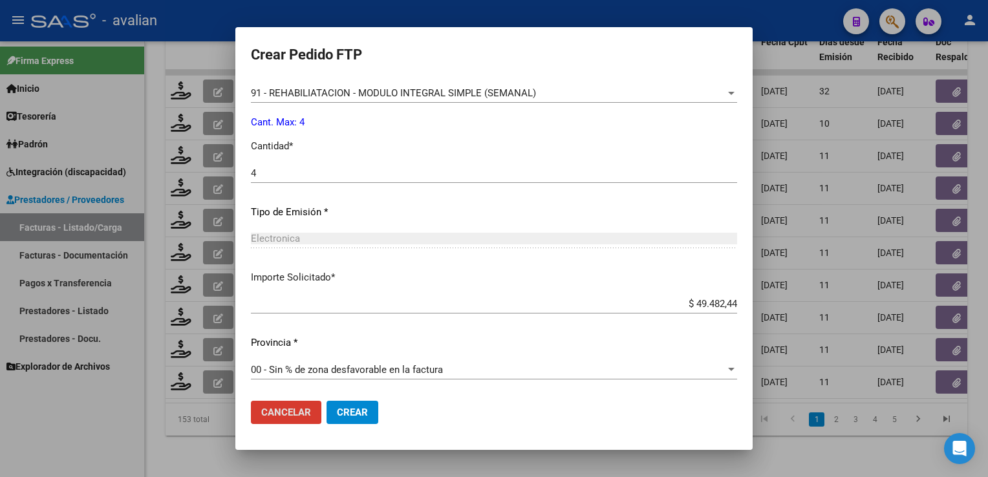
click at [363, 405] on button "Crear" at bounding box center [352, 412] width 52 height 23
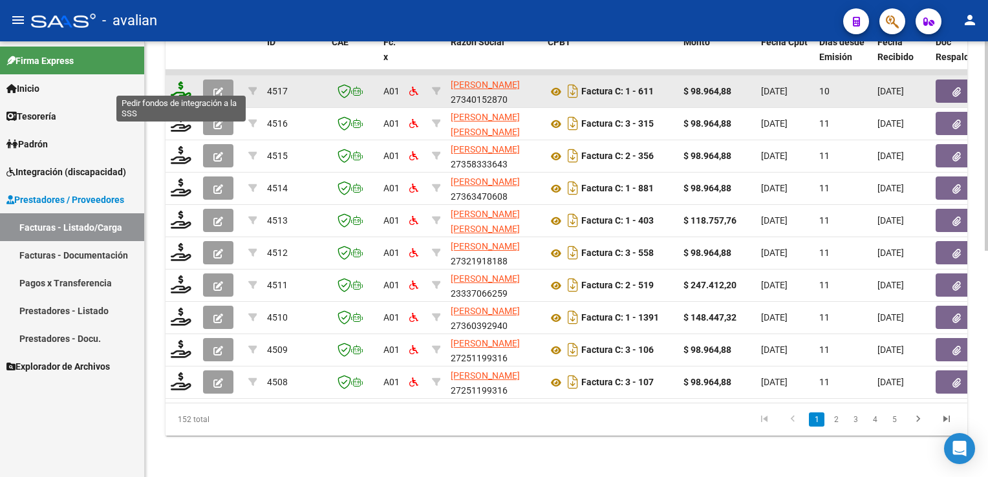
click at [180, 89] on icon at bounding box center [181, 90] width 21 height 18
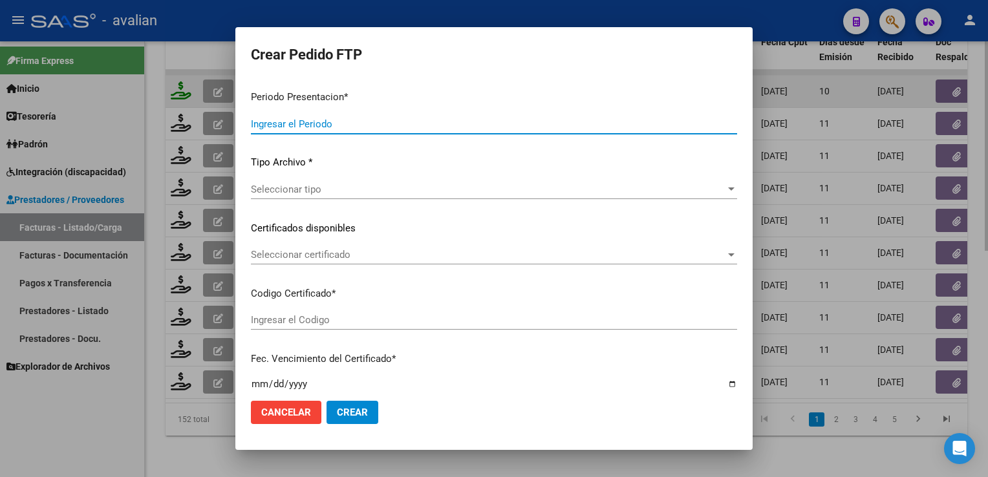
type input "202508"
type input "$ 98.964,88"
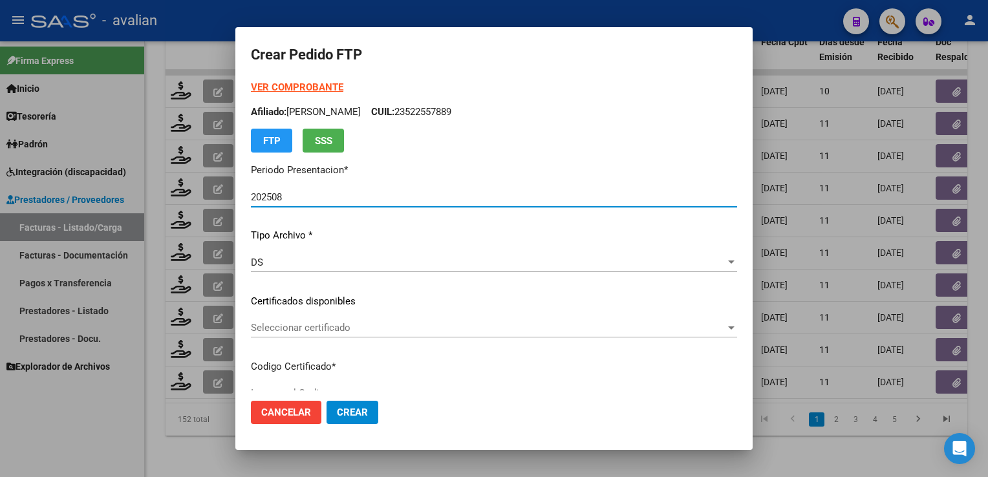
type input "ARG02000510392672022021520260215ERI186"
type input "2026-02-15"
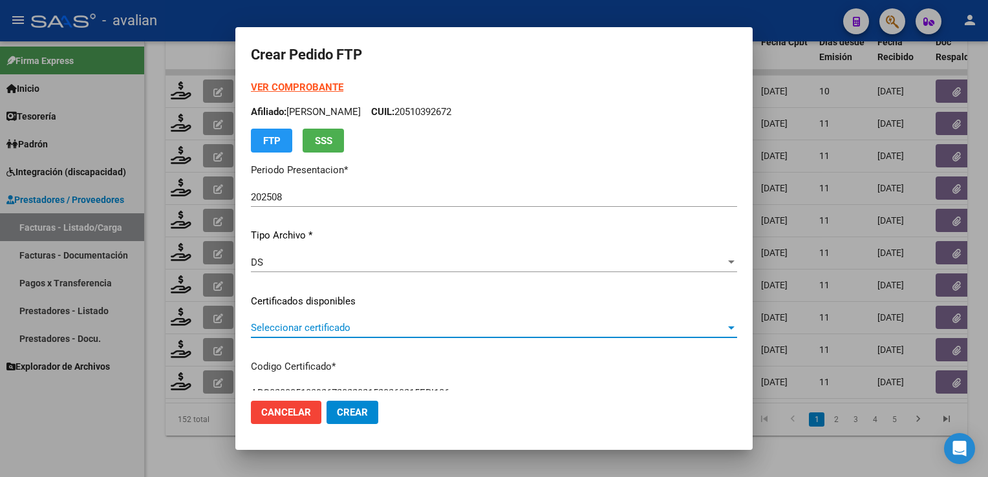
click at [344, 326] on span "Seleccionar certificado" at bounding box center [488, 328] width 474 height 12
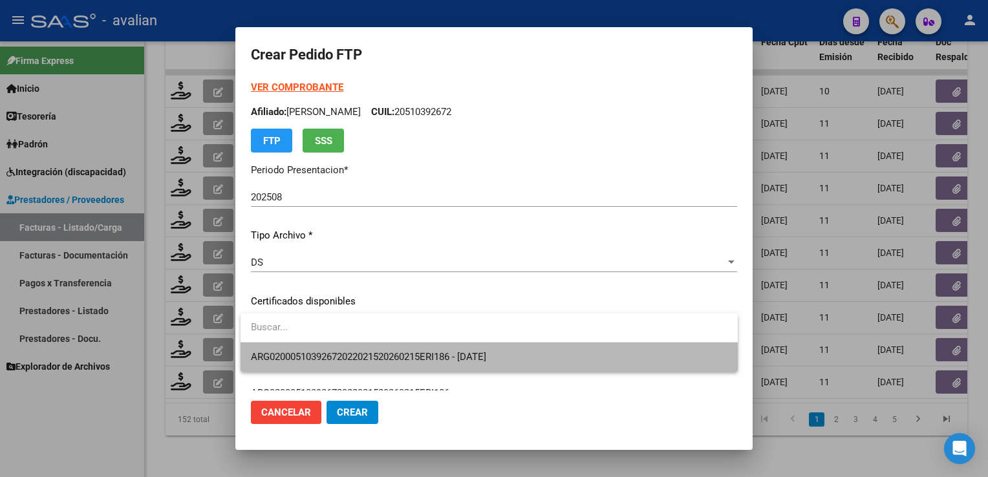
click at [339, 350] on span "ARG02000510392672022021520260215ERI186 - 2026-02-15" at bounding box center [489, 357] width 476 height 29
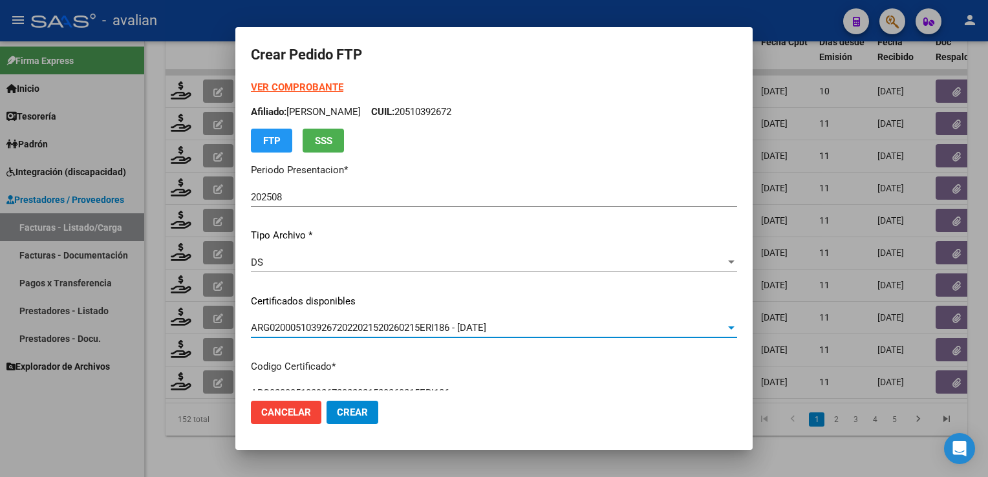
click at [450, 110] on p "Afiliado: VENTURI GERONIMO CUIL: 20510392672" at bounding box center [494, 112] width 486 height 15
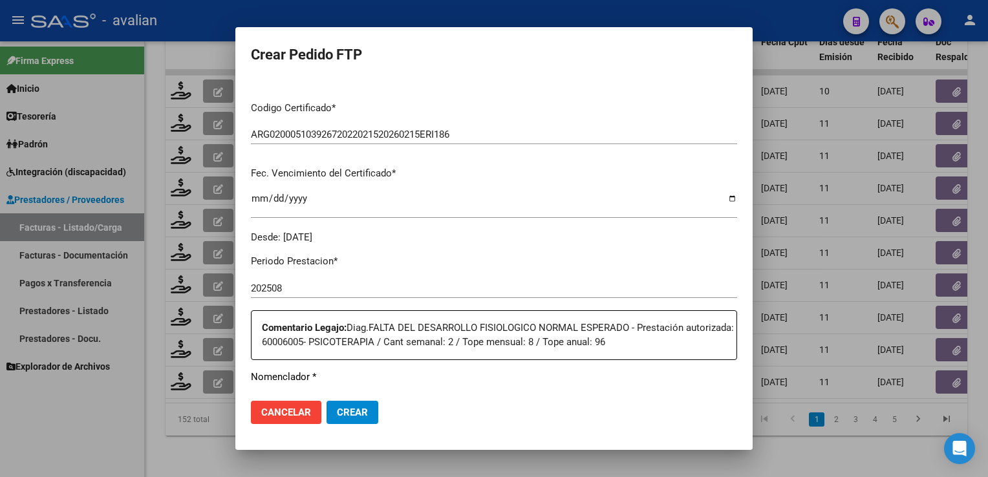
scroll to position [452, 0]
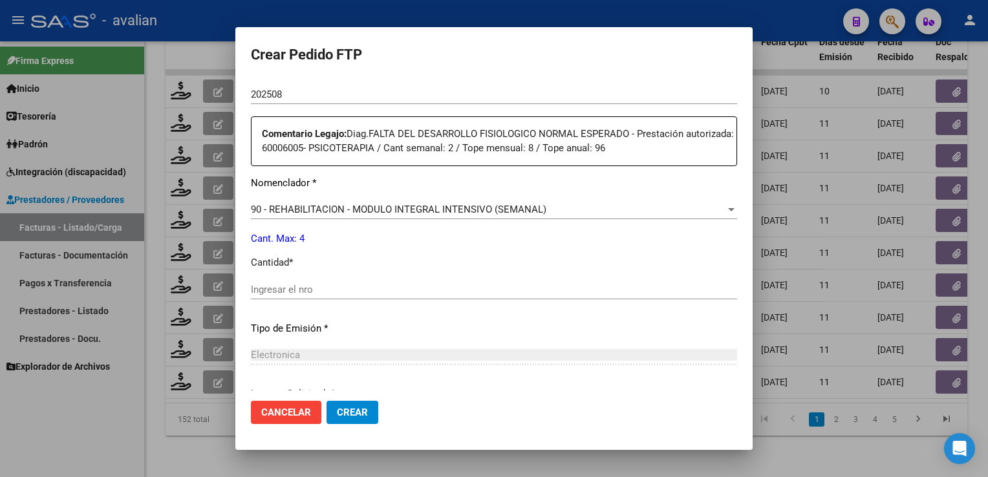
click at [288, 280] on div "Ingresar el nro" at bounding box center [494, 289] width 486 height 19
type input "4"
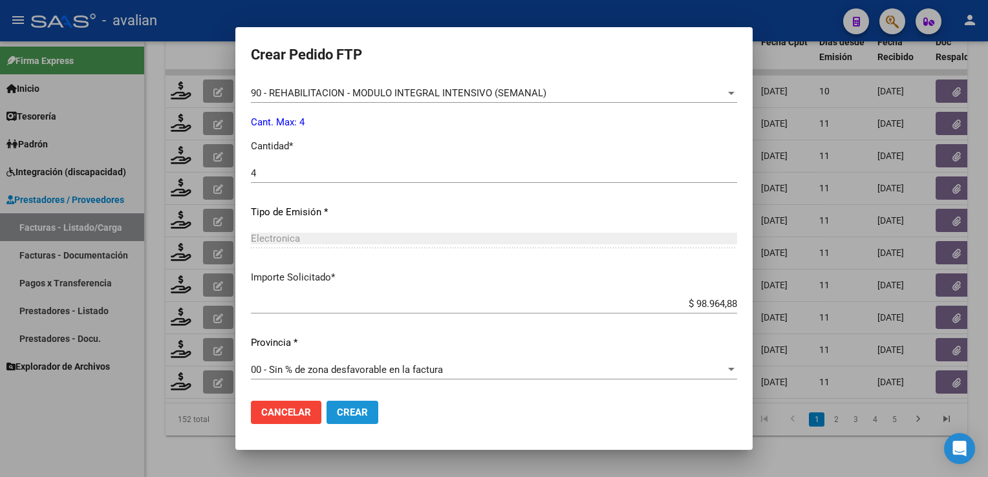
click at [354, 412] on span "Crear" at bounding box center [352, 413] width 31 height 12
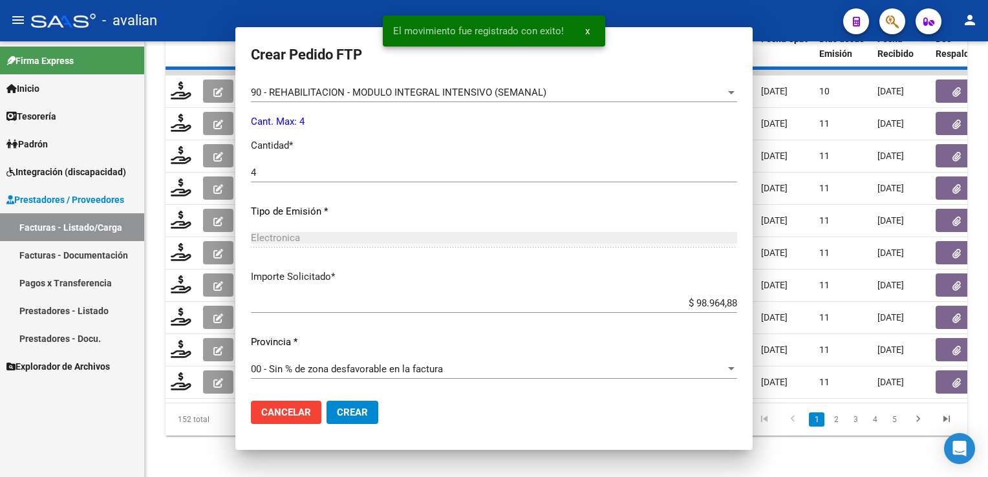
scroll to position [496, 0]
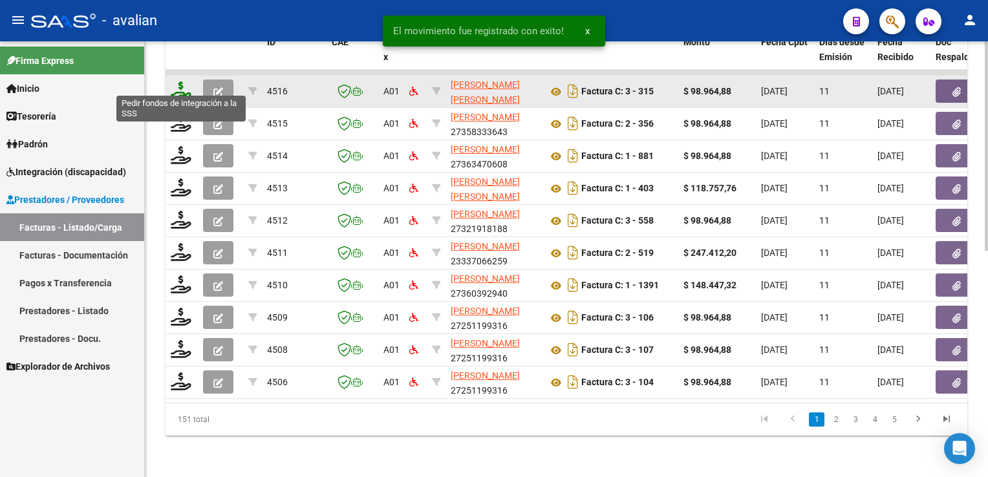
click at [177, 81] on icon at bounding box center [181, 90] width 21 height 18
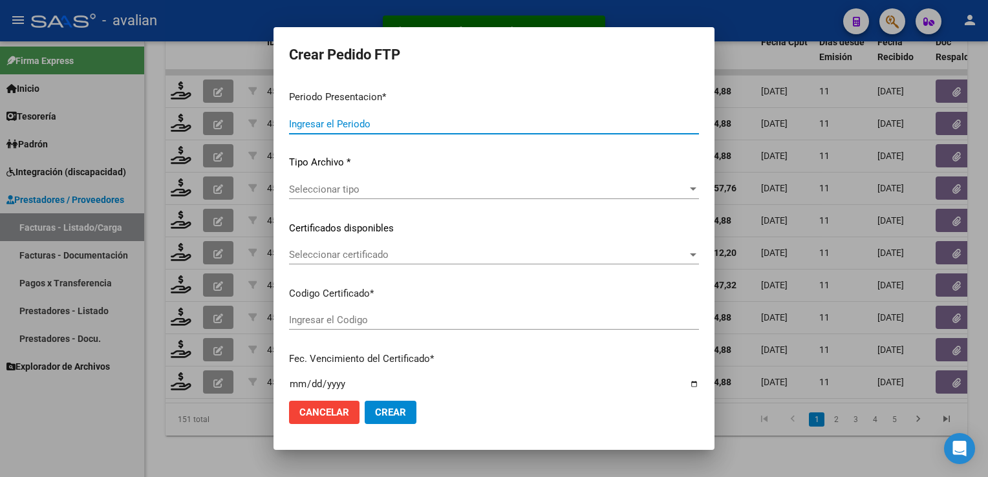
type input "202508"
type input "$ 98.964,88"
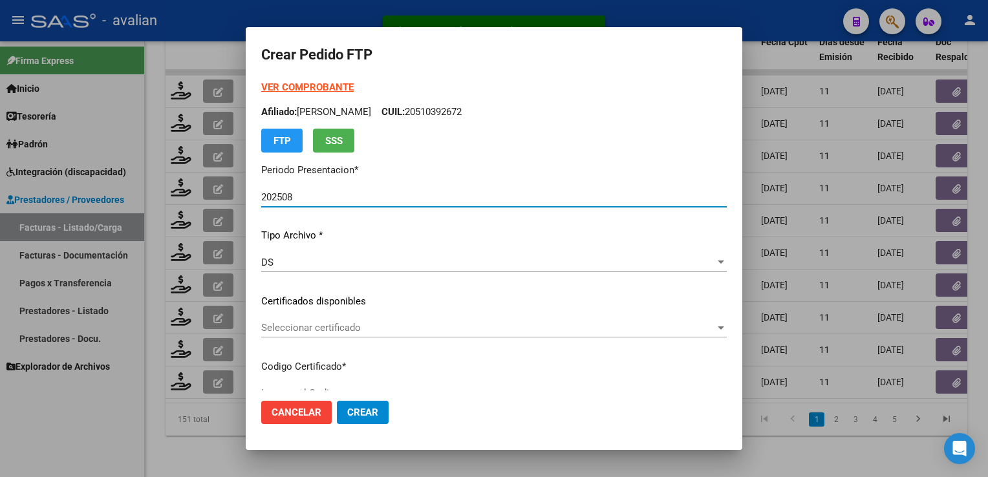
type input "ARG02000554065162024121120291211SFE13149"
type input "2029-12-11"
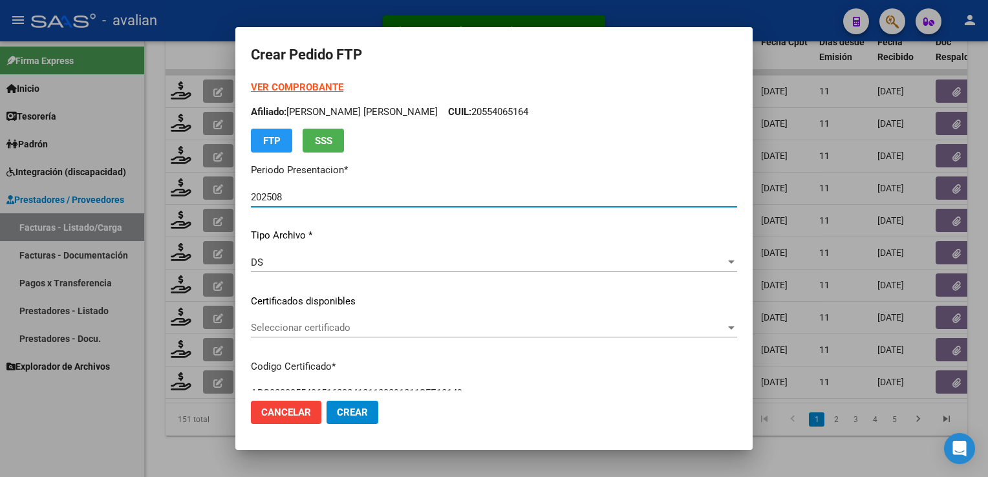
click at [332, 335] on div "Seleccionar certificado Seleccionar certificado" at bounding box center [494, 327] width 486 height 19
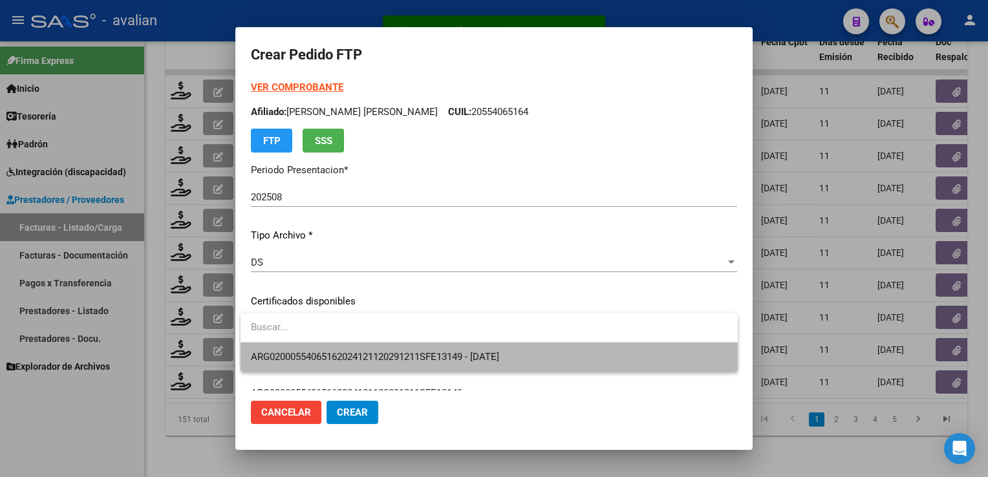
click at [325, 344] on span "ARG02000554065162024121120291211SFE13149 - 2029-12-11" at bounding box center [489, 357] width 476 height 29
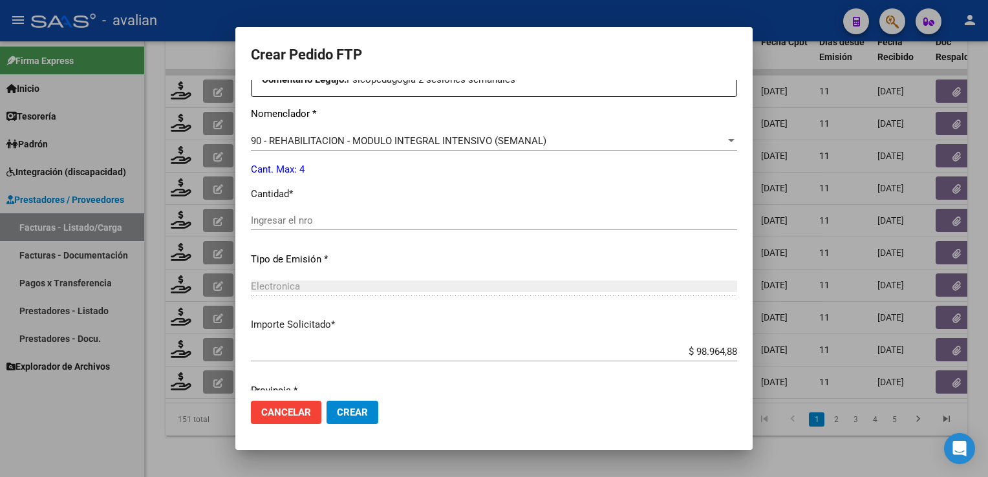
scroll to position [555, 0]
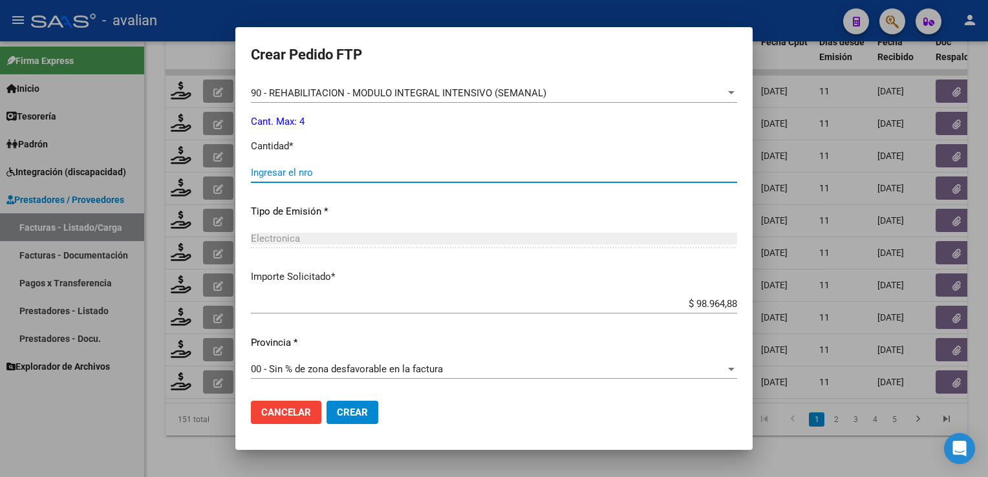
click at [275, 168] on input "Ingresar el nro" at bounding box center [494, 173] width 486 height 12
type input "4"
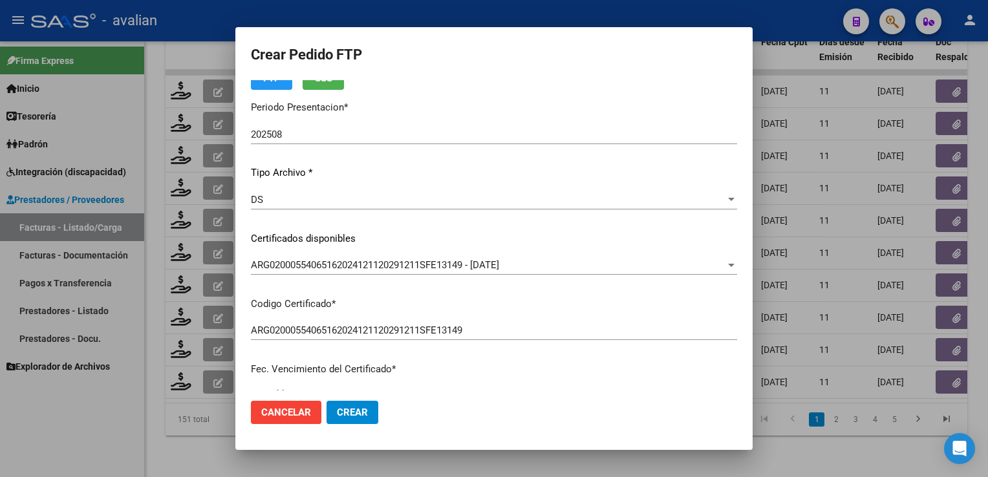
scroll to position [0, 0]
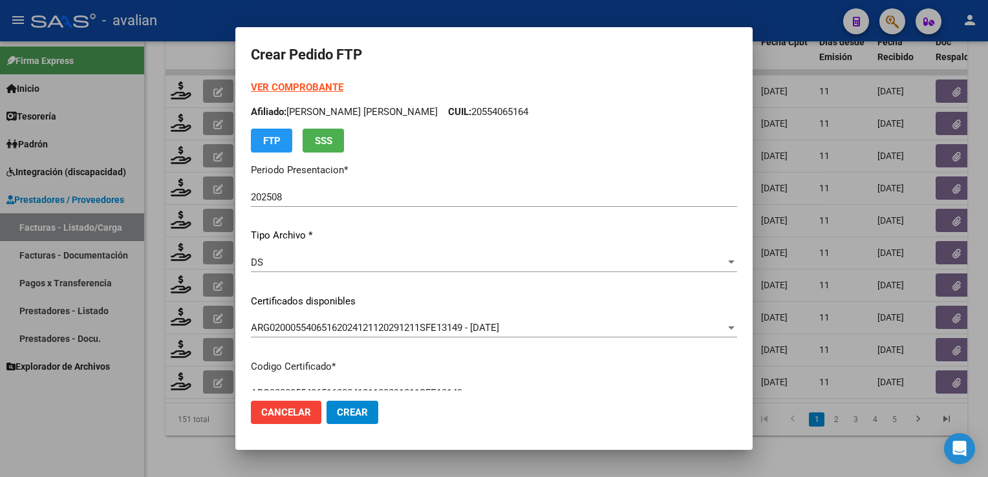
click at [543, 110] on p "Afiliado: BONANSEA HERRERA BARTOLOME FRANCISCO CUIL: 20554065164" at bounding box center [494, 112] width 486 height 15
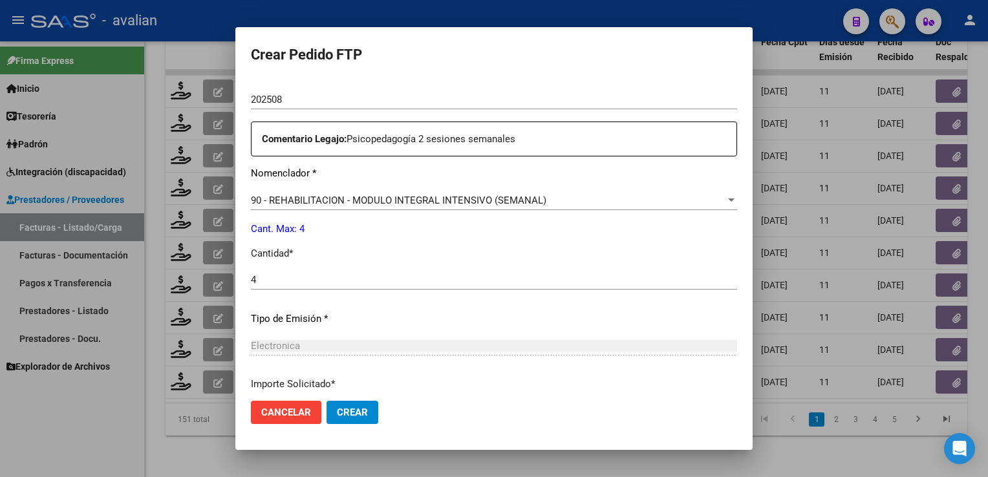
scroll to position [555, 0]
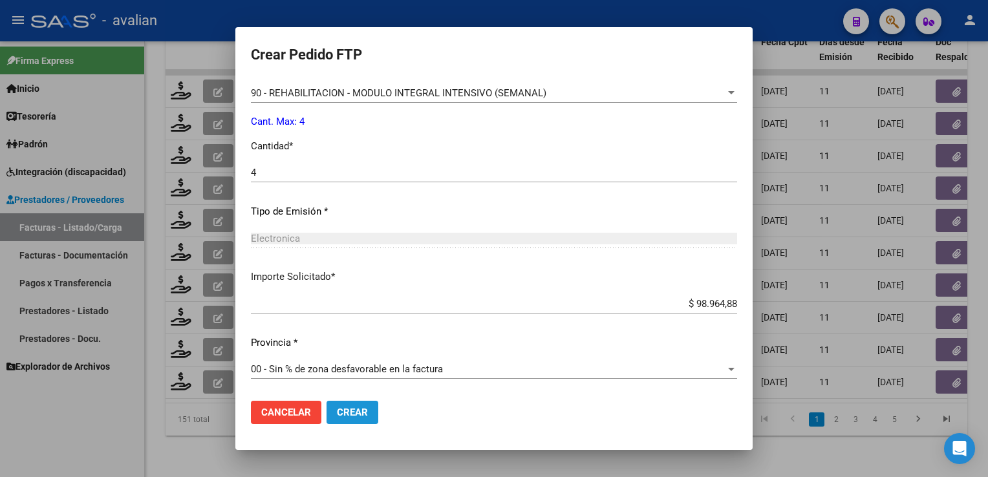
click at [355, 418] on span "Crear" at bounding box center [352, 413] width 31 height 12
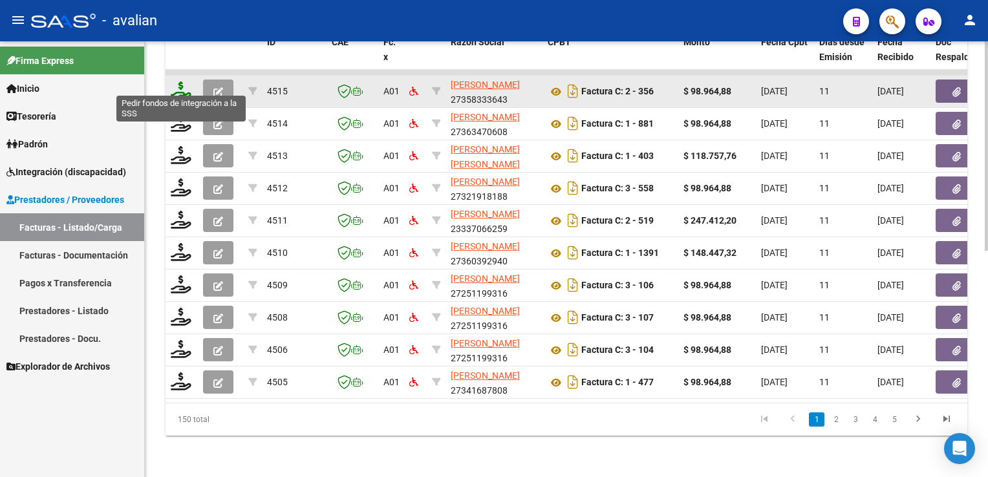
click at [180, 84] on icon at bounding box center [181, 90] width 21 height 18
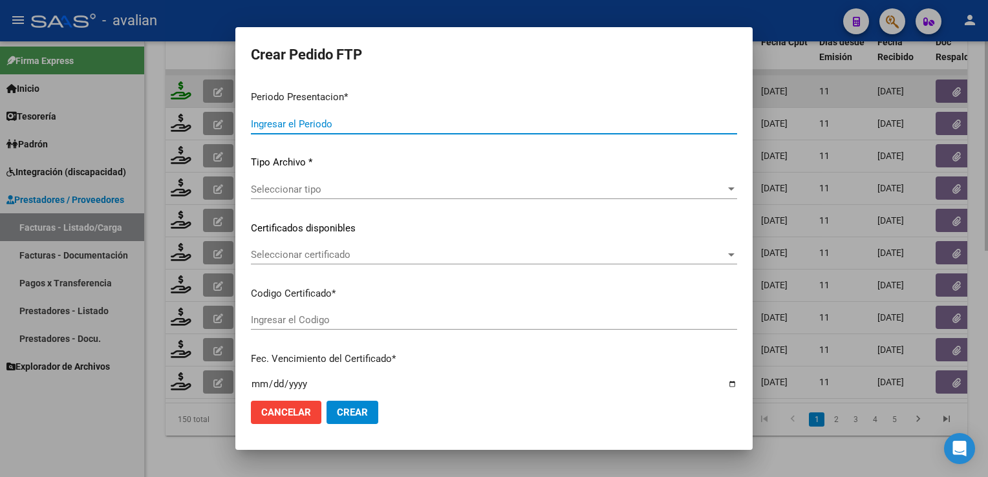
type input "202508"
type input "$ 98.964,88"
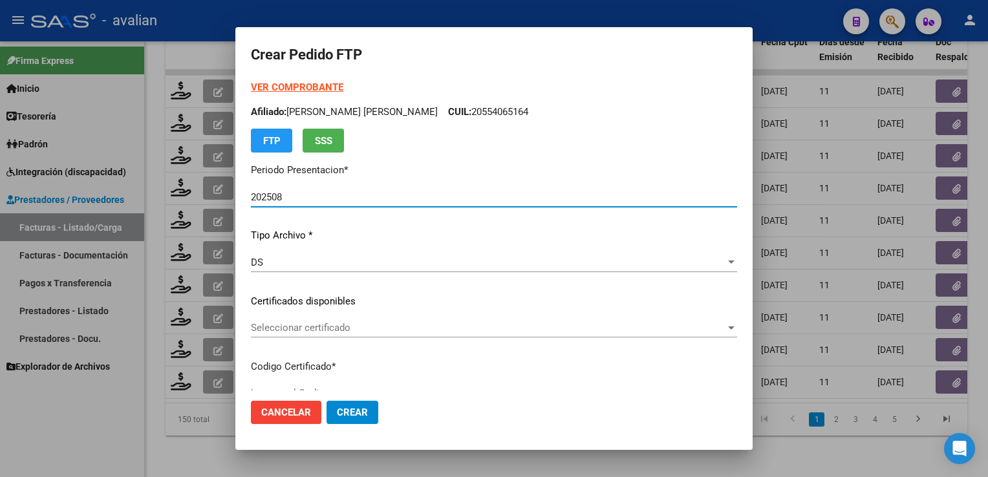
type input "ARG02000557976032022042720270427SFE219"
type input "[DATE]"
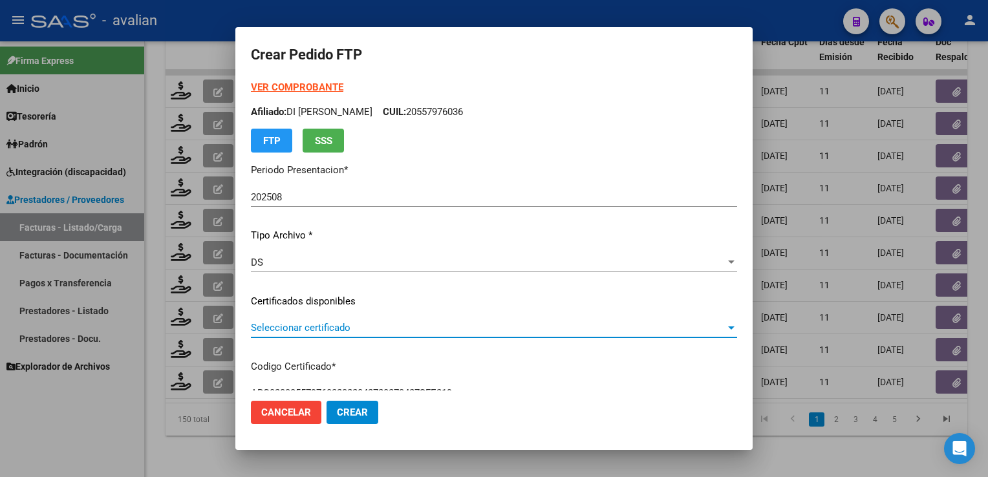
click at [328, 323] on span "Seleccionar certificado" at bounding box center [488, 328] width 474 height 12
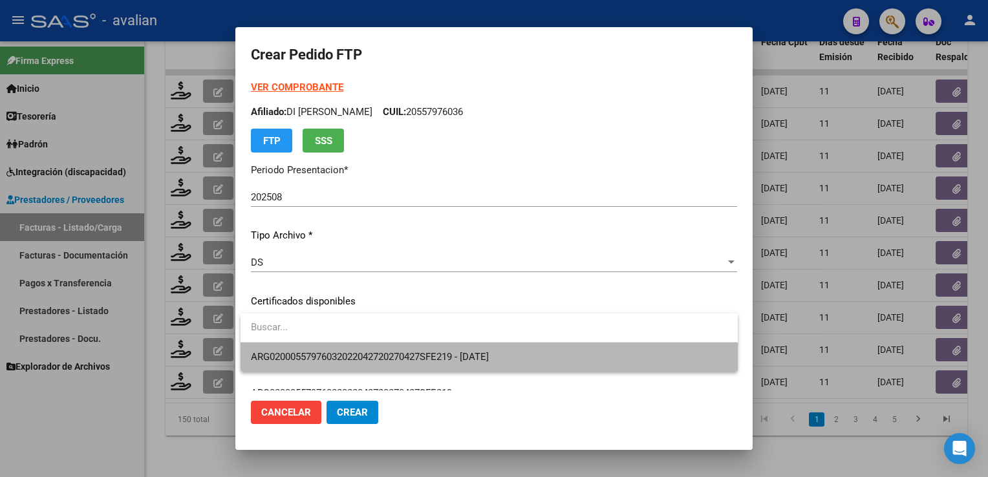
click at [334, 350] on span "ARG02000557976032022042720270427SFE219 - 2027-04-27" at bounding box center [489, 357] width 476 height 29
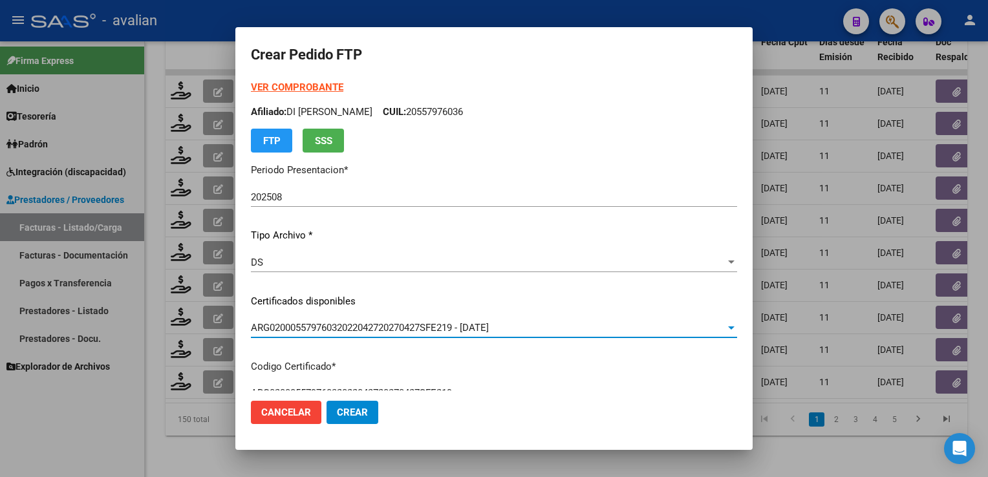
click at [439, 106] on p "Afiliado: DI FILIPPO FAUSTINO CUIL: 20557976036" at bounding box center [494, 112] width 486 height 15
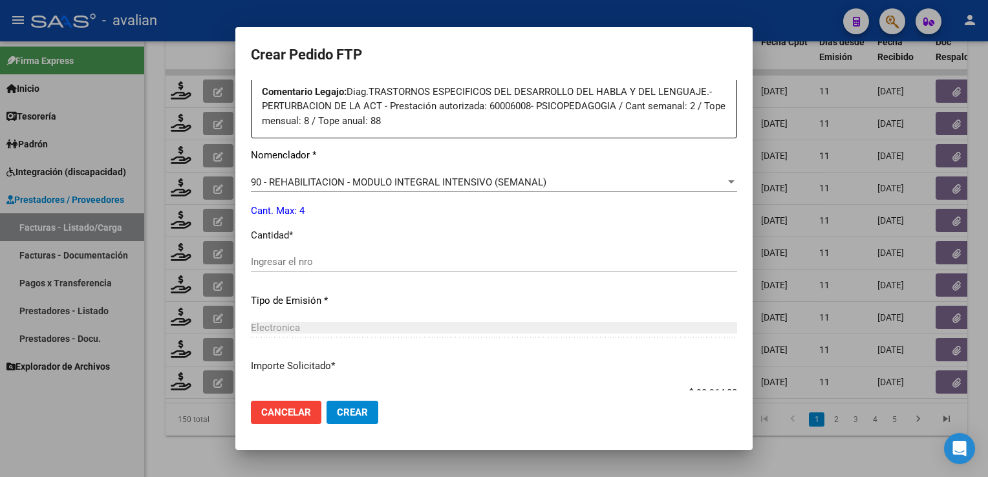
scroll to position [584, 0]
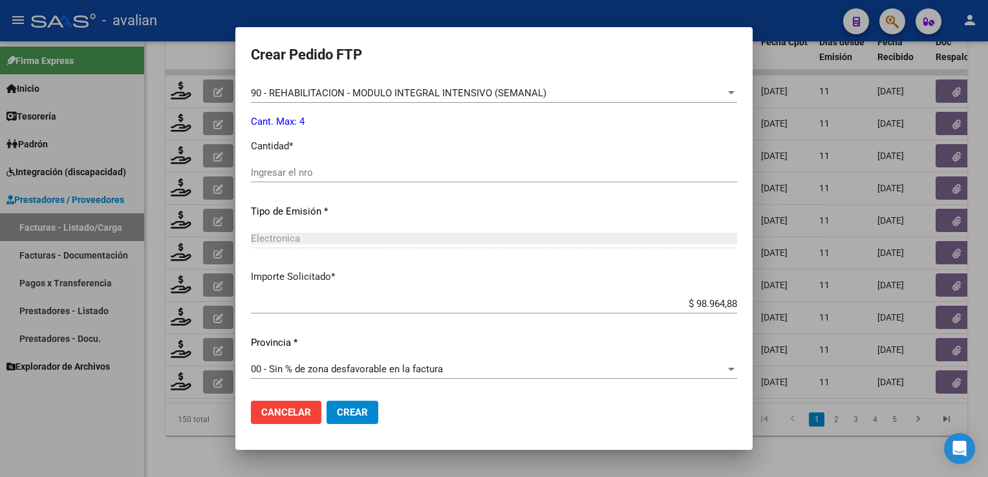
click at [260, 173] on input "Ingresar el nro" at bounding box center [494, 173] width 486 height 12
type input "4"
click at [351, 409] on span "Crear" at bounding box center [352, 413] width 31 height 12
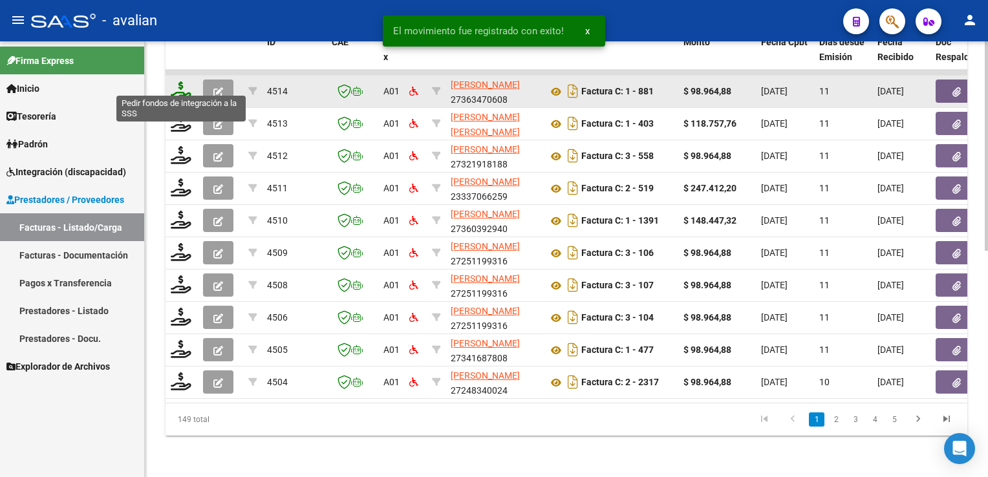
click at [185, 81] on icon at bounding box center [181, 90] width 21 height 18
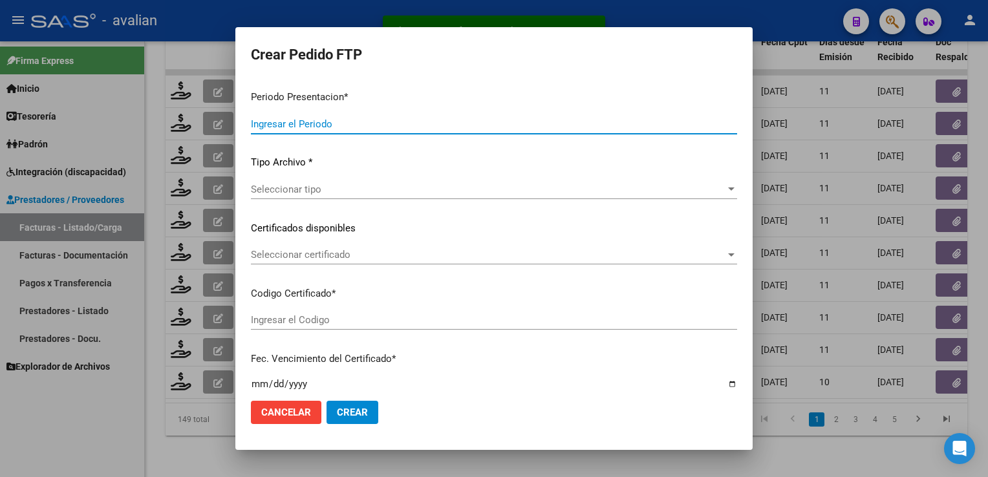
type input "202508"
type input "$ 98.964,88"
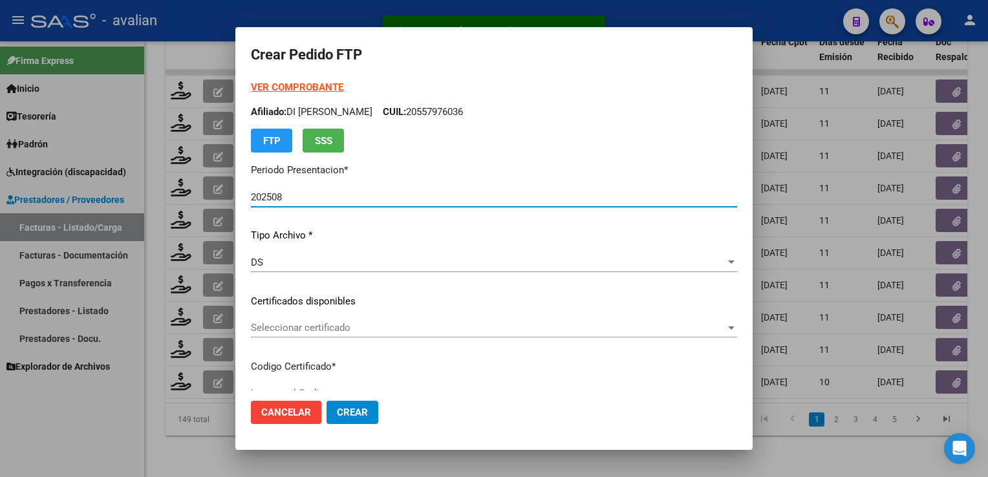
type input "ARG02000509119292019092420250924SAL123"
type input "2025-09-24"
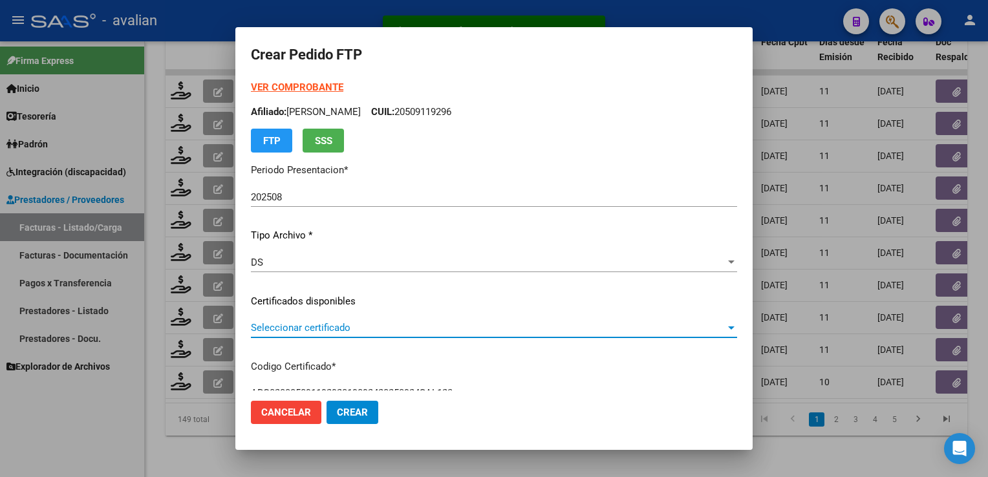
click at [305, 324] on span "Seleccionar certificado" at bounding box center [488, 328] width 474 height 12
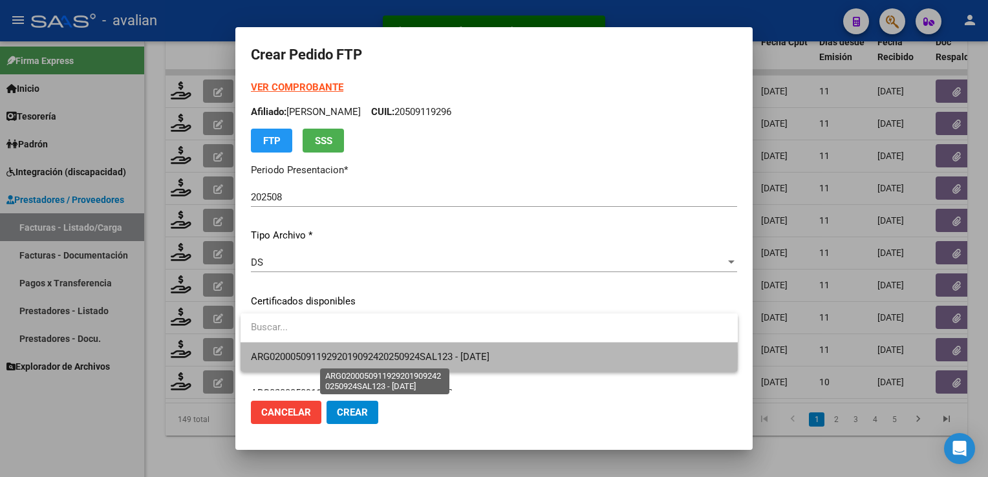
click at [308, 355] on span "ARG02000509119292019092420250924SAL123 - 2025-09-24" at bounding box center [370, 357] width 238 height 12
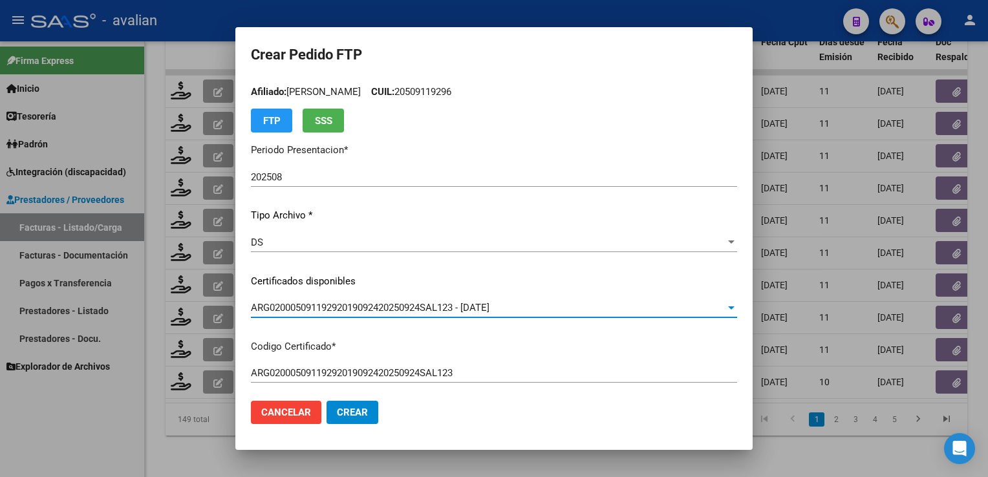
scroll to position [0, 0]
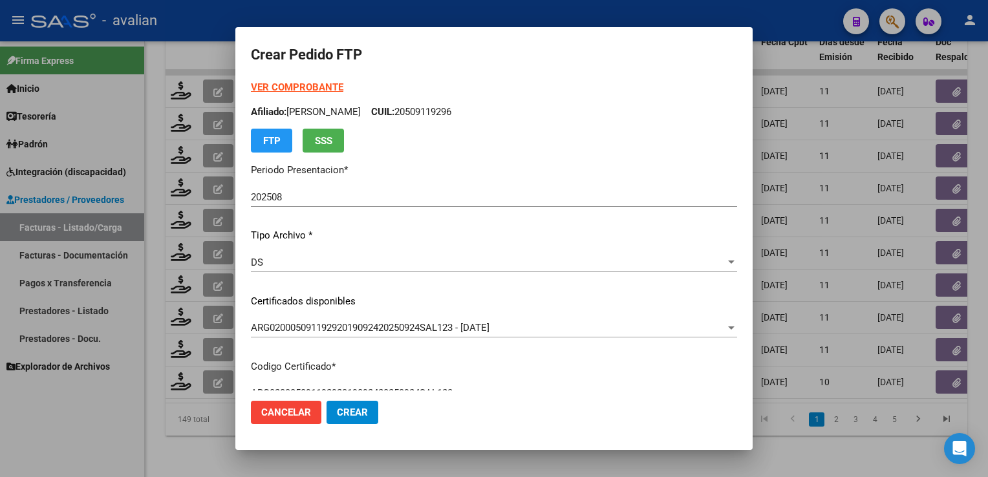
click at [484, 107] on p "Afiliado: TEGERINA IGNACIO BENJAMIN CUIL: 20509119296" at bounding box center [494, 112] width 486 height 15
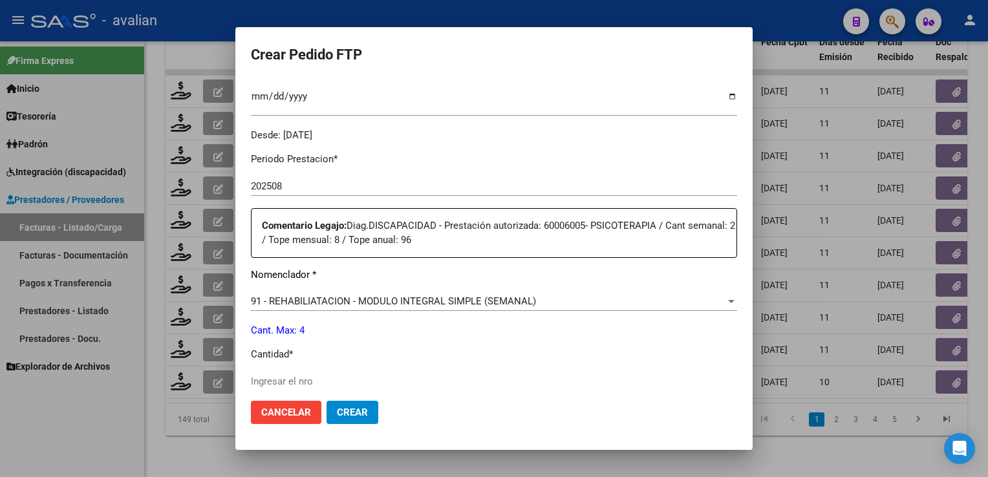
scroll to position [388, 0]
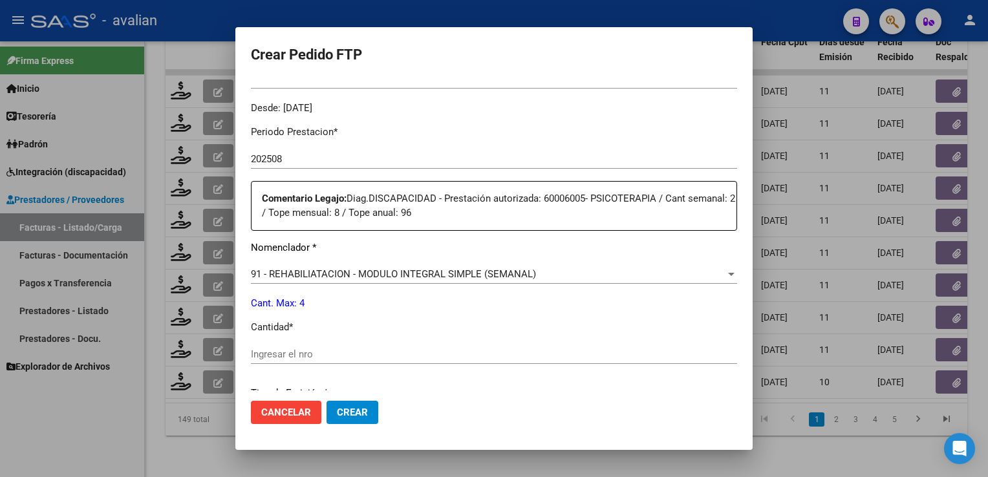
click at [279, 344] on div "Ingresar el nro" at bounding box center [494, 353] width 486 height 19
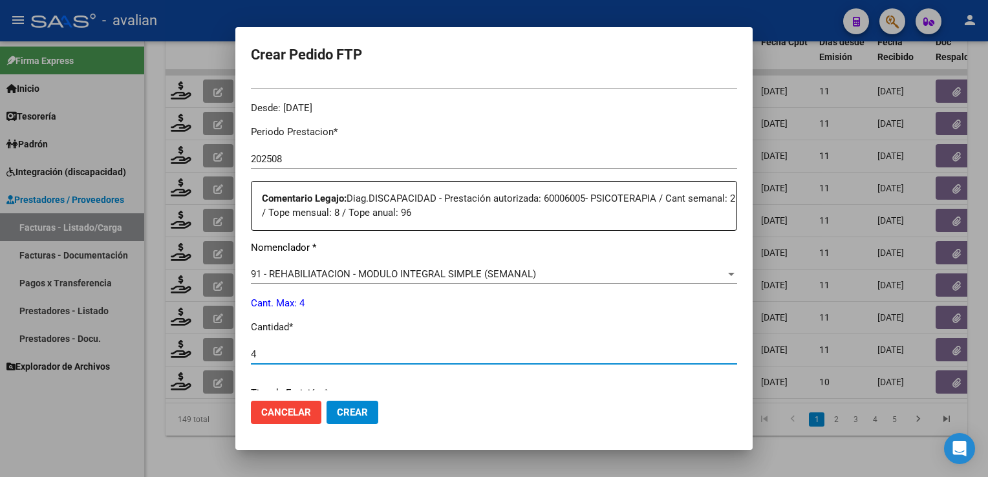
type input "4"
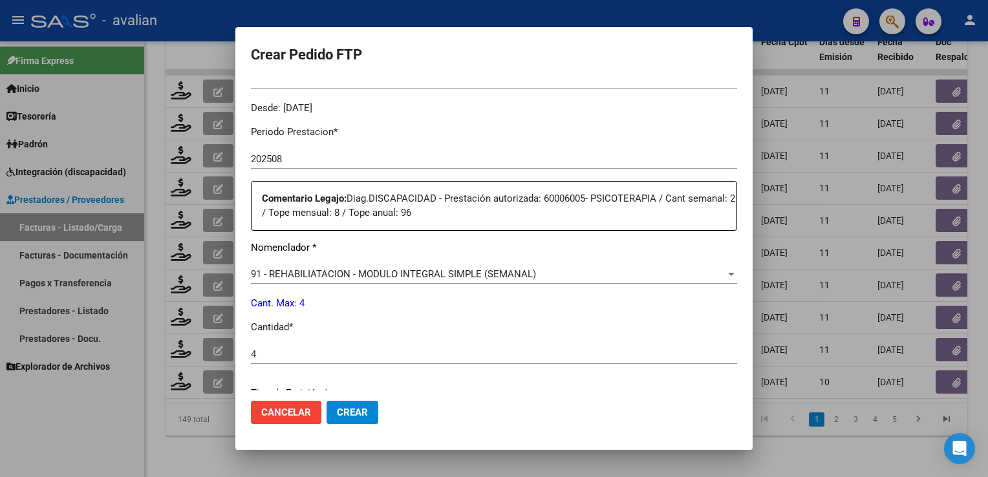
scroll to position [569, 0]
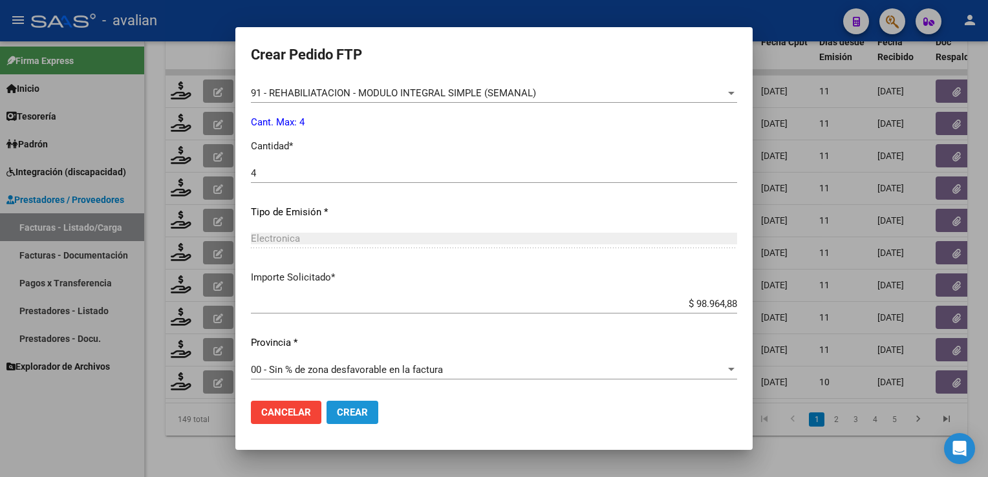
click at [337, 412] on span "Crear" at bounding box center [352, 413] width 31 height 12
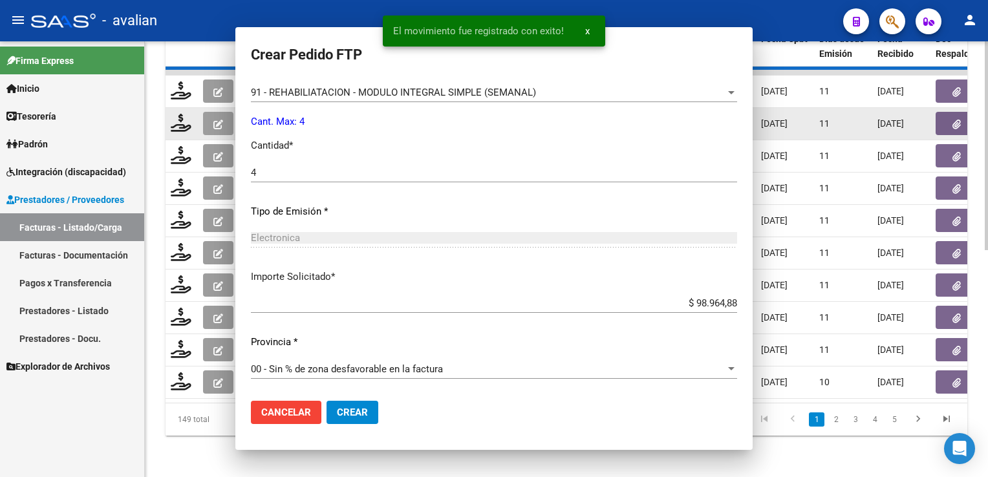
scroll to position [0, 0]
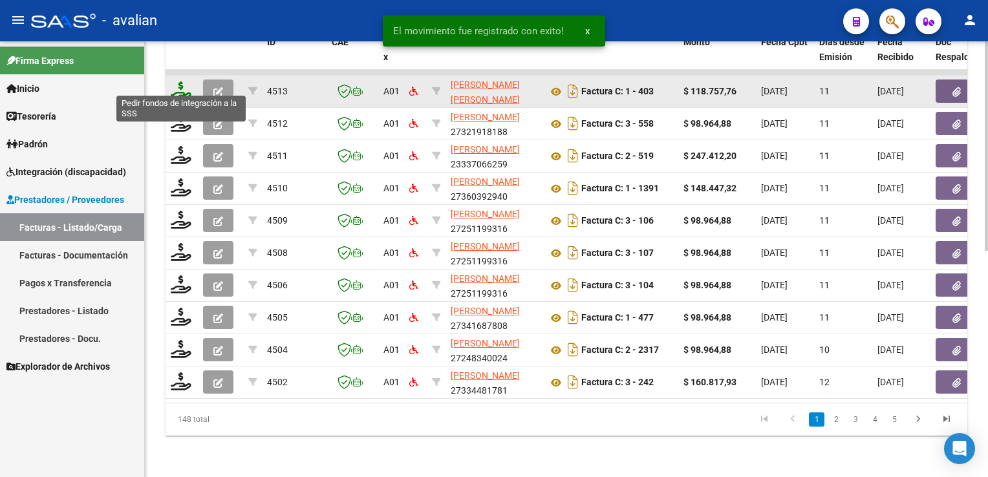
click at [174, 81] on icon at bounding box center [181, 90] width 21 height 18
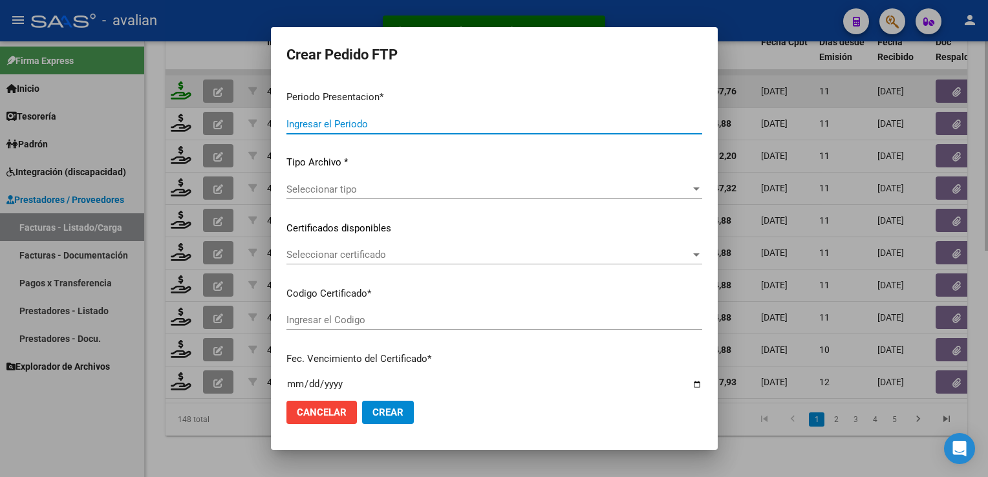
type input "202508"
type input "$ 118.757,76"
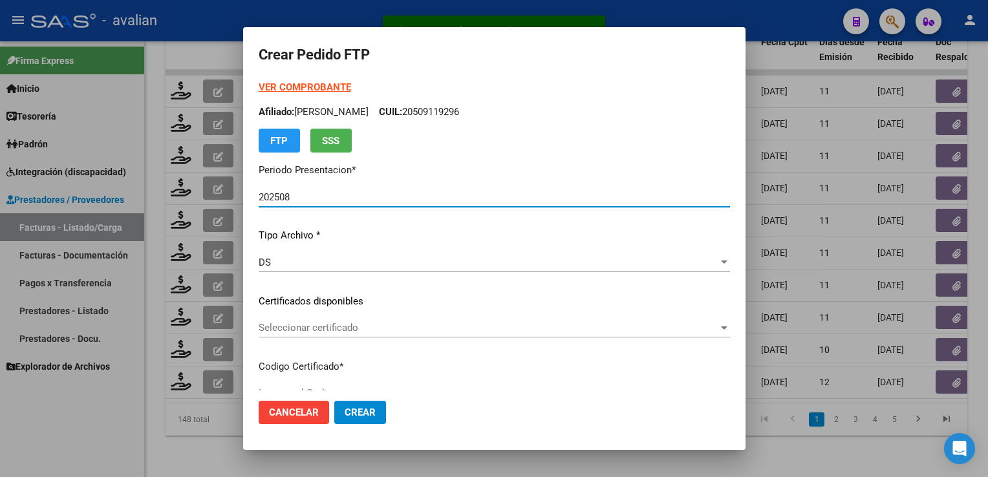
type input "ARG02000574448812023081020260810NQN10083"
type input "2026-08-10"
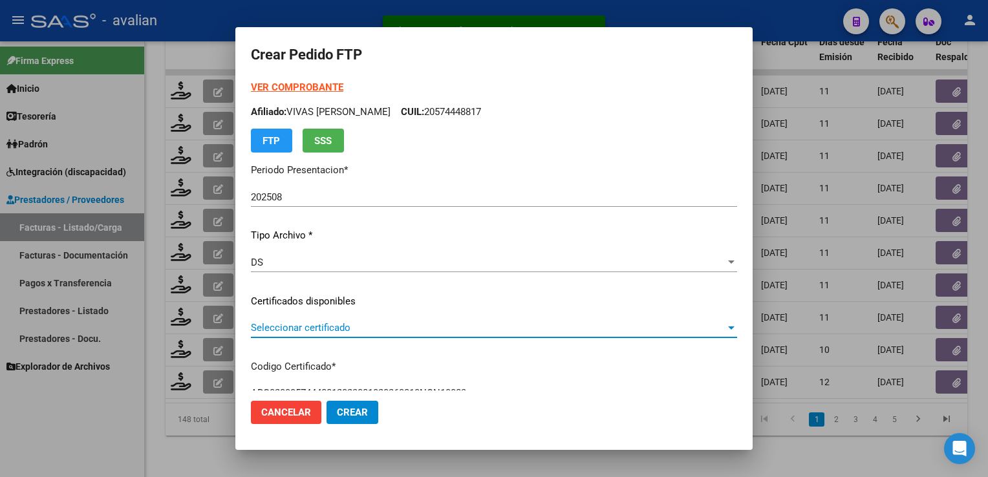
click at [328, 332] on span "Seleccionar certificado" at bounding box center [488, 328] width 474 height 12
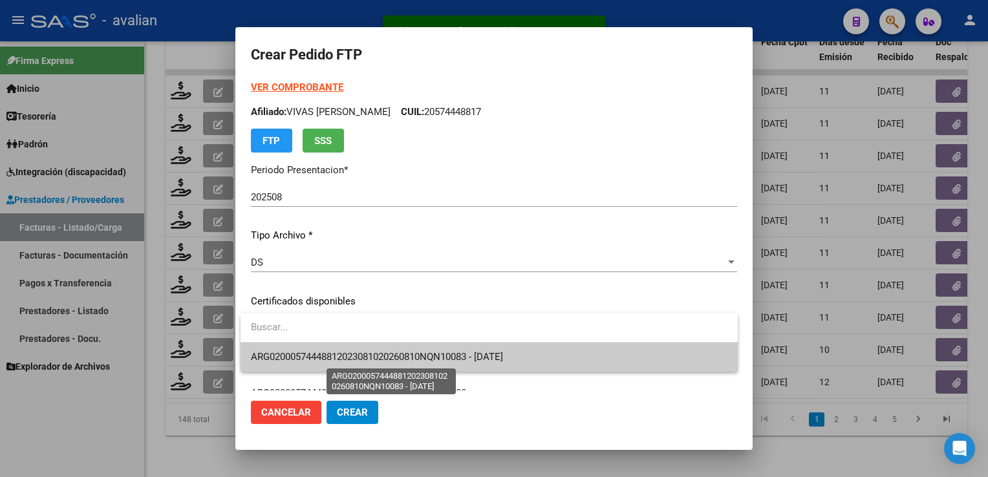
click at [327, 352] on span "ARG02000574448812023081020260810NQN10083 - 2026-08-10" at bounding box center [377, 357] width 252 height 12
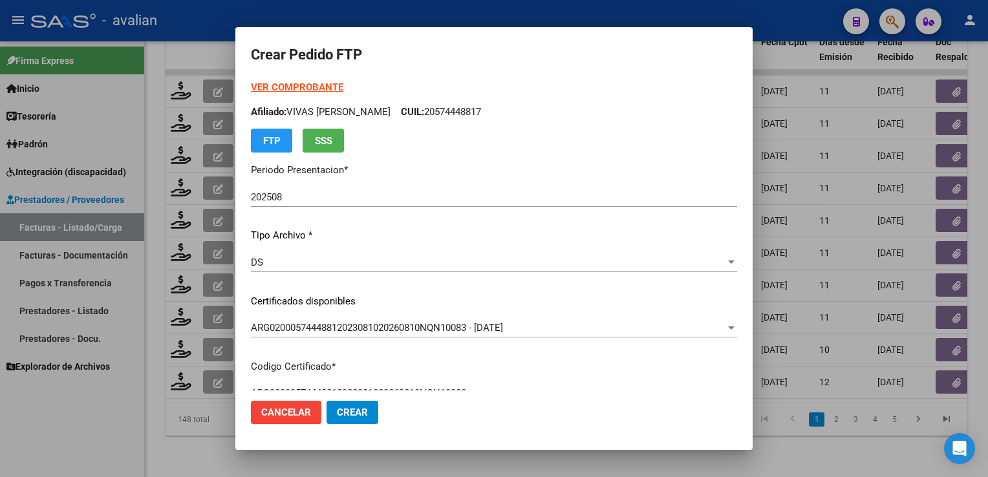
click at [452, 112] on p "Afiliado: VIVAS MATEO GABRIEL CUIL: 20574448817" at bounding box center [494, 112] width 486 height 15
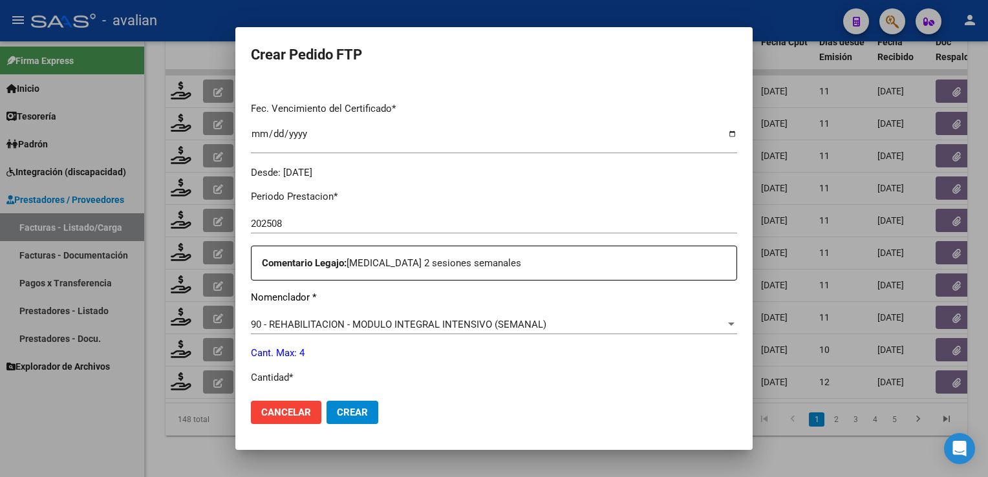
scroll to position [517, 0]
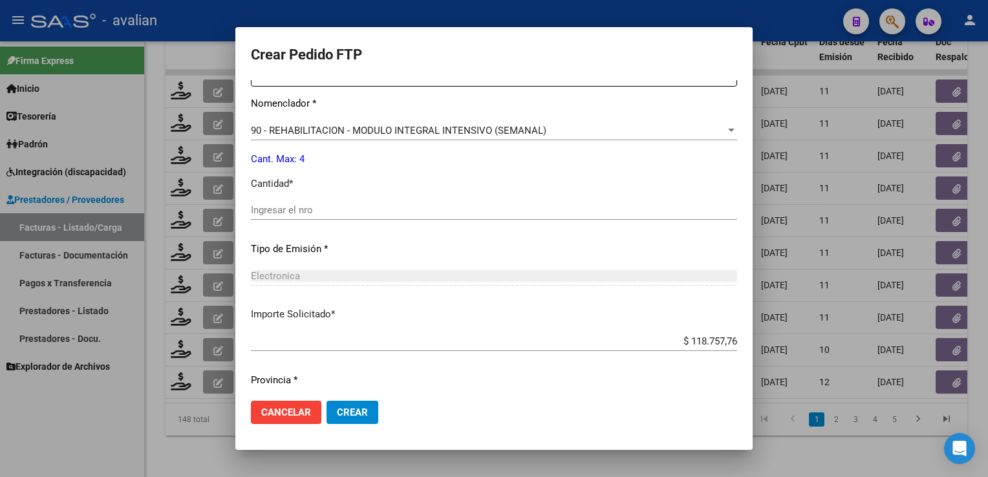
click at [278, 216] on div "Ingresar el nro" at bounding box center [494, 209] width 486 height 19
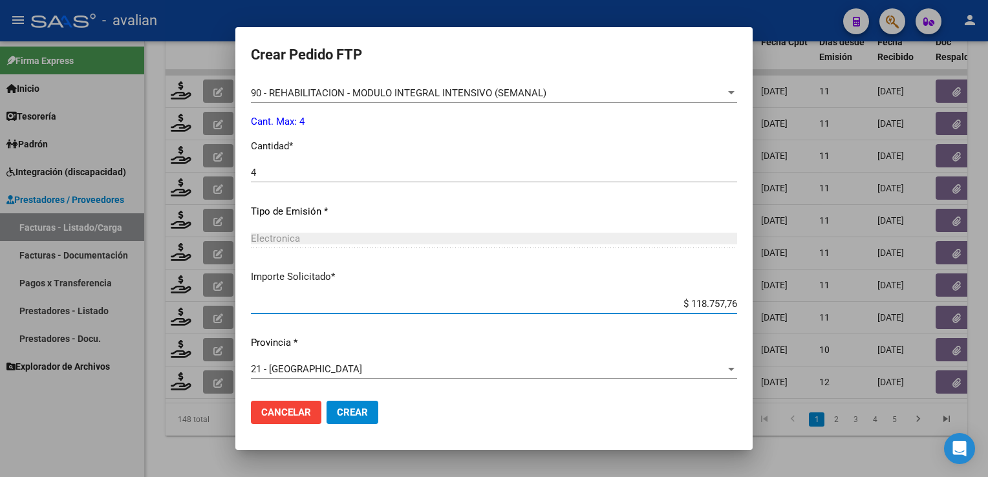
click at [366, 408] on span "Crear" at bounding box center [352, 413] width 31 height 12
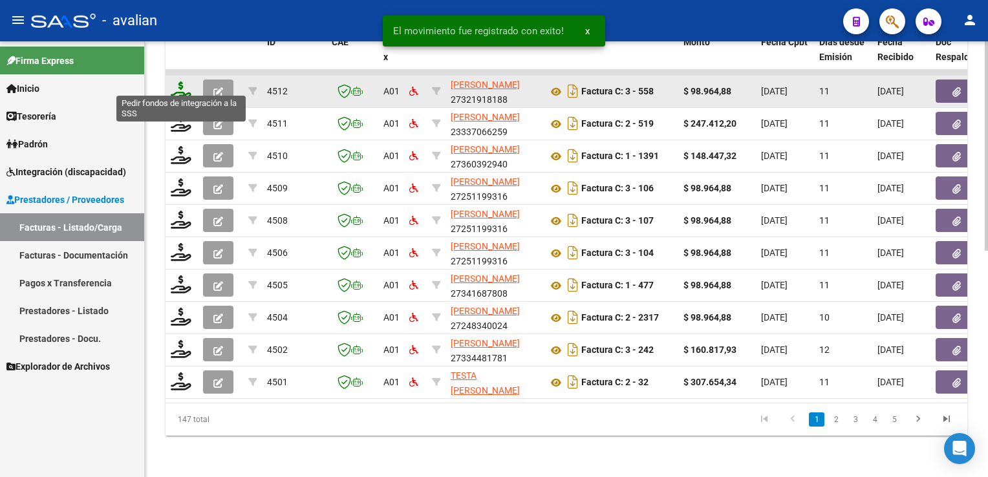
click at [182, 81] on icon at bounding box center [181, 90] width 21 height 18
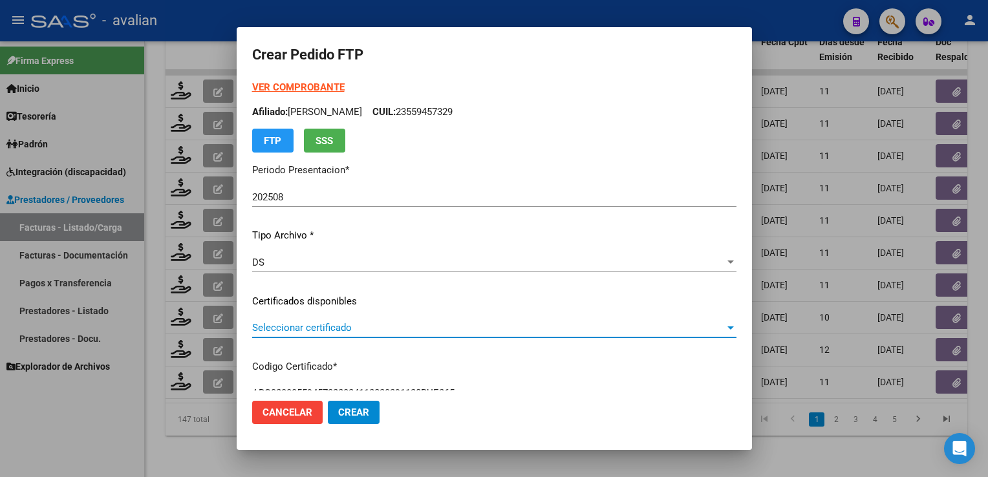
click at [366, 330] on span "Seleccionar certificado" at bounding box center [488, 328] width 472 height 12
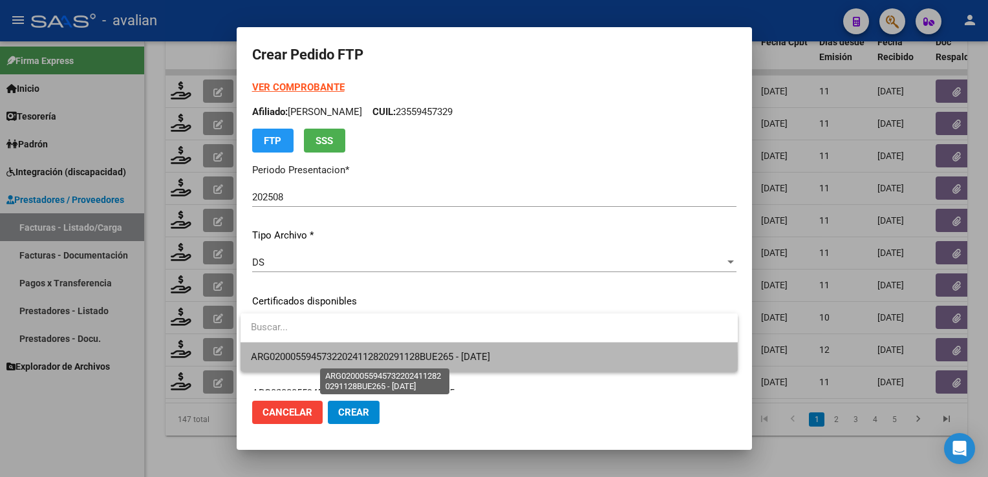
drag, startPoint x: 363, startPoint y: 359, endPoint x: 383, endPoint y: 344, distance: 25.3
click at [363, 359] on span "ARG02000559457322024112820291128BUE265 - 2029-11-28" at bounding box center [370, 357] width 239 height 12
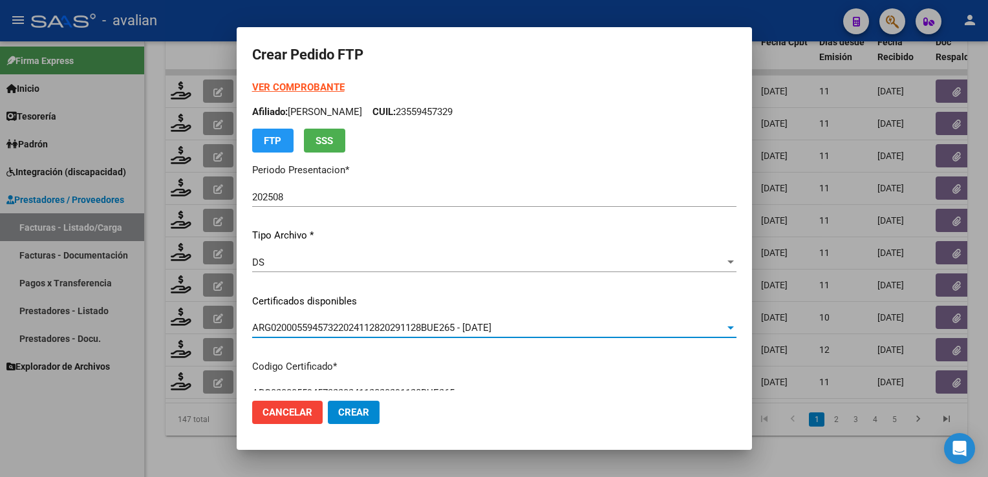
click at [461, 105] on p "Afiliado: AGUIRRE TOMAS AGUSTIN CUIL: 23559457329" at bounding box center [494, 112] width 484 height 15
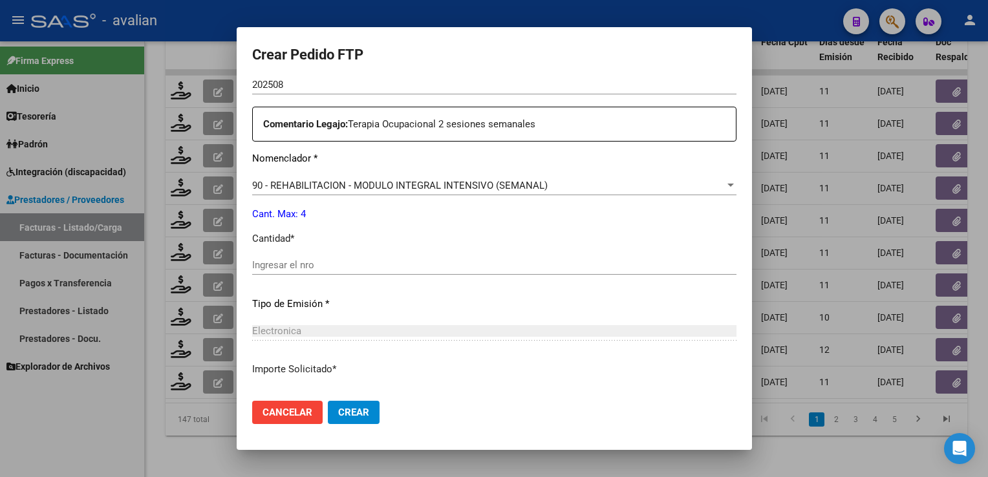
scroll to position [555, 0]
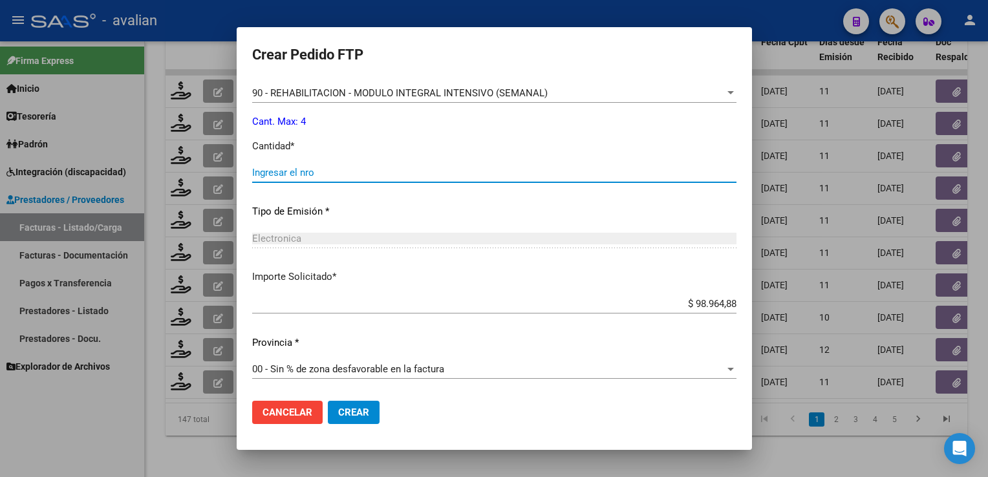
click at [286, 171] on input "Ingresar el nro" at bounding box center [494, 173] width 484 height 12
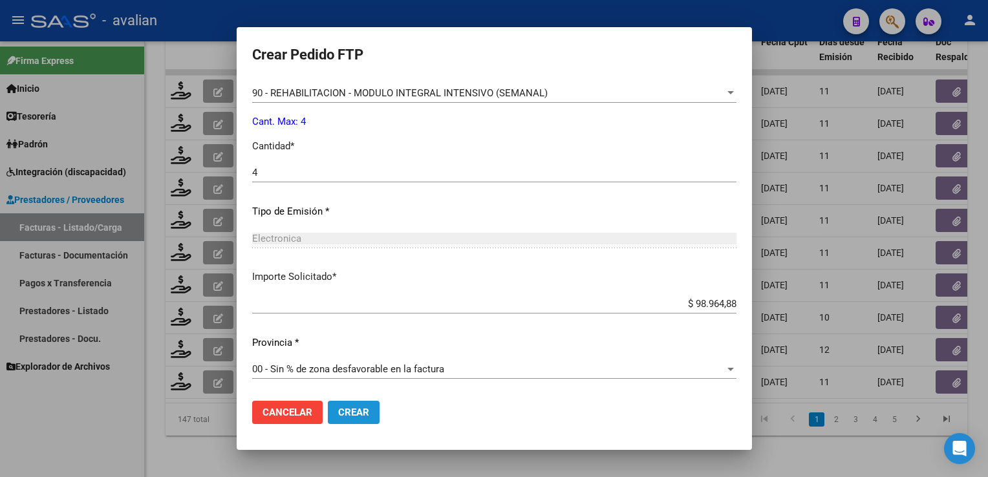
click at [356, 406] on button "Crear" at bounding box center [354, 412] width 52 height 23
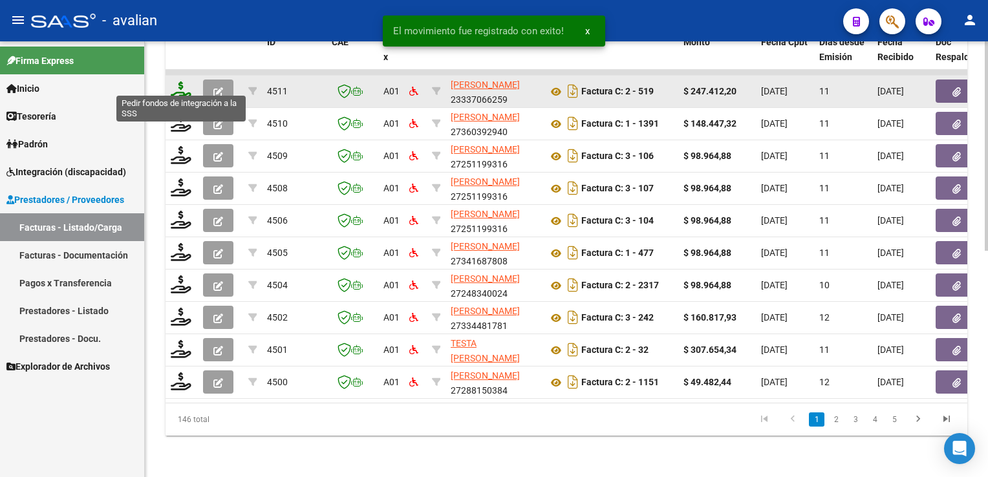
click at [181, 85] on icon at bounding box center [181, 90] width 21 height 18
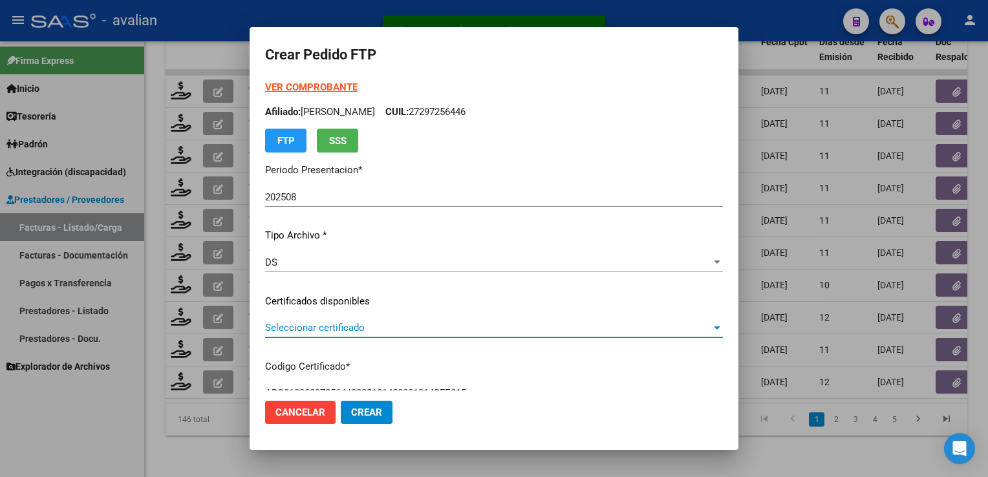
click at [336, 326] on span "Seleccionar certificado" at bounding box center [488, 328] width 446 height 12
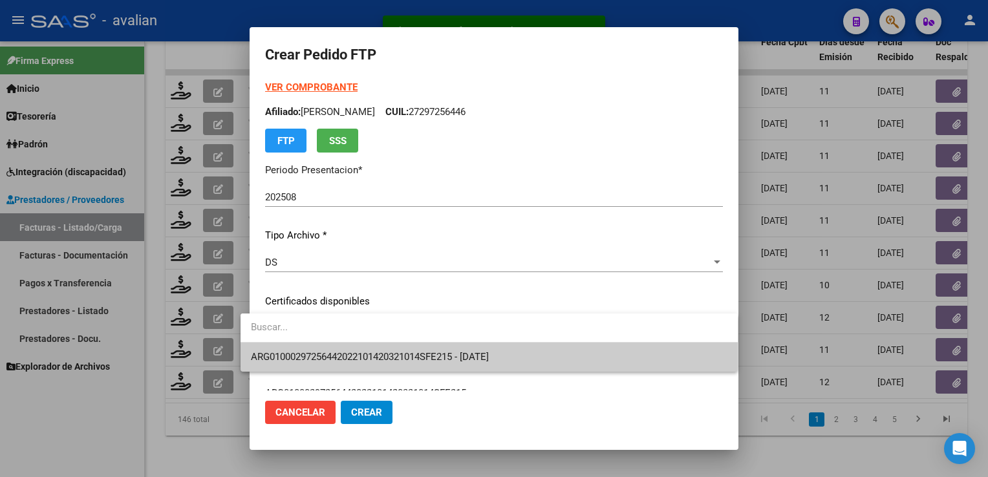
click at [335, 325] on input "dropdown search" at bounding box center [488, 327] width 497 height 29
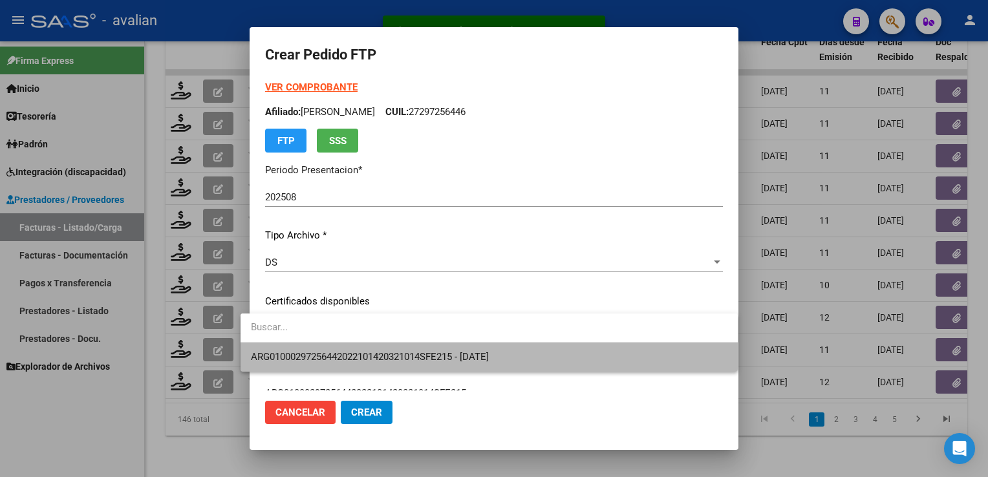
click at [331, 350] on span "ARG01000297256442022101420321014SFE215 - 2032-10-14" at bounding box center [489, 357] width 476 height 29
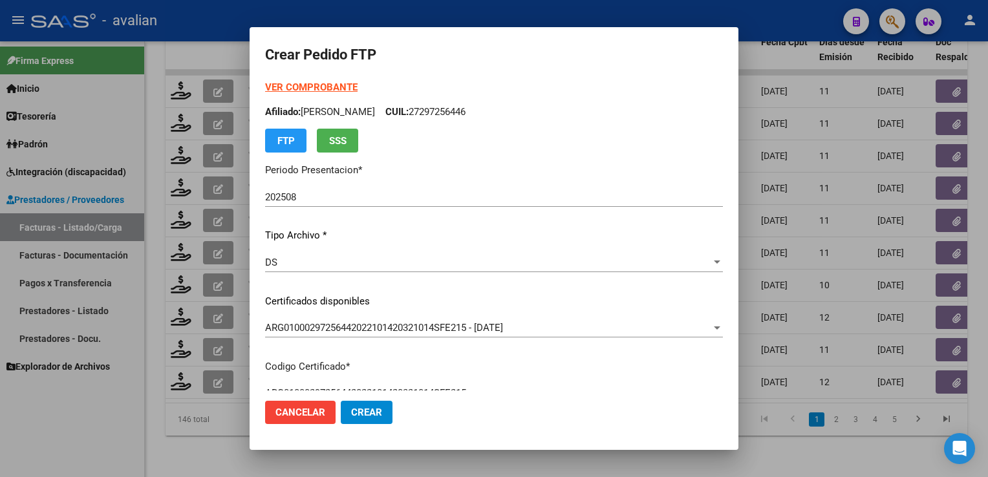
click at [518, 112] on p "Afiliado: VILLAFRANCA VIVIANA BEATRIZ CUIL: 27297256446" at bounding box center [494, 112] width 458 height 15
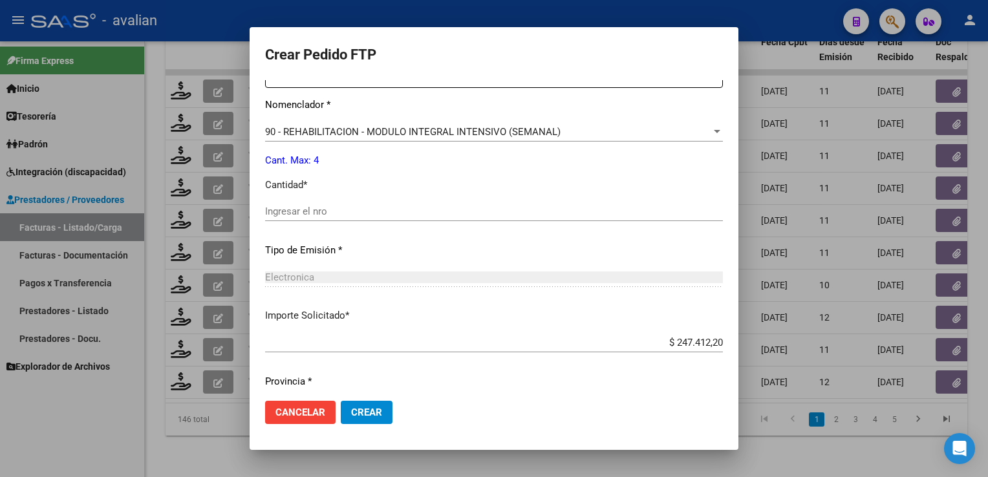
scroll to position [517, 0]
click at [279, 199] on div "Periodo Prestacion * 202508 Ingresar el Periodo Prestacion Comentario Legajo: -…" at bounding box center [494, 207] width 458 height 443
click at [282, 201] on div "Ingresar el nro" at bounding box center [494, 209] width 458 height 19
click at [282, 202] on div "Ingresar el nro" at bounding box center [494, 209] width 458 height 19
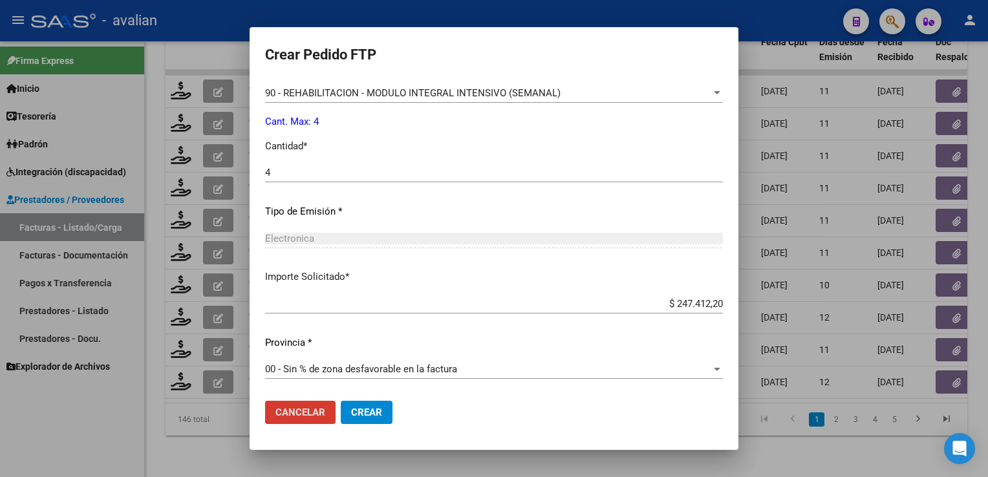
click at [361, 422] on button "Crear" at bounding box center [367, 412] width 52 height 23
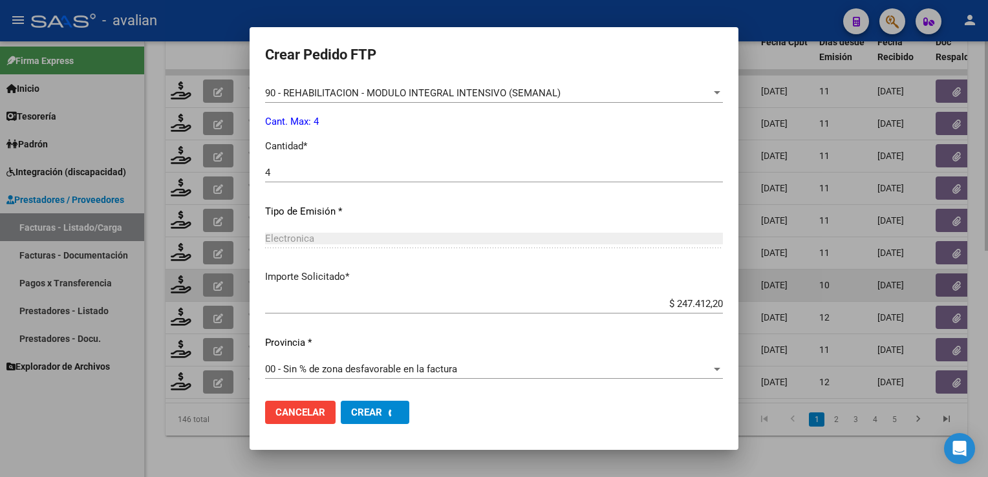
scroll to position [481, 0]
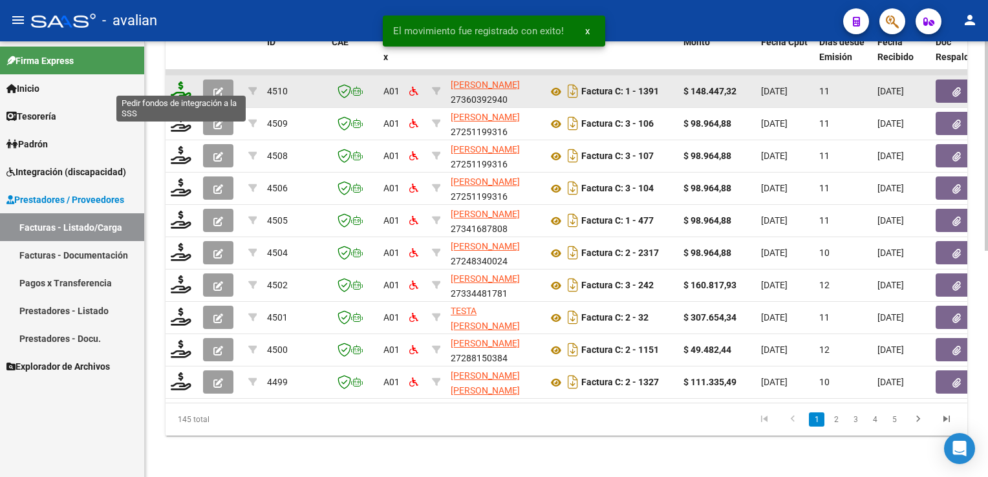
click at [173, 82] on icon at bounding box center [181, 90] width 21 height 18
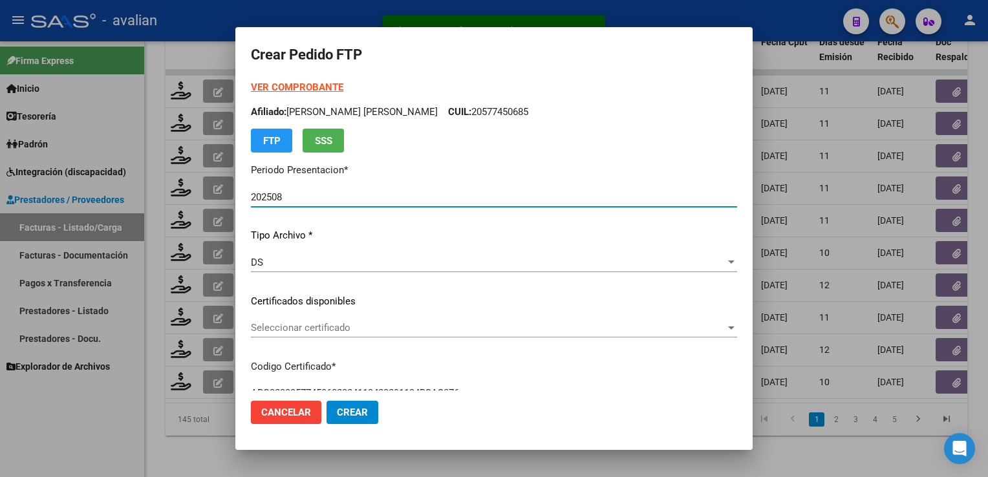
click at [408, 333] on span "Seleccionar certificado" at bounding box center [488, 328] width 474 height 12
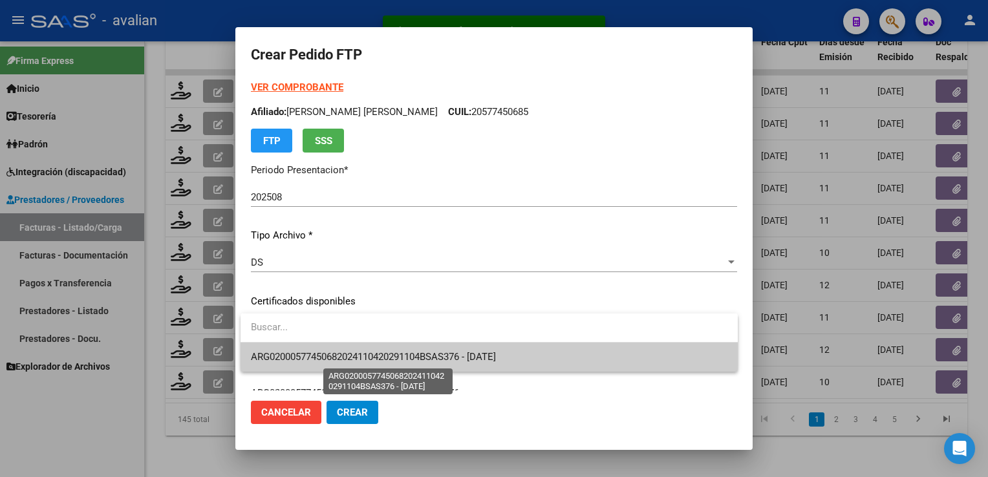
click at [390, 358] on span "ARG02000577450682024110420291104BSAS376 - 2029-11-04" at bounding box center [373, 357] width 245 height 12
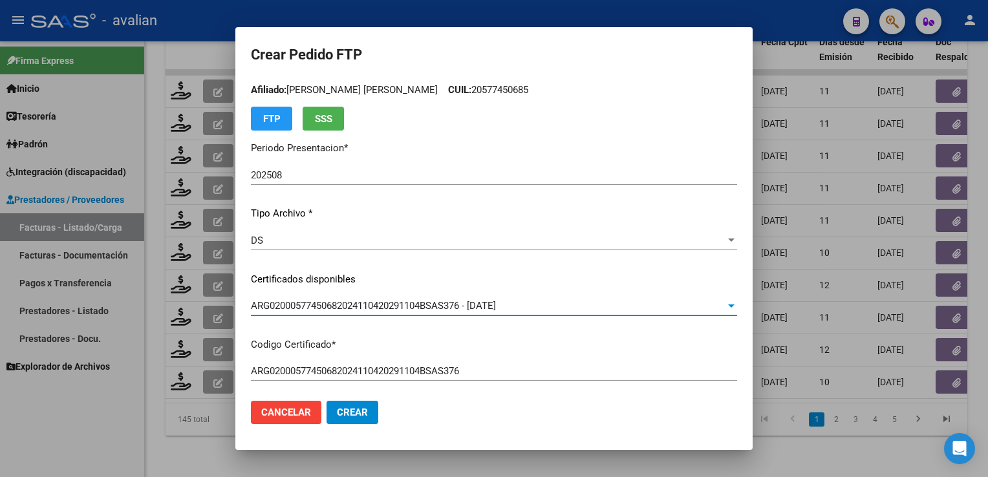
scroll to position [0, 0]
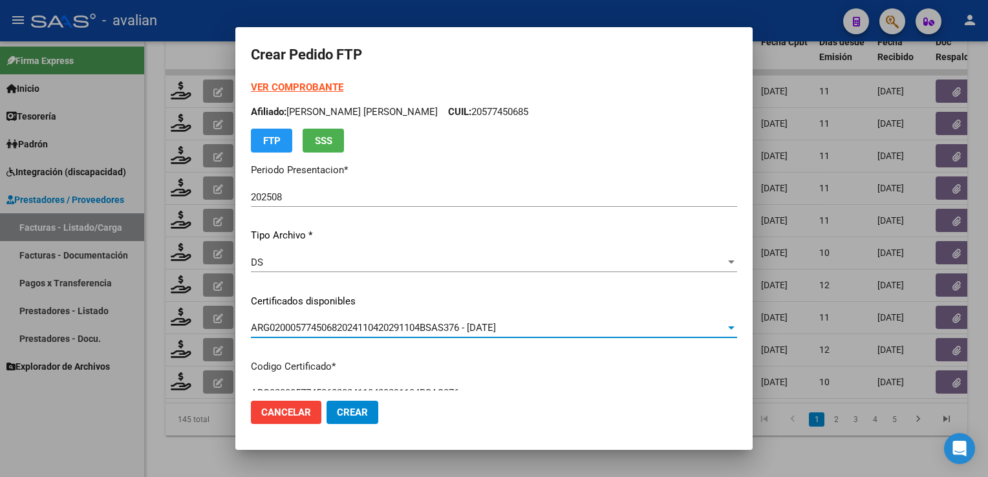
click at [537, 115] on p "Afiliado: GONZALEZ ASTUDILLO DANTE ROMAN CUIL: 20577450685" at bounding box center [494, 112] width 486 height 15
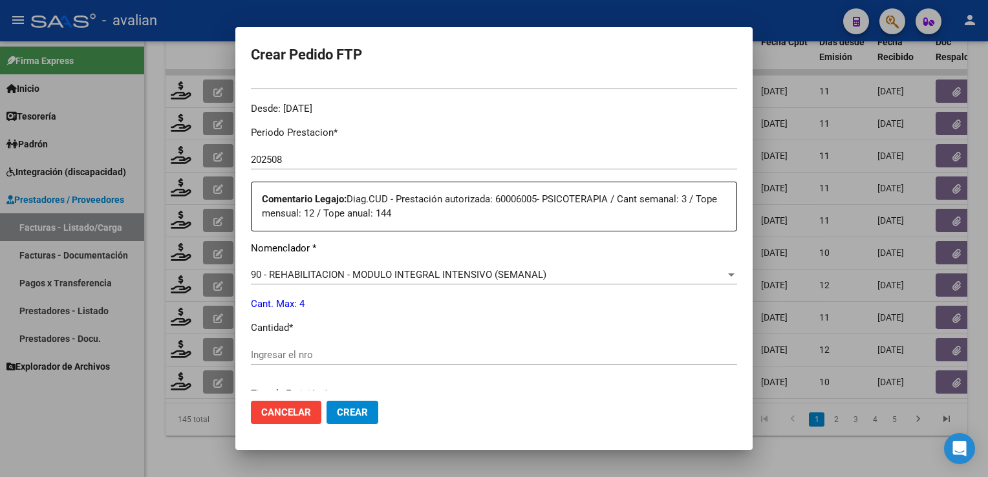
scroll to position [388, 0]
click at [264, 345] on div "Ingresar el nro" at bounding box center [494, 353] width 486 height 19
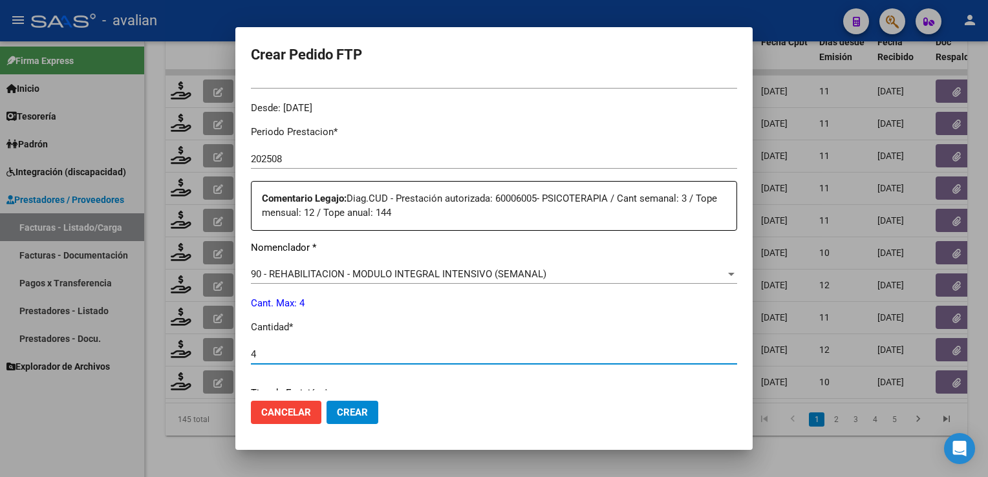
scroll to position [569, 0]
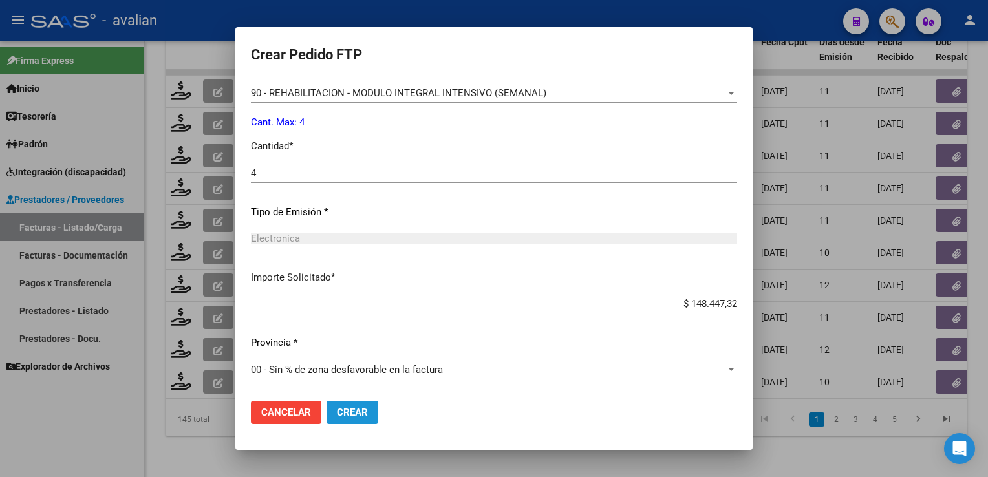
click at [351, 407] on span "Crear" at bounding box center [352, 413] width 31 height 12
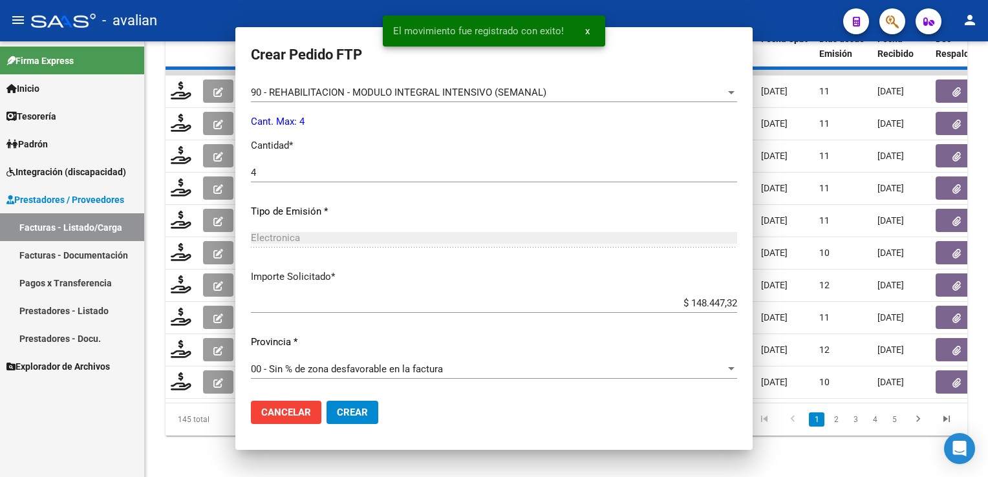
scroll to position [496, 0]
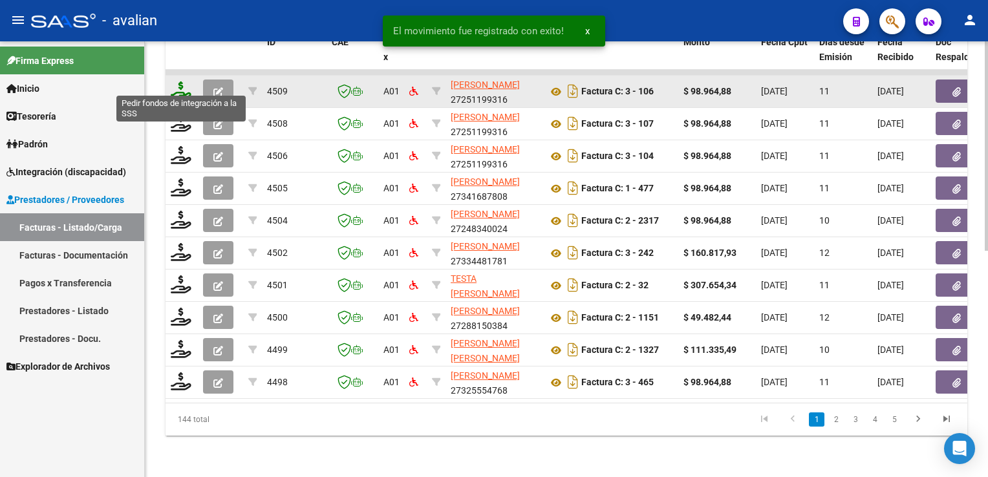
click at [174, 90] on icon at bounding box center [181, 90] width 21 height 18
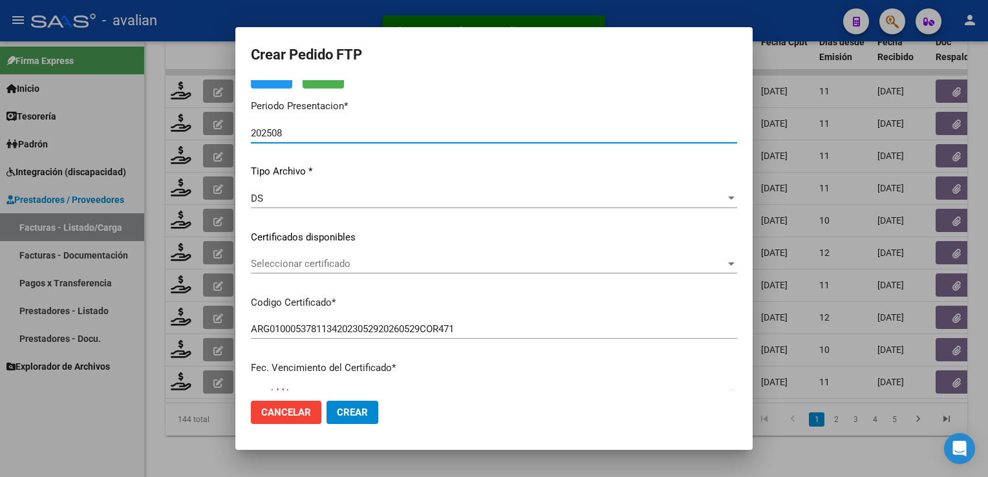
scroll to position [65, 0]
click at [322, 265] on span "Seleccionar certificado" at bounding box center [488, 263] width 474 height 12
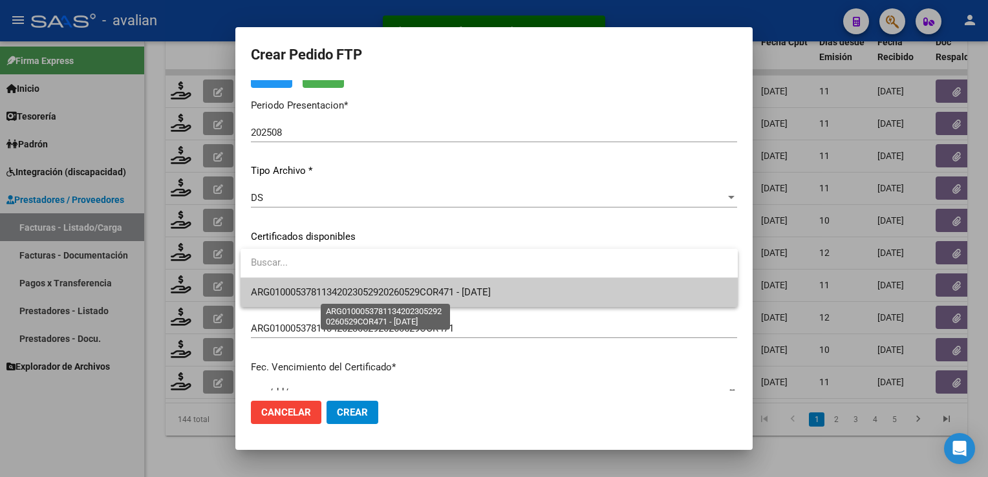
click at [315, 295] on span "ARG01000537811342023052920260529COR471 - 2026-05-29" at bounding box center [371, 292] width 240 height 12
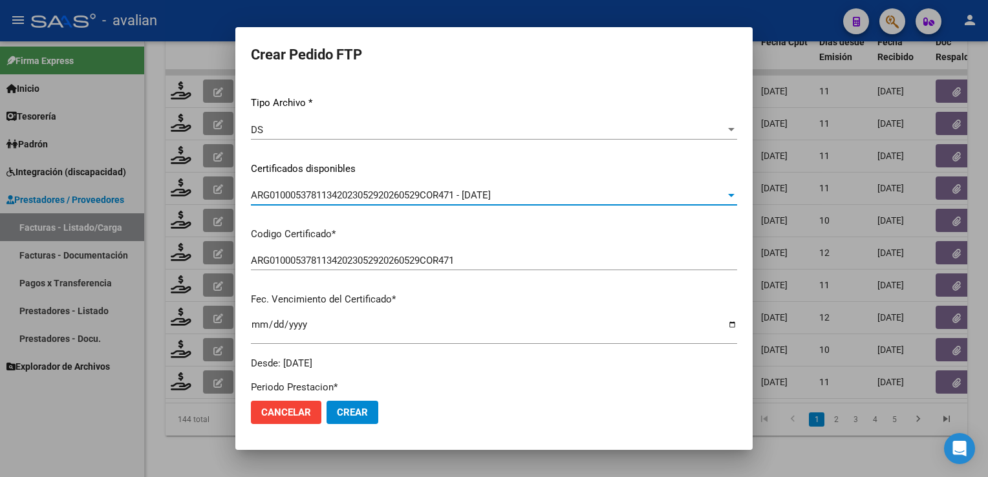
scroll to position [0, 0]
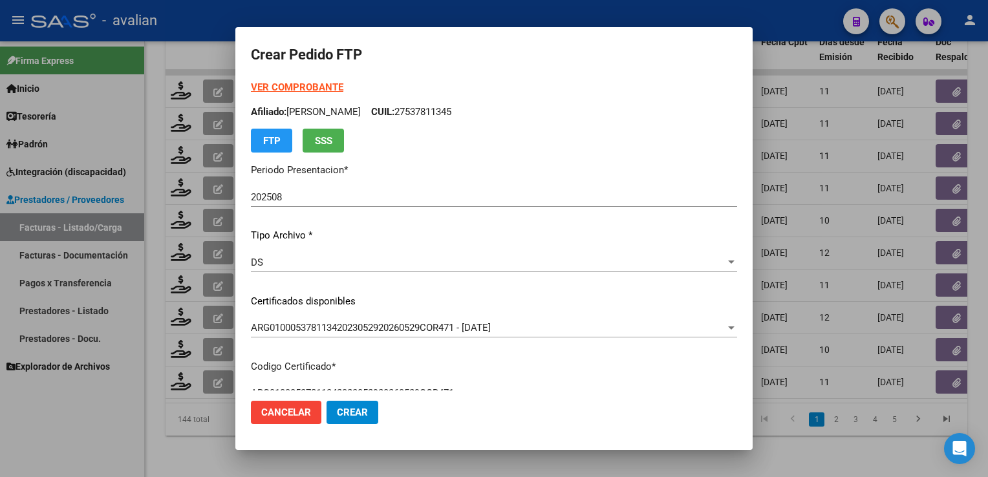
click at [469, 109] on p "Afiliado: SILEONI AMBAR TAINA CUIL: 27537811345" at bounding box center [494, 112] width 486 height 15
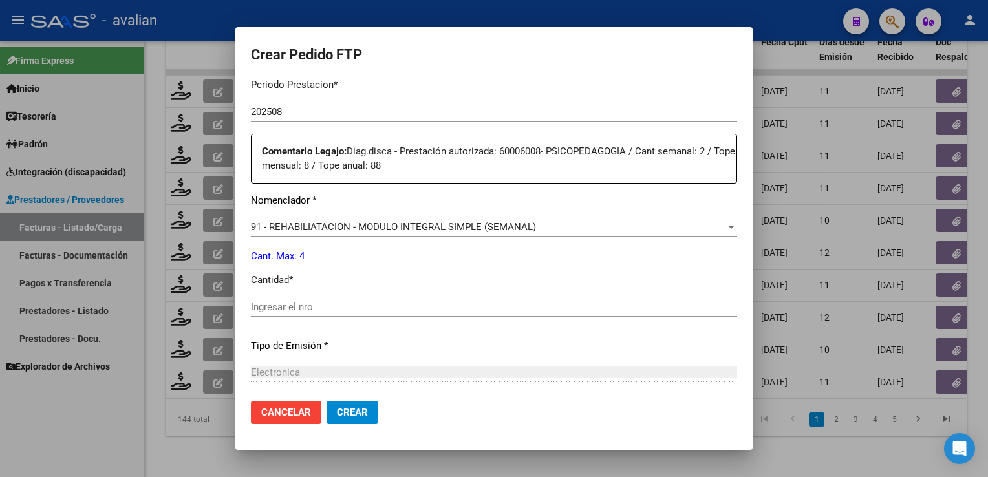
scroll to position [452, 0]
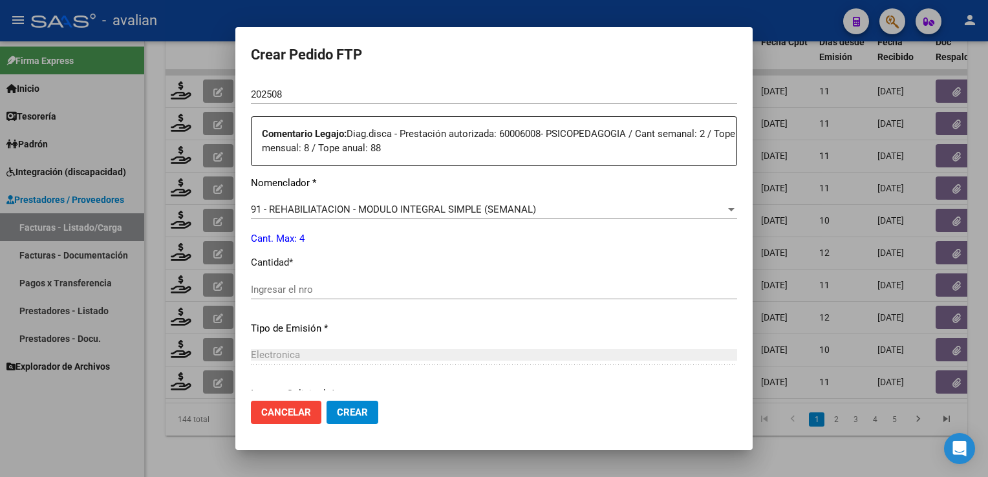
click at [344, 282] on div "Ingresar el nro" at bounding box center [494, 289] width 486 height 19
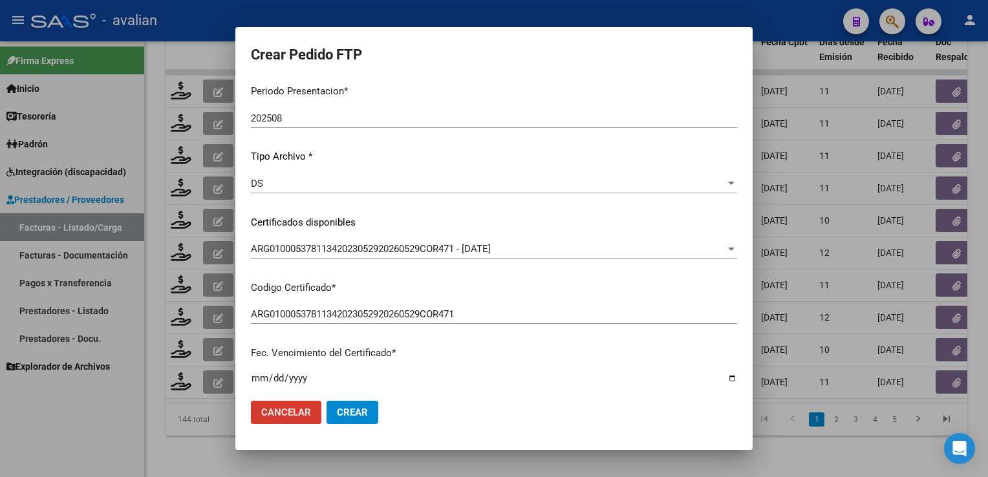
scroll to position [0, 0]
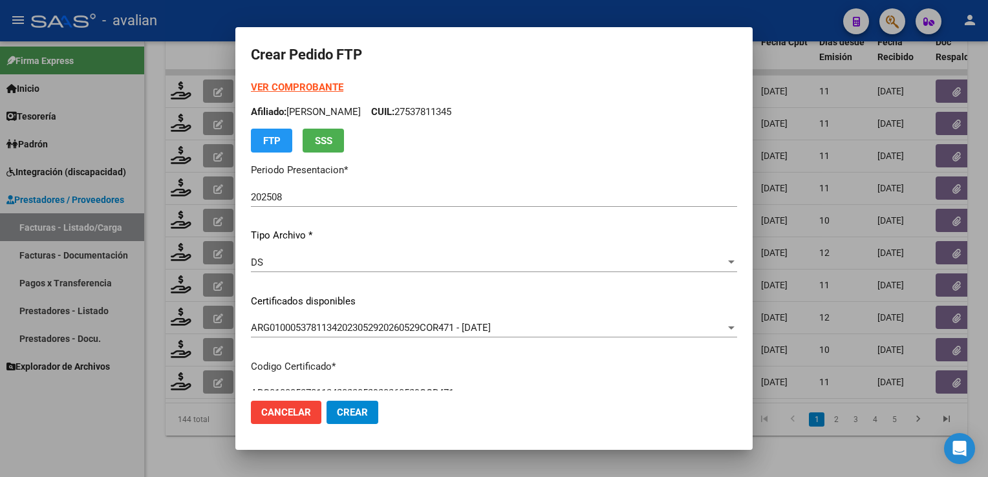
click at [328, 89] on strong "VER COMPROBANTE" at bounding box center [297, 87] width 92 height 12
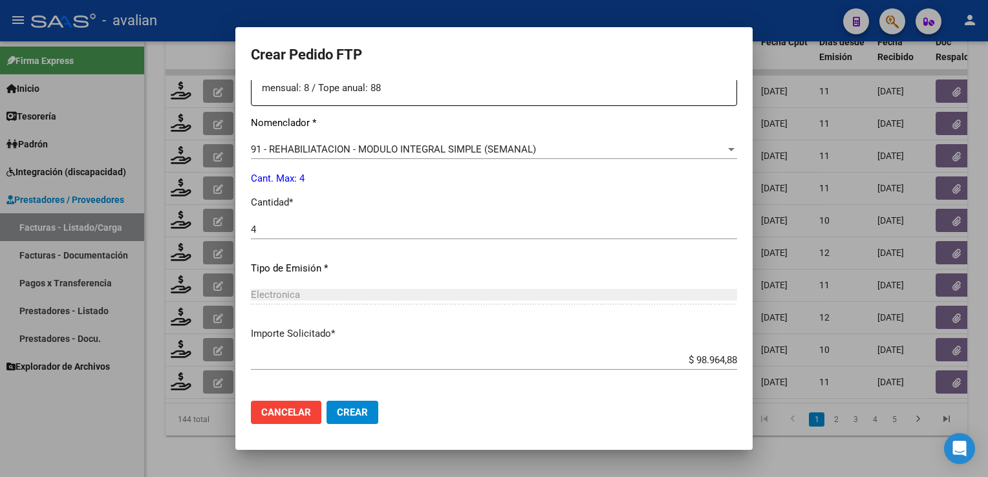
scroll to position [569, 0]
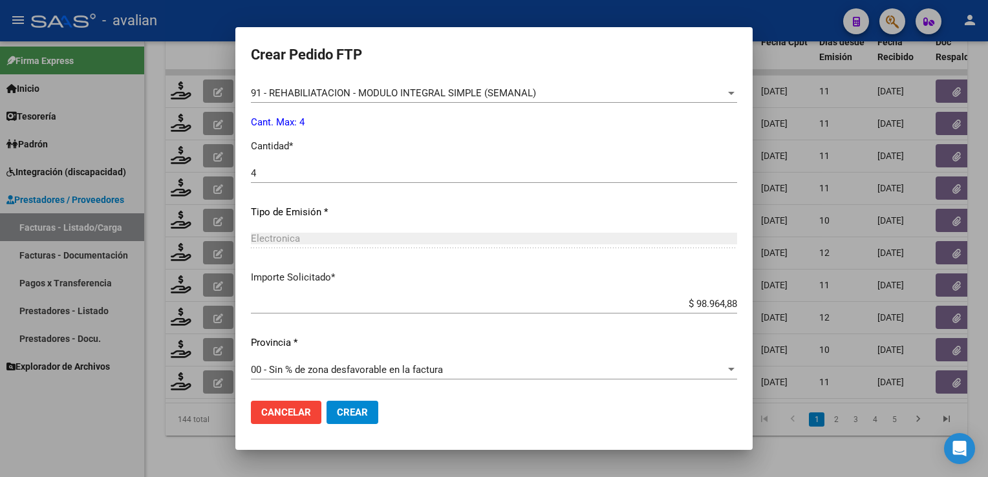
click at [366, 402] on button "Crear" at bounding box center [352, 412] width 52 height 23
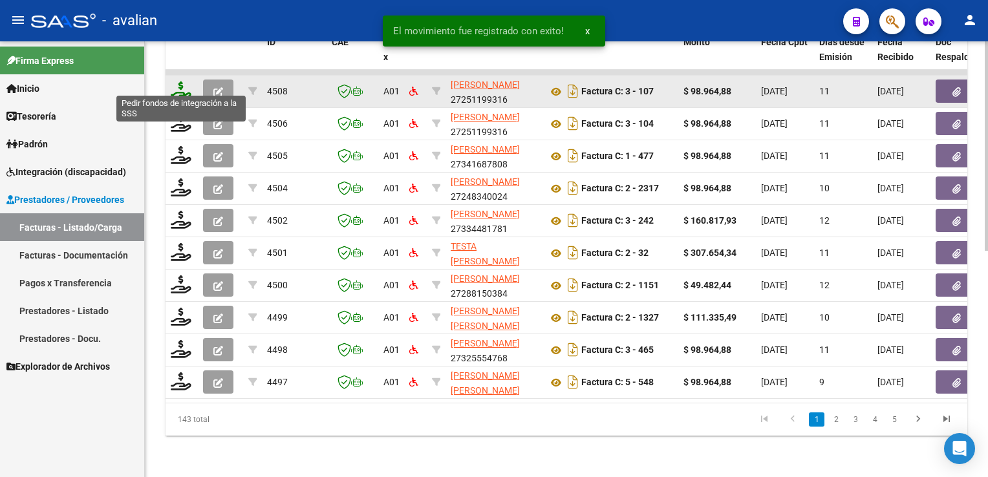
click at [182, 83] on icon at bounding box center [181, 90] width 21 height 18
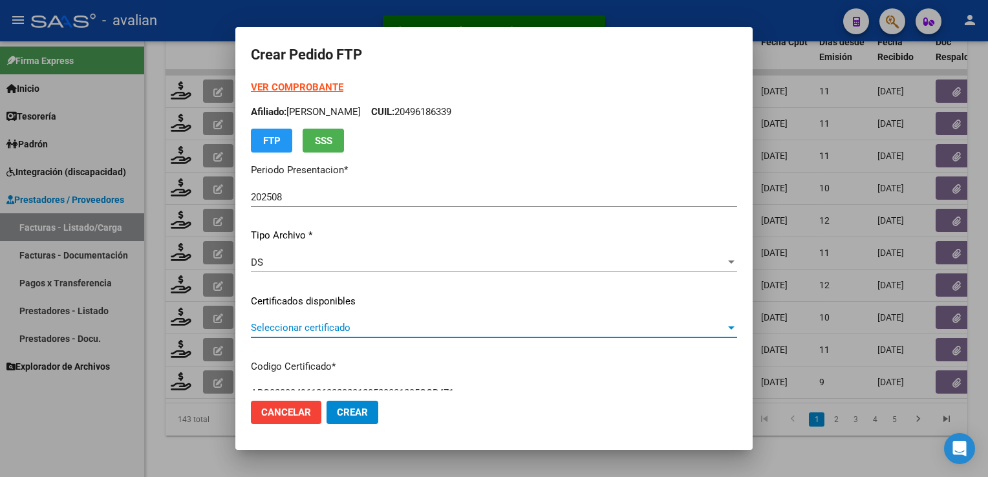
click at [313, 322] on span "Seleccionar certificado" at bounding box center [488, 328] width 474 height 12
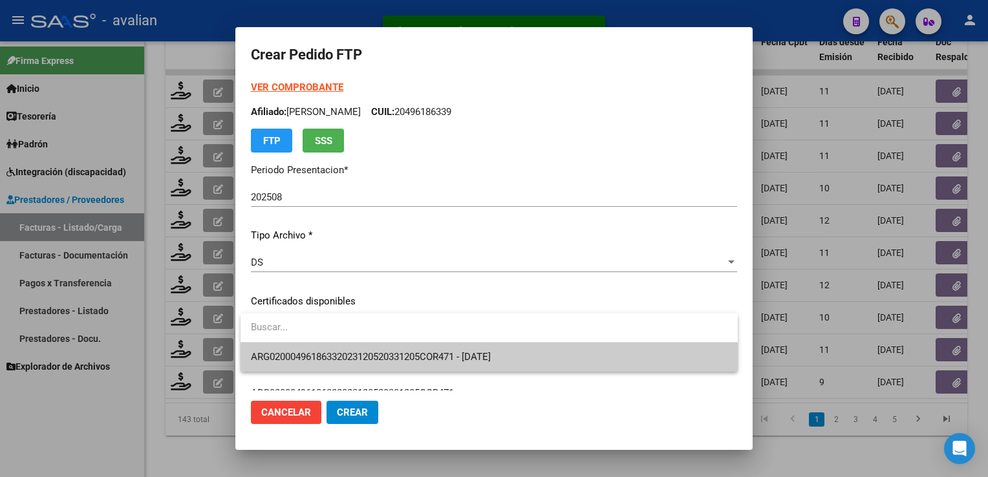
click at [315, 351] on span "ARG02000496186332023120520331205COR471 - 2033-12-05" at bounding box center [371, 357] width 240 height 12
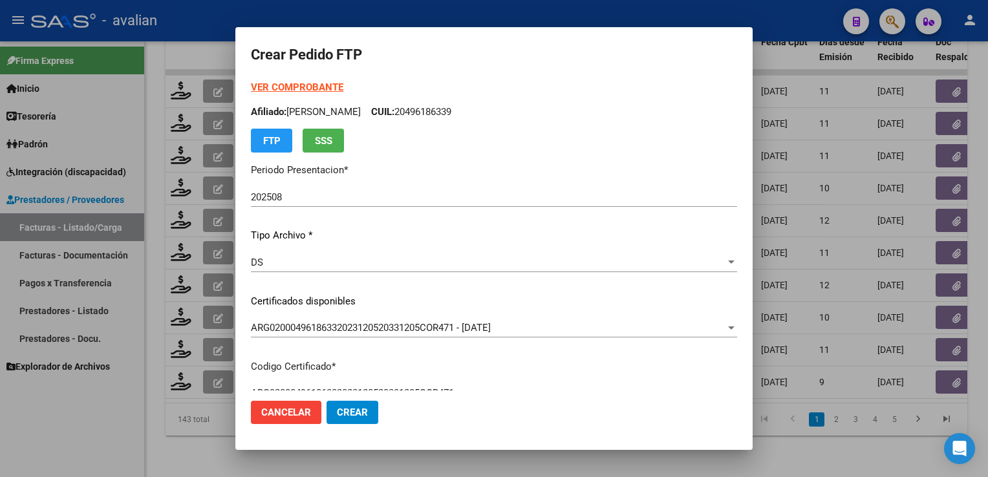
click at [470, 111] on p "Afiliado: CALATAYUT BRAUN PEDRO CUIL: 20496186339" at bounding box center [494, 112] width 486 height 15
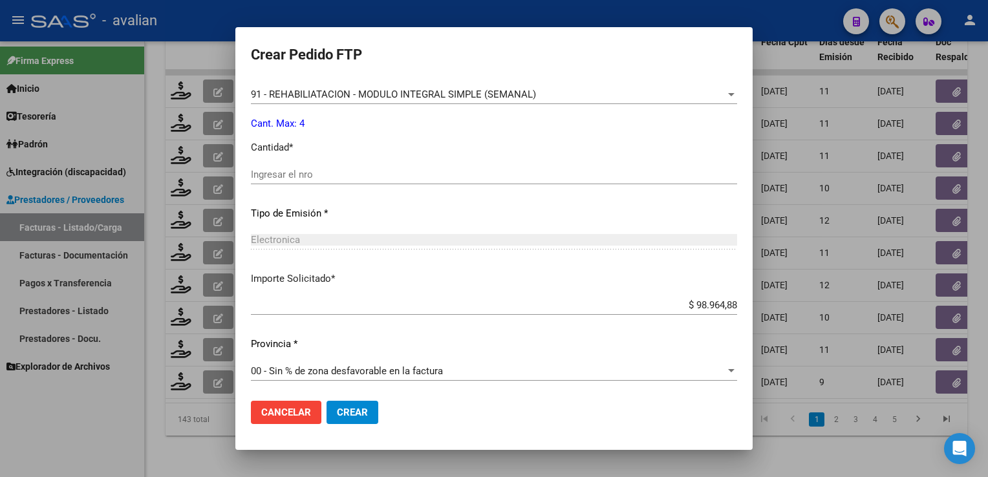
scroll to position [569, 0]
click at [286, 172] on input "Ingresar el nro" at bounding box center [494, 173] width 486 height 12
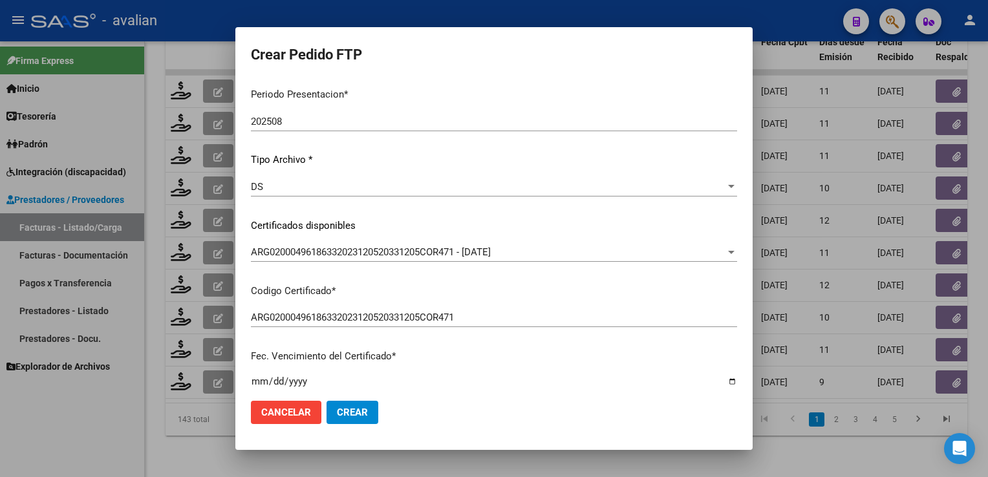
scroll to position [0, 0]
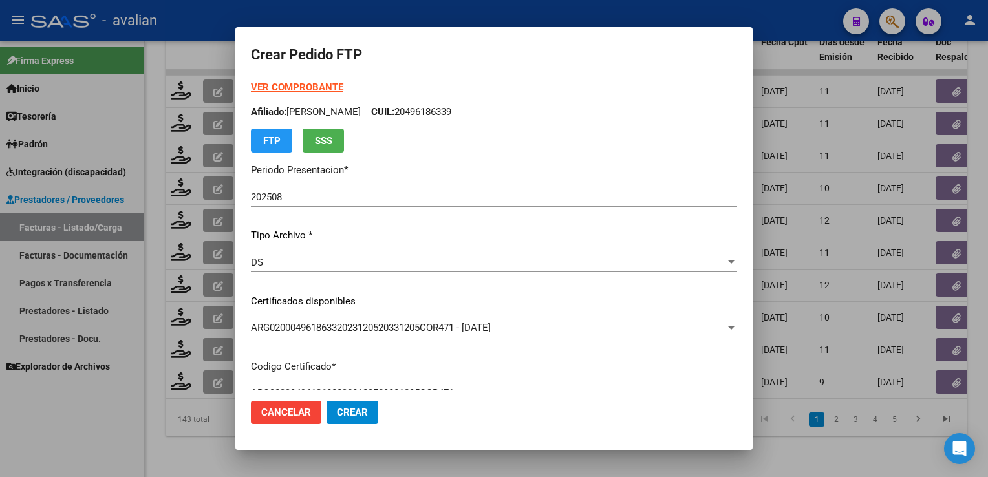
click at [306, 90] on strong "VER COMPROBANTE" at bounding box center [297, 87] width 92 height 12
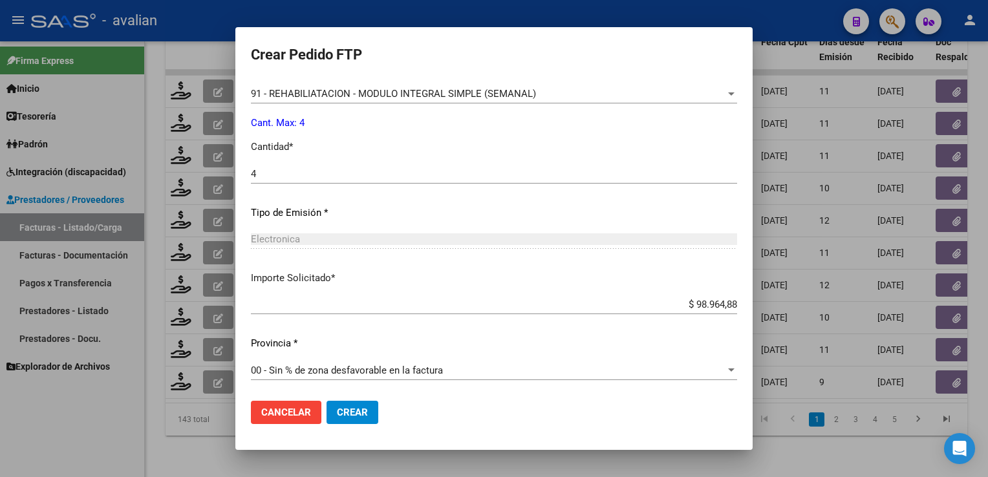
scroll to position [569, 0]
click at [349, 413] on span "Crear" at bounding box center [352, 413] width 31 height 12
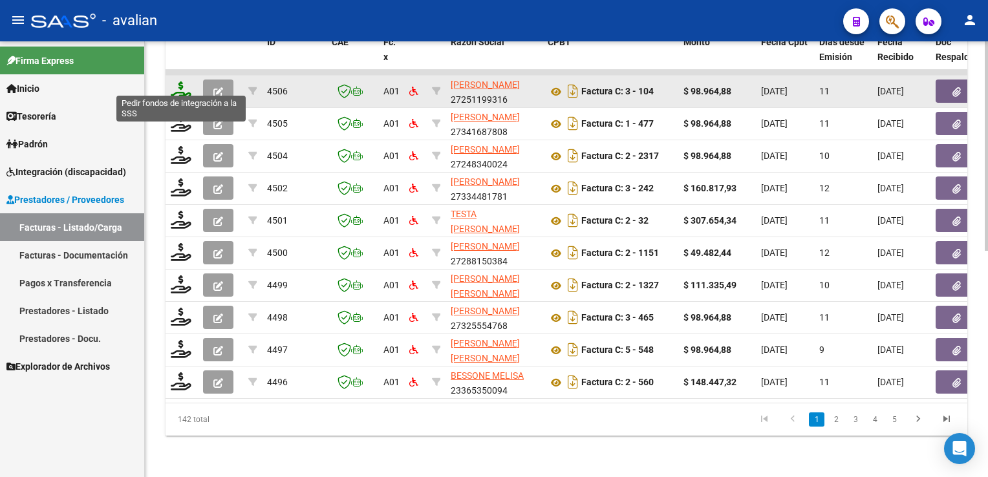
click at [179, 84] on icon at bounding box center [181, 90] width 21 height 18
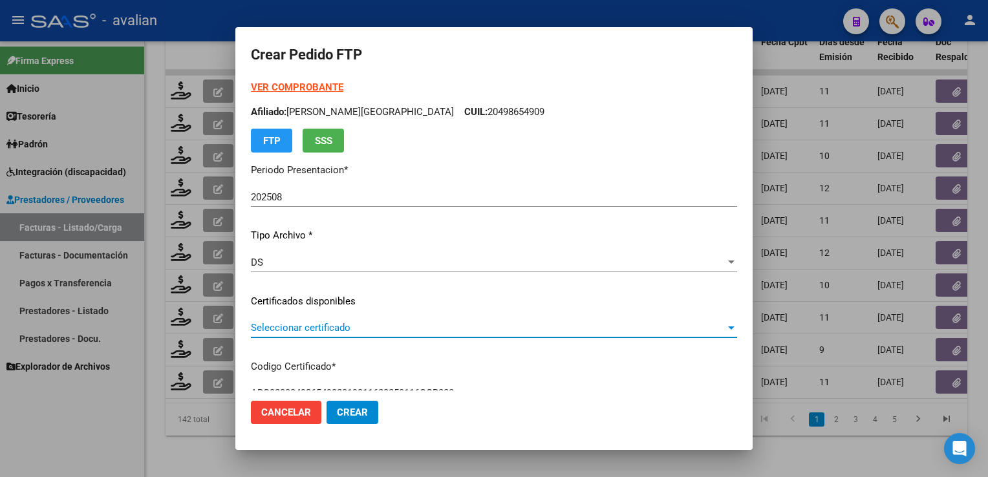
click at [387, 327] on span "Seleccionar certificado" at bounding box center [488, 328] width 474 height 12
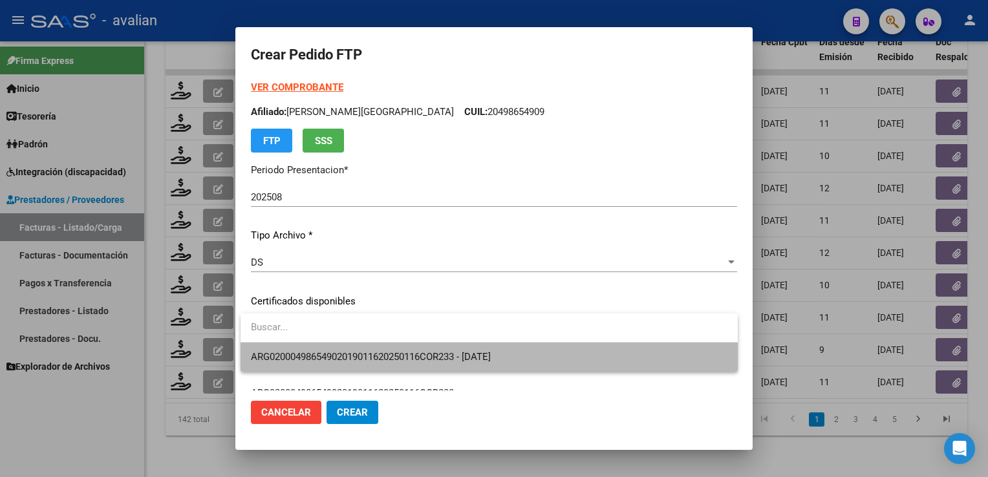
click at [370, 350] on span "ARG02000498654902019011620250116COR233 - 2025-01-16" at bounding box center [489, 357] width 476 height 29
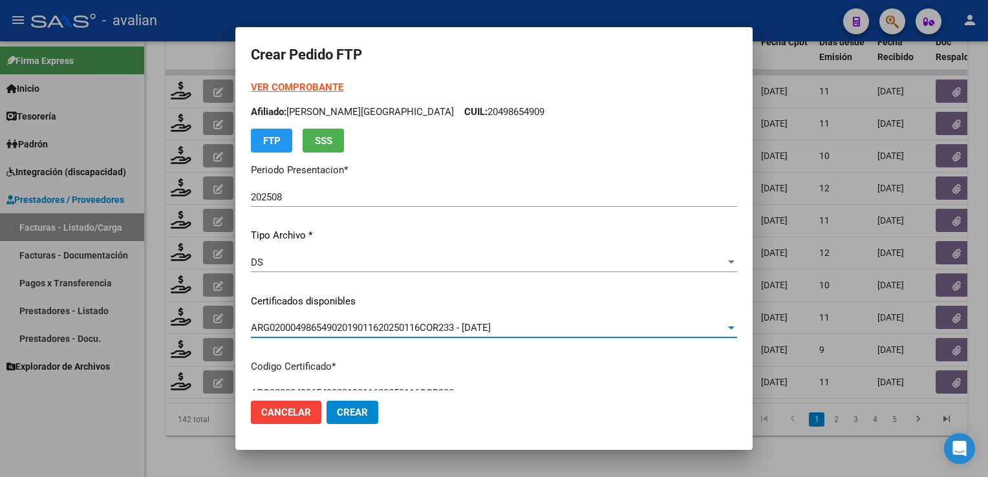
click at [467, 111] on p "Afiliado: LOPEZ PEÑA SALVADOR CUIL: 20498654909" at bounding box center [494, 112] width 486 height 15
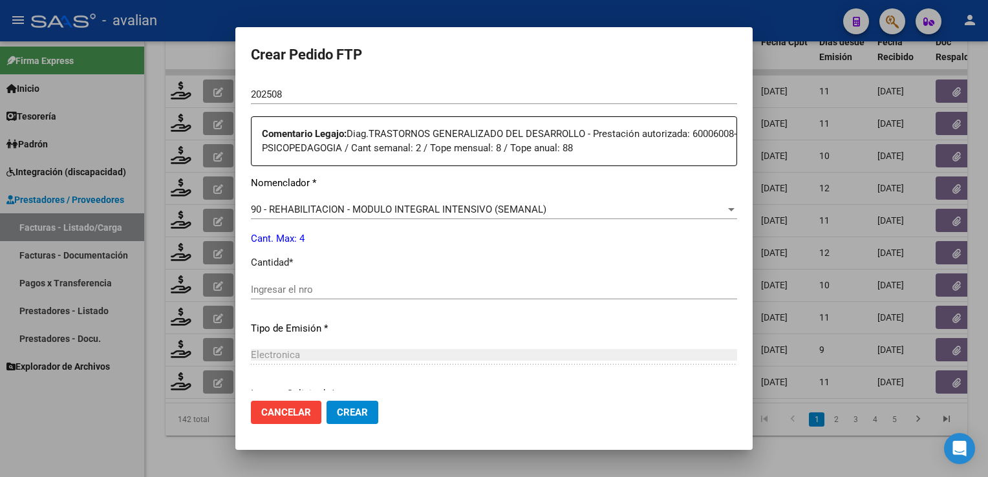
scroll to position [517, 0]
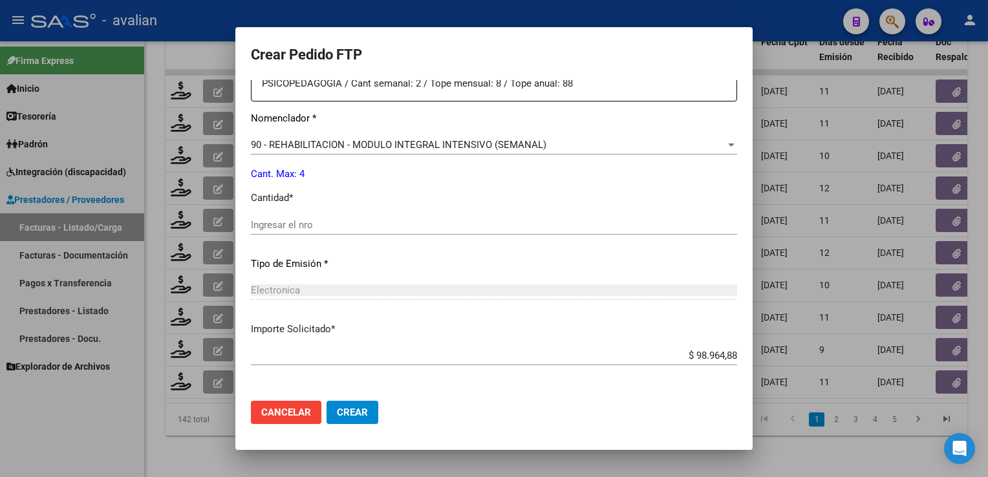
click at [308, 227] on input "Ingresar el nro" at bounding box center [494, 225] width 486 height 12
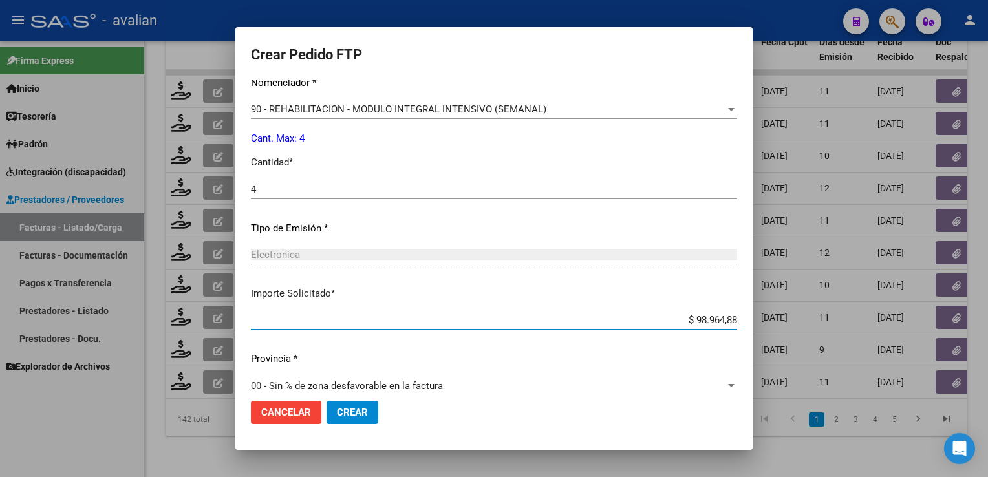
scroll to position [569, 0]
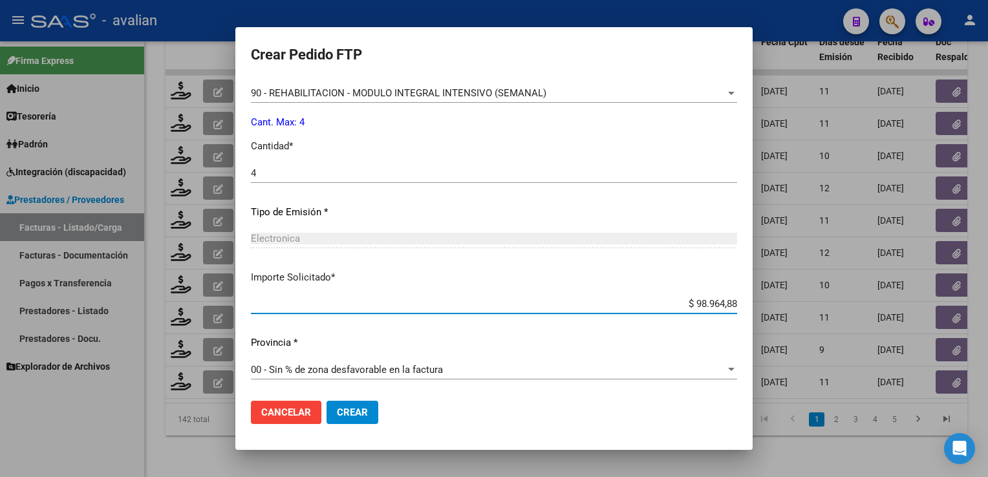
click at [362, 419] on button "Crear" at bounding box center [352, 412] width 52 height 23
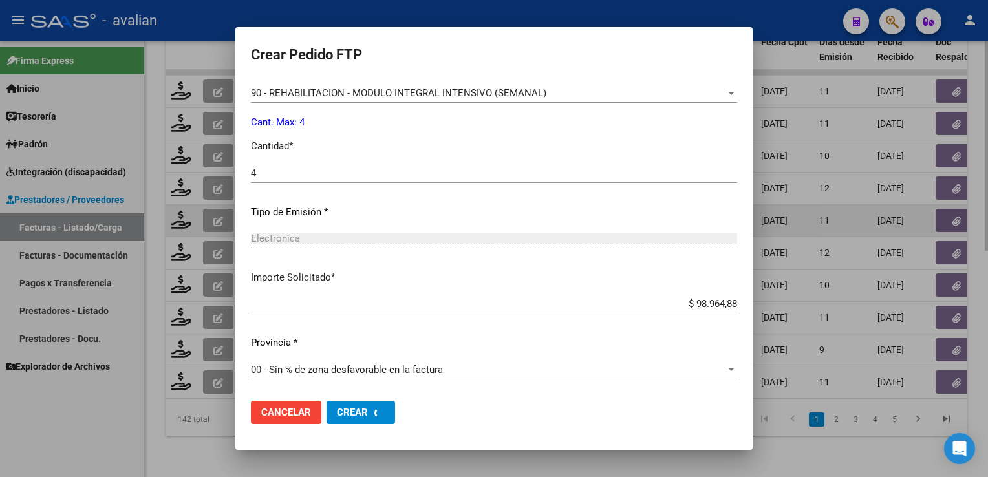
scroll to position [0, 0]
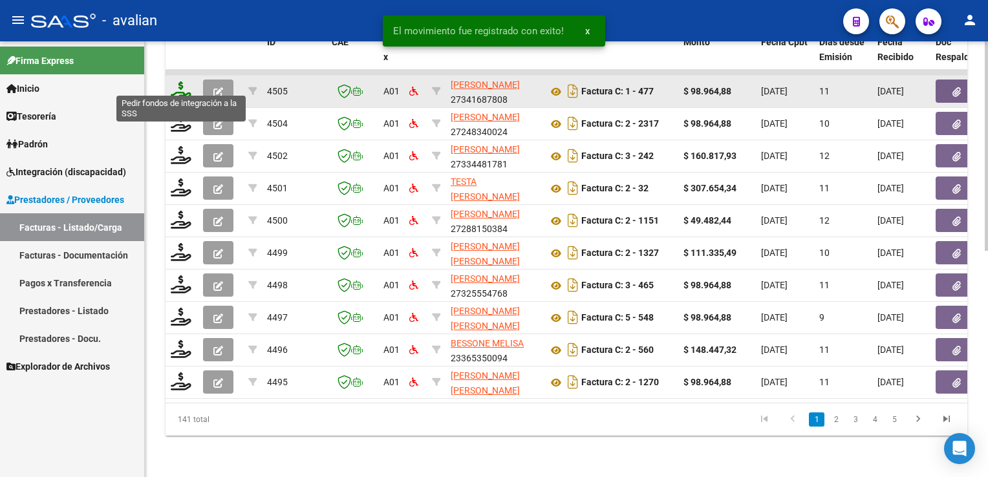
click at [185, 86] on icon at bounding box center [181, 90] width 21 height 18
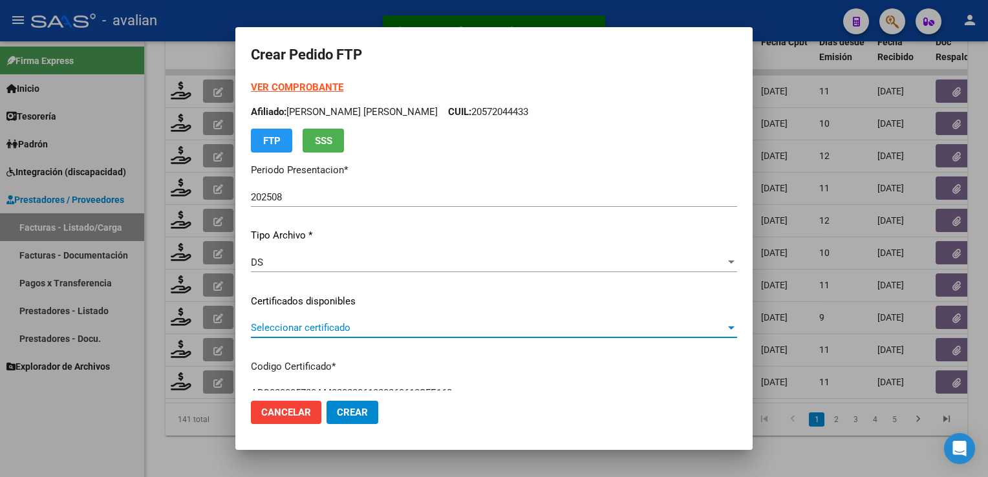
click at [266, 331] on span "Seleccionar certificado" at bounding box center [488, 328] width 474 height 12
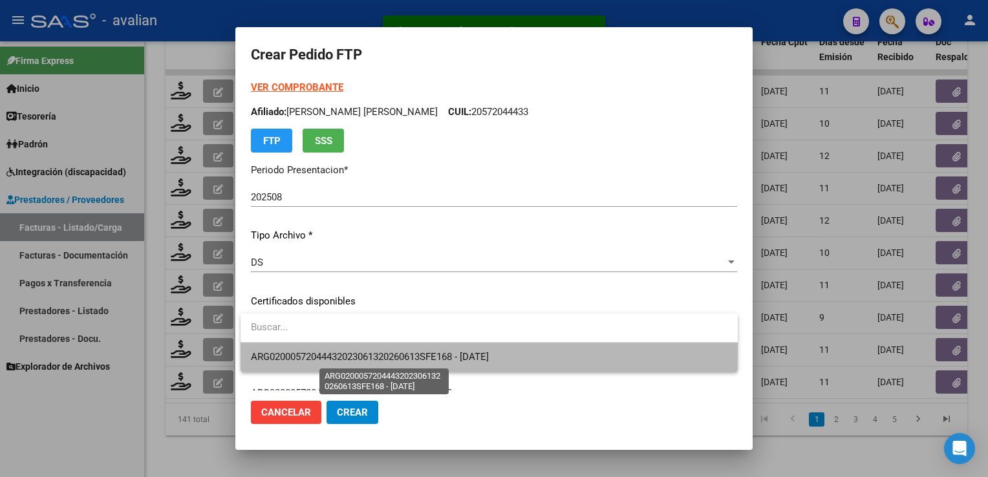
click at [274, 352] on span "ARG02000572044432023061320260613SFE168 - 2026-06-13" at bounding box center [370, 357] width 238 height 12
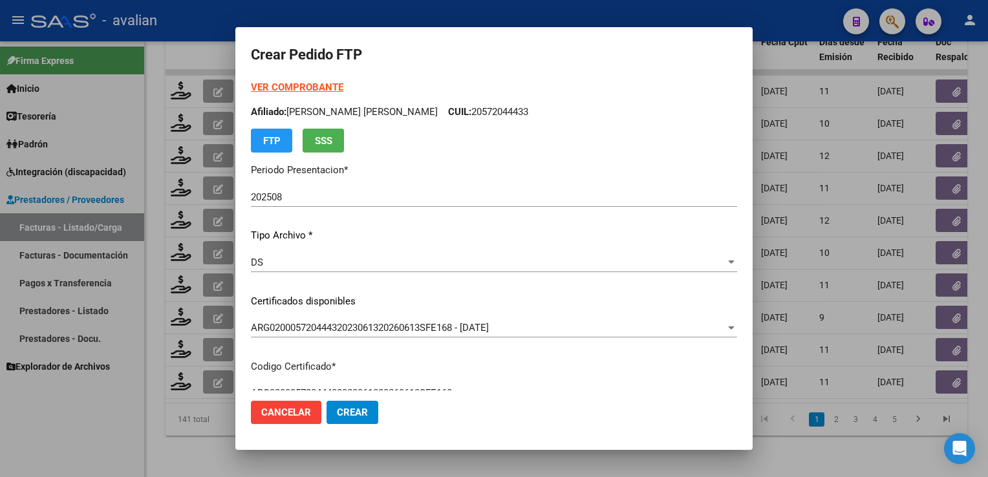
click at [492, 105] on p "Afiliado: UGOLINI PAZ DANTE GABRIEL CUIL: 20572044433" at bounding box center [494, 112] width 486 height 15
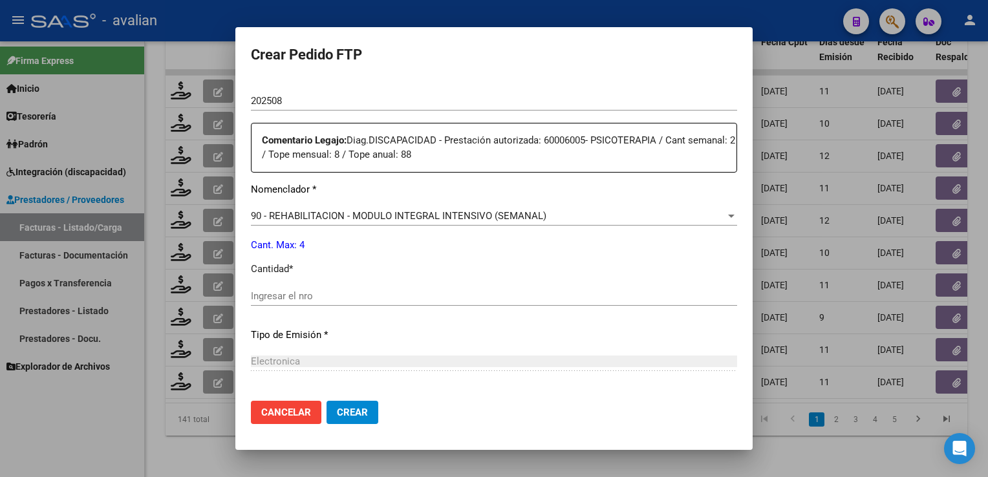
scroll to position [569, 0]
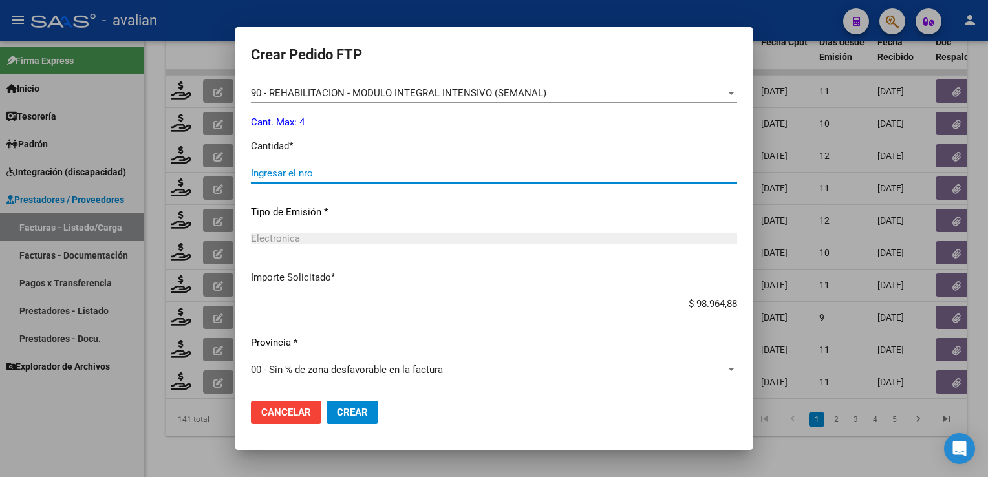
click at [287, 177] on input "Ingresar el nro" at bounding box center [494, 173] width 486 height 12
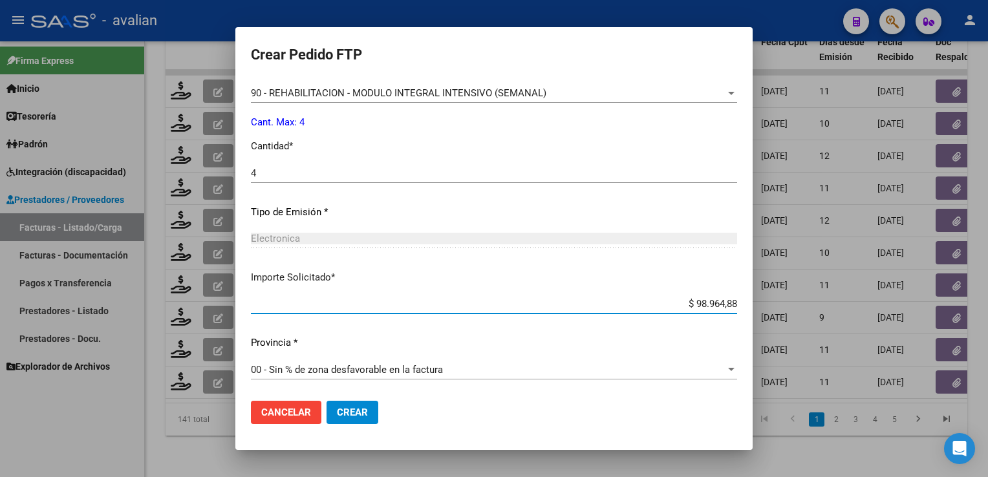
click at [363, 410] on span "Crear" at bounding box center [352, 413] width 31 height 12
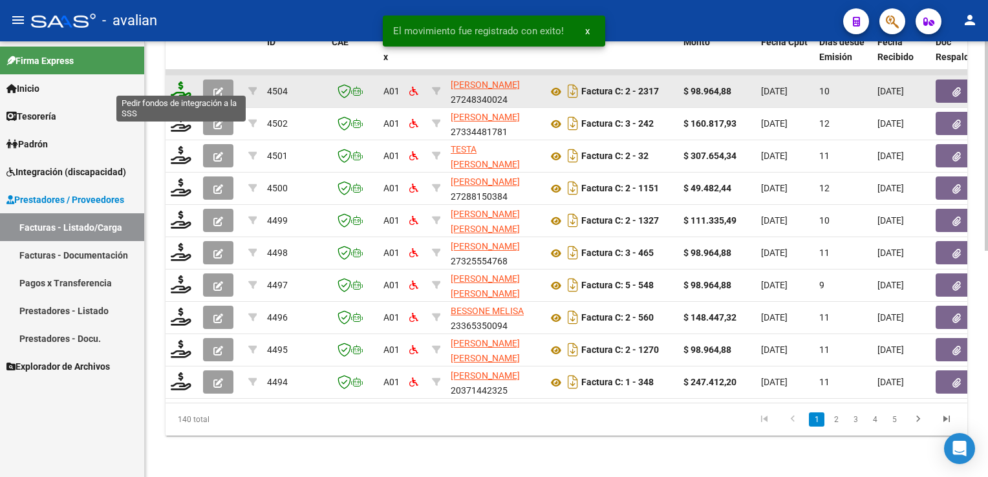
click at [182, 83] on icon at bounding box center [181, 90] width 21 height 18
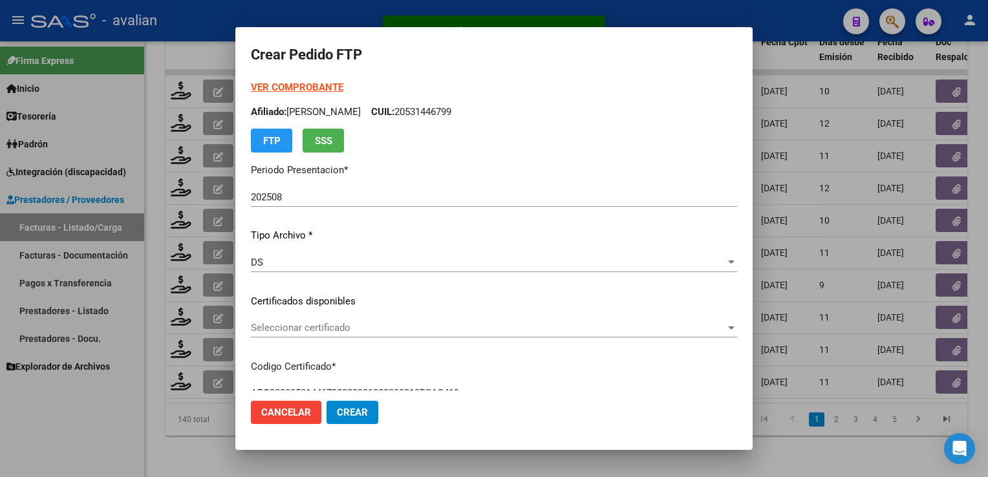
scroll to position [194, 0]
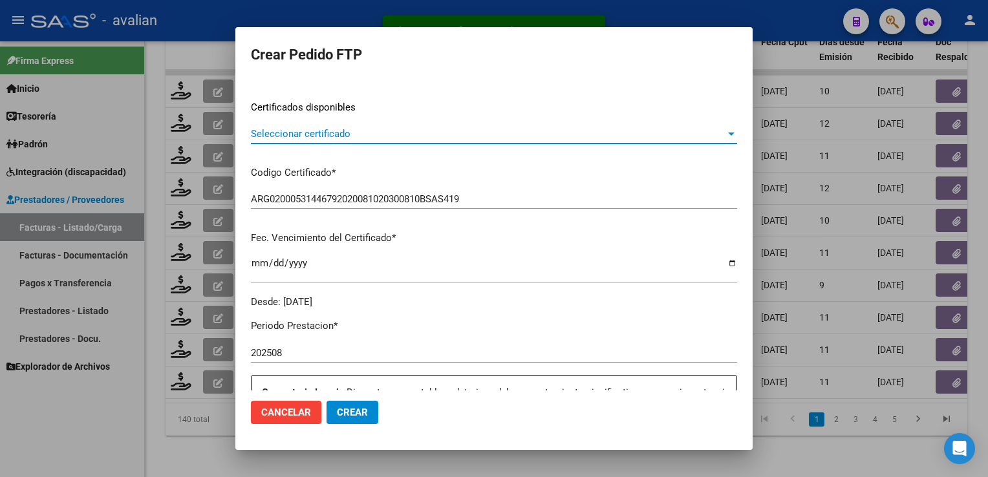
click at [317, 139] on span "Seleccionar certificado" at bounding box center [488, 134] width 474 height 12
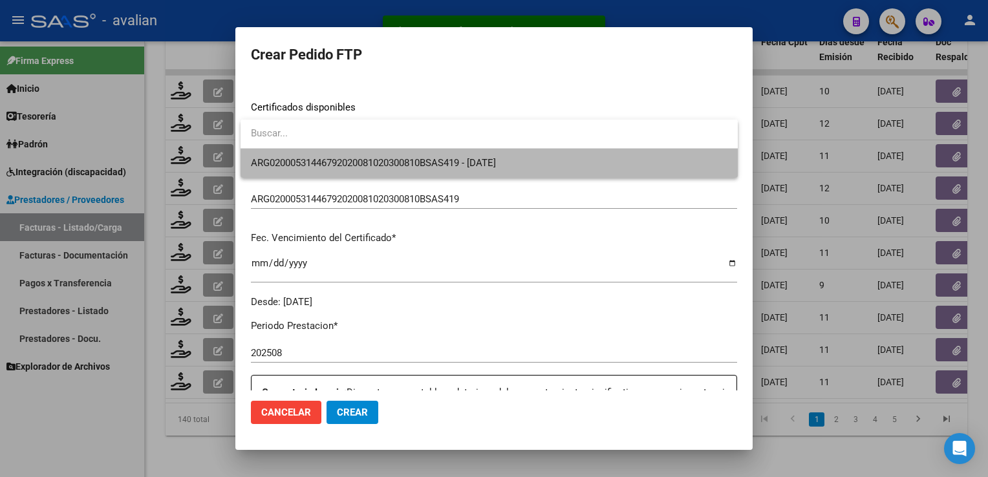
click at [320, 156] on span "ARG02000531446792020081020300810BSAS419 - 2030-08-10" at bounding box center [489, 163] width 476 height 29
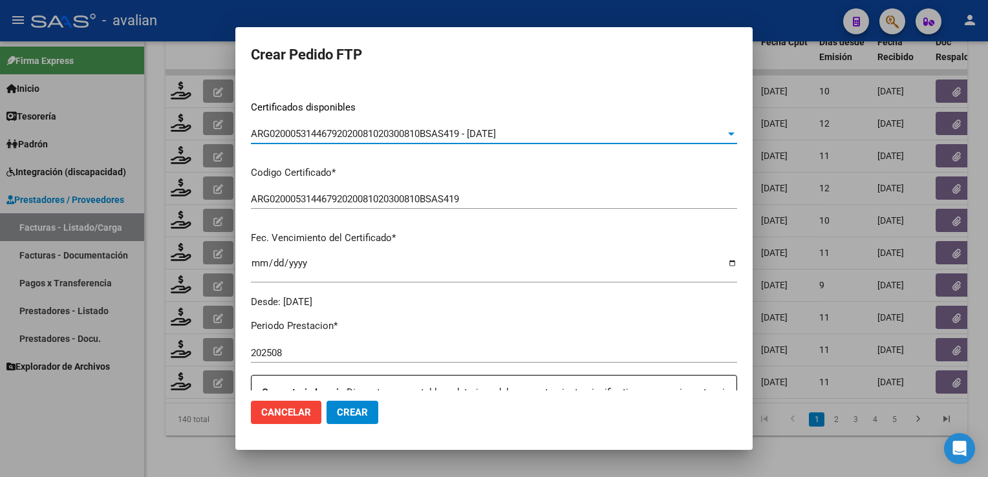
scroll to position [0, 0]
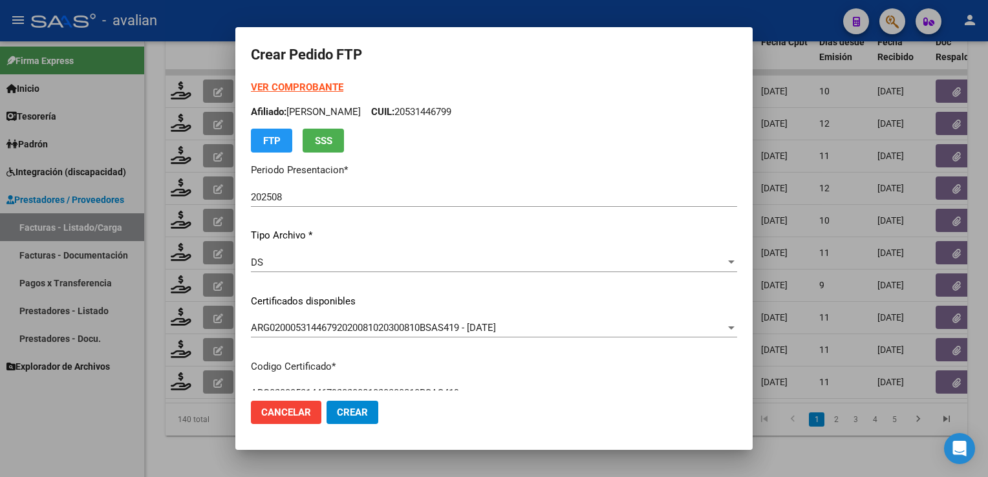
click at [450, 113] on p "Afiliado: CONTRERAS RENATO CUIL: 20531446799" at bounding box center [494, 112] width 486 height 15
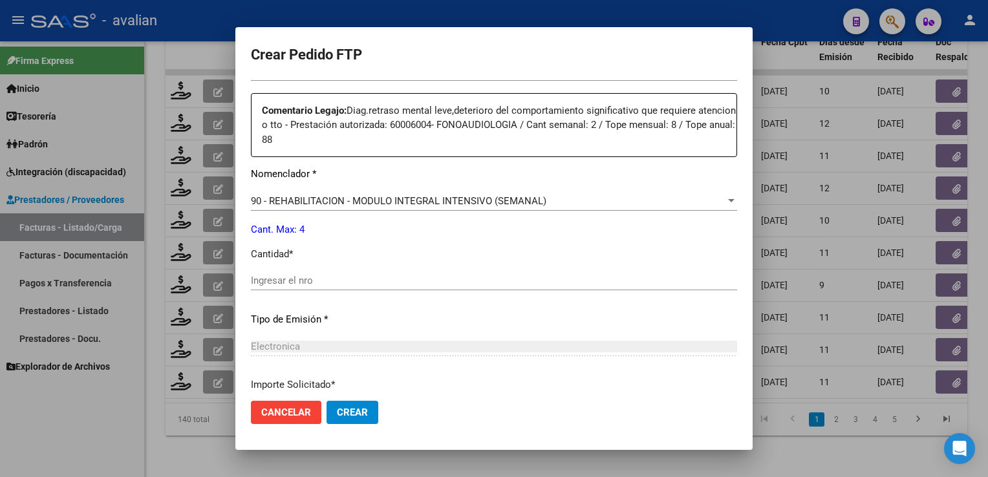
scroll to position [517, 0]
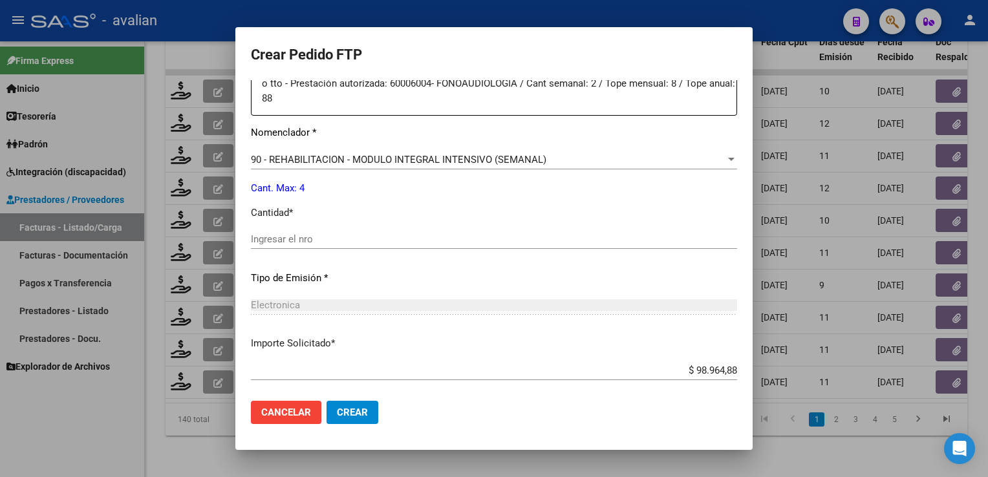
click at [315, 238] on input "Ingresar el nro" at bounding box center [494, 239] width 486 height 12
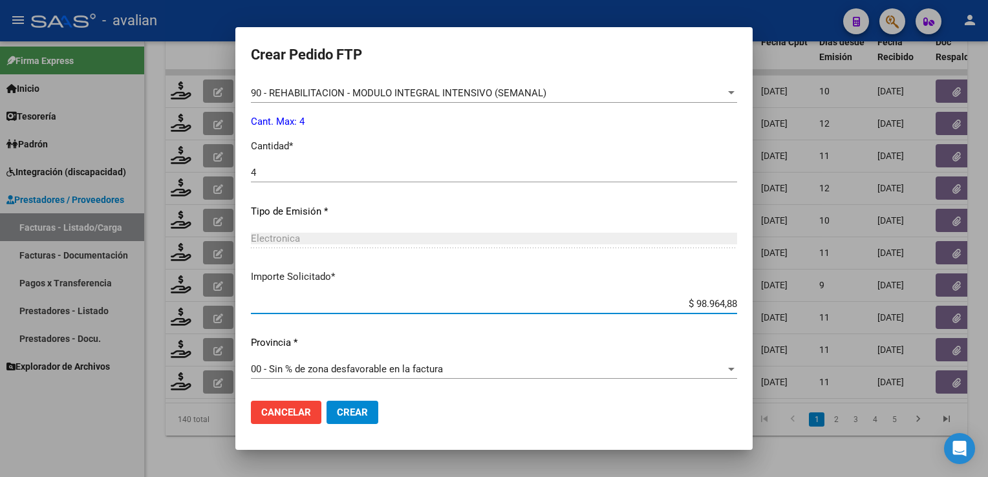
click at [368, 403] on button "Crear" at bounding box center [352, 412] width 52 height 23
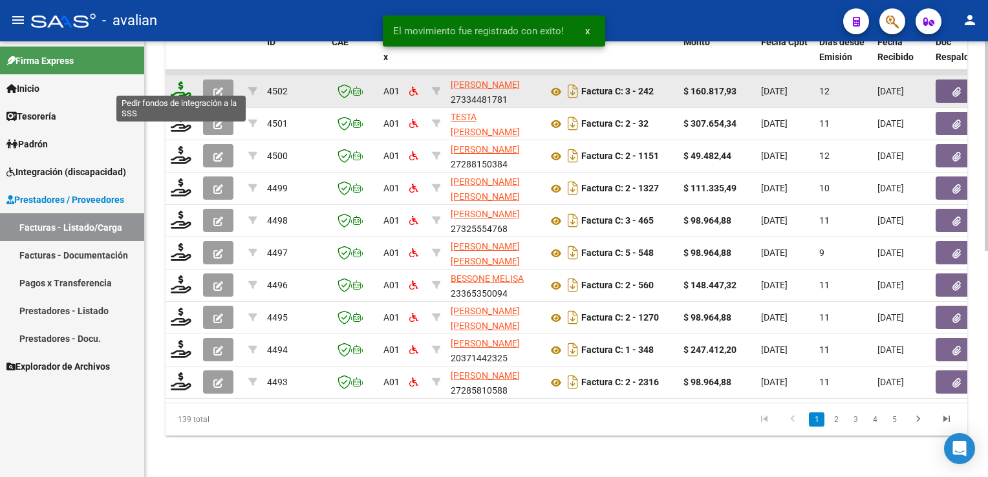
click at [181, 81] on icon at bounding box center [181, 90] width 21 height 18
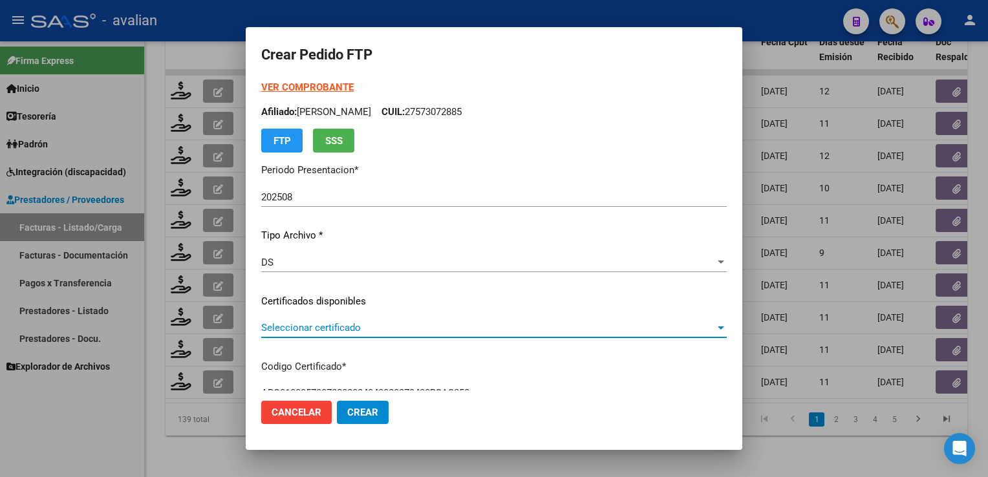
click at [296, 324] on span "Seleccionar certificado" at bounding box center [488, 328] width 454 height 12
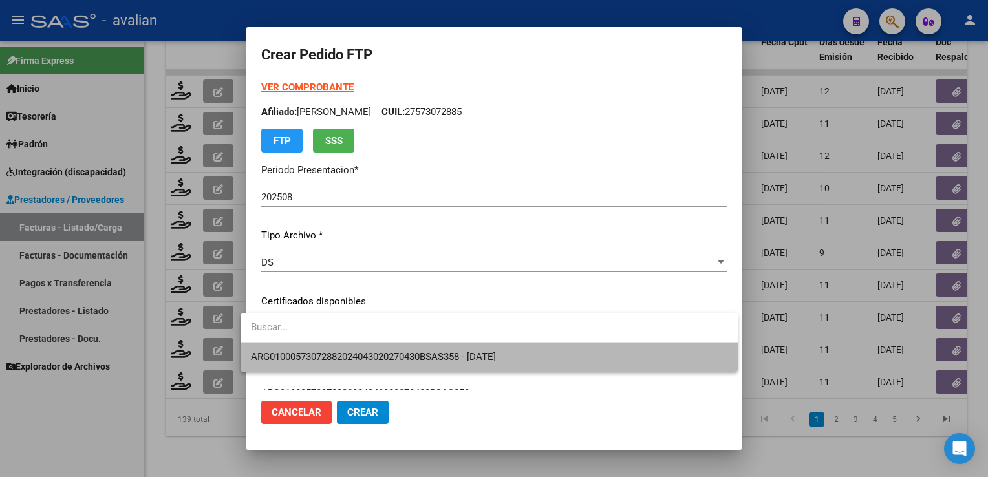
click at [299, 349] on span "ARG01000573072882024043020270430BSAS358 - 2027-04-30" at bounding box center [489, 357] width 476 height 29
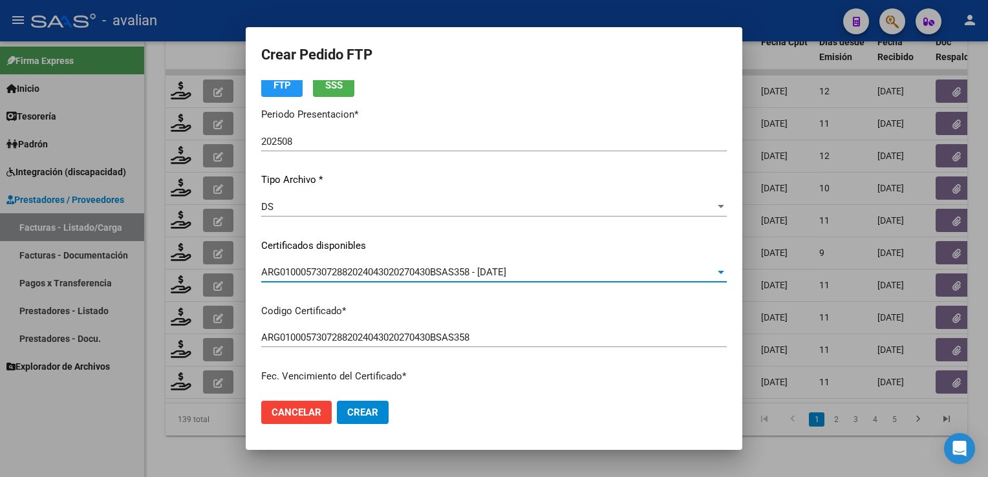
scroll to position [0, 0]
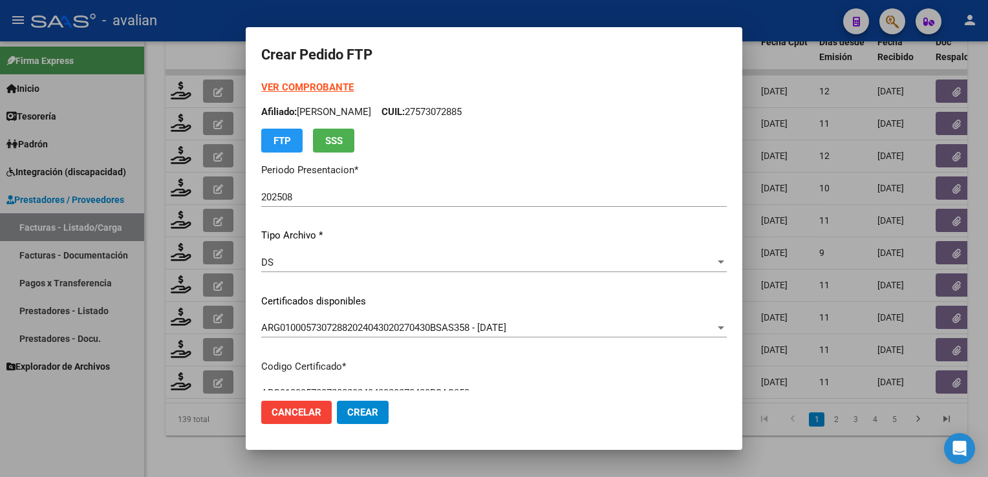
click at [501, 101] on div "VER COMPROBANTE ARCA Padrón Afiliado: LASARTE PAREDES ANTONIA CUIL: 27573072885…" at bounding box center [493, 116] width 465 height 72
click at [288, 89] on strong "VER COMPROBANTE" at bounding box center [307, 87] width 92 height 12
click at [476, 111] on p "Afiliado: LASARTE PAREDES ANTONIA CUIL: 27573072885" at bounding box center [493, 112] width 465 height 15
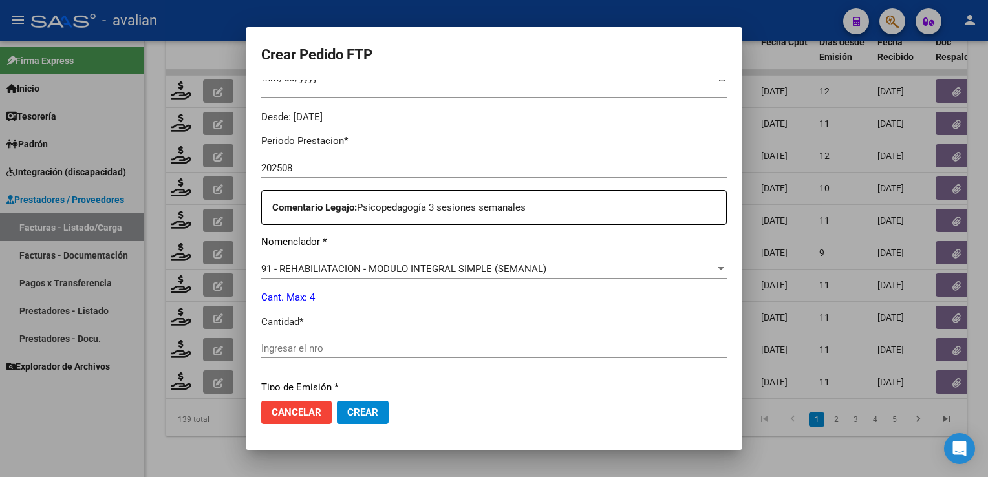
scroll to position [388, 0]
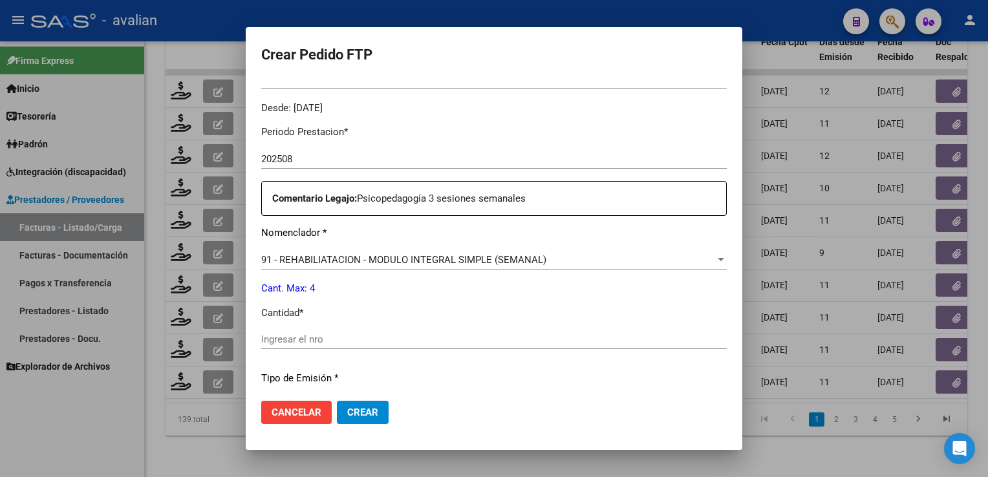
click at [297, 330] on div "Ingresar el nro" at bounding box center [493, 339] width 465 height 19
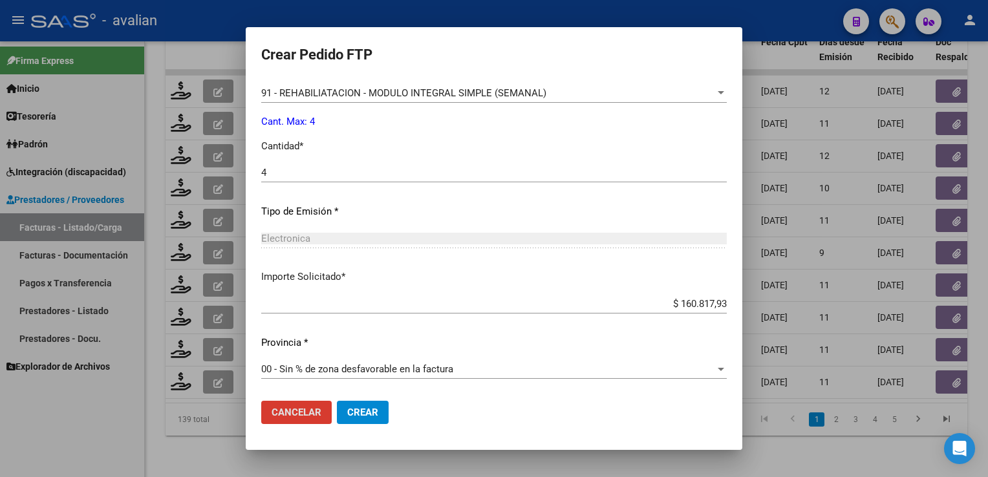
click at [359, 404] on button "Crear" at bounding box center [363, 412] width 52 height 23
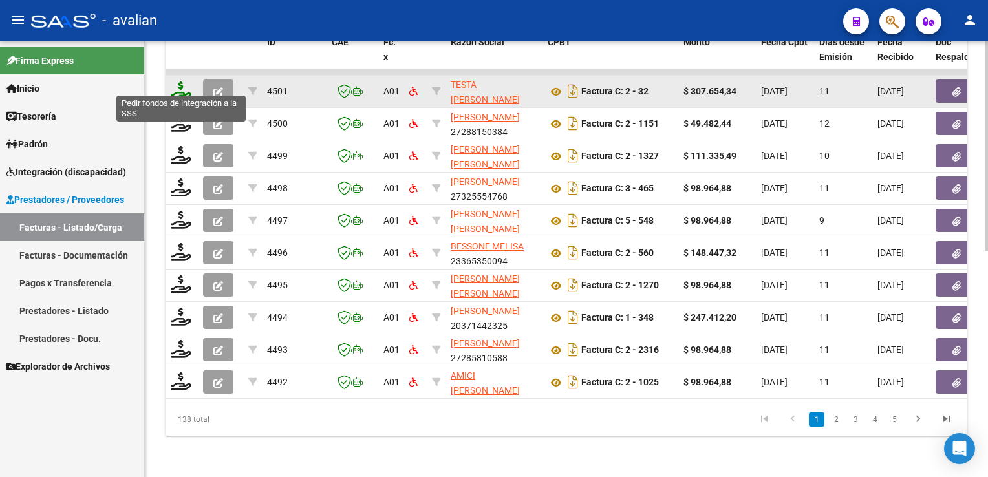
click at [183, 81] on icon at bounding box center [181, 90] width 21 height 18
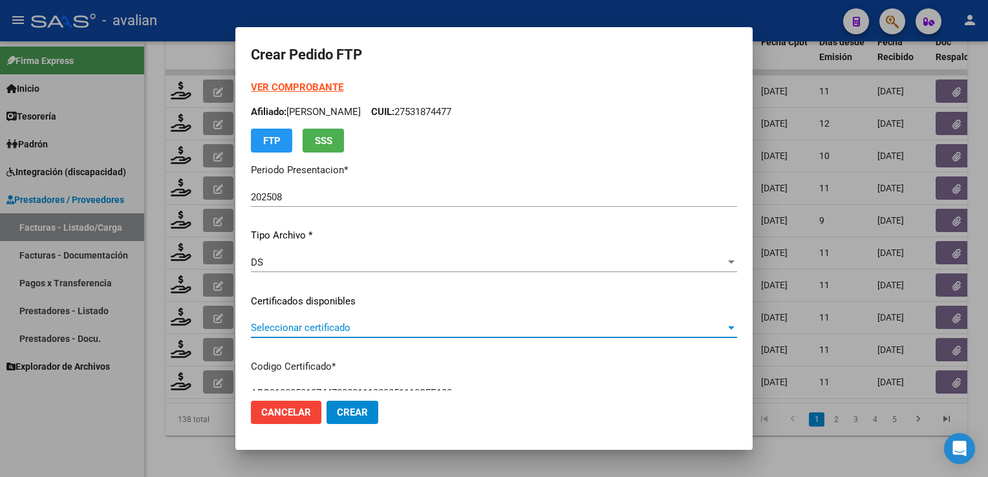
click at [305, 330] on span "Seleccionar certificado" at bounding box center [488, 328] width 474 height 12
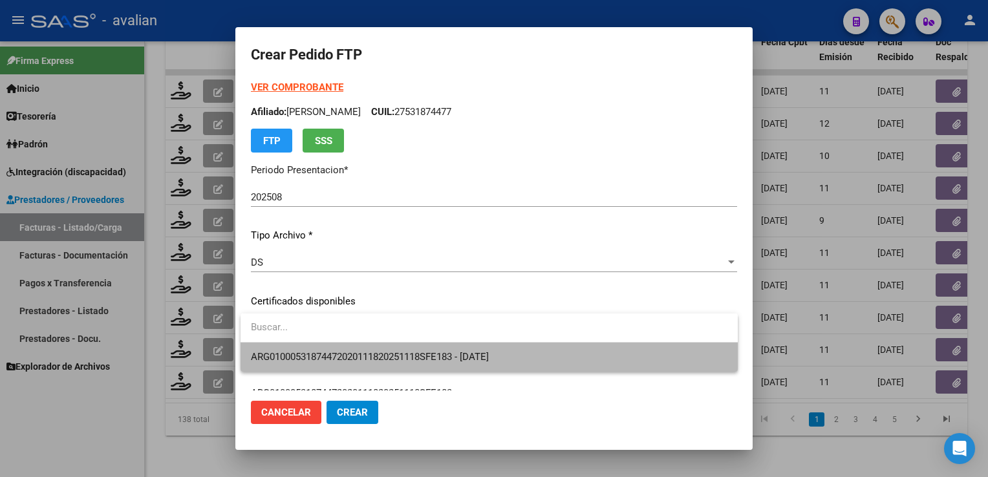
drag, startPoint x: 305, startPoint y: 330, endPoint x: 302, endPoint y: 350, distance: 19.6
click at [302, 350] on span "ARG01000531874472020111820251118SFE183 - 2025-11-18" at bounding box center [489, 357] width 476 height 29
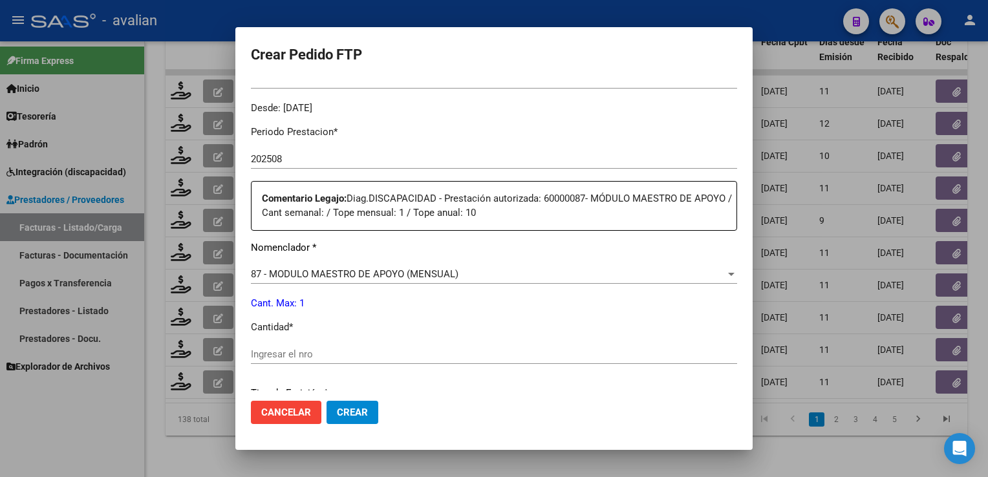
scroll to position [517, 0]
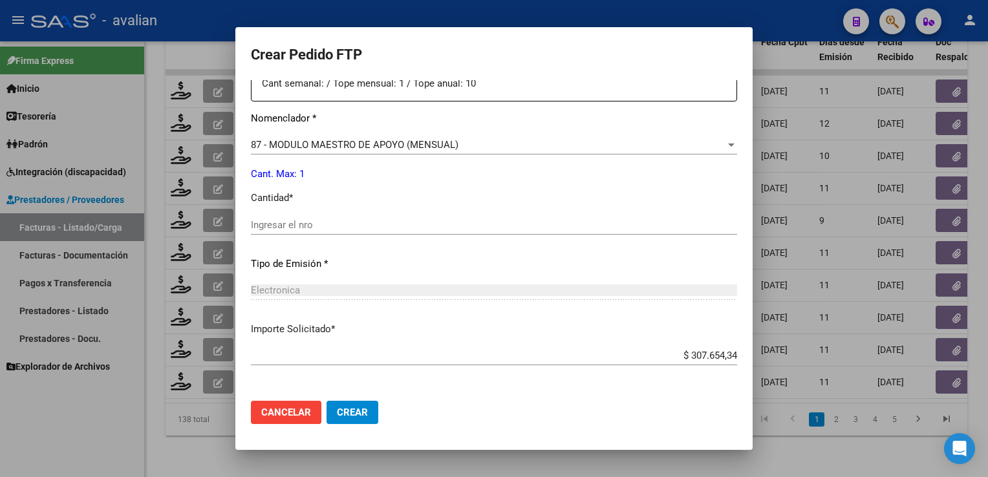
click at [265, 222] on input "Ingresar el nro" at bounding box center [494, 225] width 486 height 12
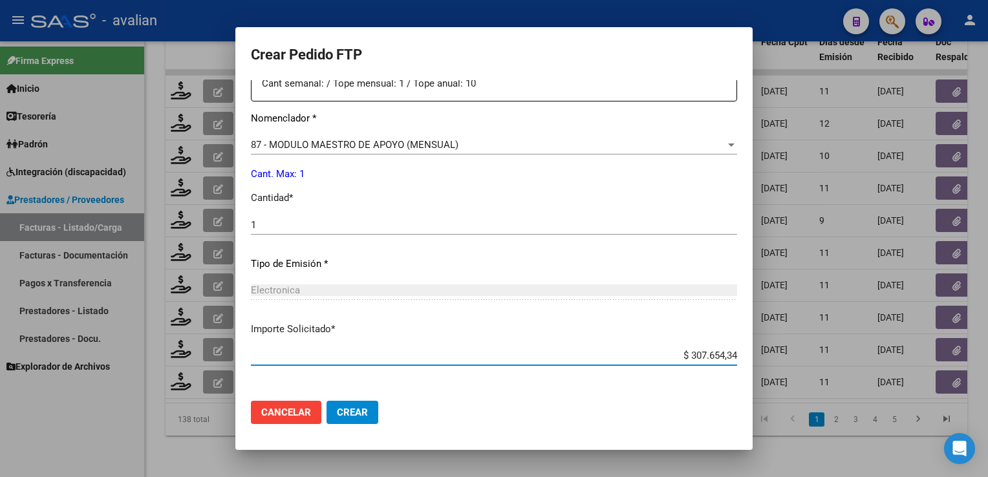
scroll to position [569, 0]
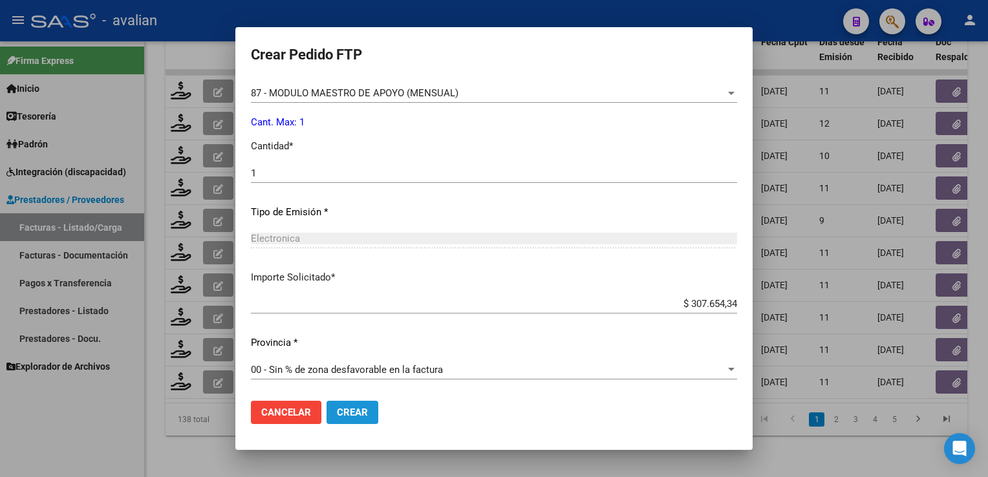
click at [362, 407] on span "Crear" at bounding box center [352, 413] width 31 height 12
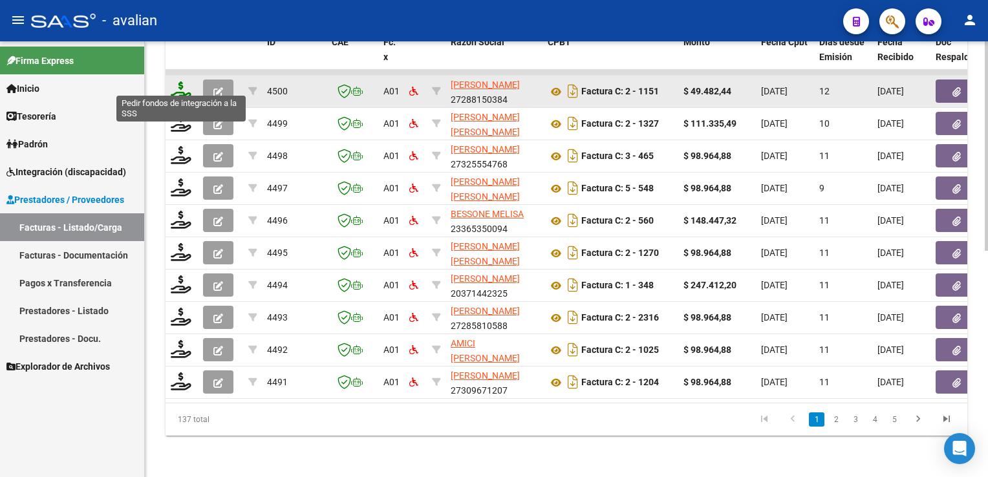
click at [178, 85] on icon at bounding box center [181, 90] width 21 height 18
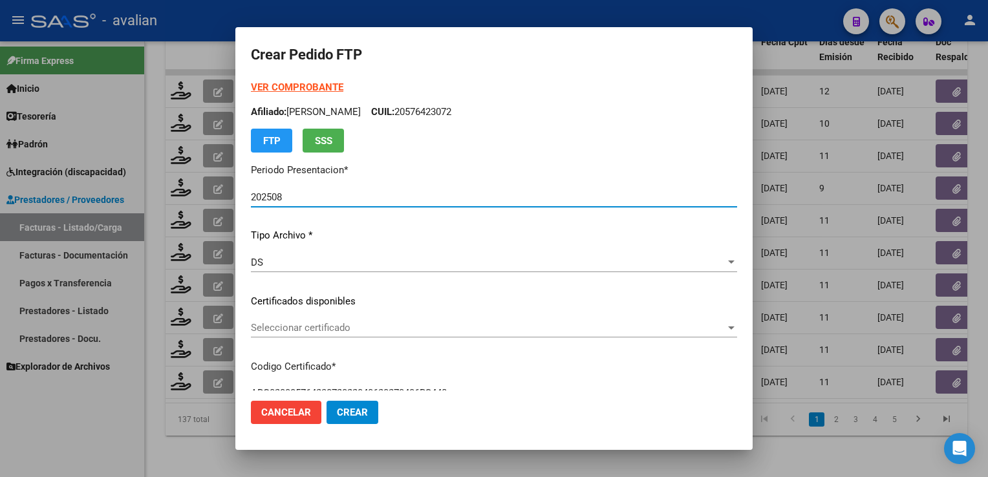
click at [309, 327] on span "Seleccionar certificado" at bounding box center [488, 328] width 474 height 12
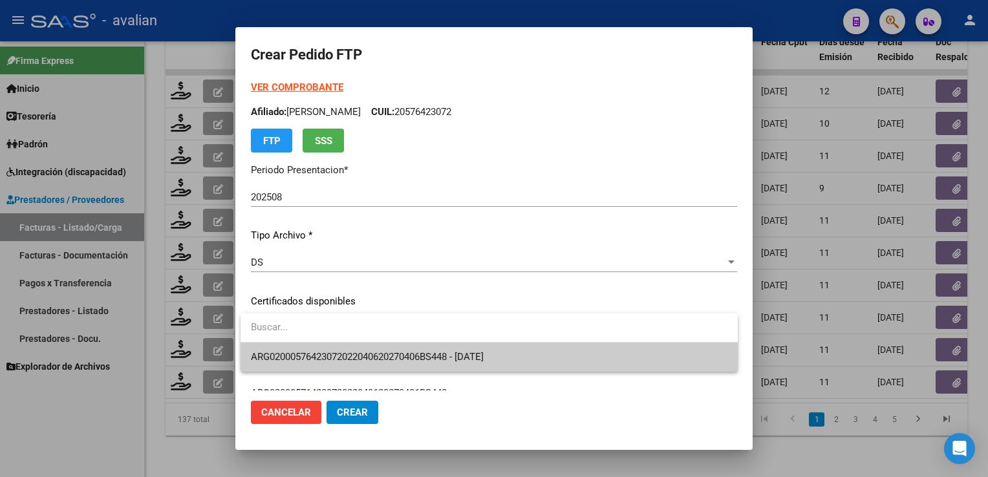
click at [308, 345] on span "ARG02000576423072022040620270406BS448 - 2027-04-06" at bounding box center [489, 357] width 476 height 29
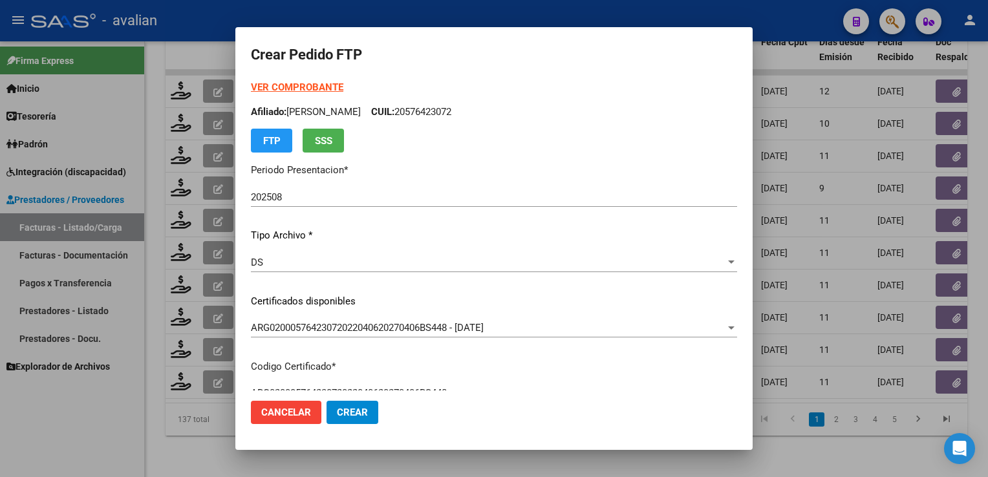
click at [432, 112] on p "Afiliado: ARGENTO DANTE CUIL: 20576423072" at bounding box center [494, 112] width 486 height 15
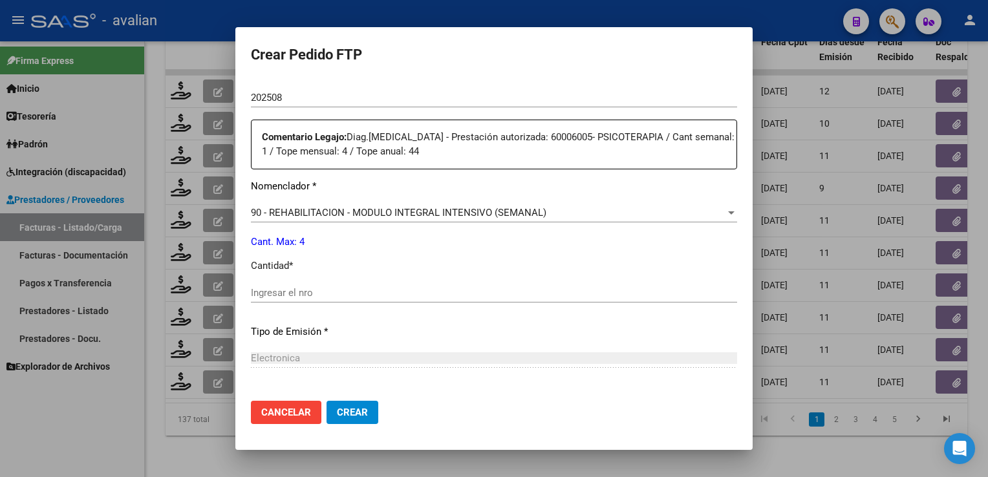
scroll to position [452, 0]
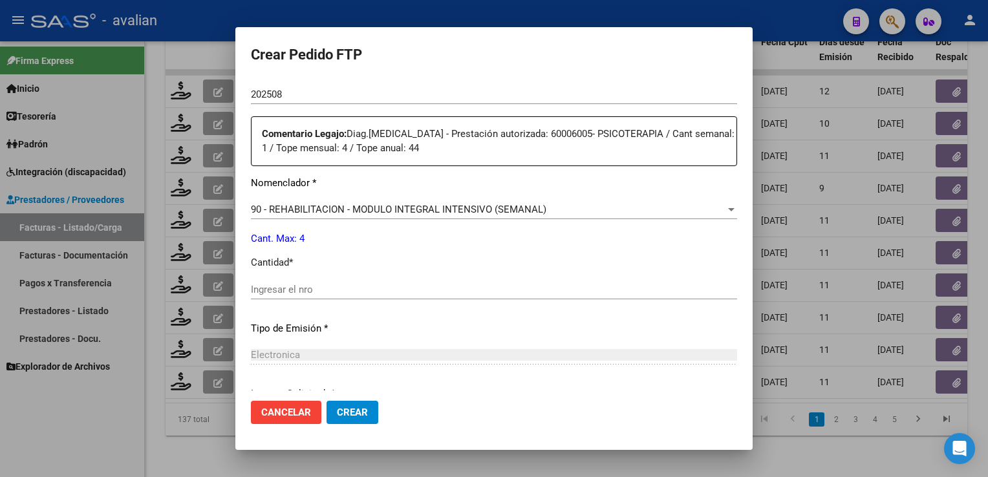
click at [299, 286] on input "Ingresar el nro" at bounding box center [494, 290] width 486 height 12
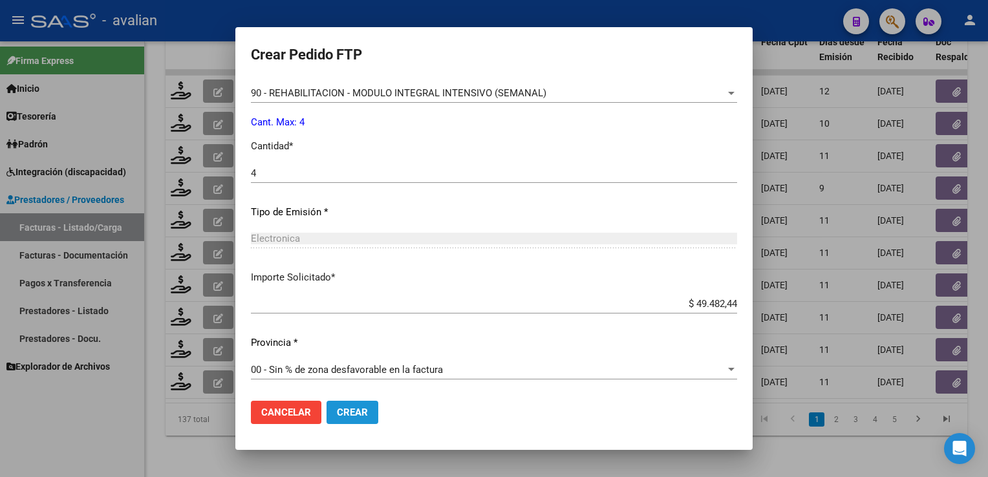
click at [361, 410] on span "Crear" at bounding box center [352, 413] width 31 height 12
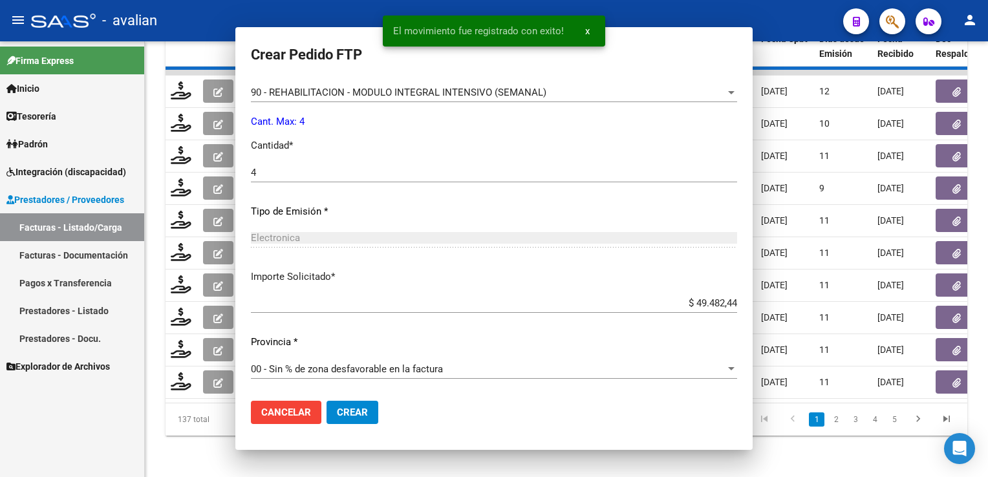
scroll to position [0, 0]
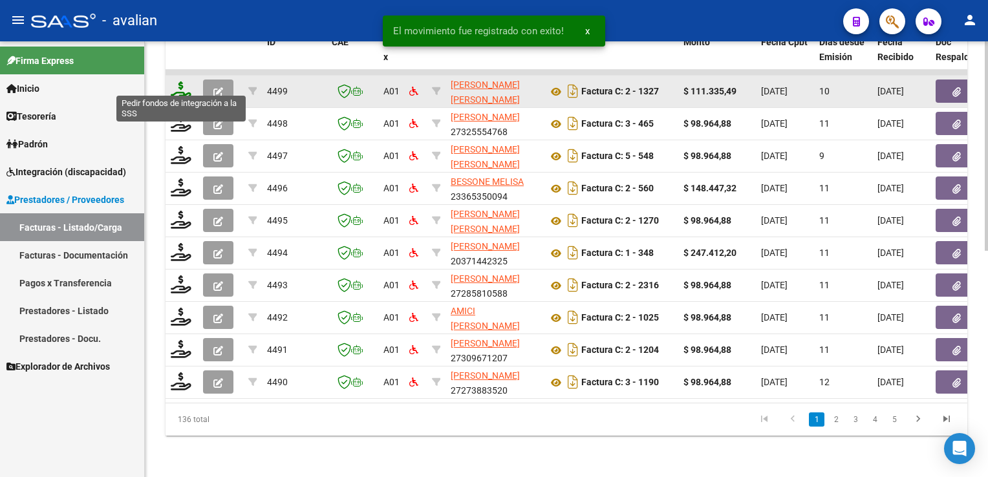
click at [182, 87] on icon at bounding box center [181, 90] width 21 height 18
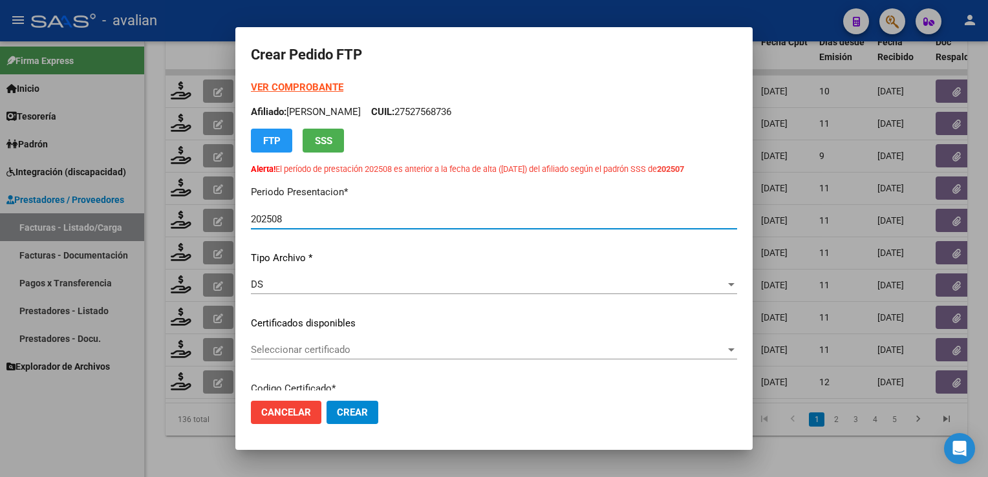
click at [321, 84] on strong "VER COMPROBANTE" at bounding box center [297, 87] width 92 height 12
click at [462, 113] on p "Afiliado: RODRIGUEZ PIERONI LOLA CUIL: 27527568736" at bounding box center [494, 112] width 486 height 15
click at [465, 110] on p "Afiliado: RODRIGUEZ PIERONI LOLA CUIL: 27527568736" at bounding box center [494, 112] width 486 height 15
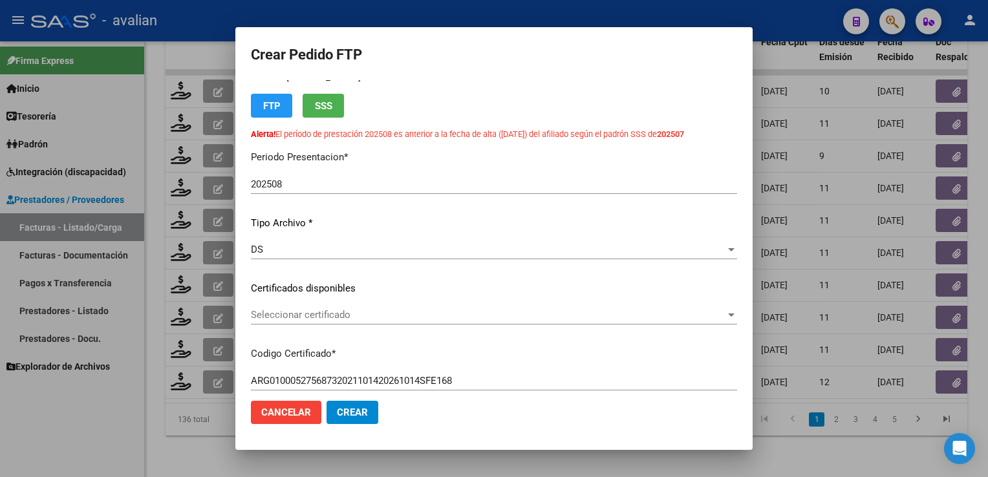
scroll to position [65, 0]
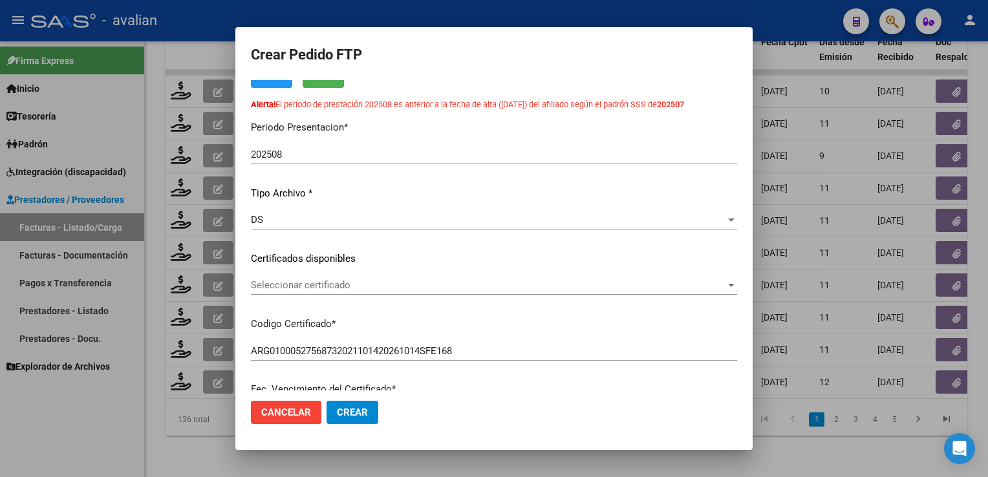
click at [299, 280] on span "Seleccionar certificado" at bounding box center [488, 285] width 474 height 12
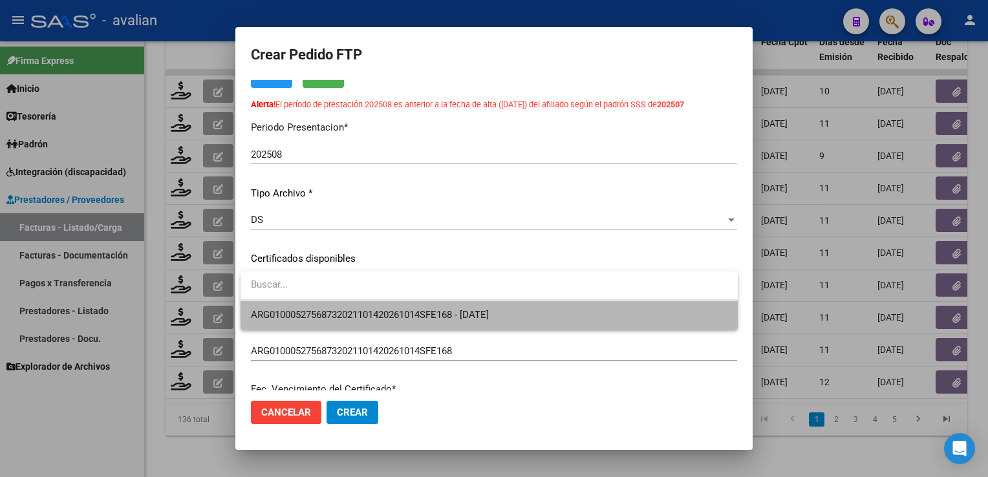
click at [292, 303] on span "ARG01000527568732021101420261014SFE168 - 2026-10-14" at bounding box center [489, 315] width 476 height 29
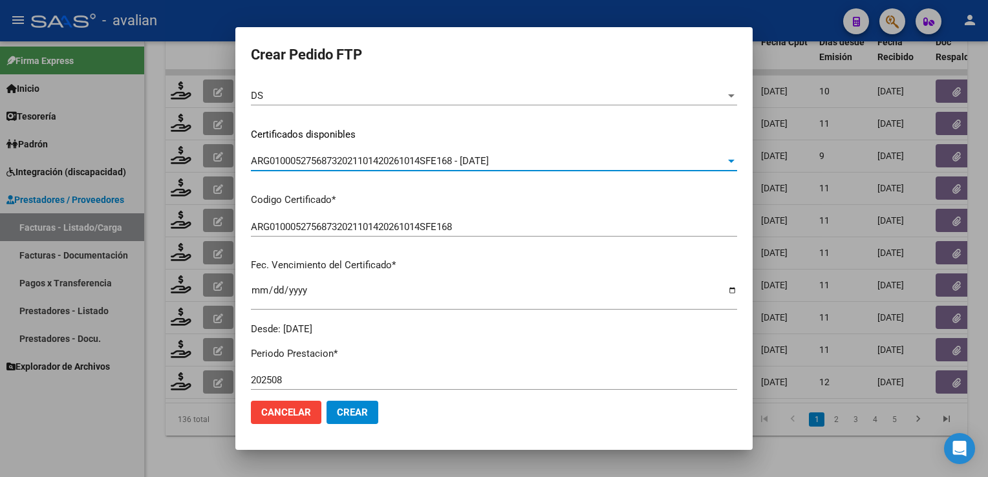
scroll to position [0, 0]
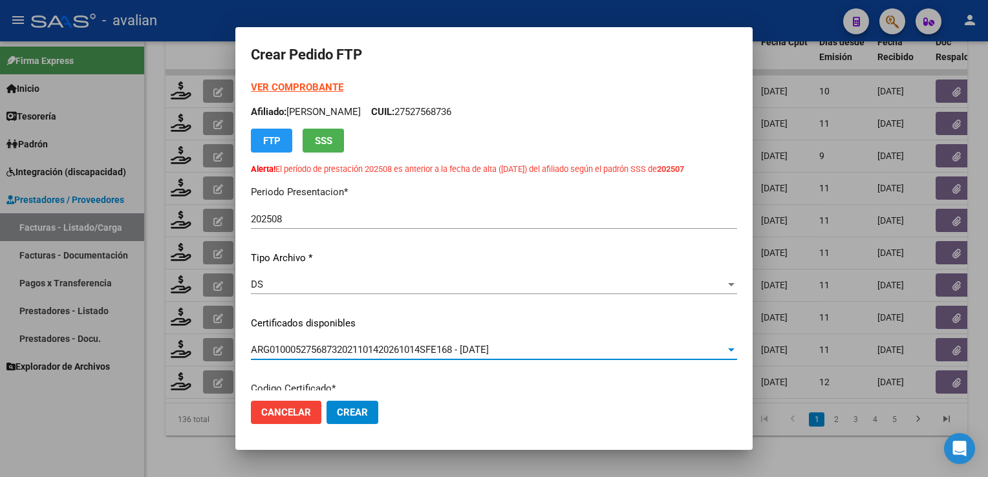
click at [465, 116] on p "Afiliado: RODRIGUEZ PIERONI LOLA CUIL: 27527568736" at bounding box center [494, 112] width 486 height 15
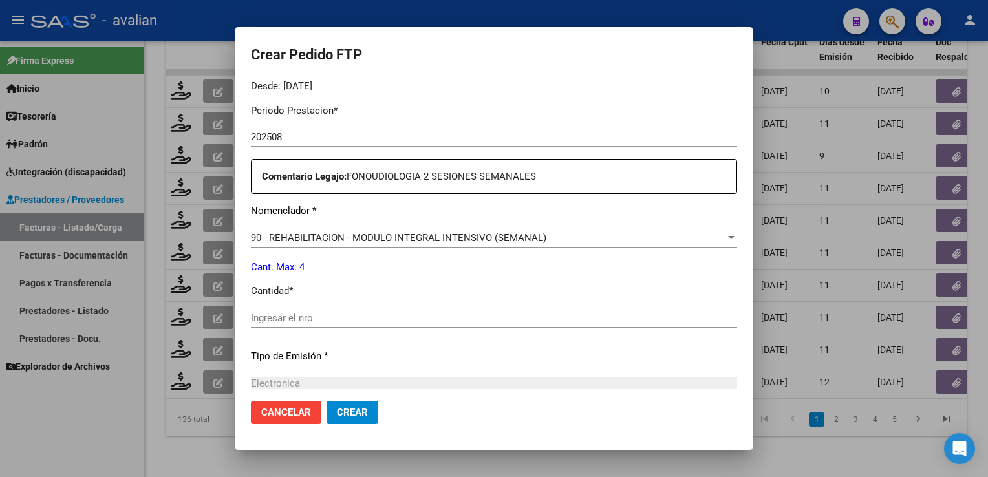
scroll to position [452, 0]
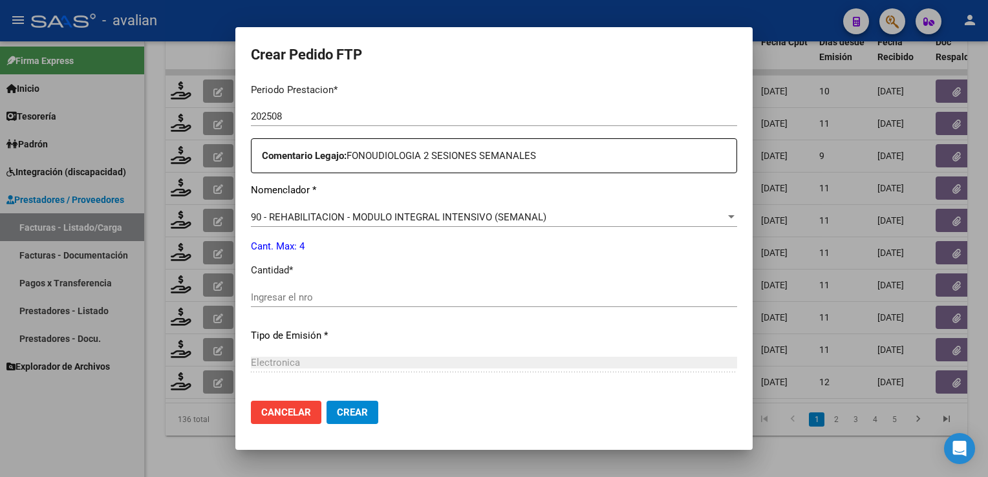
click at [312, 293] on input "Ingresar el nro" at bounding box center [494, 297] width 486 height 12
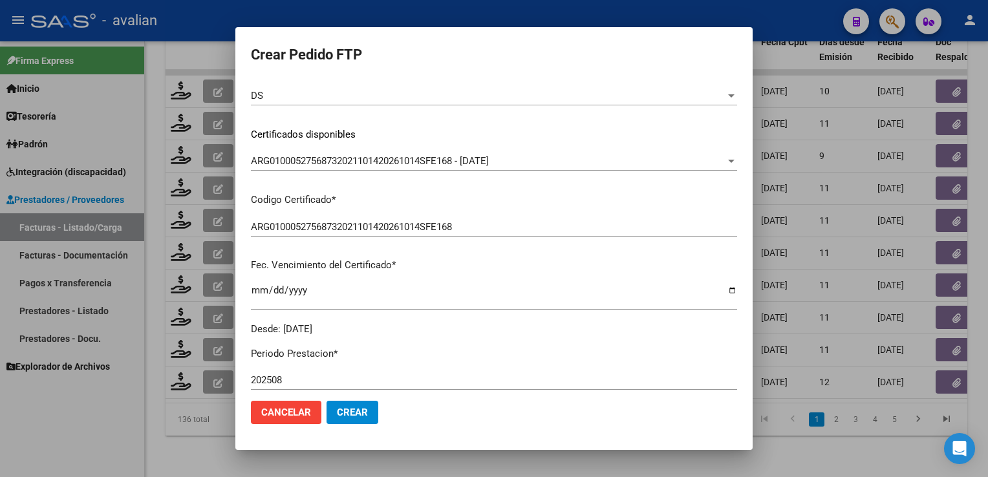
scroll to position [0, 0]
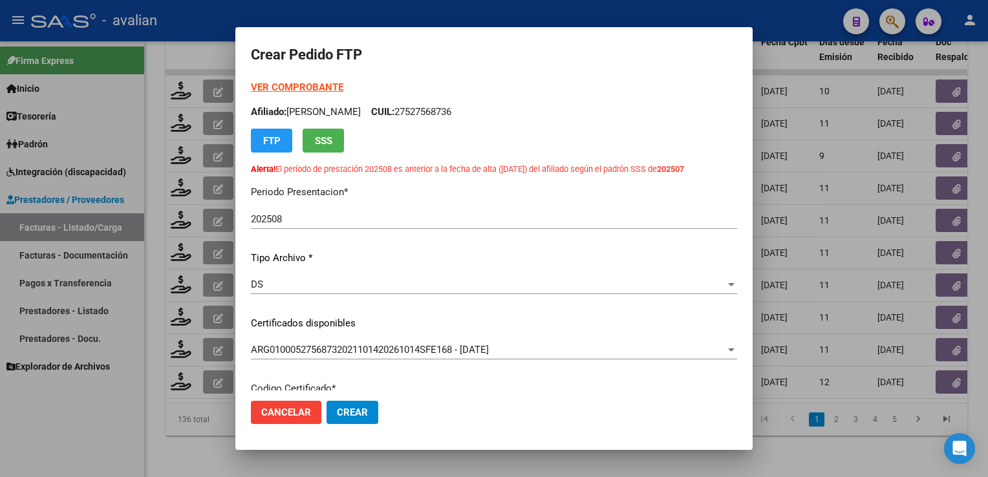
click at [326, 89] on strong "VER COMPROBANTE" at bounding box center [297, 87] width 92 height 12
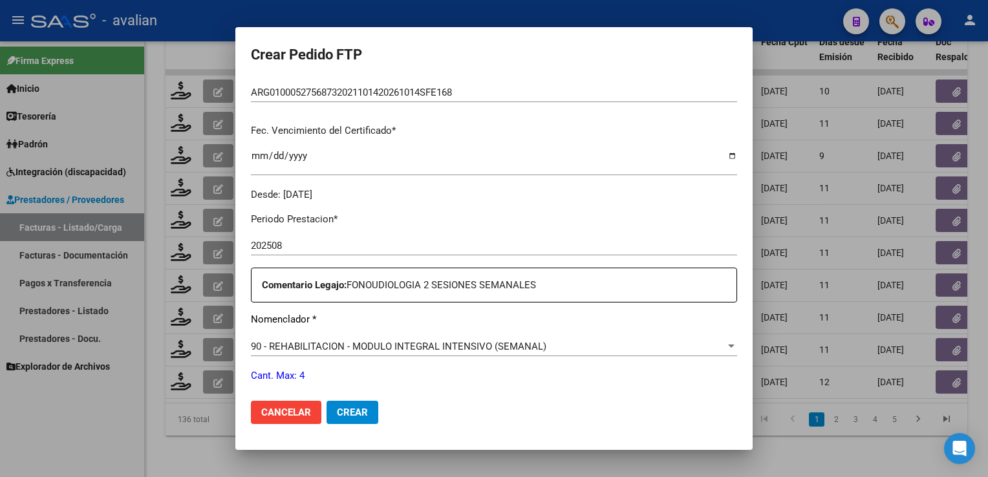
scroll to position [576, 0]
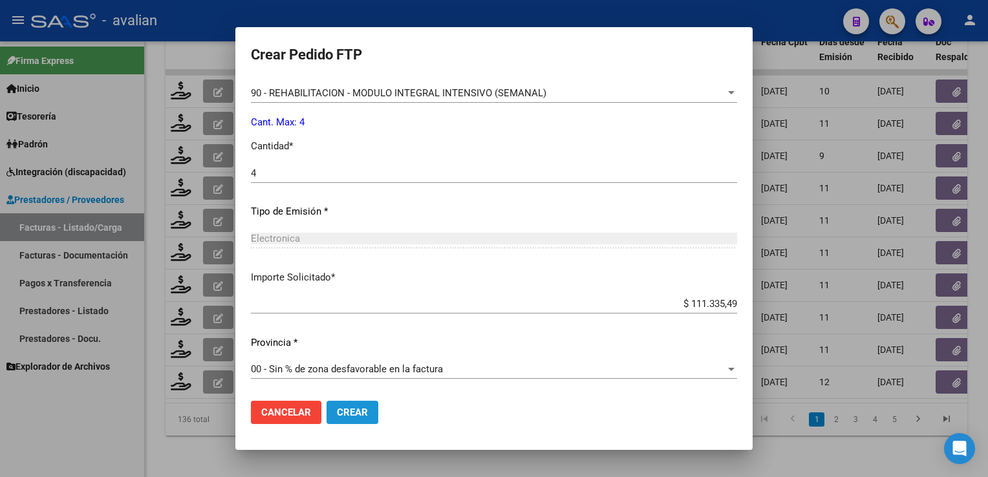
click at [357, 407] on span "Crear" at bounding box center [352, 413] width 31 height 12
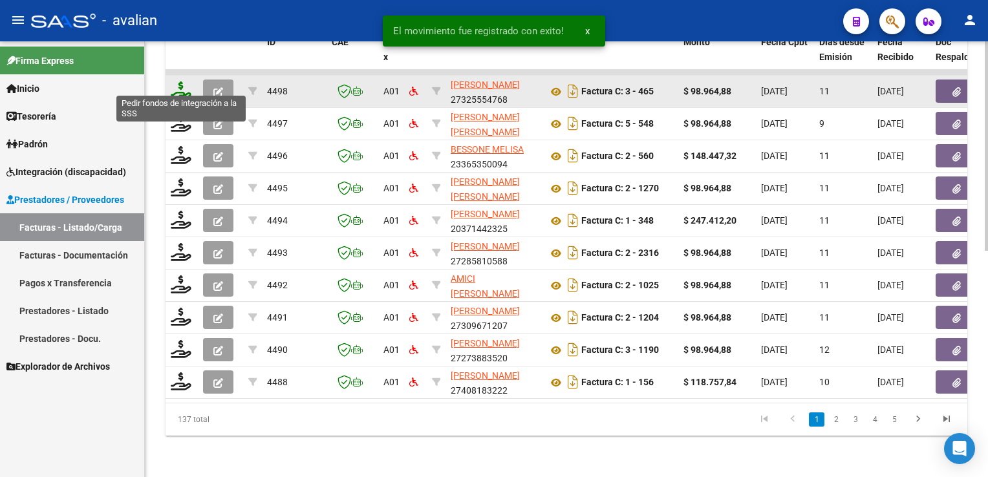
click at [185, 90] on icon at bounding box center [181, 90] width 21 height 18
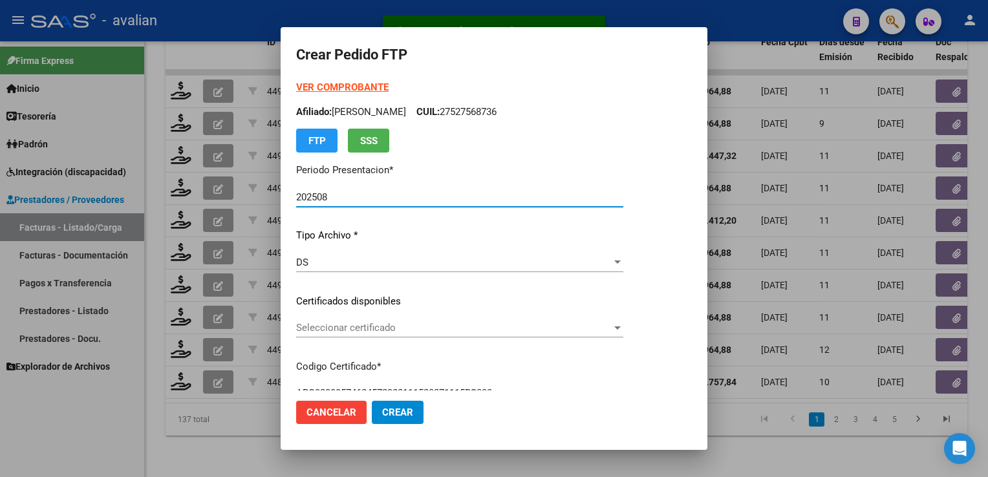
click at [326, 331] on span "Seleccionar certificado" at bounding box center [453, 328] width 315 height 12
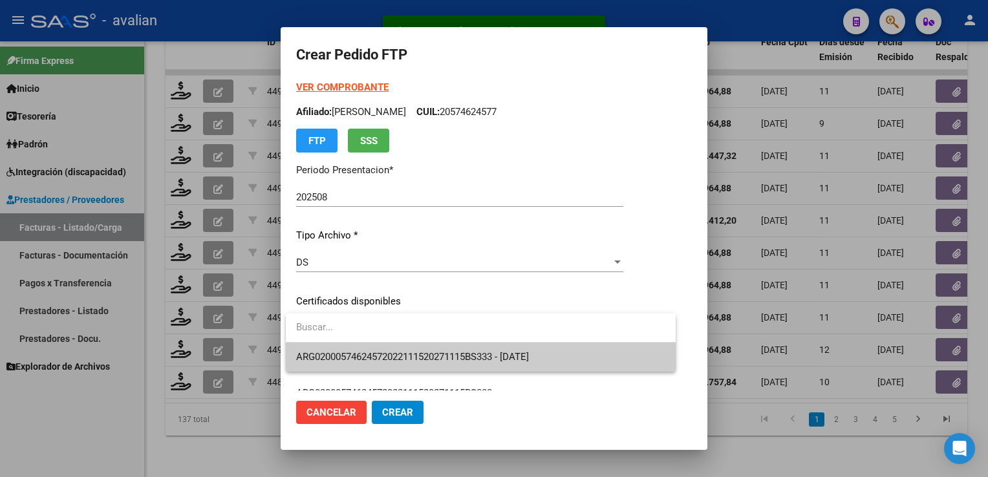
click at [330, 341] on input "dropdown search" at bounding box center [481, 327] width 390 height 29
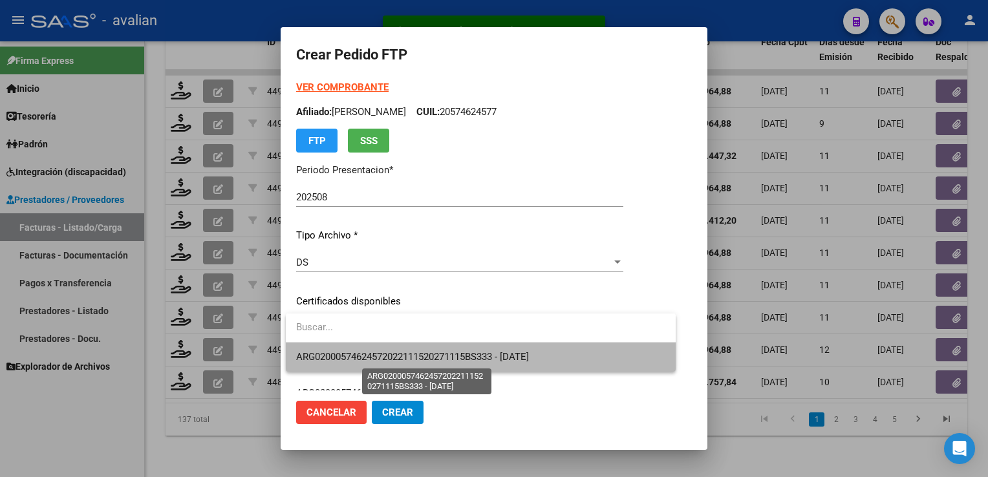
click at [331, 353] on span "ARG02000574624572022111520271115BS333 - 2027-11-15" at bounding box center [412, 357] width 233 height 12
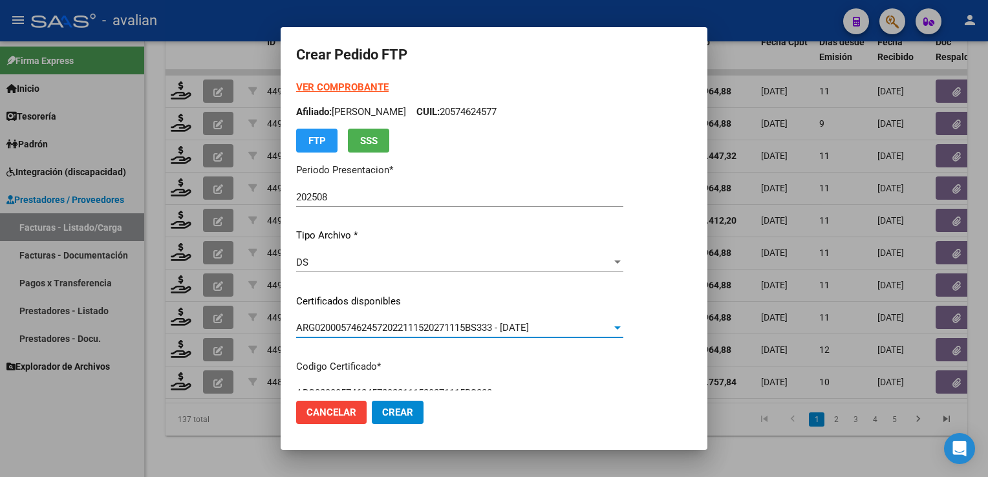
click at [502, 116] on p "Afiliado: BERTINO BAIS BELTRAN CUIL: 20574624577" at bounding box center [459, 112] width 327 height 15
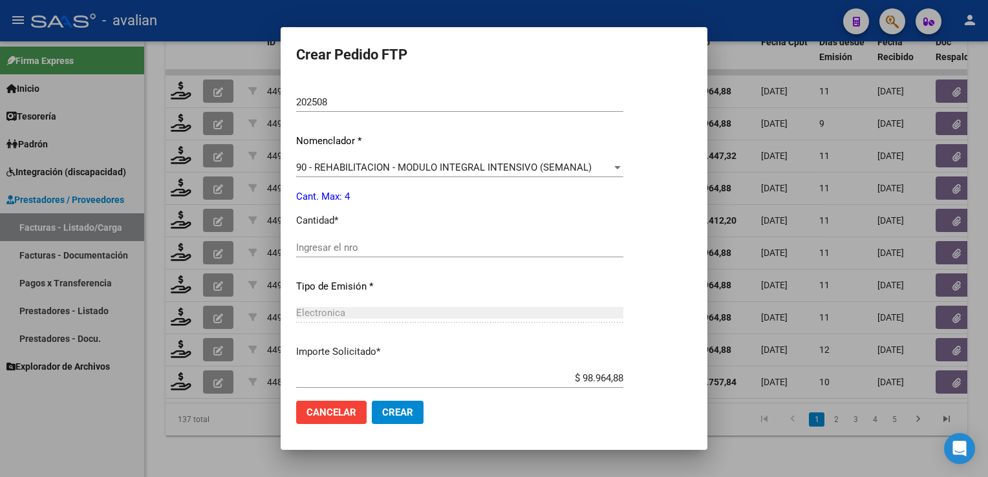
scroll to position [452, 0]
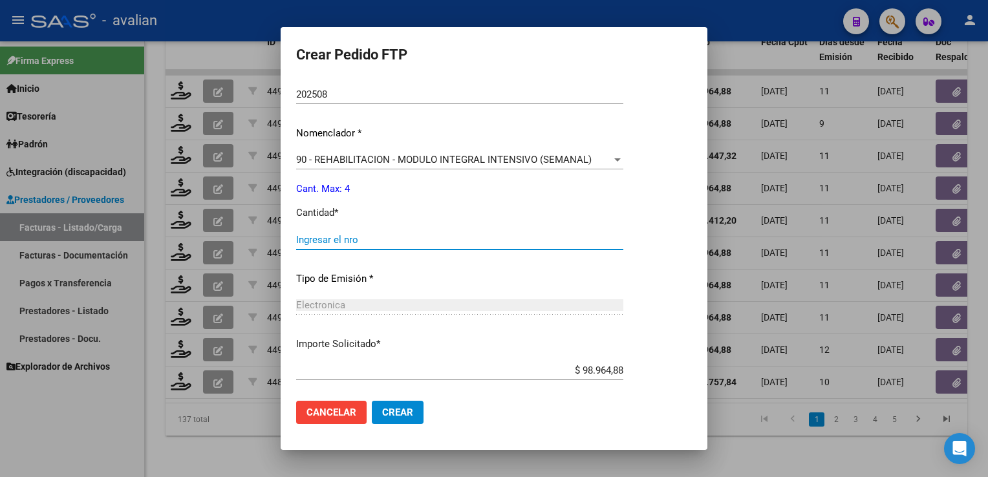
click at [322, 238] on input "Ingresar el nro" at bounding box center [459, 240] width 327 height 12
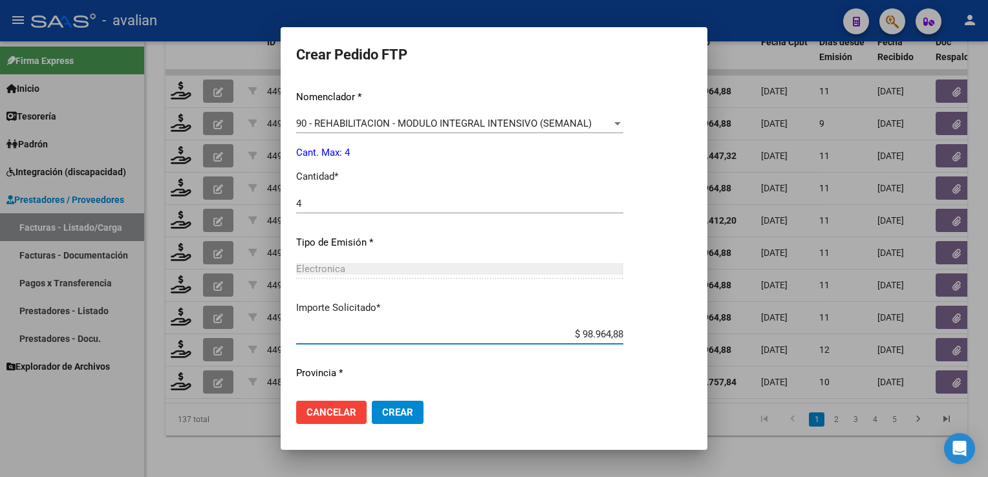
scroll to position [520, 0]
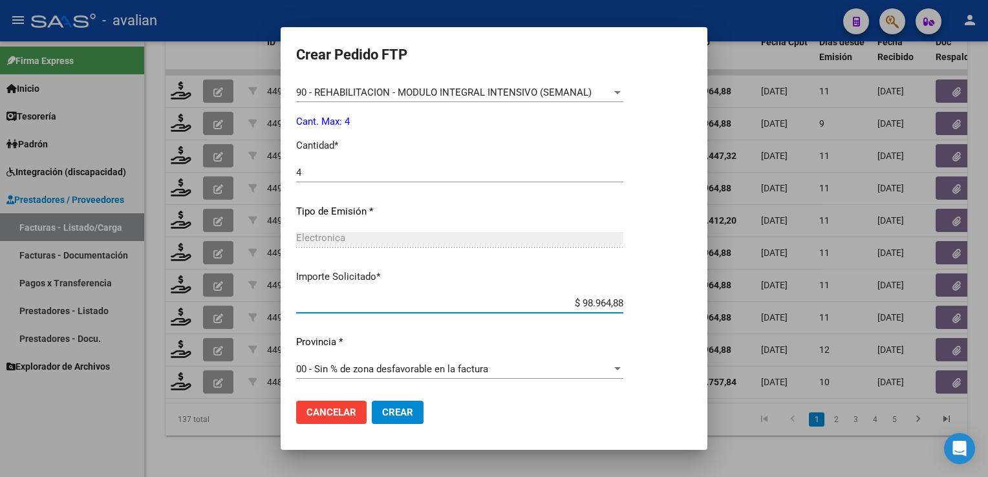
click at [425, 389] on div "00 - Sin % de zona desfavorable en la factura Seleccionar provincia" at bounding box center [459, 375] width 327 height 32
click at [416, 399] on mat-dialog-actions "Cancelar Crear" at bounding box center [494, 412] width 396 height 44
click at [407, 402] on button "Crear" at bounding box center [398, 412] width 52 height 23
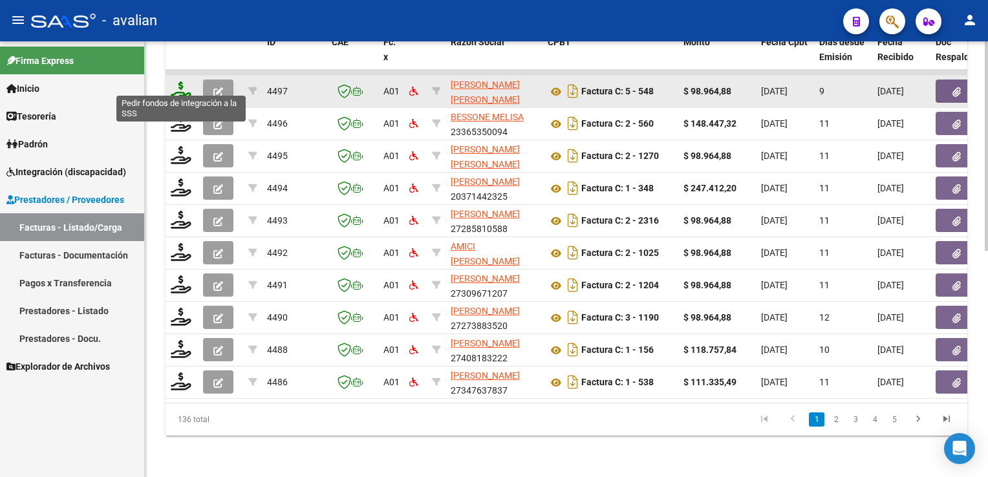
click at [182, 81] on icon at bounding box center [181, 90] width 21 height 18
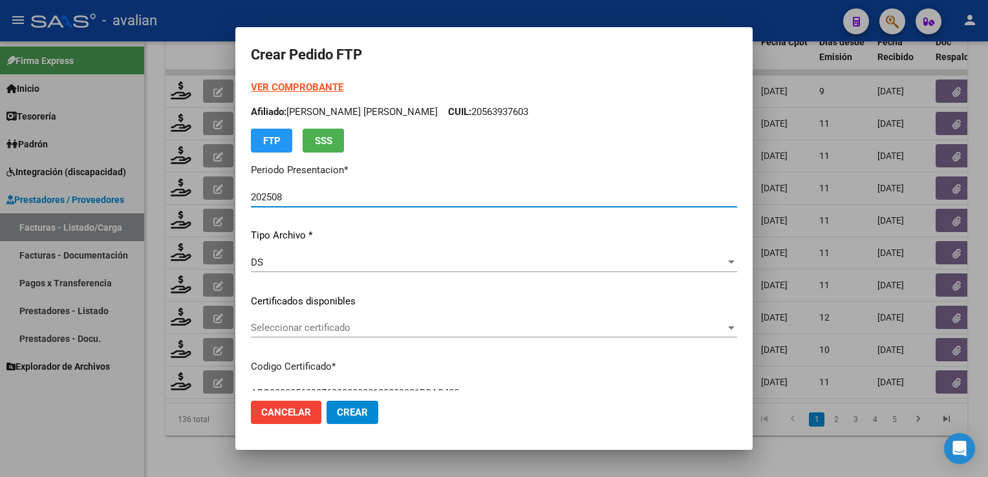
click at [339, 327] on span "Seleccionar certificado" at bounding box center [488, 328] width 474 height 12
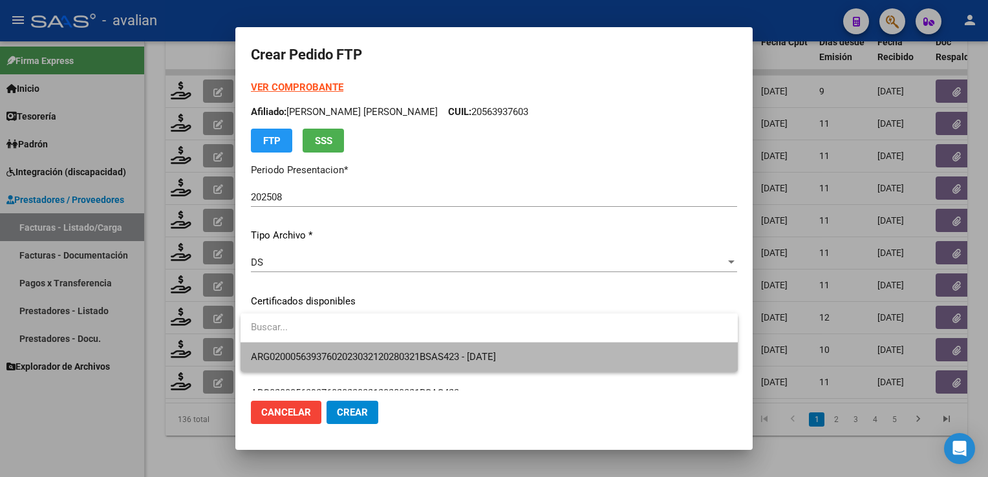
click at [331, 349] on span "ARG02000563937602023032120280321BSAS423 - [DATE]" at bounding box center [489, 357] width 476 height 29
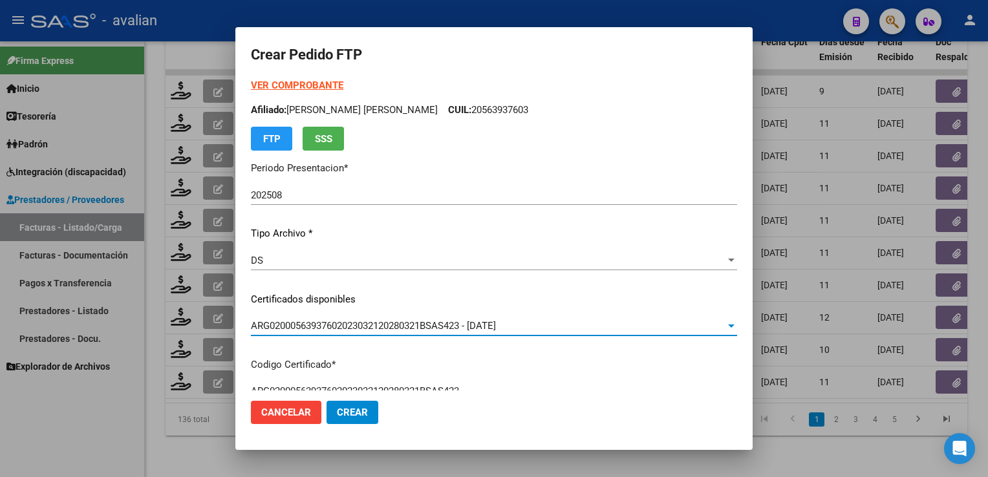
scroll to position [0, 0]
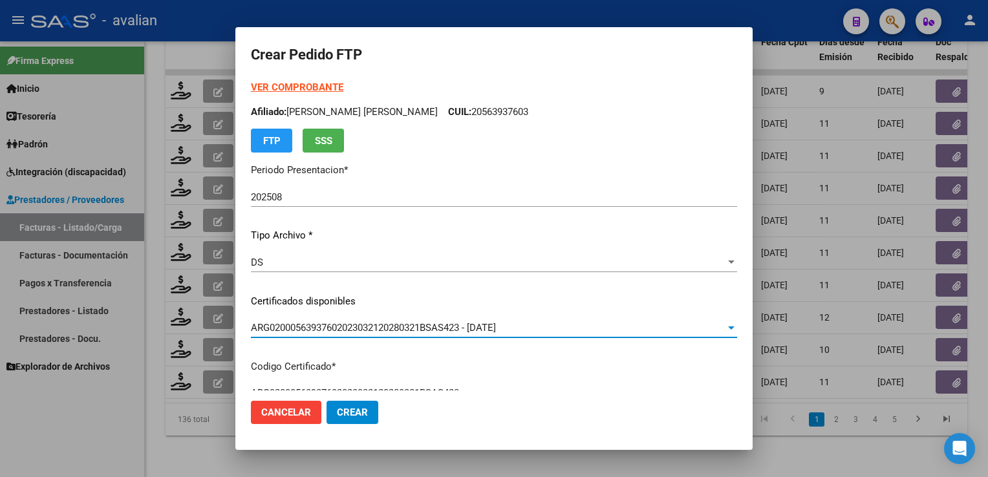
click at [512, 115] on p "Afiliado: [PERSON_NAME] [PERSON_NAME] CUIL: 20563937603" at bounding box center [494, 112] width 486 height 15
click at [517, 107] on p "Afiliado: [PERSON_NAME] [PERSON_NAME] CUIL: 20563937603" at bounding box center [494, 112] width 486 height 15
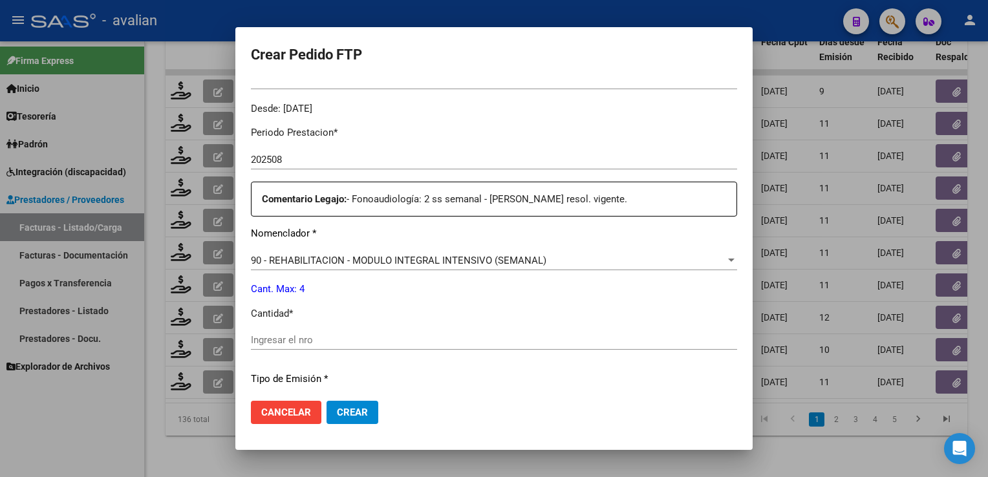
scroll to position [388, 0]
click at [281, 340] on input "Ingresar el nro" at bounding box center [494, 339] width 486 height 12
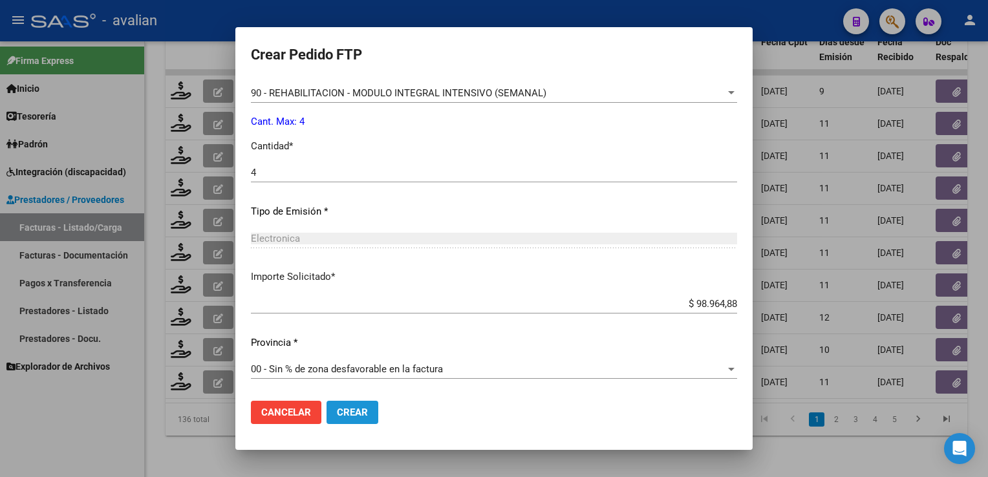
click at [351, 407] on span "Crear" at bounding box center [352, 413] width 31 height 12
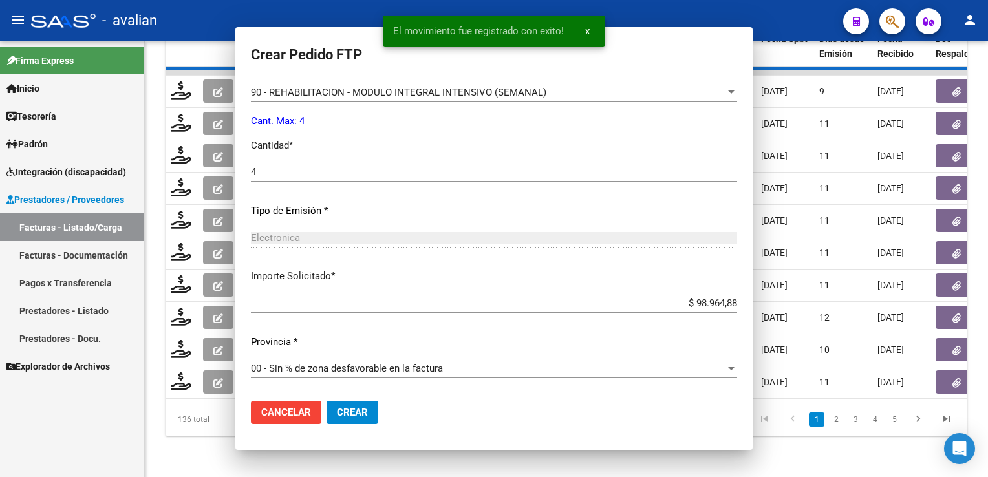
scroll to position [481, 0]
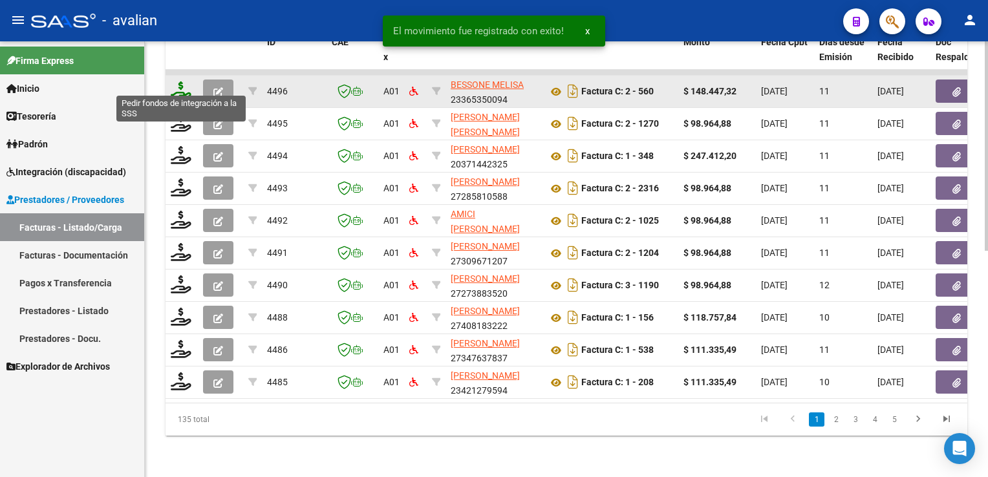
click at [179, 86] on icon at bounding box center [181, 90] width 21 height 18
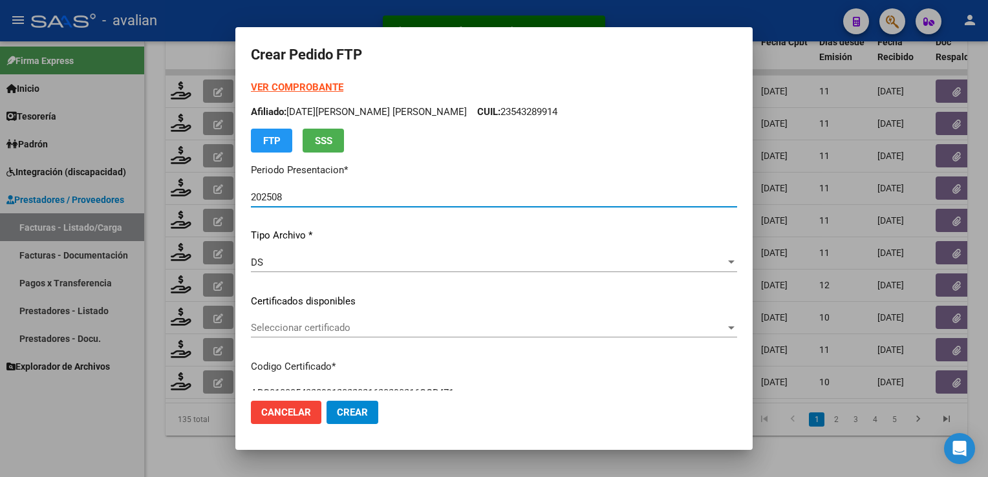
click at [333, 332] on span "Seleccionar certificado" at bounding box center [488, 328] width 474 height 12
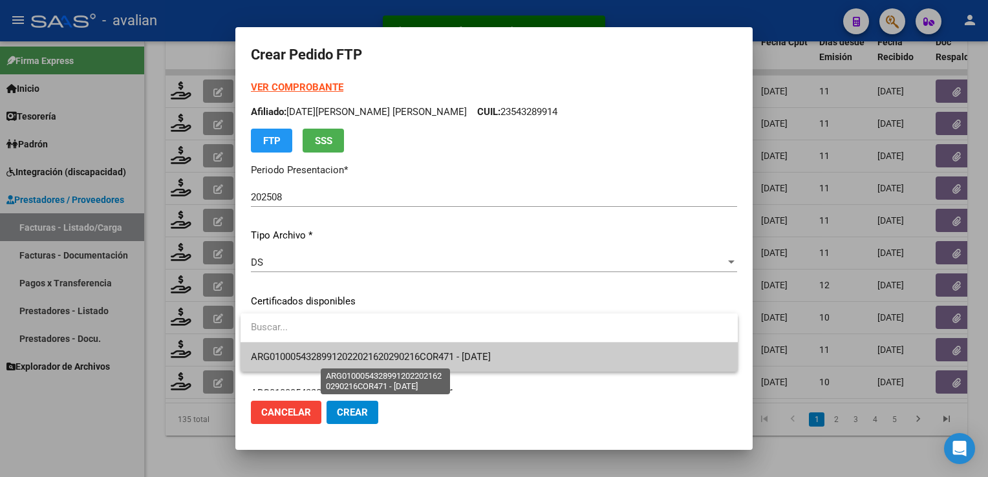
click at [328, 357] on span "ARG01000543289912022021620290216COR471 - 2029-02-16" at bounding box center [371, 357] width 240 height 12
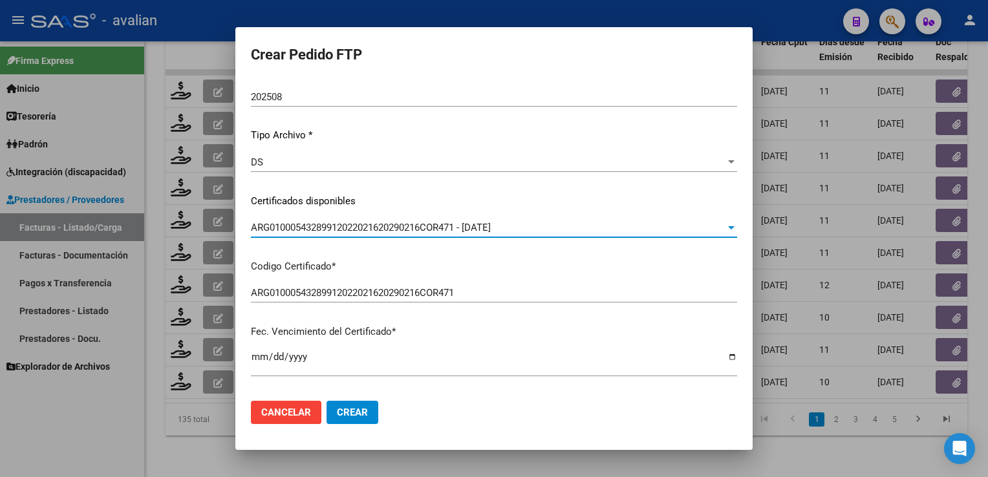
scroll to position [0, 0]
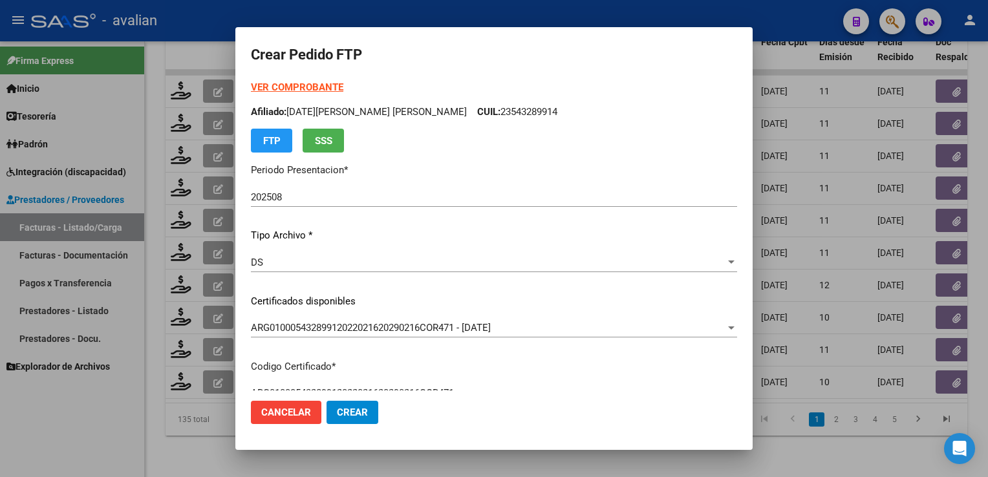
click at [467, 100] on div "VER COMPROBANTE ARCA Padrón Afiliado: CARNEVALE MARIA EMILIA CUIL: 23543289914 …" at bounding box center [494, 116] width 486 height 72
click at [468, 100] on div "VER COMPROBANTE ARCA Padrón Afiliado: CARNEVALE MARIA EMILIA CUIL: 23543289914 …" at bounding box center [494, 116] width 486 height 72
drag, startPoint x: 468, startPoint y: 100, endPoint x: 467, endPoint y: 112, distance: 12.3
click at [467, 112] on p "Afiliado: CARNEVALE MARIA EMILIA CUIL: 23543289914" at bounding box center [494, 112] width 486 height 15
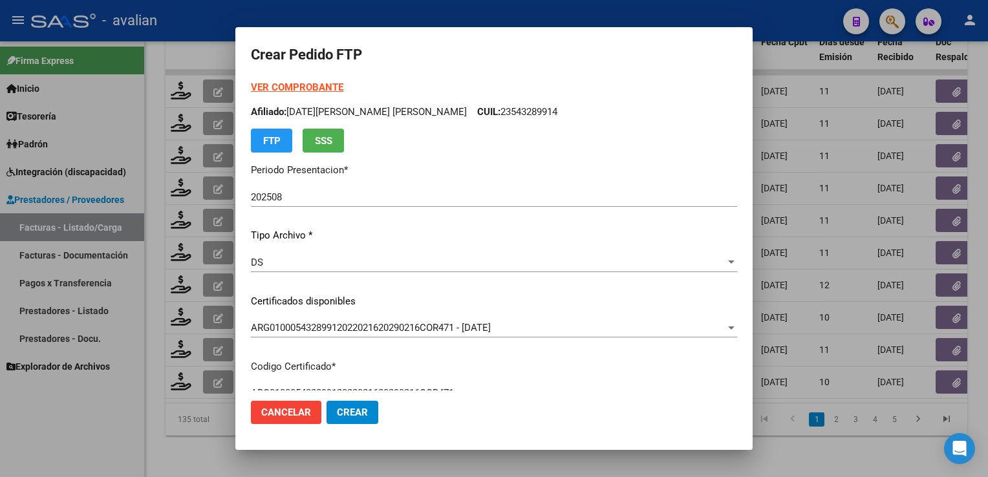
click at [467, 112] on p "Afiliado: CARNEVALE MARIA EMILIA CUIL: 23543289914" at bounding box center [494, 112] width 486 height 15
drag, startPoint x: 467, startPoint y: 112, endPoint x: 460, endPoint y: 139, distance: 27.9
click at [460, 139] on div "VER COMPROBANTE ARCA Padrón Afiliado: CARNEVALE MARIA EMILIA CUIL: 23543289914 …" at bounding box center [494, 116] width 486 height 72
click at [458, 174] on p "Periodo Presentacion *" at bounding box center [494, 170] width 486 height 15
click at [476, 115] on p "Afiliado: CARNEVALE MARIA EMILIA CUIL: 23543289914" at bounding box center [494, 112] width 486 height 15
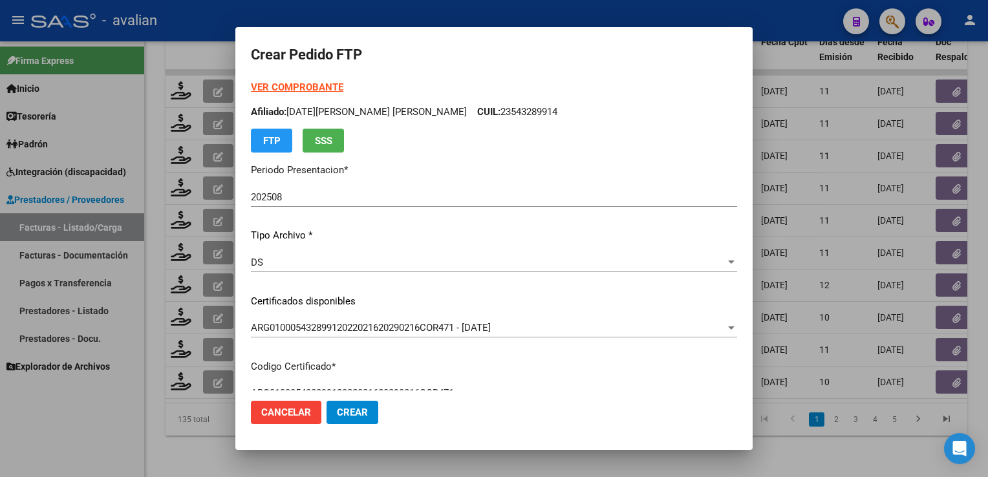
click at [476, 115] on p "Afiliado: CARNEVALE MARIA EMILIA CUIL: 23543289914" at bounding box center [494, 112] width 486 height 15
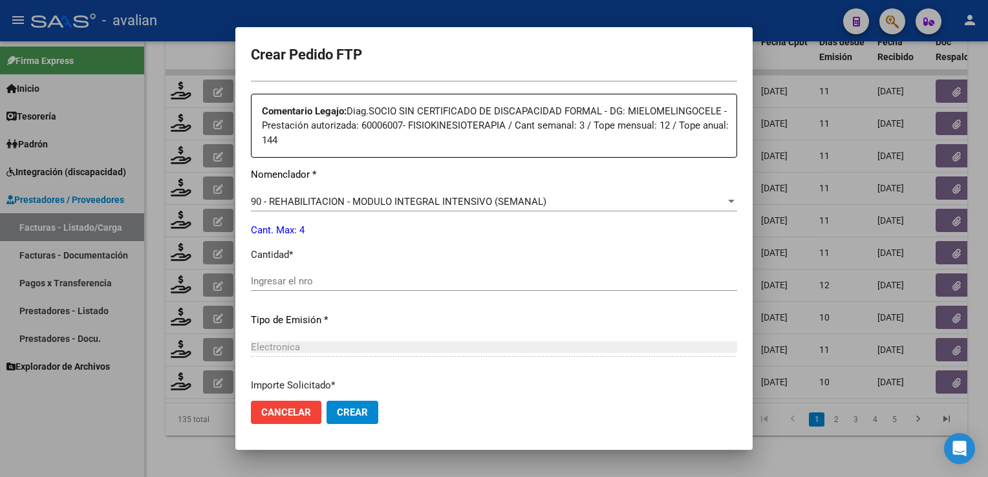
scroll to position [517, 0]
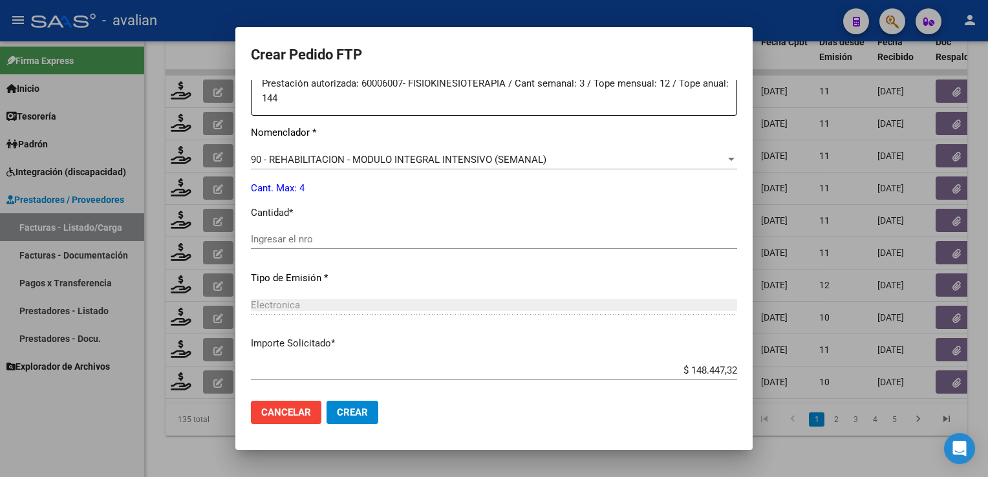
click at [313, 245] on div "Ingresar el nro" at bounding box center [494, 238] width 486 height 19
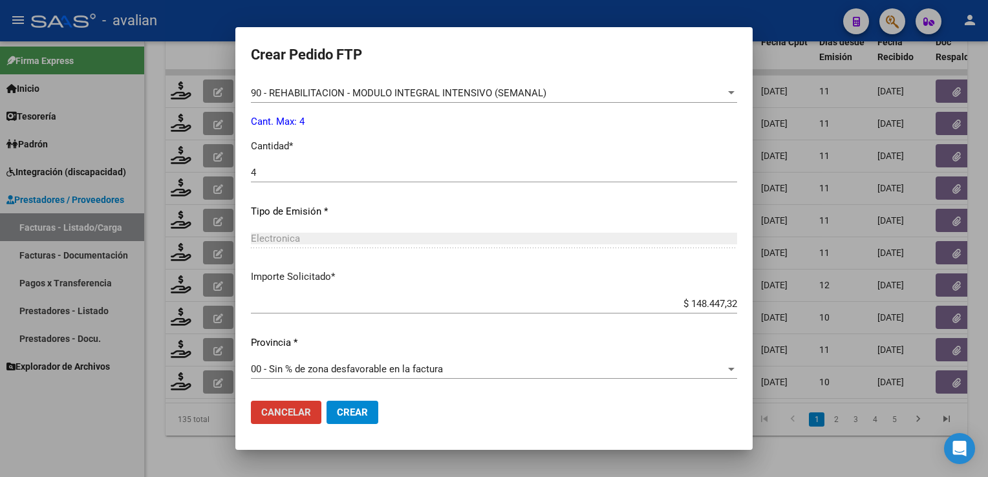
click at [364, 418] on span "Crear" at bounding box center [352, 413] width 31 height 12
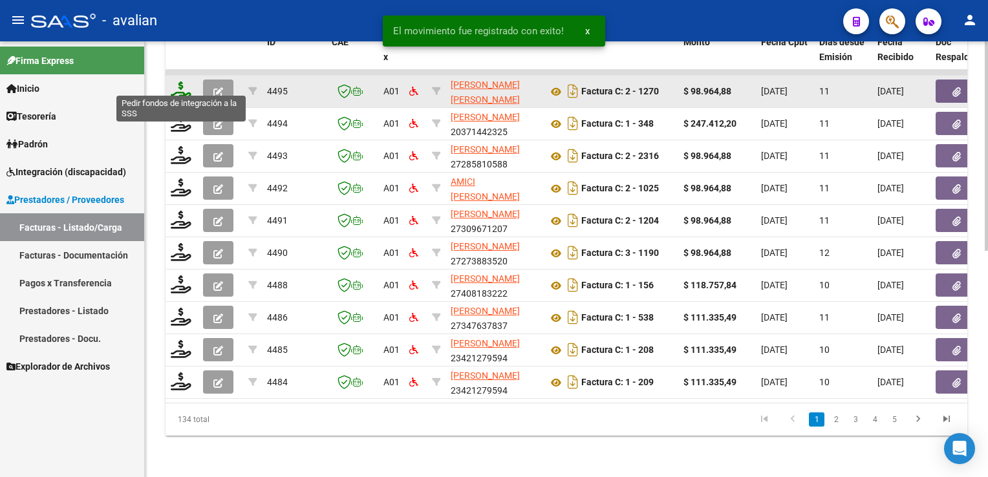
click at [180, 89] on icon at bounding box center [181, 90] width 21 height 18
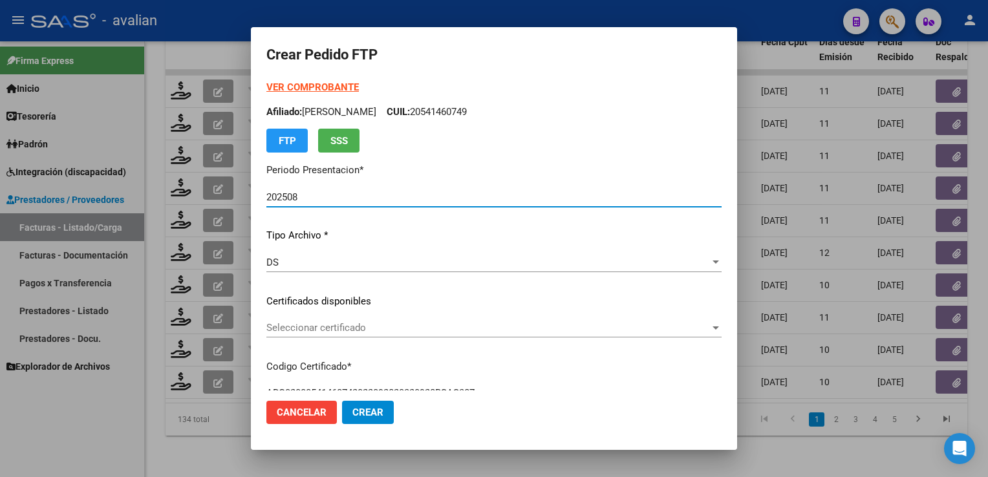
click at [323, 324] on span "Seleccionar certificado" at bounding box center [487, 328] width 443 height 12
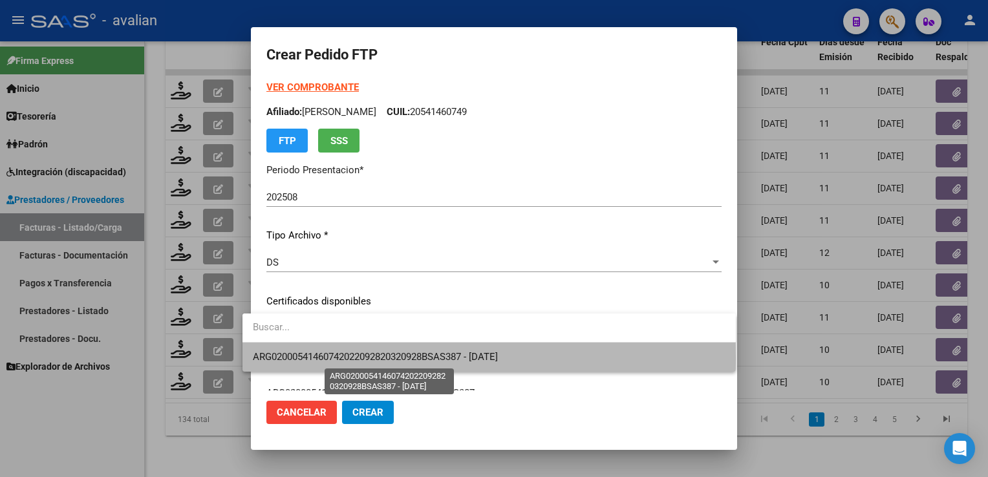
click at [319, 359] on span "ARG02000541460742022092820320928BSAS387 - 2032-09-28" at bounding box center [375, 357] width 245 height 12
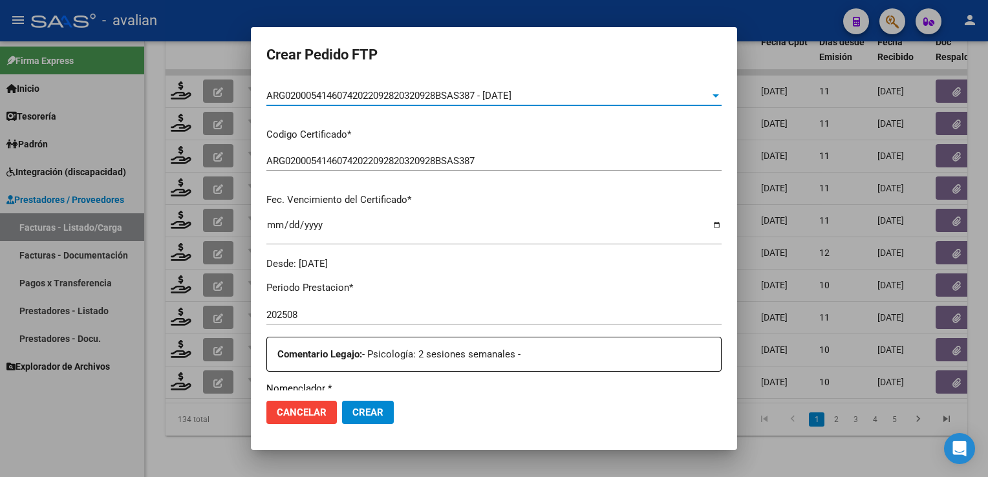
scroll to position [0, 0]
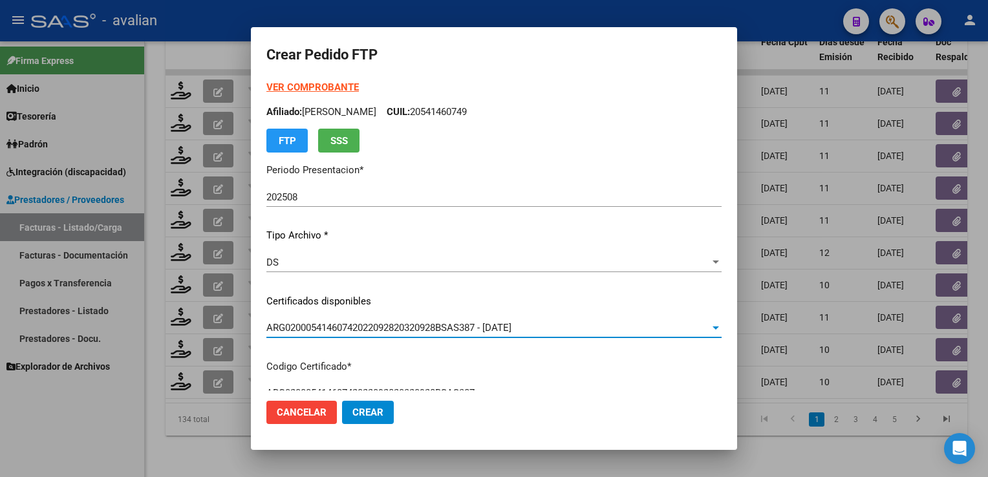
click at [442, 112] on p "Afiliado: PATTUGLIO MILO CUIL: 20541460749" at bounding box center [493, 112] width 455 height 15
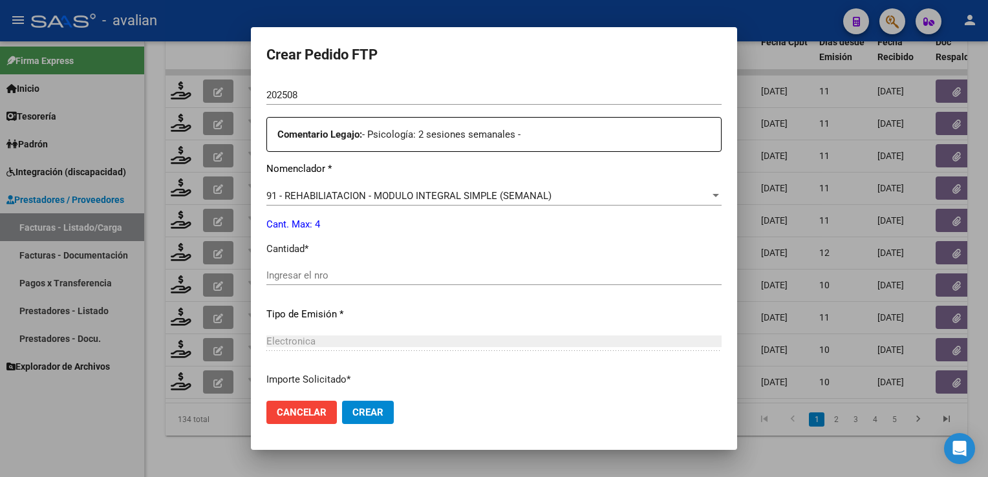
scroll to position [452, 0]
click at [274, 279] on input "Ingresar el nro" at bounding box center [493, 275] width 455 height 12
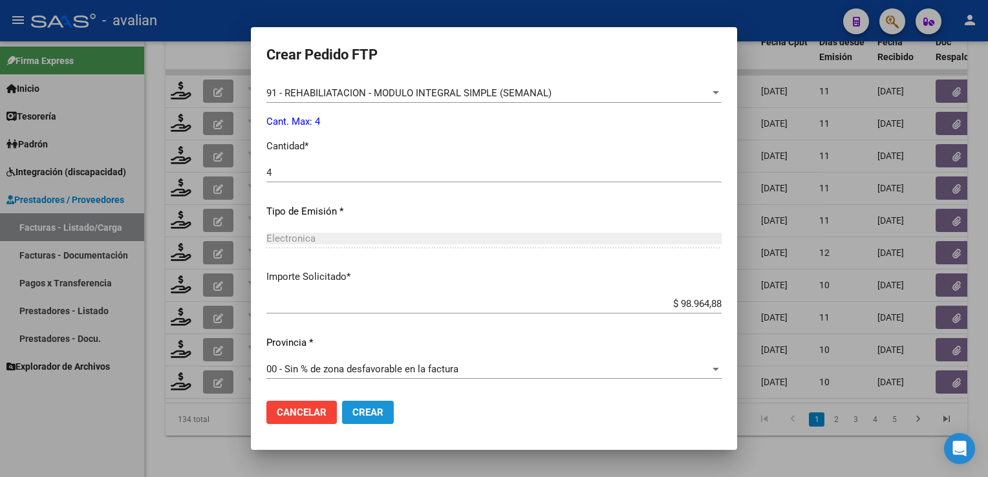
click at [352, 417] on span "Crear" at bounding box center [367, 413] width 31 height 12
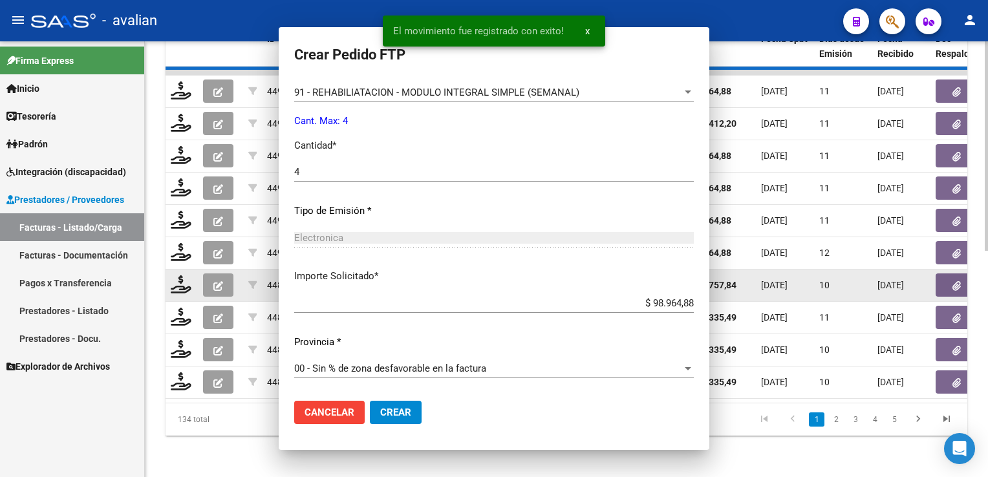
scroll to position [0, 0]
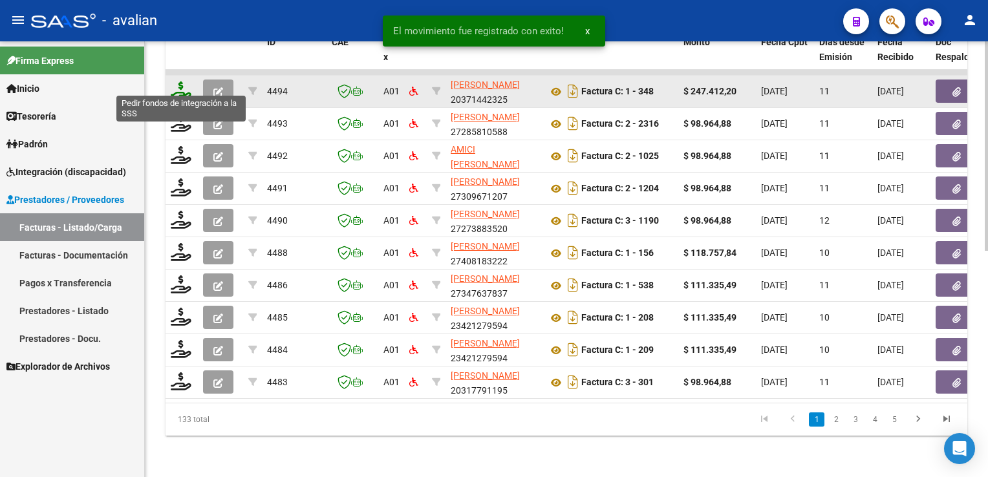
click at [179, 84] on icon at bounding box center [181, 90] width 21 height 18
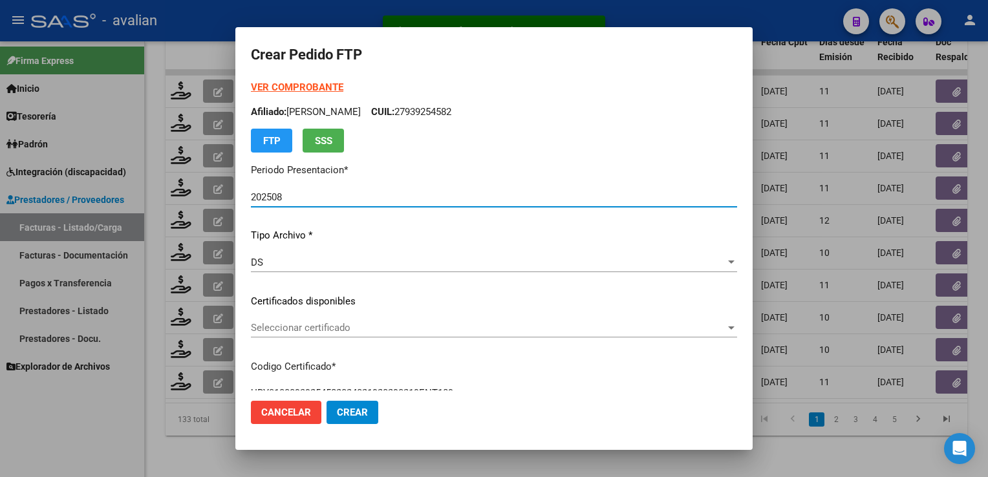
click at [332, 335] on div "Seleccionar certificado Seleccionar certificado" at bounding box center [494, 327] width 486 height 19
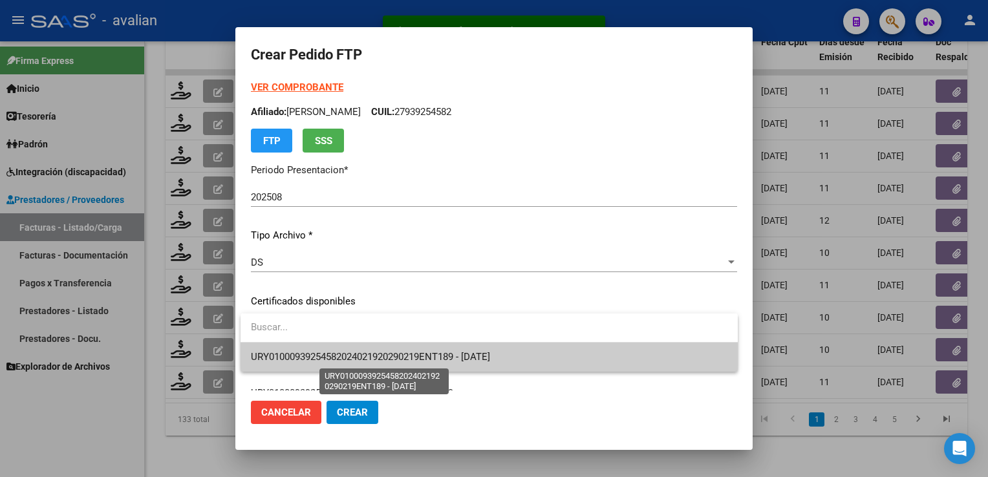
click at [330, 355] on span "URY01000939254582024021920290219ENT189 - 2029-02-19" at bounding box center [370, 357] width 239 height 12
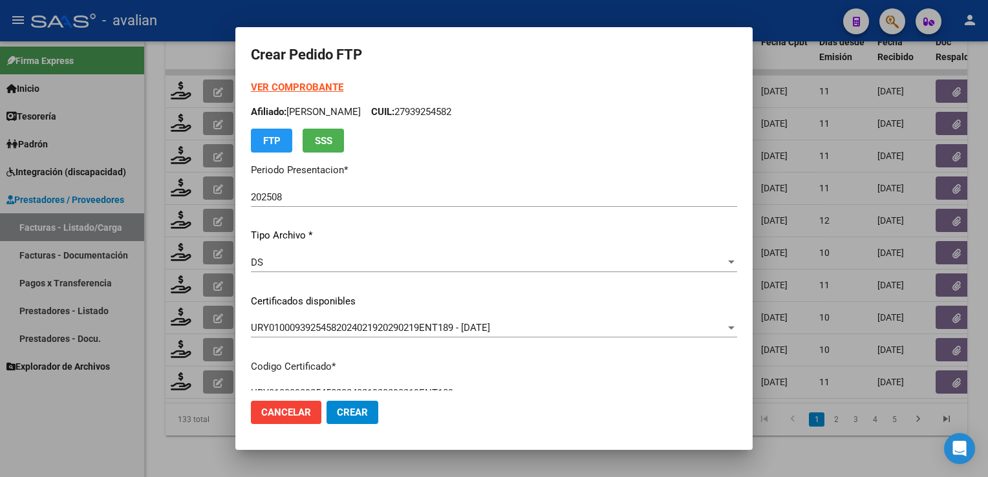
click at [472, 111] on p "Afiliado: FERNANDEZ CARLA MAR­A CUIL: 27939254582" at bounding box center [494, 112] width 486 height 15
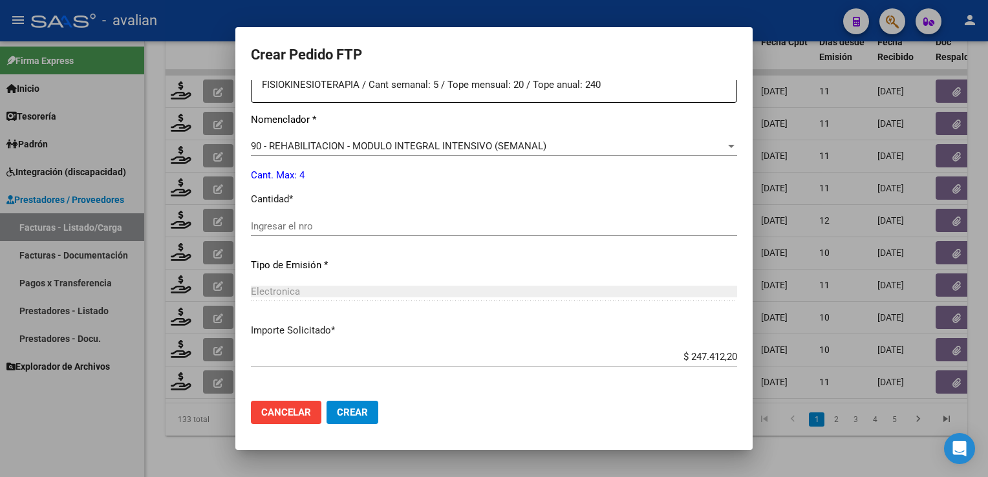
scroll to position [517, 0]
click at [295, 219] on input "Ingresar el nro" at bounding box center [494, 225] width 486 height 12
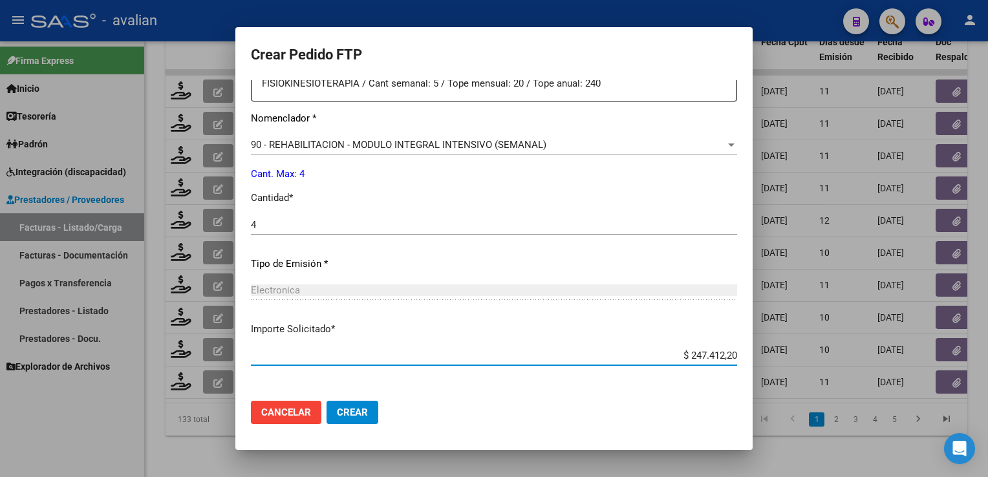
scroll to position [569, 0]
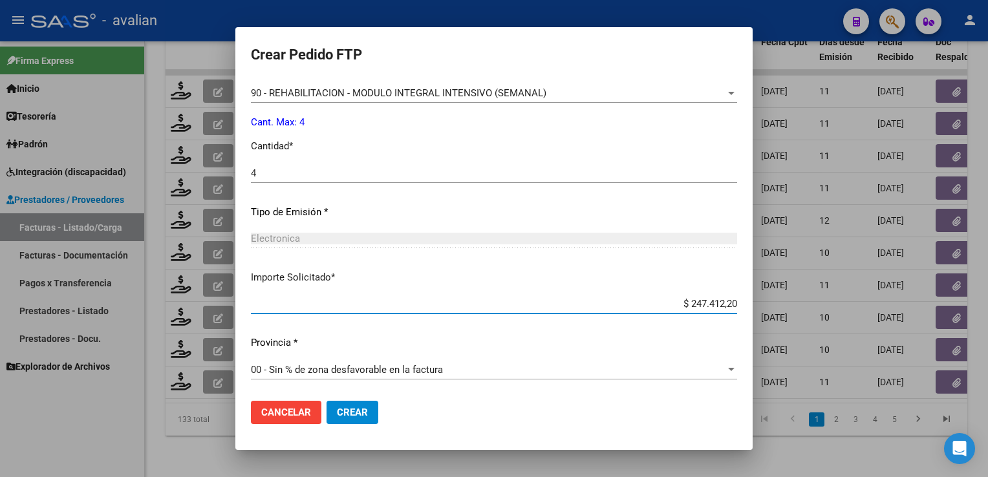
click at [347, 410] on span "Crear" at bounding box center [352, 413] width 31 height 12
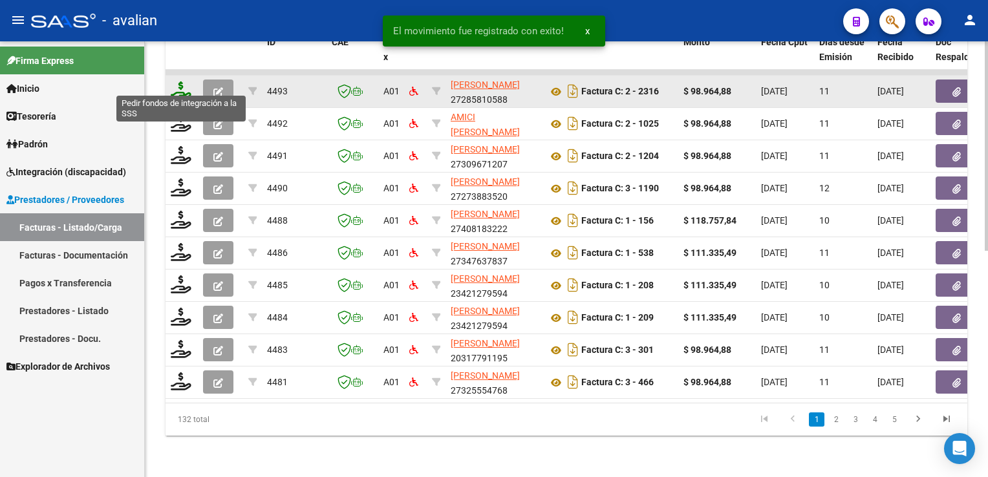
click at [181, 83] on icon at bounding box center [181, 90] width 21 height 18
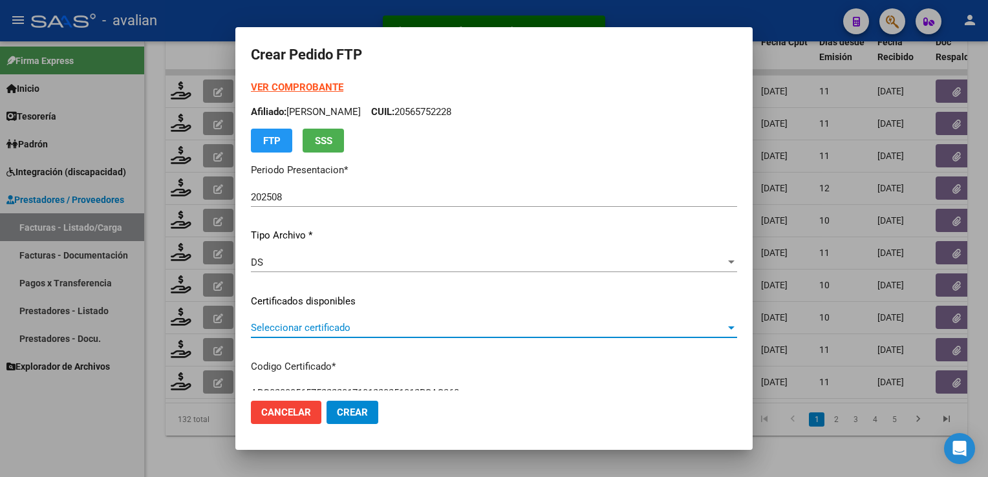
click at [330, 329] on span "Seleccionar certificado" at bounding box center [488, 328] width 474 height 12
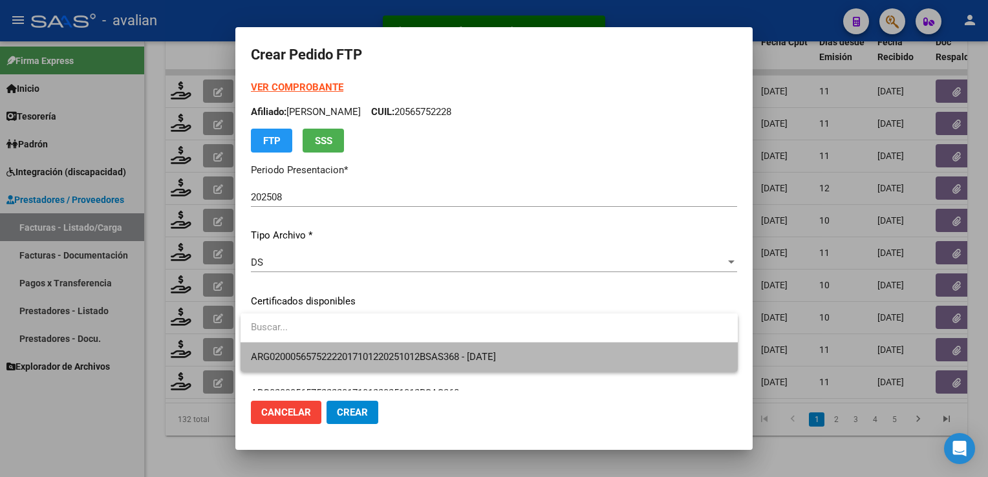
click at [328, 344] on span "ARG02000565752222017101220251012BSAS368 - 2025-10-12" at bounding box center [489, 357] width 476 height 29
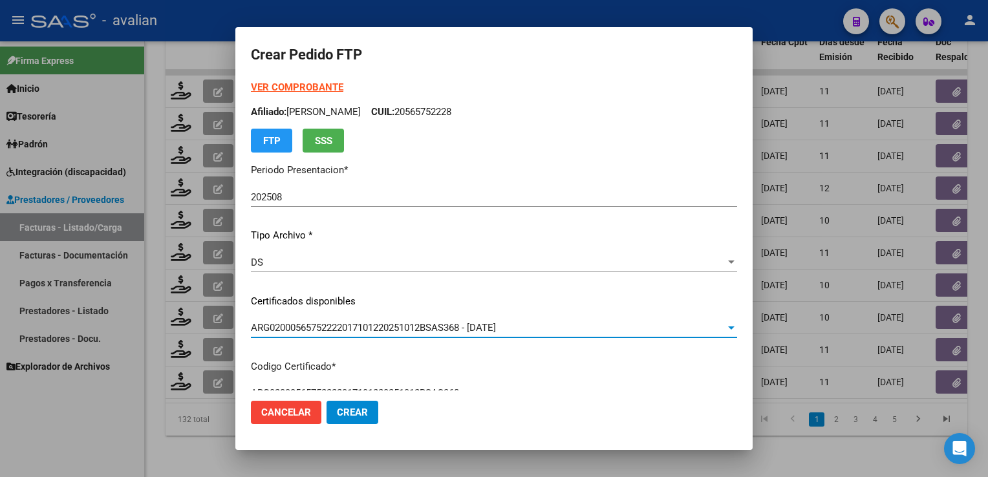
click at [463, 116] on p "Afiliado: BUYATTI PRIETO IGNACIO CUIL: 20565752228" at bounding box center [494, 112] width 486 height 15
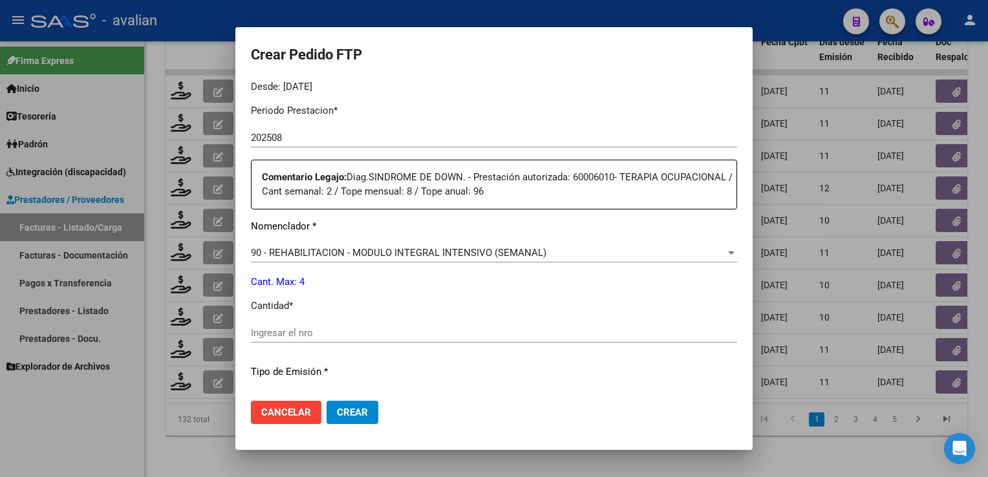
scroll to position [517, 0]
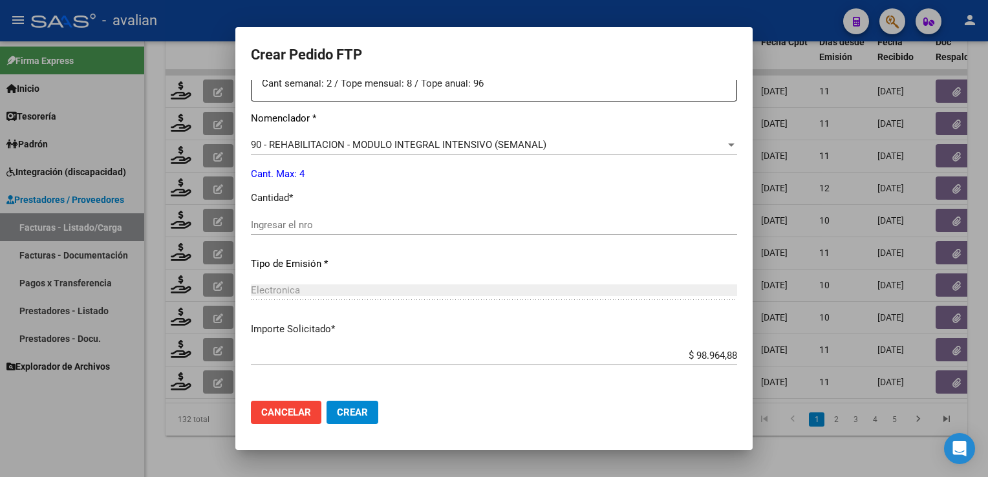
click at [285, 224] on input "Ingresar el nro" at bounding box center [494, 225] width 486 height 12
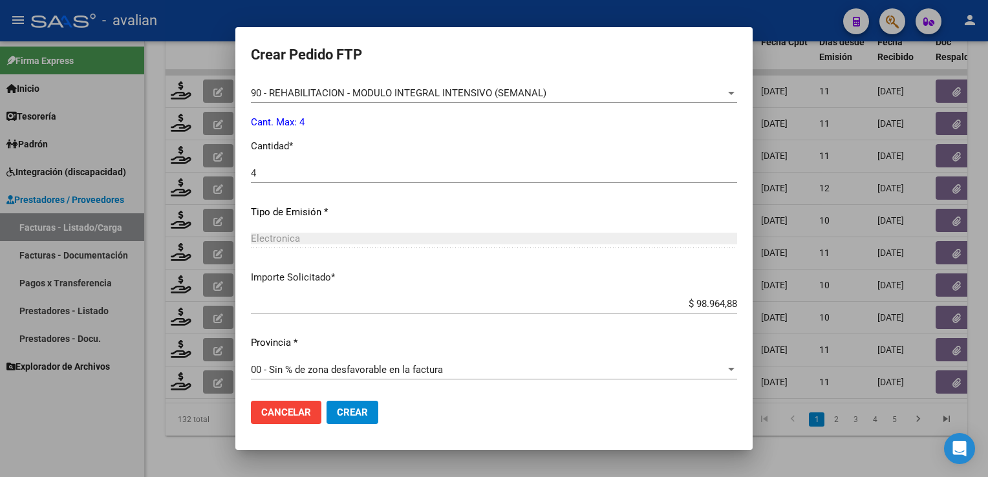
click at [336, 399] on mat-dialog-actions "Cancelar Crear" at bounding box center [494, 412] width 486 height 44
click at [341, 402] on button "Crear" at bounding box center [352, 412] width 52 height 23
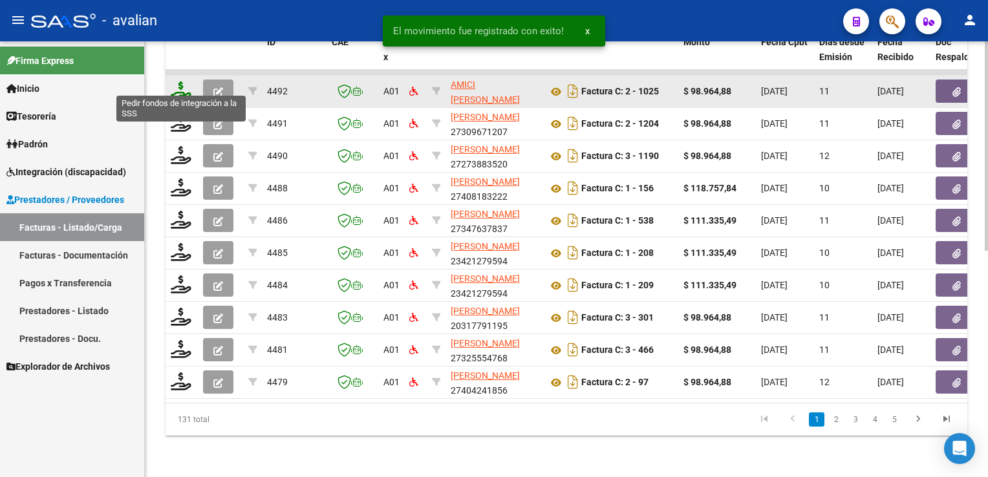
click at [176, 81] on icon at bounding box center [181, 90] width 21 height 18
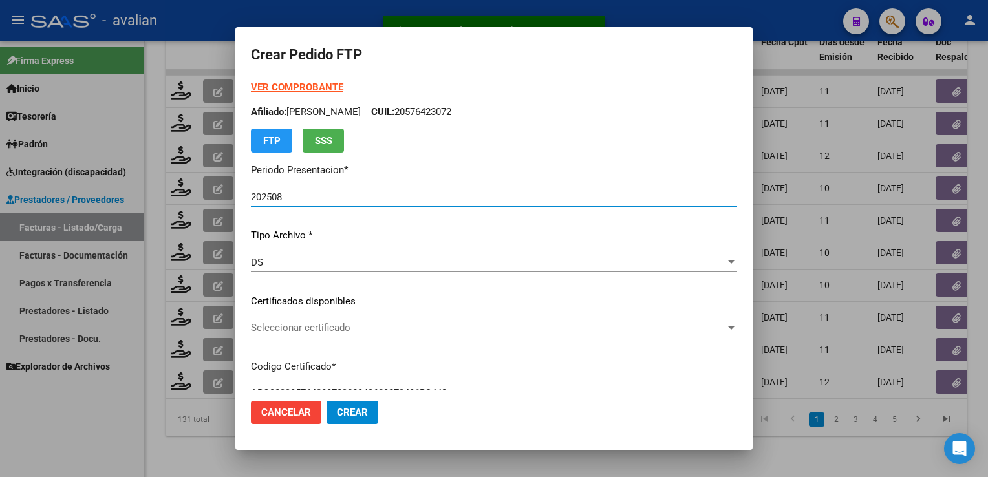
click at [301, 321] on div "Seleccionar certificado Seleccionar certificado" at bounding box center [494, 327] width 486 height 19
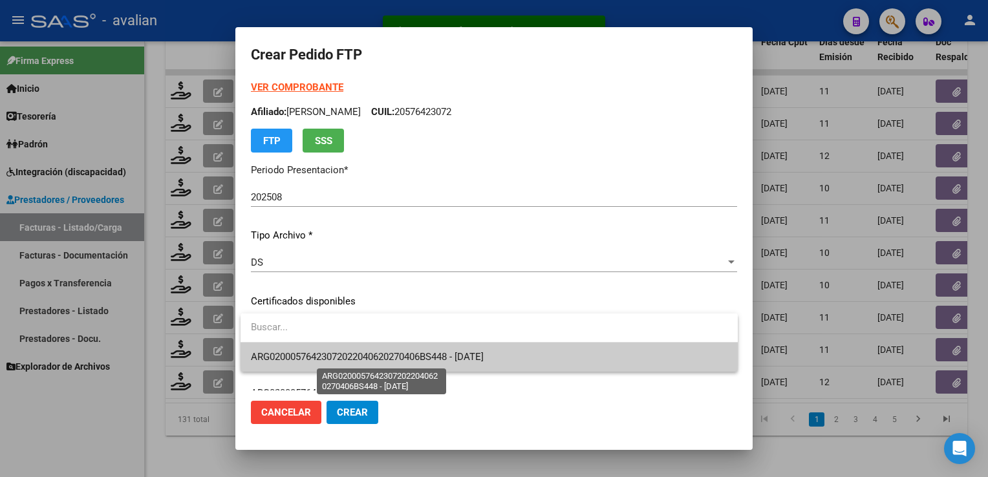
click at [291, 360] on span "ARG02000576423072022040620270406BS448 - 2027-04-06" at bounding box center [367, 357] width 233 height 12
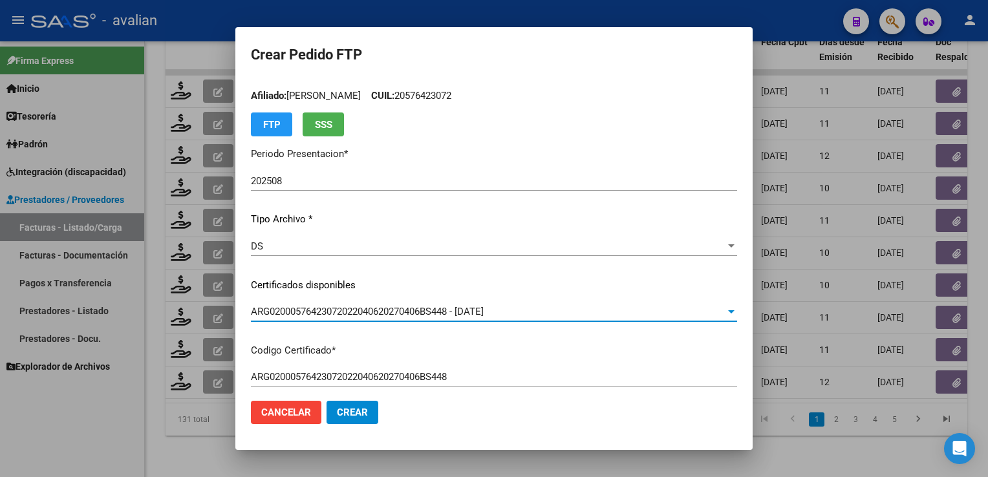
scroll to position [0, 0]
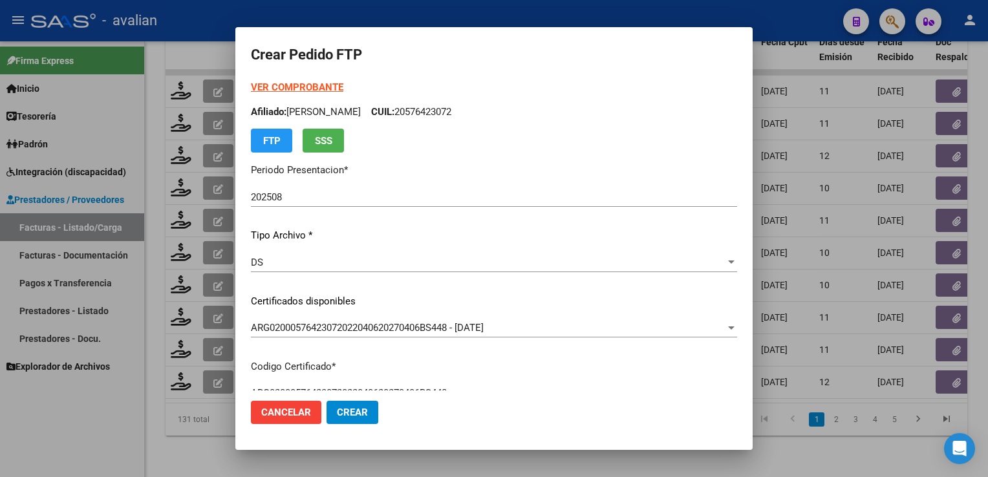
click at [434, 108] on p "Afiliado: ARGENTO DANTE CUIL: 20576423072" at bounding box center [494, 112] width 486 height 15
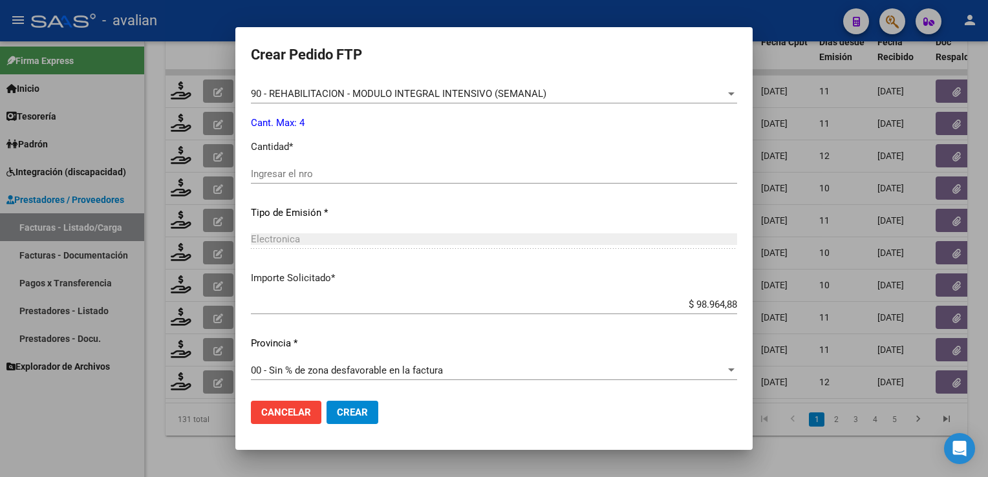
scroll to position [569, 0]
click at [280, 173] on input "Ingresar el nro" at bounding box center [494, 173] width 486 height 12
click at [364, 412] on span "Crear" at bounding box center [352, 413] width 31 height 12
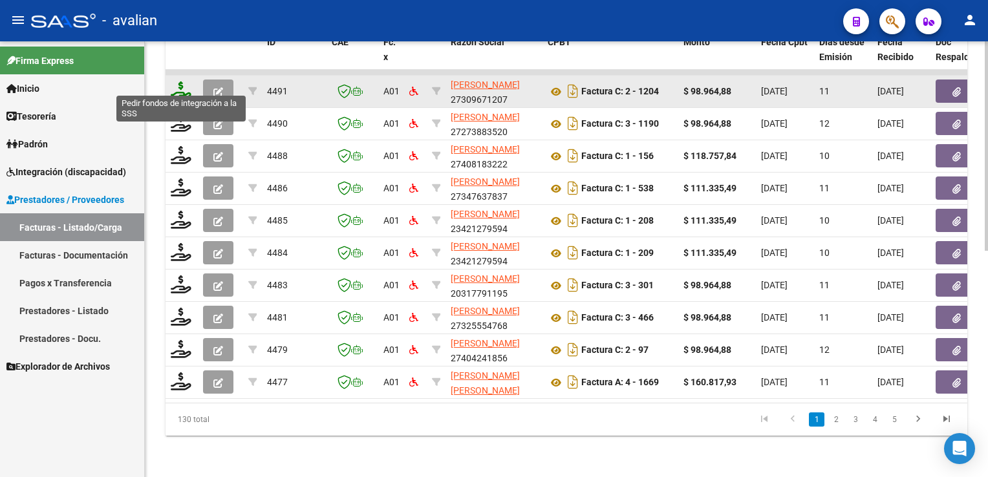
click at [181, 89] on icon at bounding box center [181, 90] width 21 height 18
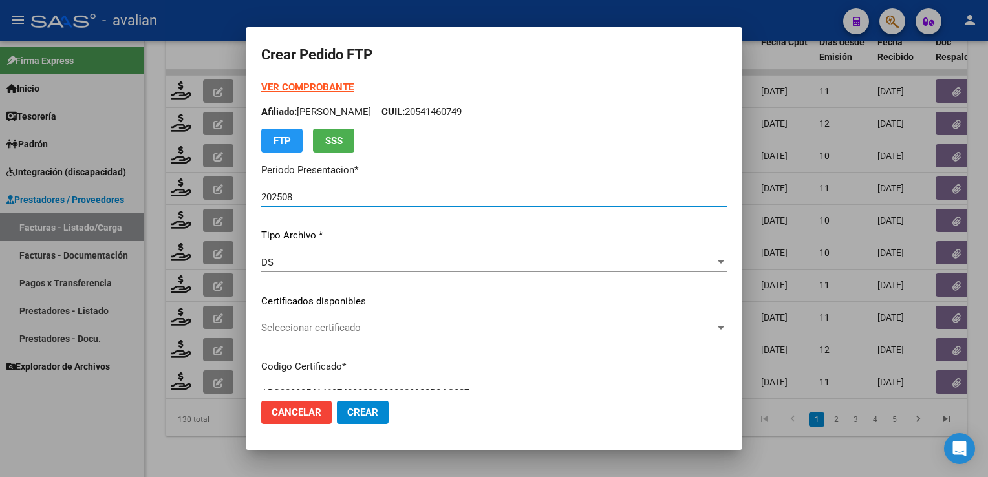
click at [301, 321] on div "Seleccionar certificado Seleccionar certificado" at bounding box center [493, 327] width 465 height 19
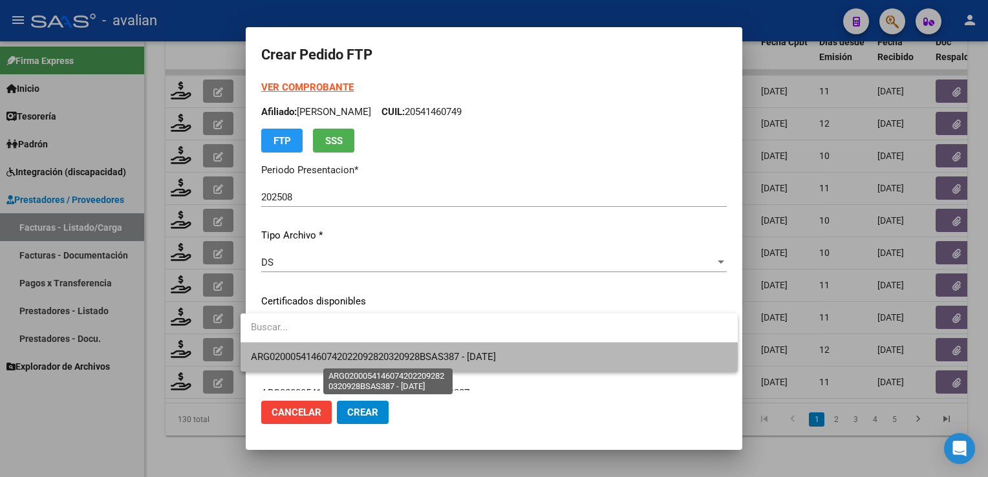
click at [293, 355] on span "ARG02000541460742022092820320928BSAS387 - 2032-09-28" at bounding box center [373, 357] width 245 height 12
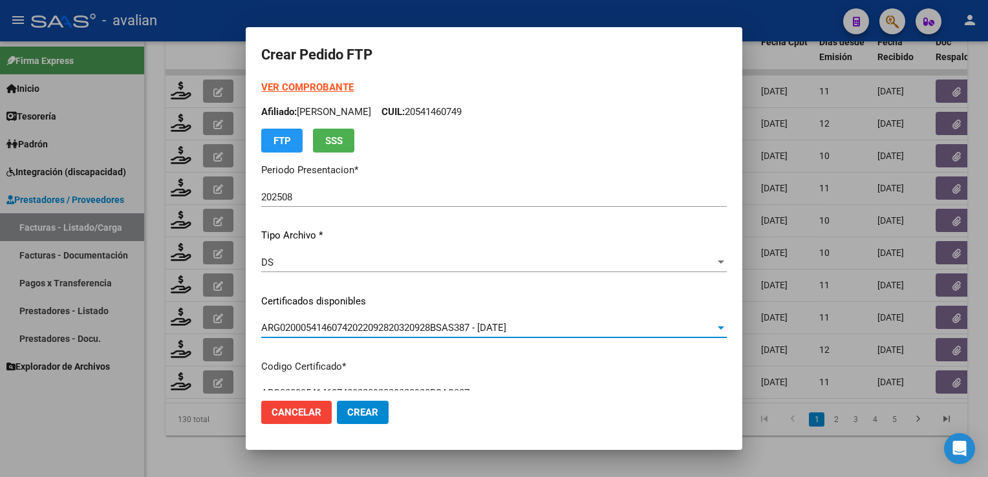
click at [427, 111] on p "Afiliado: PATTUGLIO MILO CUIL: 20541460749" at bounding box center [493, 112] width 465 height 15
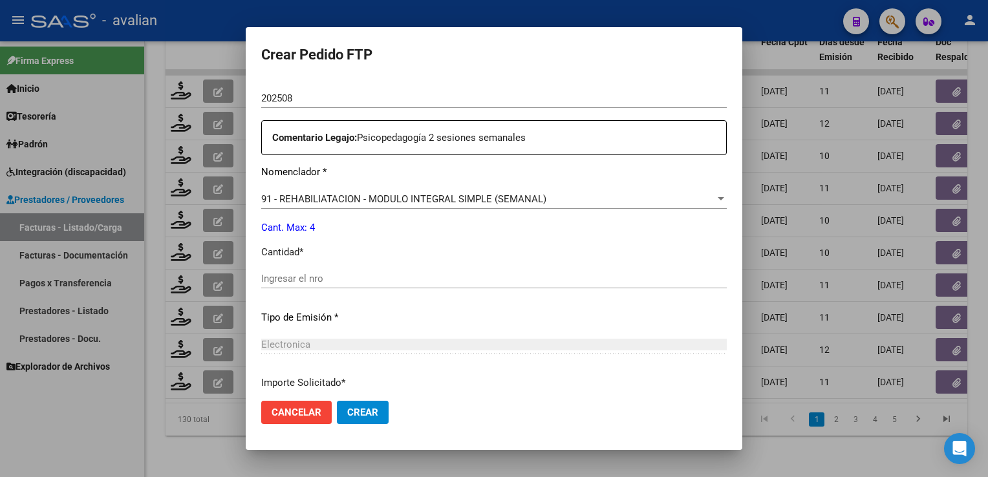
scroll to position [555, 0]
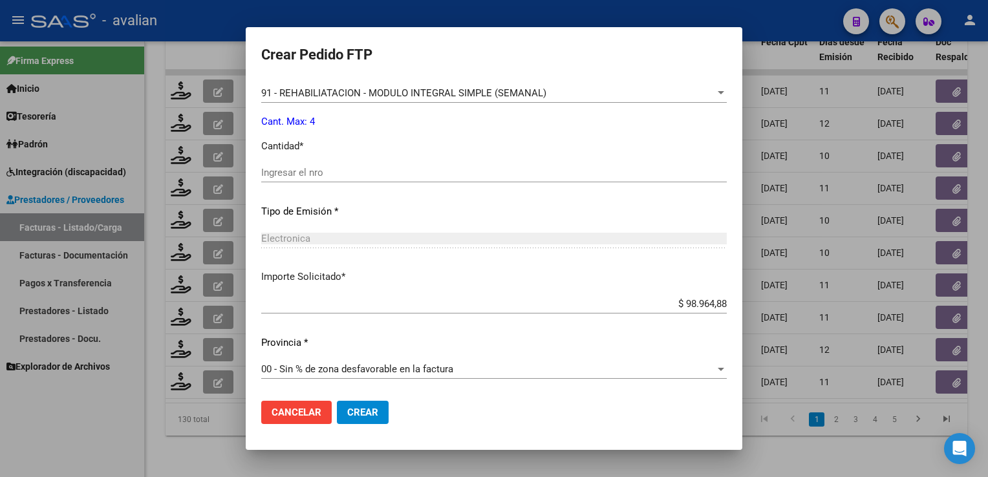
click at [268, 174] on input "Ingresar el nro" at bounding box center [493, 173] width 465 height 12
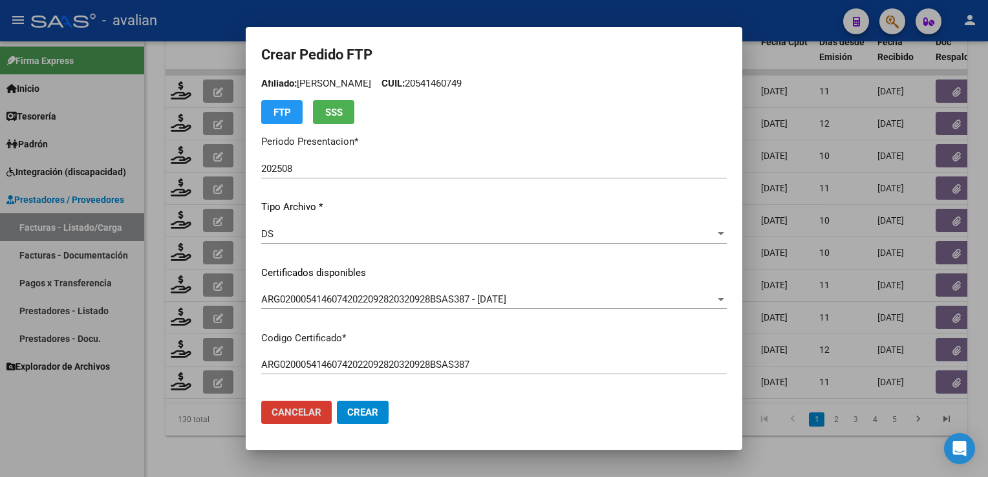
scroll to position [0, 0]
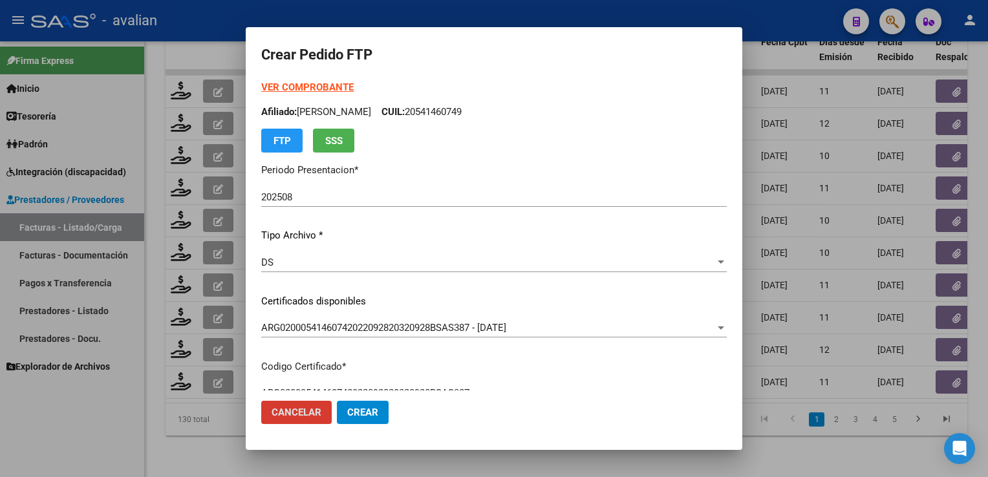
click at [333, 85] on strong "VER COMPROBANTE" at bounding box center [307, 87] width 92 height 12
click at [347, 410] on span "Crear" at bounding box center [362, 413] width 31 height 12
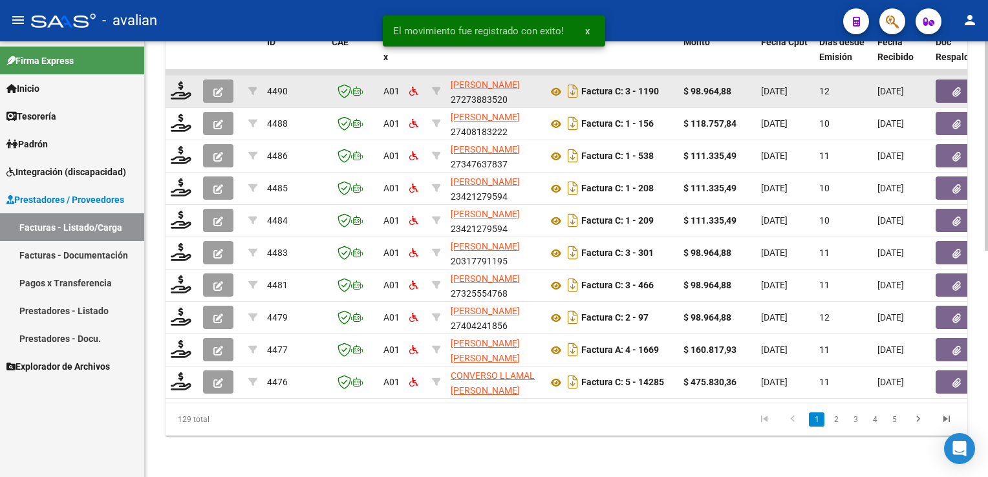
click at [184, 90] on div at bounding box center [182, 91] width 22 height 20
click at [180, 87] on icon at bounding box center [181, 90] width 21 height 18
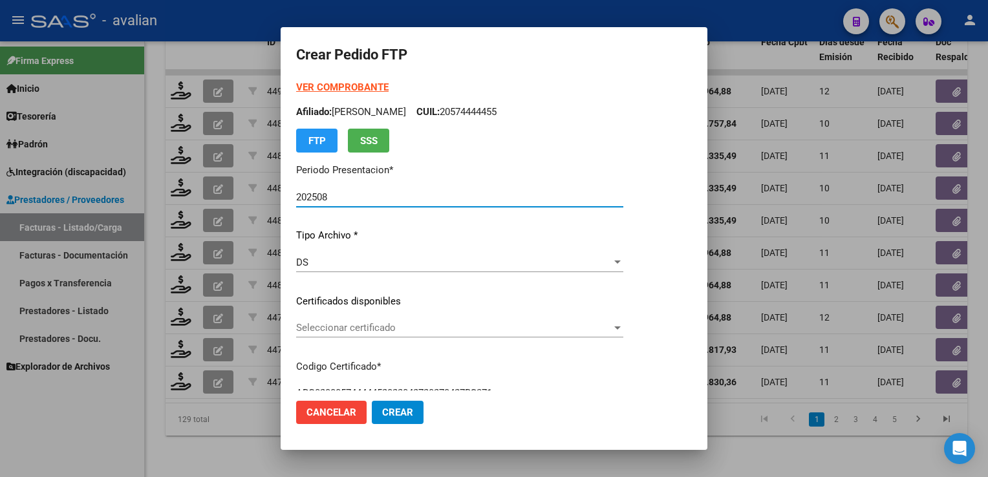
click at [342, 330] on span "Seleccionar certificado" at bounding box center [453, 328] width 315 height 12
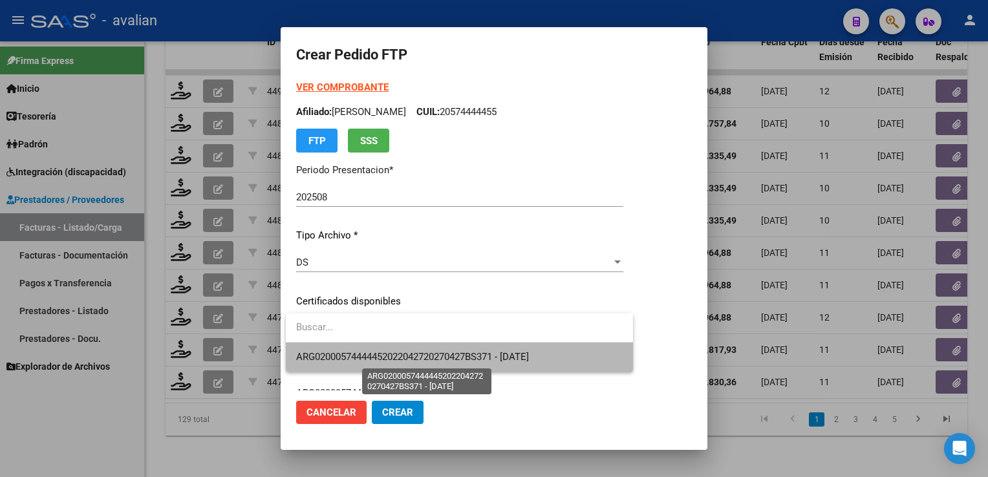
click at [342, 351] on span "ARG02000574444452022042720270427BS371 - [DATE]" at bounding box center [412, 357] width 233 height 12
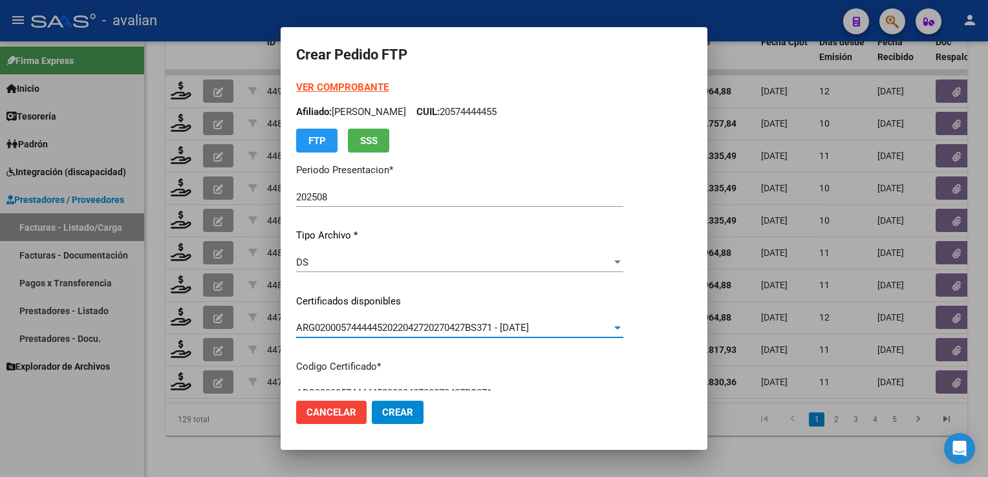
click at [469, 111] on p "Afiliado: [PERSON_NAME]: 20574444455" at bounding box center [459, 112] width 327 height 15
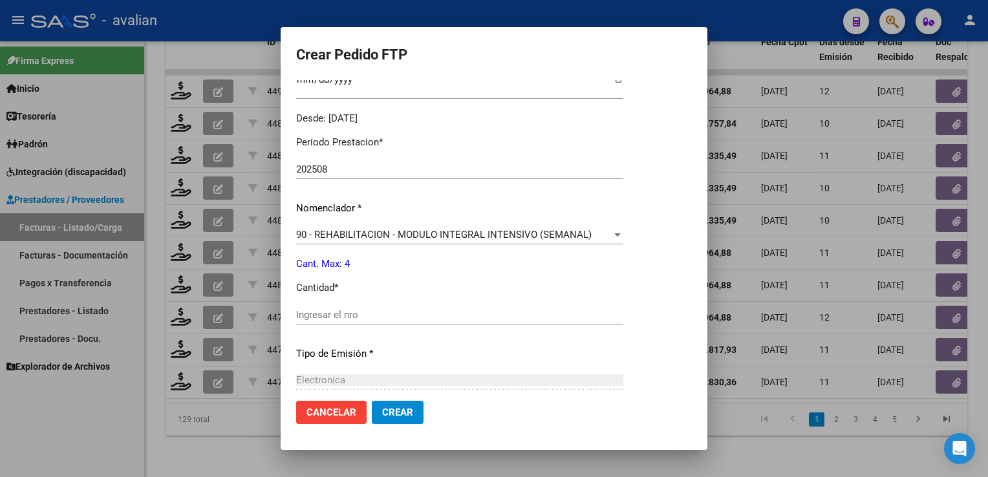
scroll to position [452, 0]
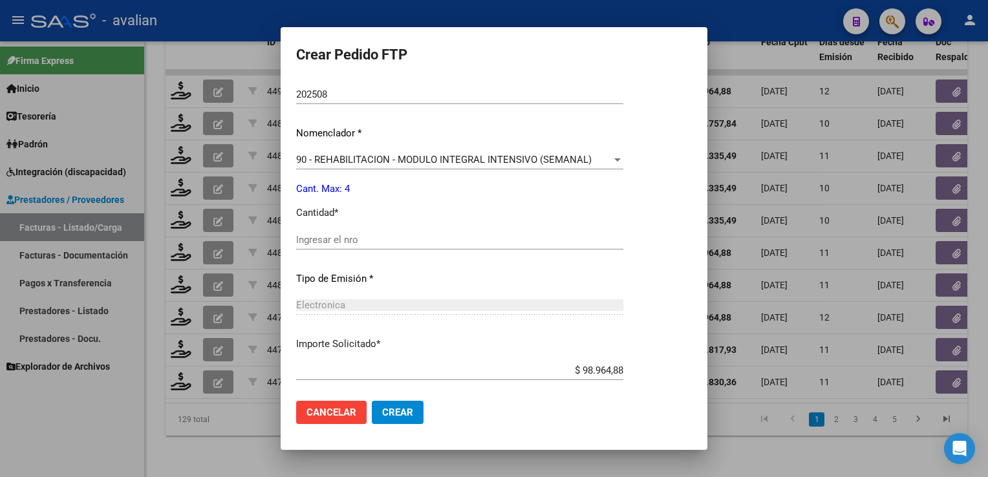
click at [327, 238] on input "Ingresar el nro" at bounding box center [459, 240] width 327 height 12
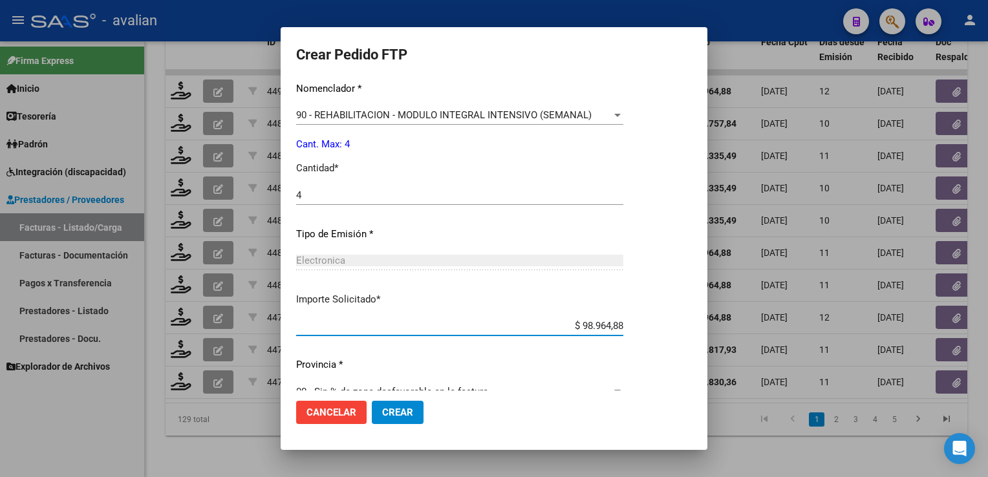
scroll to position [520, 0]
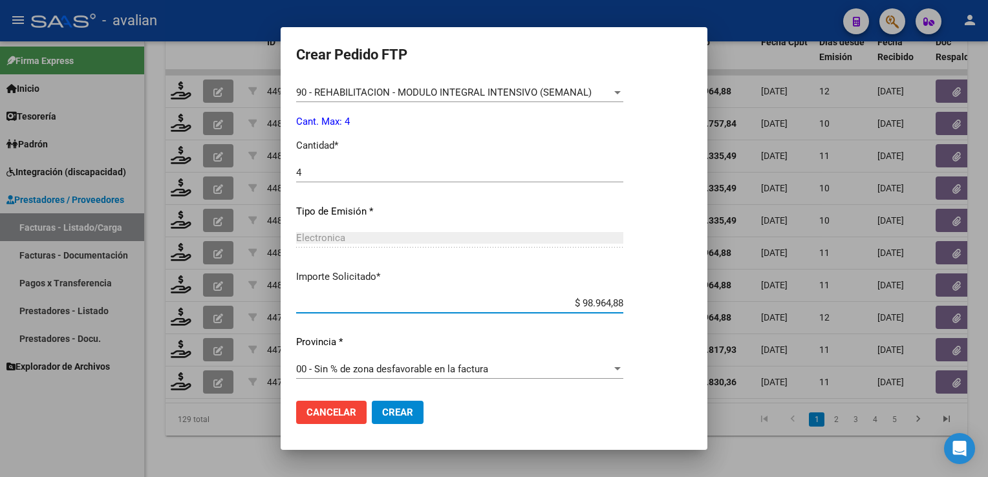
click at [399, 407] on span "Crear" at bounding box center [397, 413] width 31 height 12
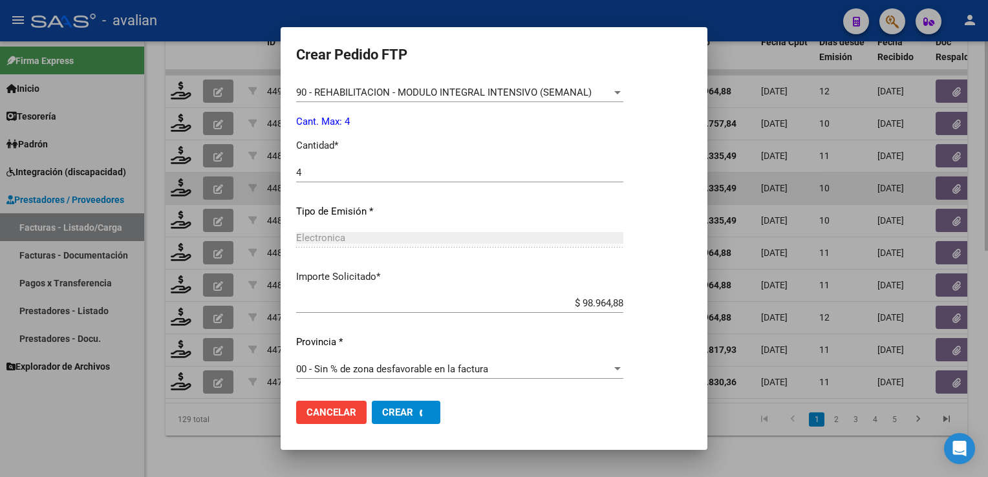
scroll to position [0, 0]
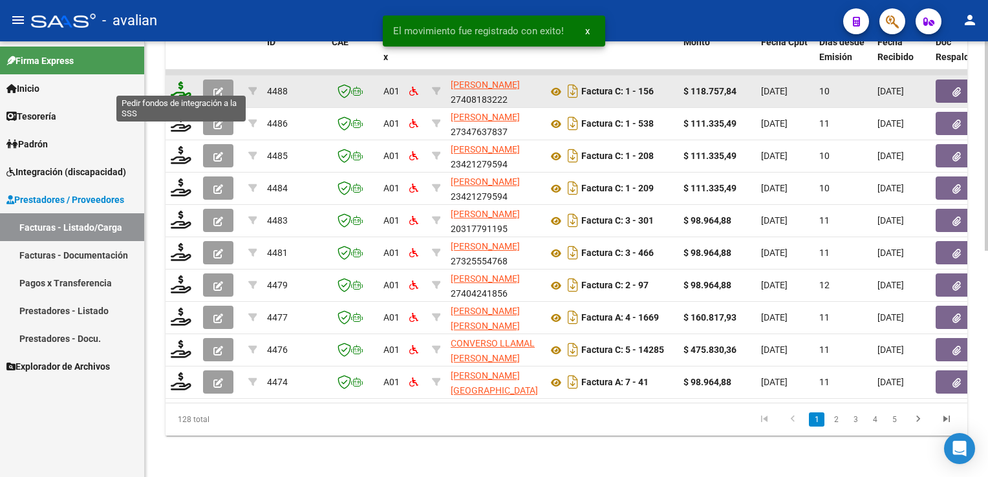
click at [179, 87] on icon at bounding box center [181, 90] width 21 height 18
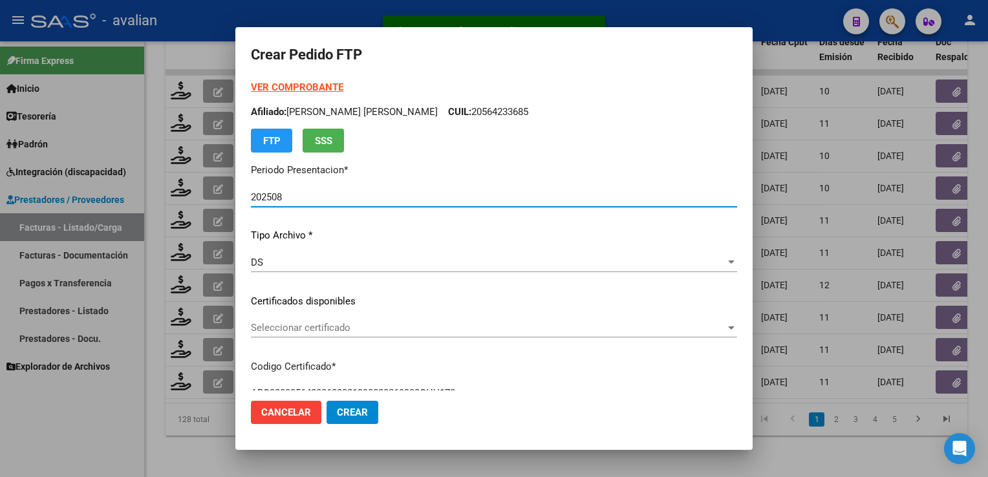
click at [337, 328] on span "Seleccionar certificado" at bounding box center [488, 328] width 474 height 12
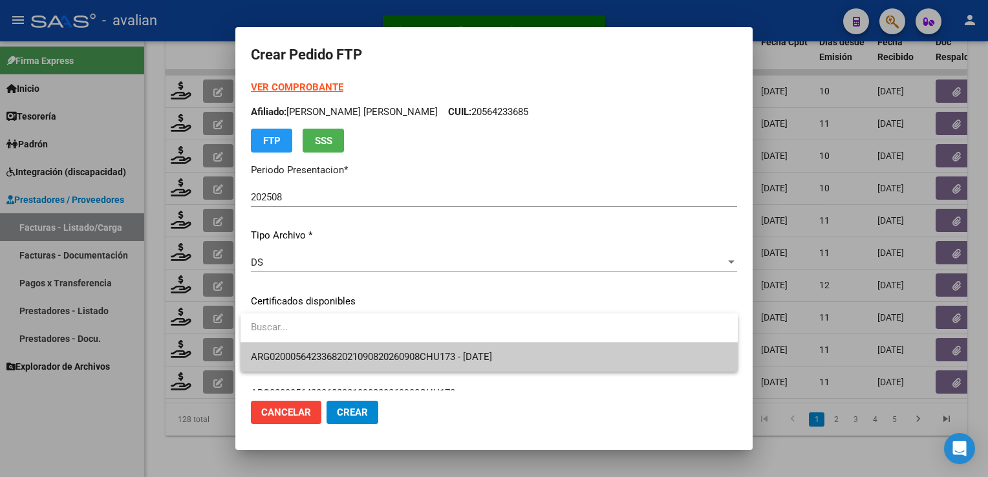
click at [332, 344] on span "ARG02000564233682021090820260908CHU173 - 2026-09-08" at bounding box center [489, 357] width 476 height 29
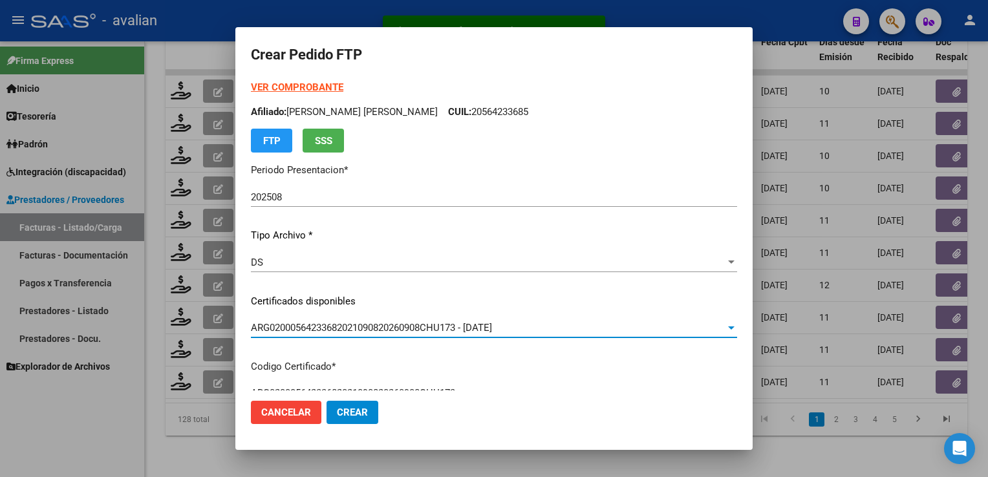
click at [502, 107] on p "Afiliado: O CONNOR FERNANDO HIPOLITO CUIL: 20564233685" at bounding box center [494, 112] width 486 height 15
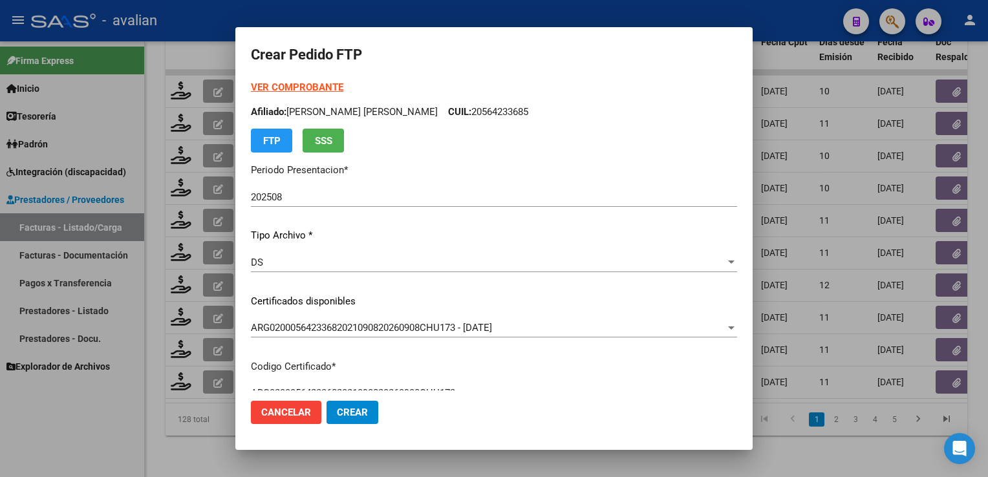
click at [330, 81] on strong "VER COMPROBANTE" at bounding box center [297, 87] width 92 height 12
click at [514, 112] on p "Afiliado: O CONNOR FERNANDO HIPOLITO CUIL: 20564233685" at bounding box center [494, 112] width 486 height 15
drag, startPoint x: 463, startPoint y: 252, endPoint x: 406, endPoint y: 350, distance: 113.5
click at [408, 339] on div "VER COMPROBANTE ARCA Padrón Afiliado: O CONNOR FERNANDO HIPOLITO CUIL: 20564233…" at bounding box center [494, 291] width 486 height 423
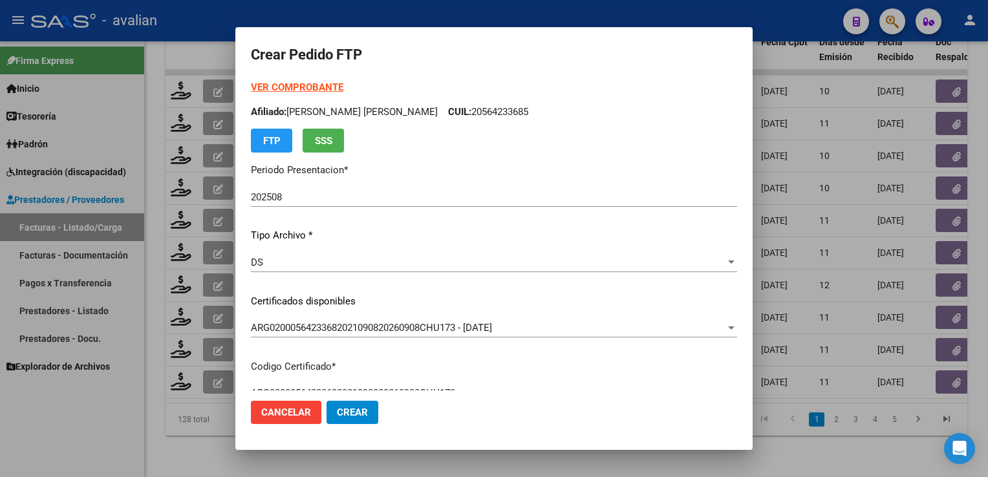
click at [563, 411] on mat-dialog-actions "Cancelar Crear" at bounding box center [494, 412] width 486 height 44
click at [498, 111] on p "Afiliado: O CONNOR FERNANDO HIPOLITO CUIL: 20564233685" at bounding box center [494, 112] width 486 height 15
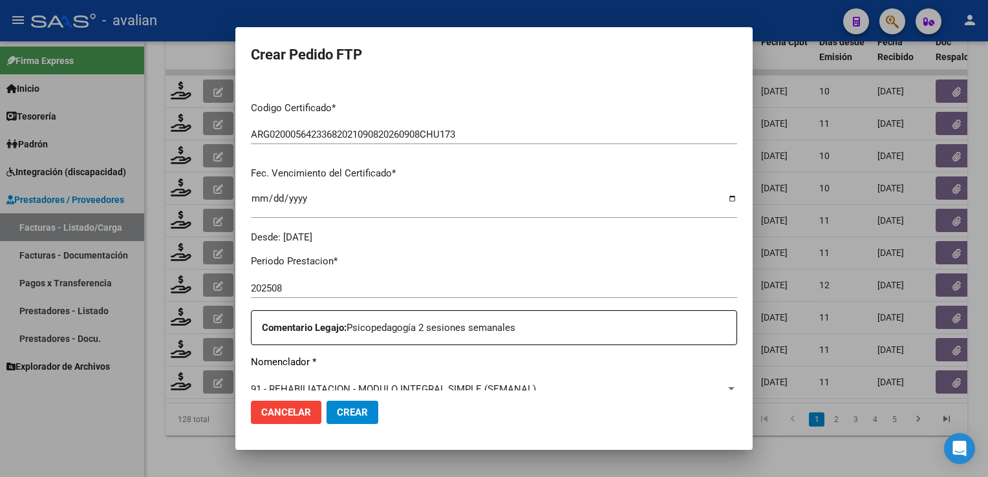
scroll to position [517, 0]
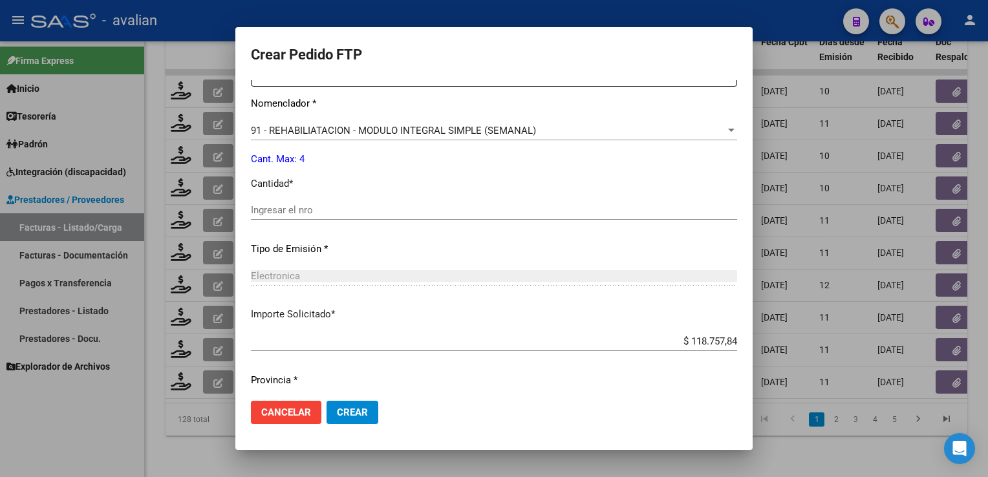
click at [331, 219] on div "Ingresar el nro" at bounding box center [494, 209] width 486 height 19
click at [326, 211] on input "Ingresar el nro" at bounding box center [494, 210] width 486 height 12
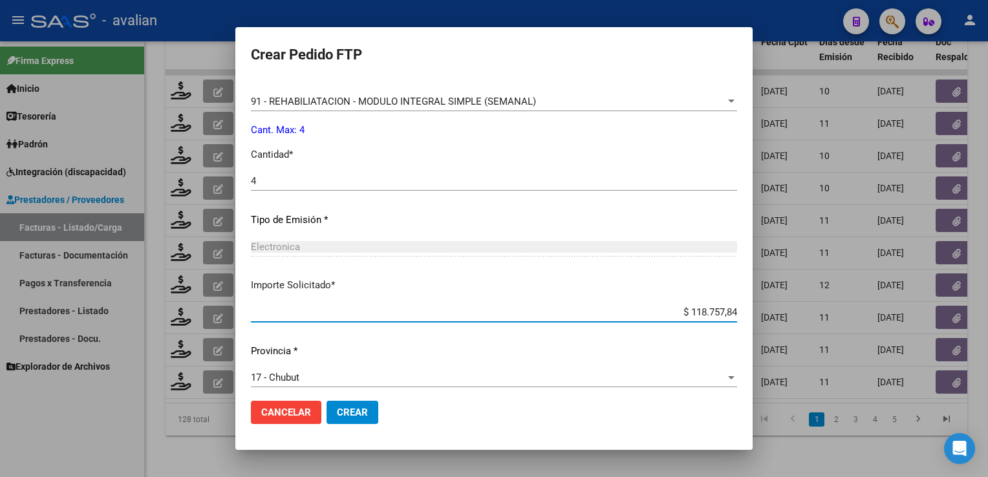
scroll to position [555, 0]
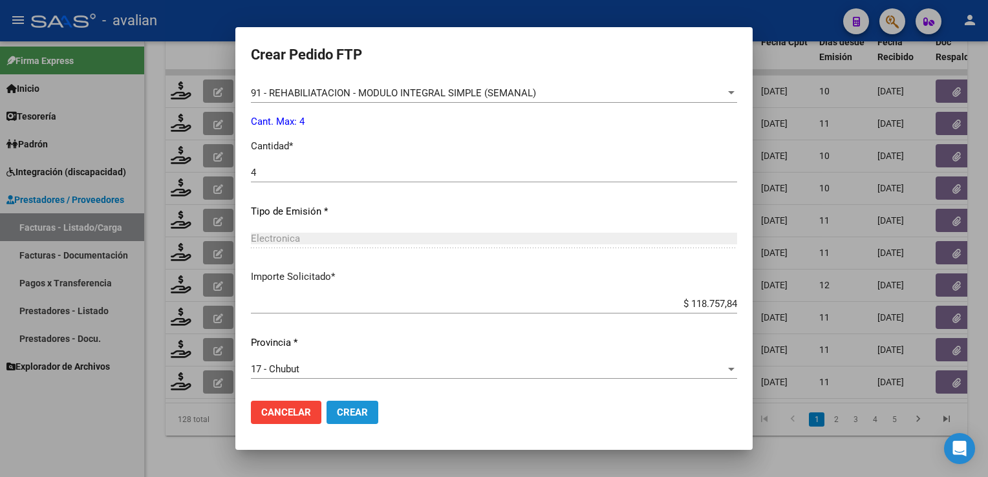
click at [352, 416] on span "Crear" at bounding box center [352, 413] width 31 height 12
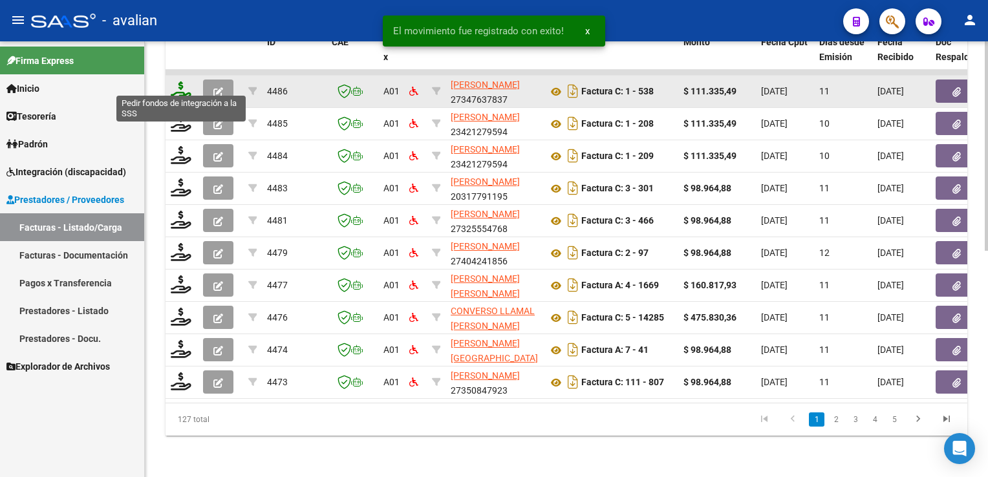
click at [176, 89] on icon at bounding box center [181, 90] width 21 height 18
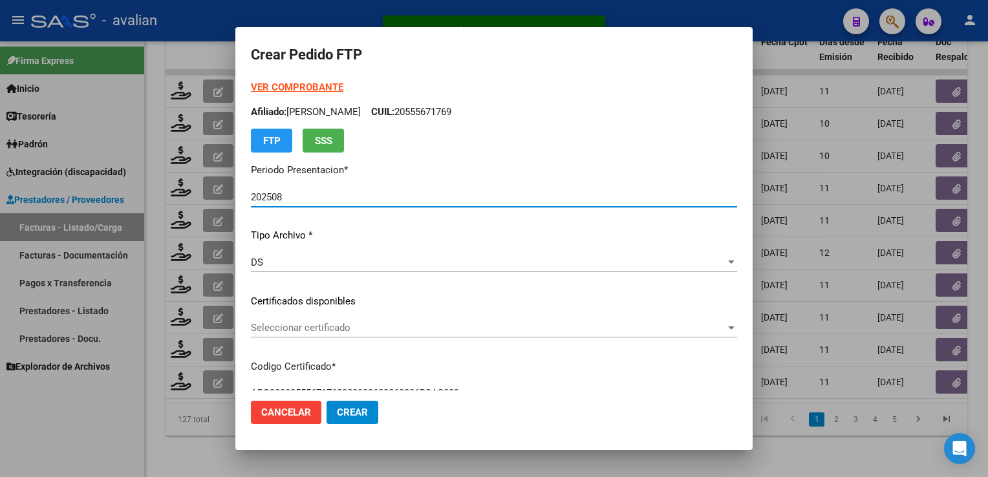
click at [339, 321] on div "Seleccionar certificado Seleccionar certificado" at bounding box center [494, 327] width 486 height 19
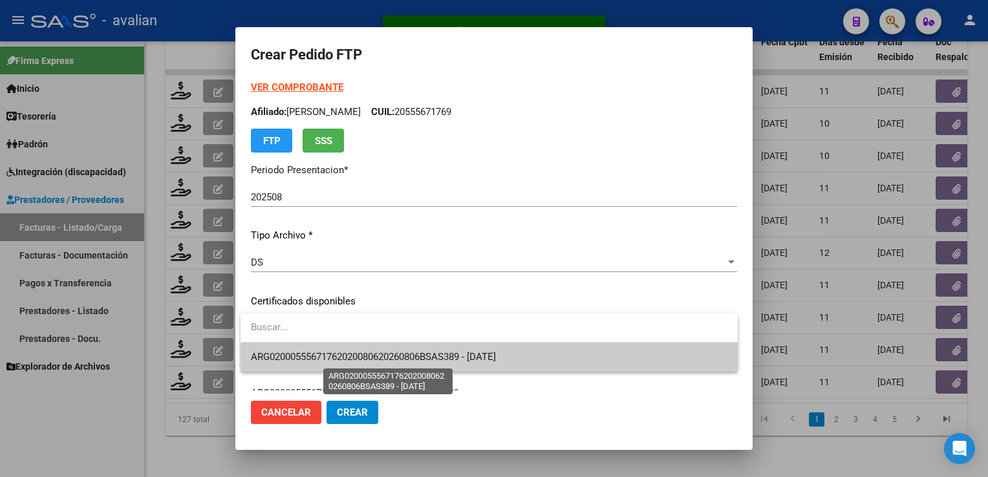
click at [328, 355] on span "ARG02000555671762020080620260806BSAS389 - 2026-08-06" at bounding box center [373, 357] width 245 height 12
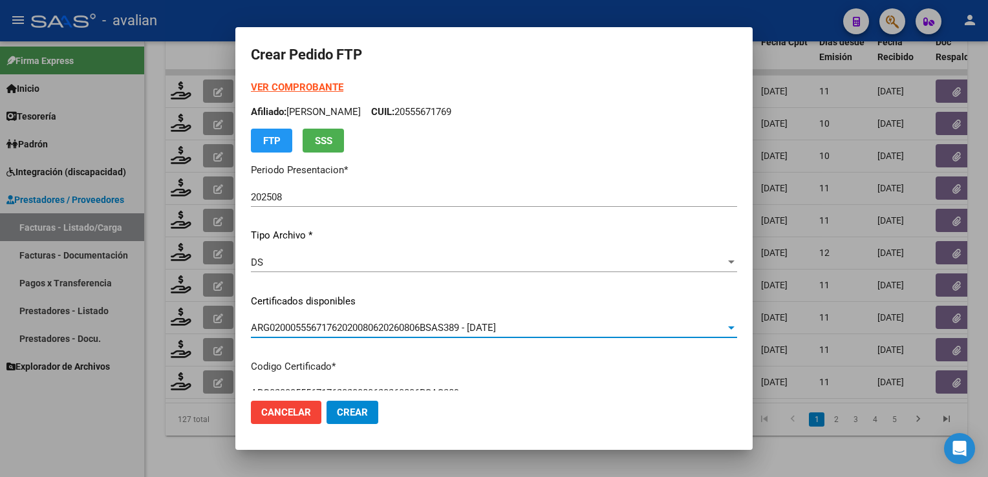
click at [463, 112] on p "Afiliado: GOMEZ RAMIRO MATEO CUIL: 20555671769" at bounding box center [494, 112] width 486 height 15
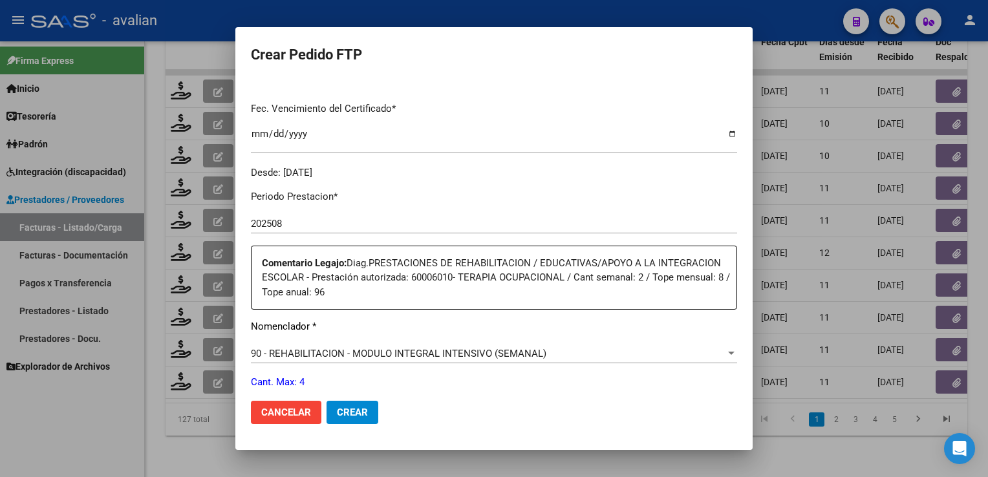
scroll to position [582, 0]
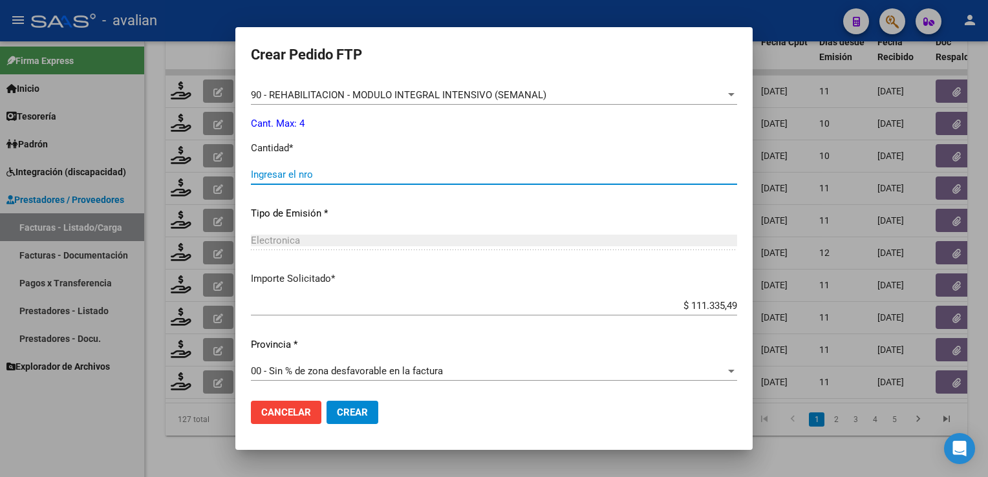
click at [326, 177] on input "Ingresar el nro" at bounding box center [494, 175] width 486 height 12
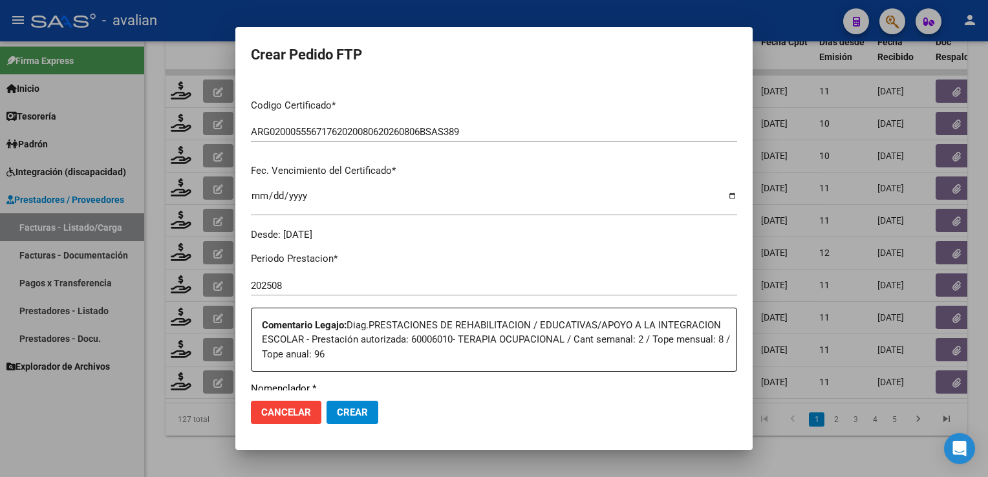
scroll to position [0, 0]
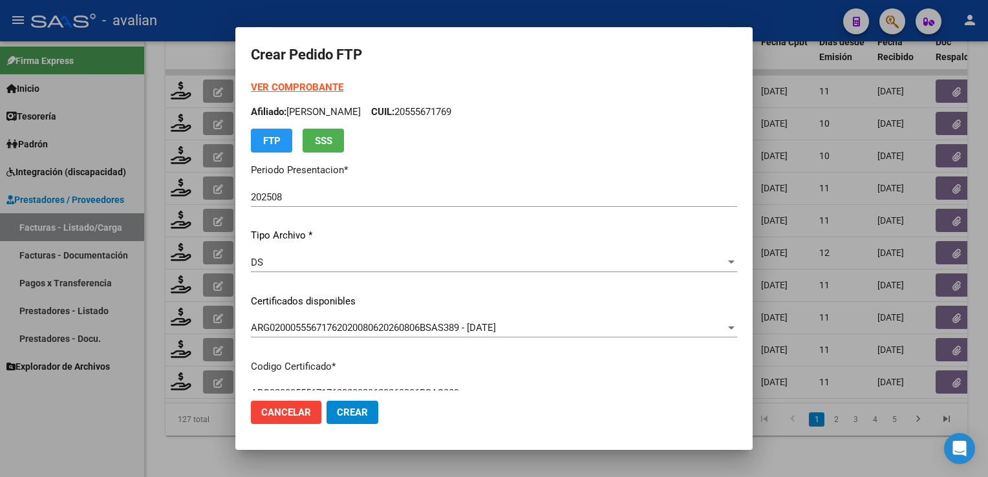
click at [318, 84] on strong "VER COMPROBANTE" at bounding box center [297, 87] width 92 height 12
click at [357, 413] on span "Crear" at bounding box center [352, 413] width 31 height 12
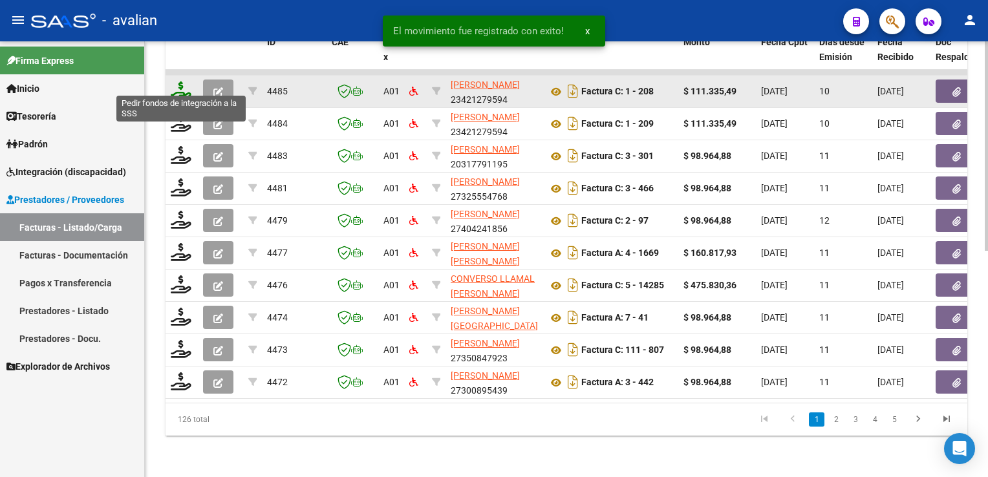
click at [180, 89] on icon at bounding box center [181, 90] width 21 height 18
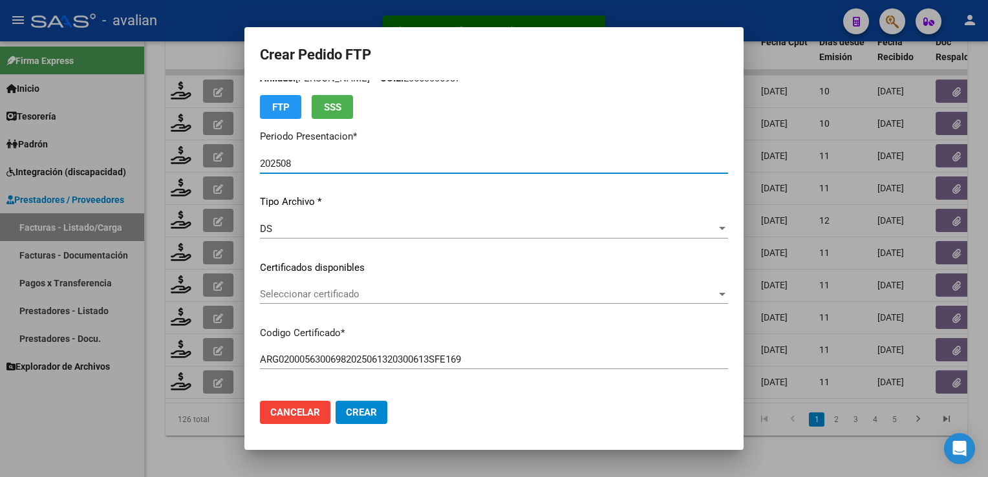
scroll to position [65, 0]
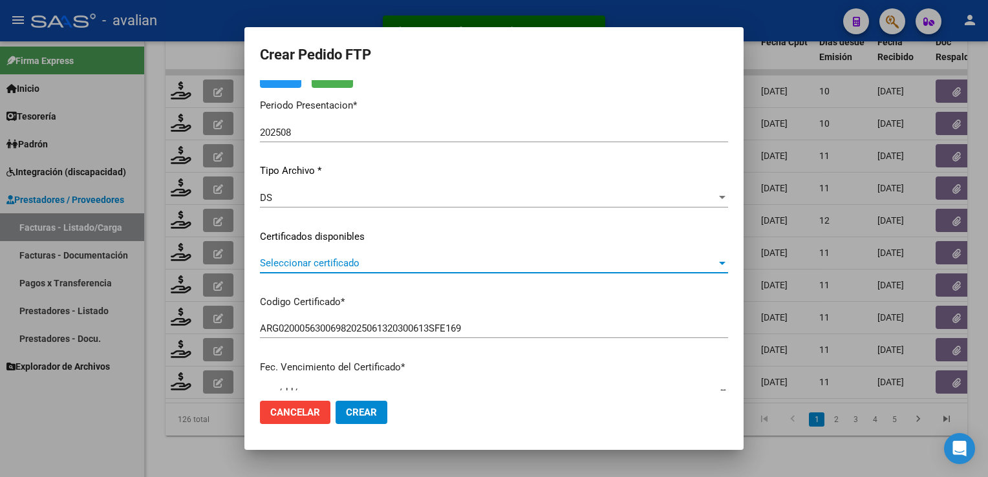
click at [349, 260] on span "Seleccionar certificado" at bounding box center [488, 263] width 456 height 12
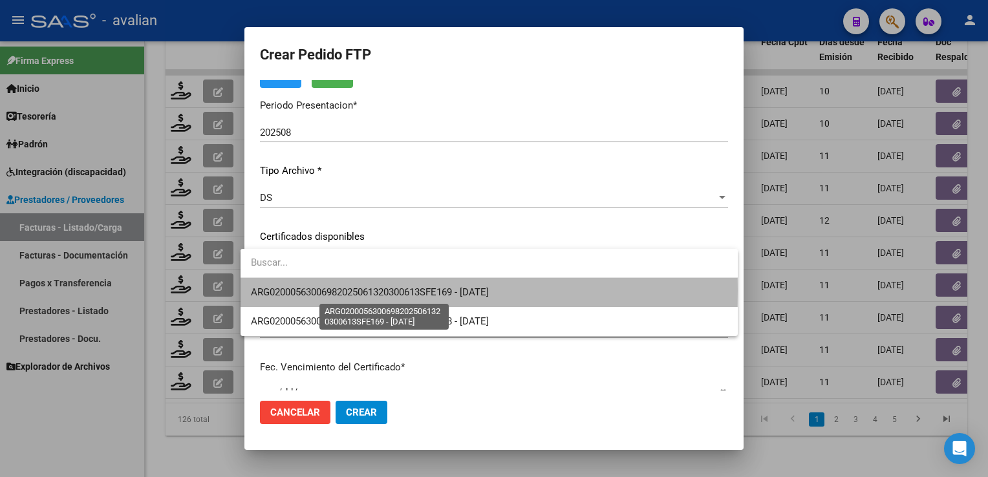
click at [339, 290] on span "ARG02000563006982025061320300613SFE169 - 2030-06-13" at bounding box center [370, 292] width 238 height 12
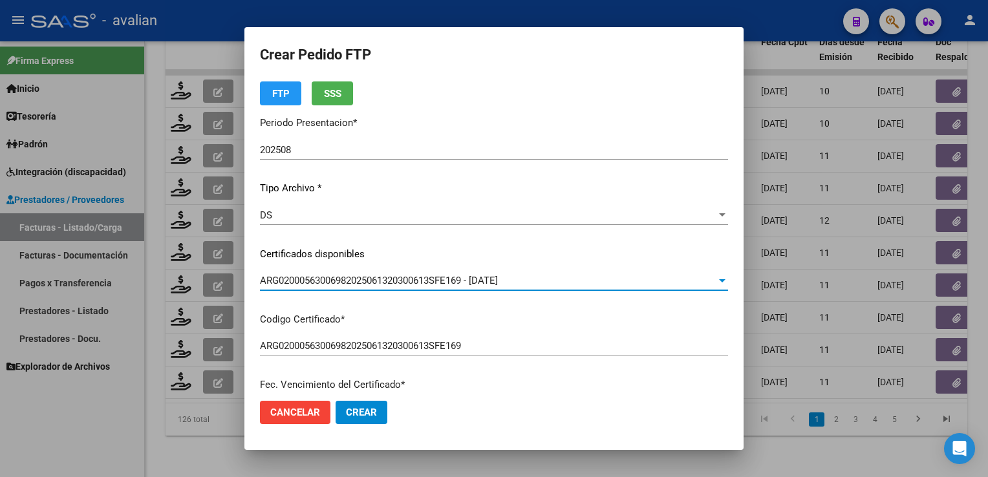
scroll to position [0, 0]
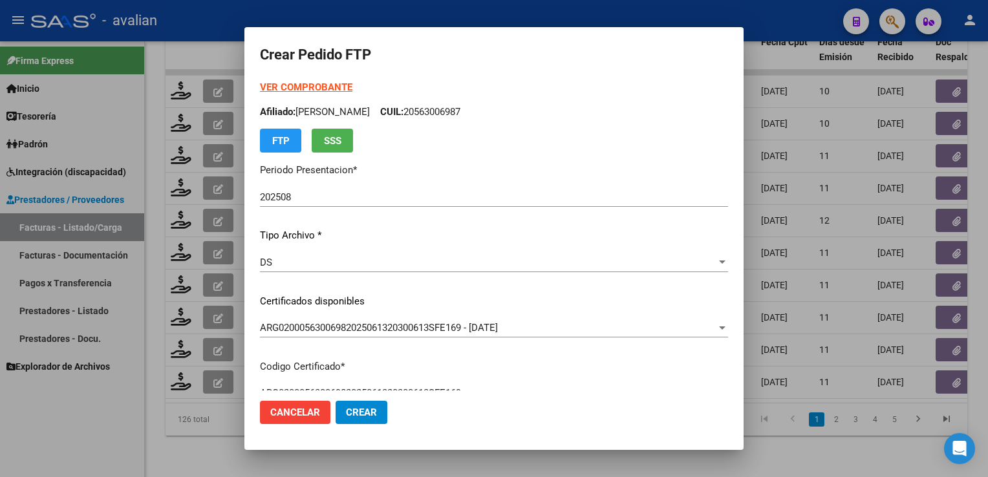
click at [449, 107] on p "Afiliado: BARBERO BAUTISTA CUIL: 20563006987" at bounding box center [494, 112] width 468 height 15
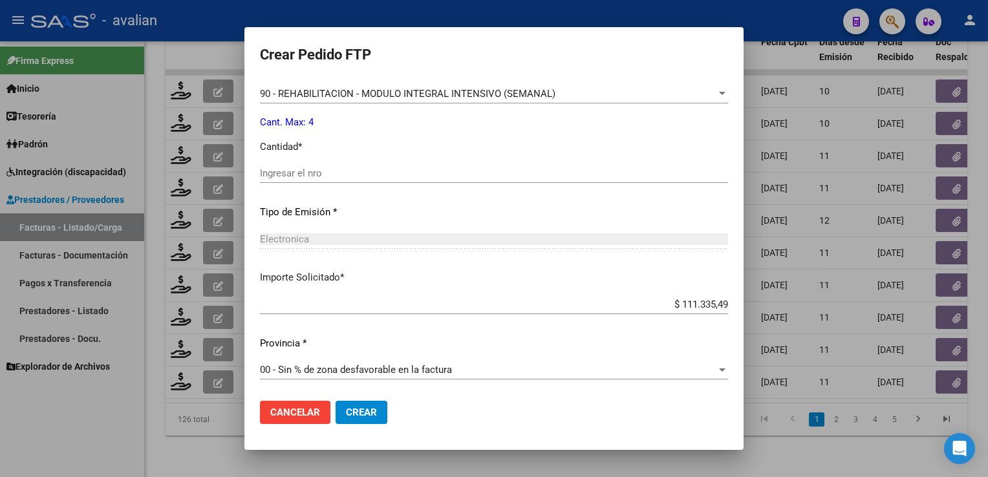
scroll to position [555, 0]
click at [310, 172] on input "Ingresar el nro" at bounding box center [494, 173] width 468 height 12
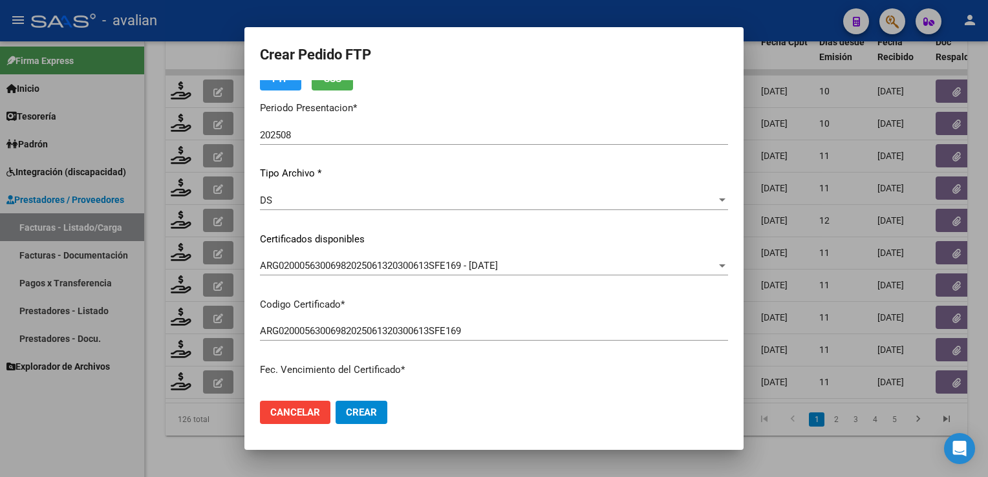
scroll to position [0, 0]
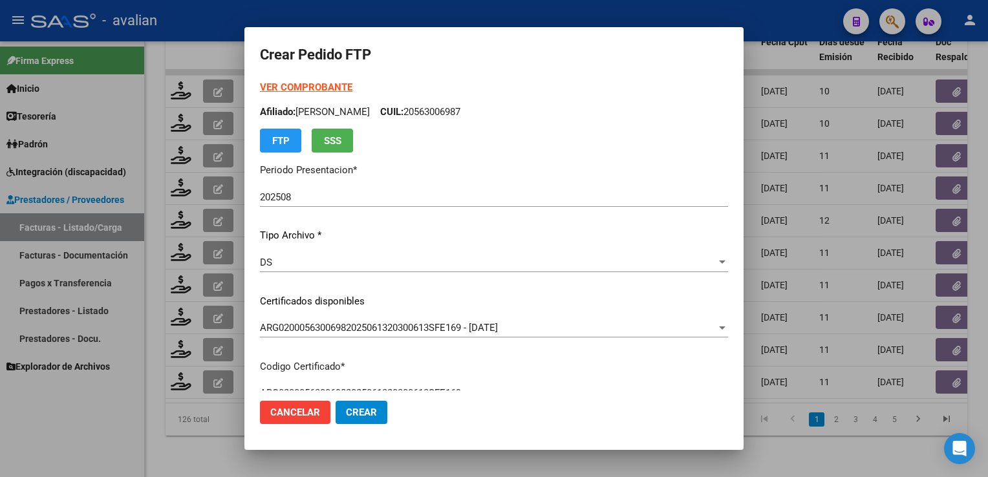
click at [324, 87] on strong "VER COMPROBANTE" at bounding box center [306, 87] width 92 height 12
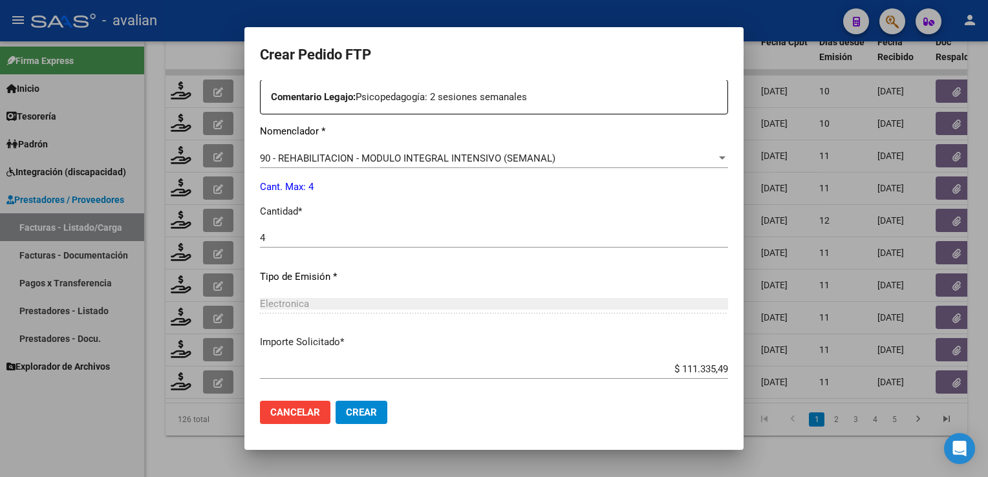
scroll to position [555, 0]
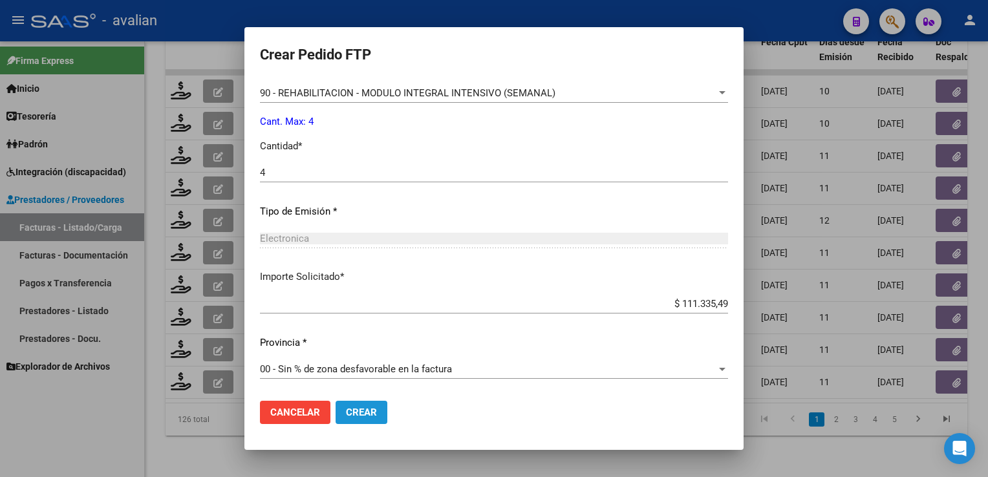
click at [368, 407] on button "Crear" at bounding box center [361, 412] width 52 height 23
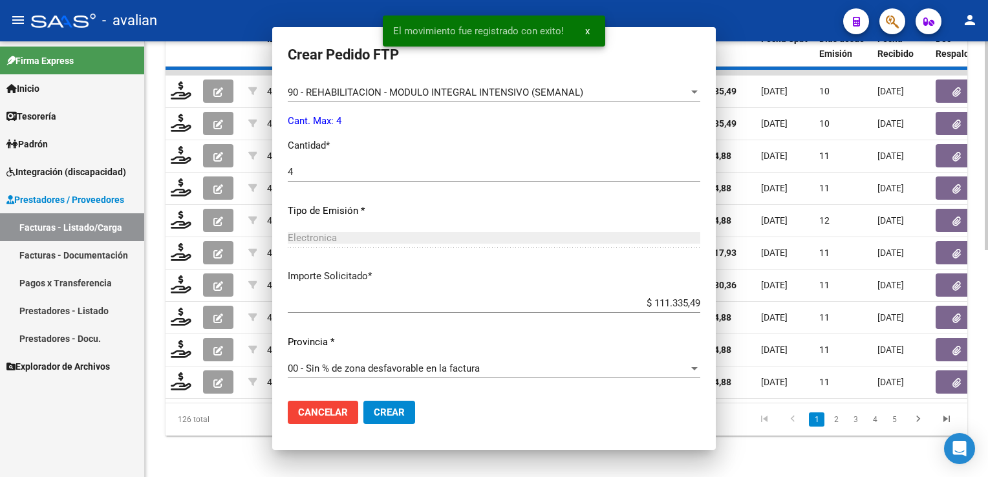
scroll to position [0, 0]
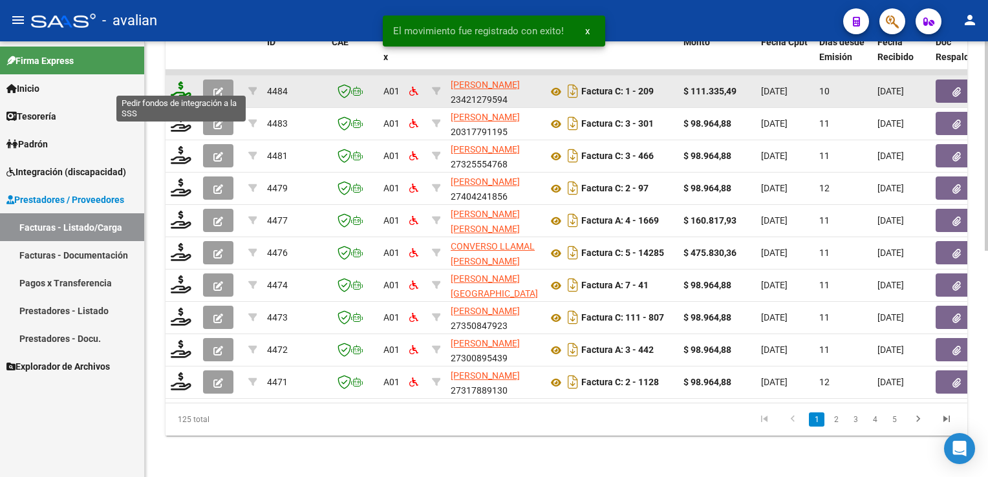
click at [179, 84] on icon at bounding box center [181, 90] width 21 height 18
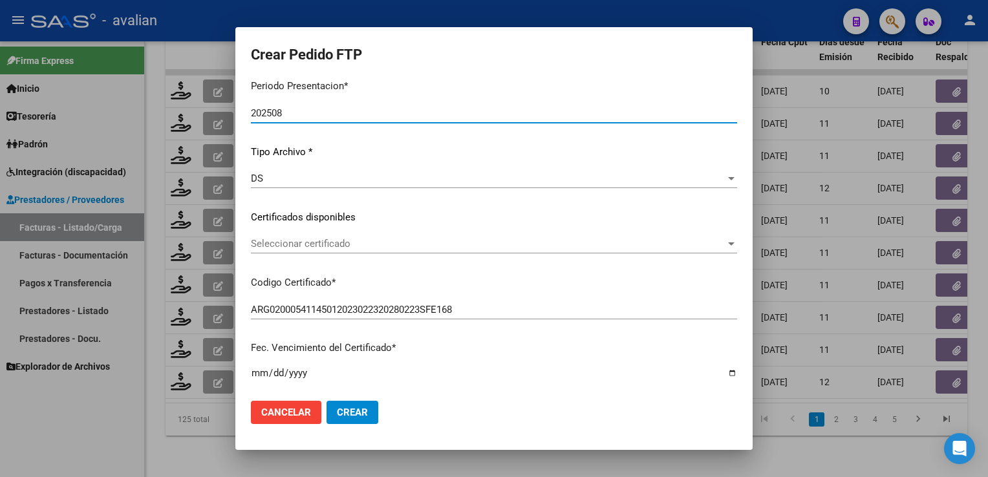
scroll to position [194, 0]
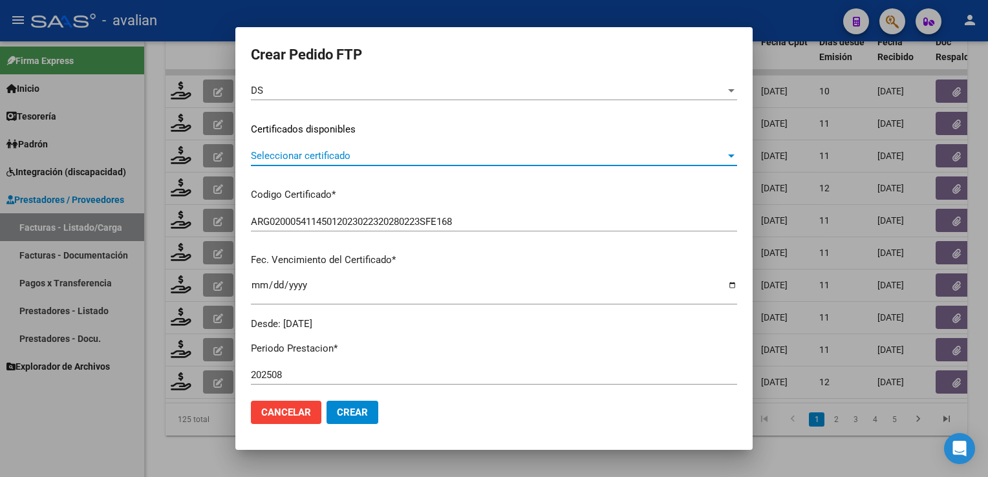
click at [358, 157] on span "Seleccionar certificado" at bounding box center [488, 156] width 474 height 12
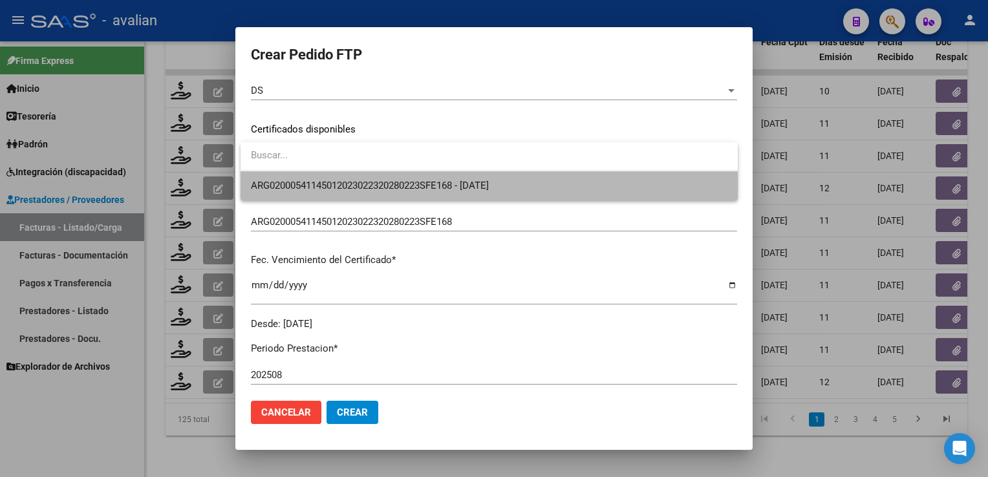
click at [353, 193] on span "ARG02000541145012023022320280223SFE168 - 2028-02-23" at bounding box center [489, 185] width 476 height 29
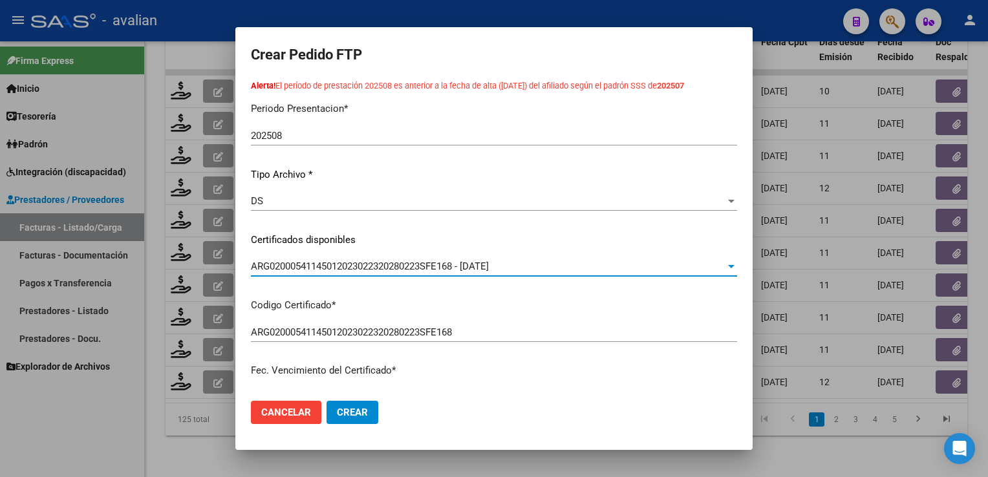
scroll to position [0, 0]
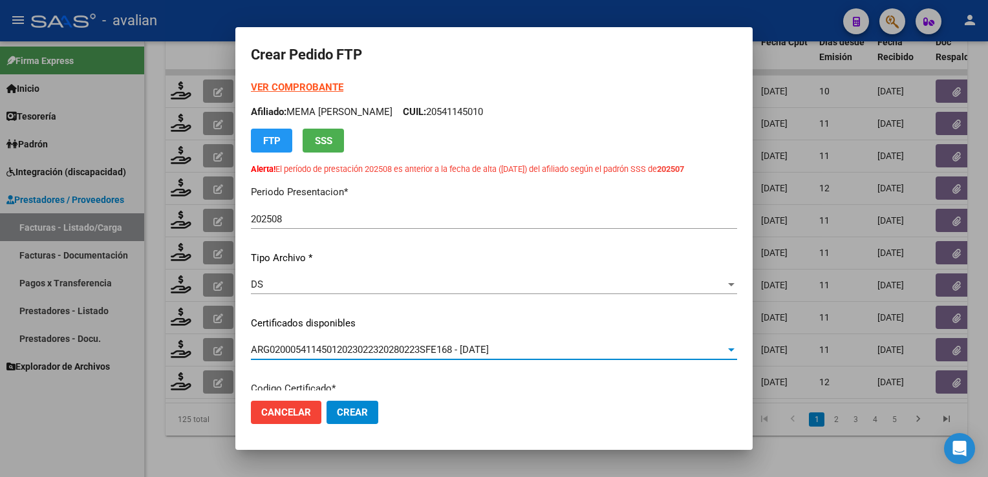
click at [443, 113] on p "Afiliado: MEMA SAGER LISANDRO CUIL: 20541145010" at bounding box center [494, 112] width 486 height 15
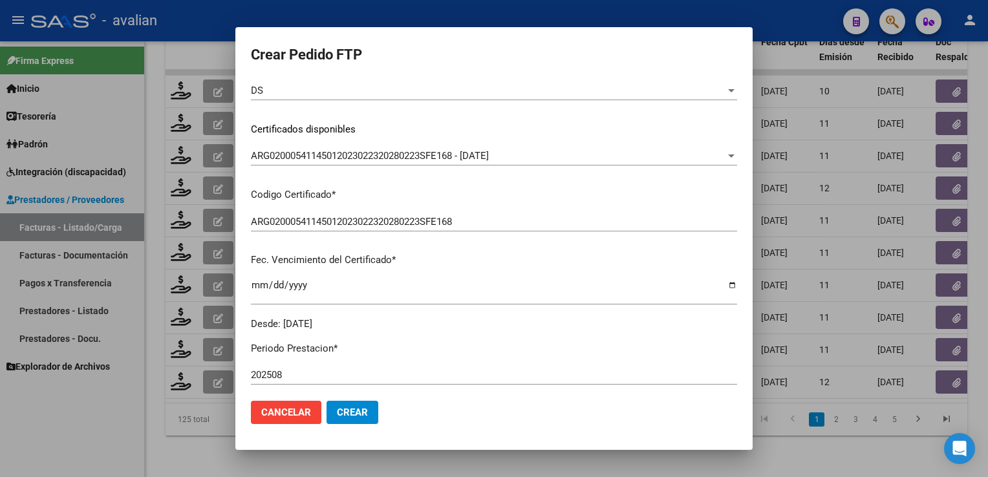
scroll to position [388, 0]
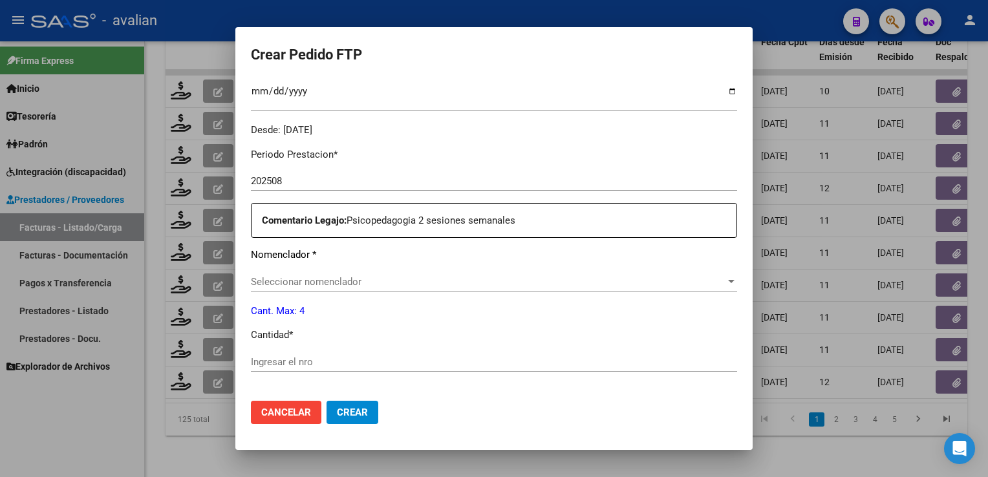
click at [297, 272] on div "Seleccionar nomenclador Seleccionar nomenclador" at bounding box center [494, 281] width 486 height 19
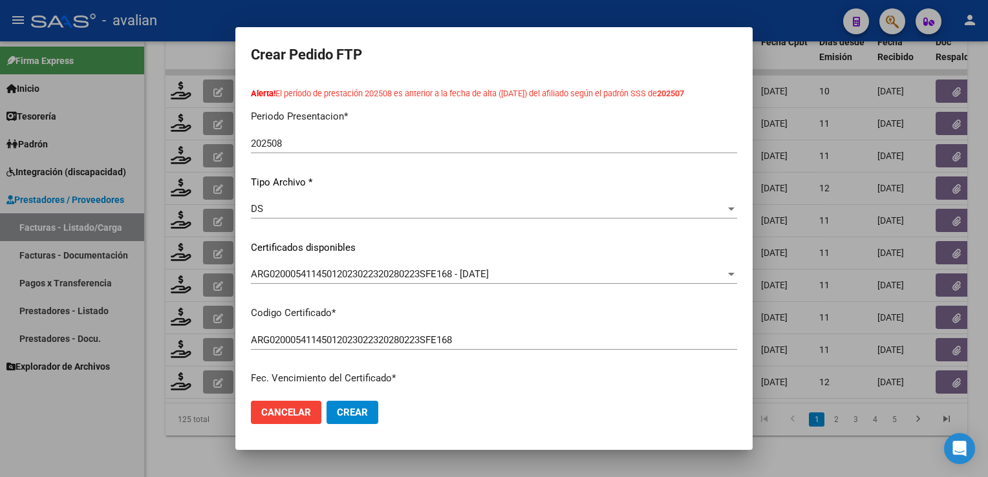
scroll to position [0, 0]
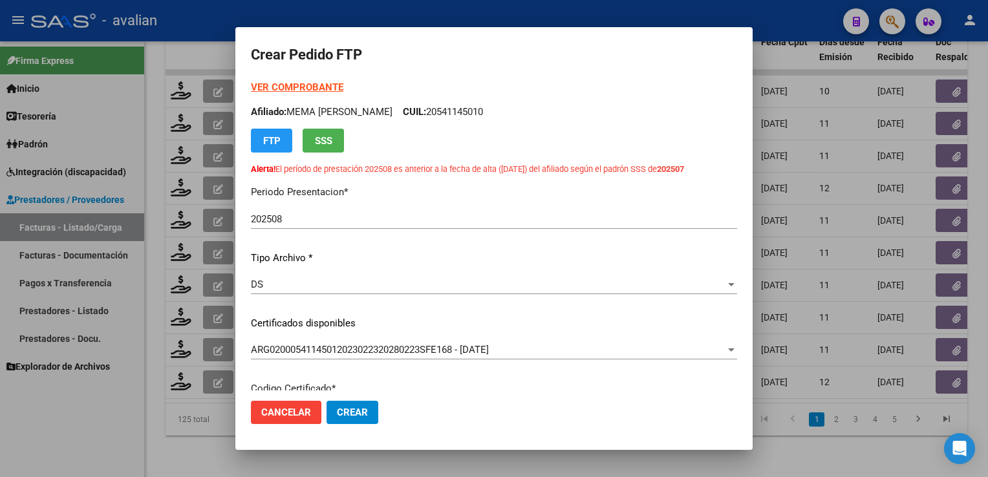
click at [336, 92] on strong "VER COMPROBANTE" at bounding box center [297, 87] width 92 height 12
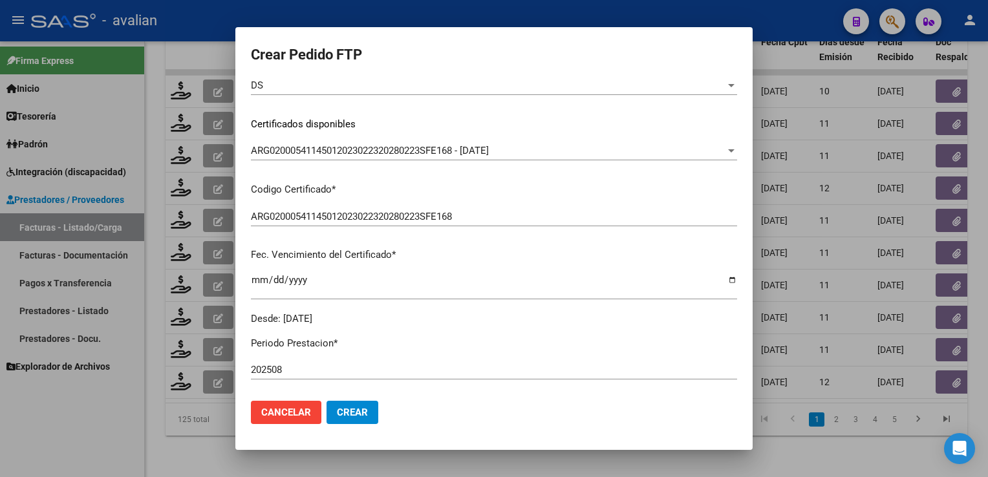
scroll to position [388, 0]
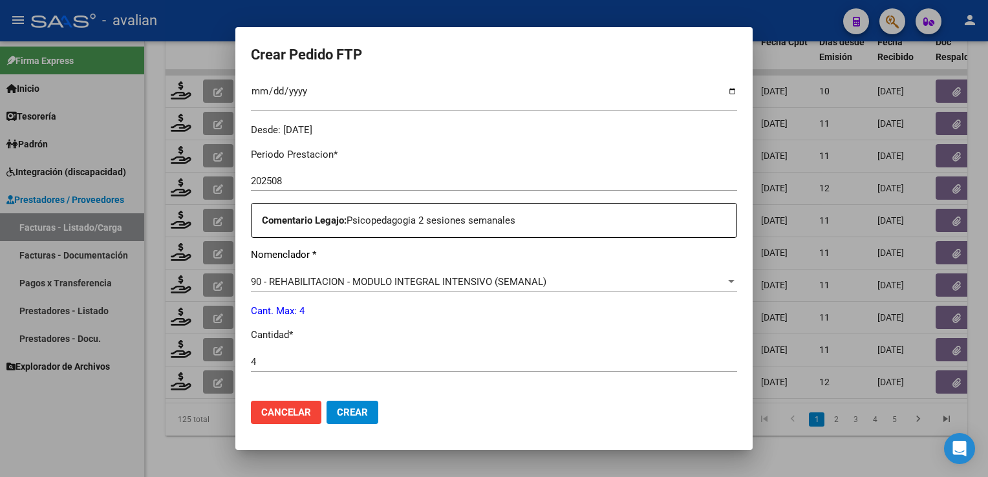
click at [371, 418] on button "Crear" at bounding box center [352, 412] width 52 height 23
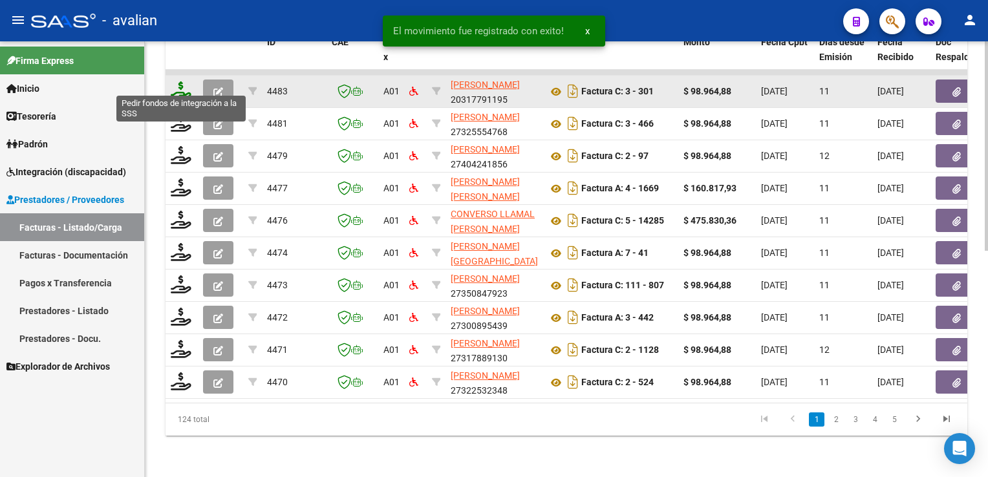
click at [179, 90] on icon at bounding box center [181, 90] width 21 height 18
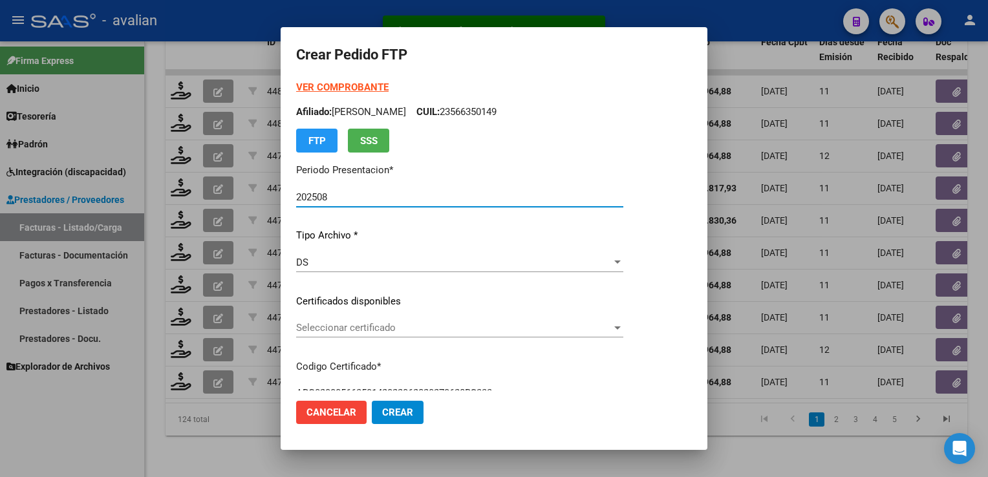
click at [332, 330] on span "Seleccionar certificado" at bounding box center [453, 328] width 315 height 12
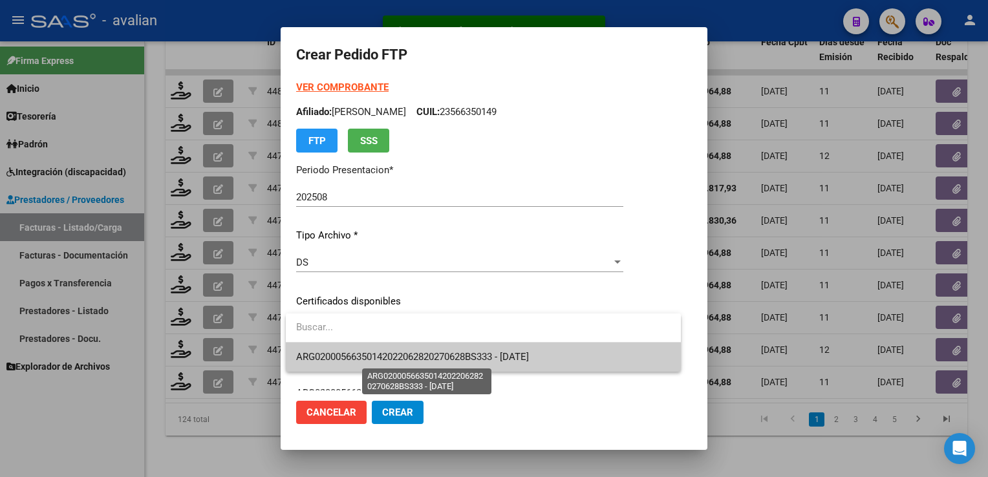
click at [343, 351] on span "ARG02000566350142022062820270628BS333 - [DATE]" at bounding box center [412, 357] width 233 height 12
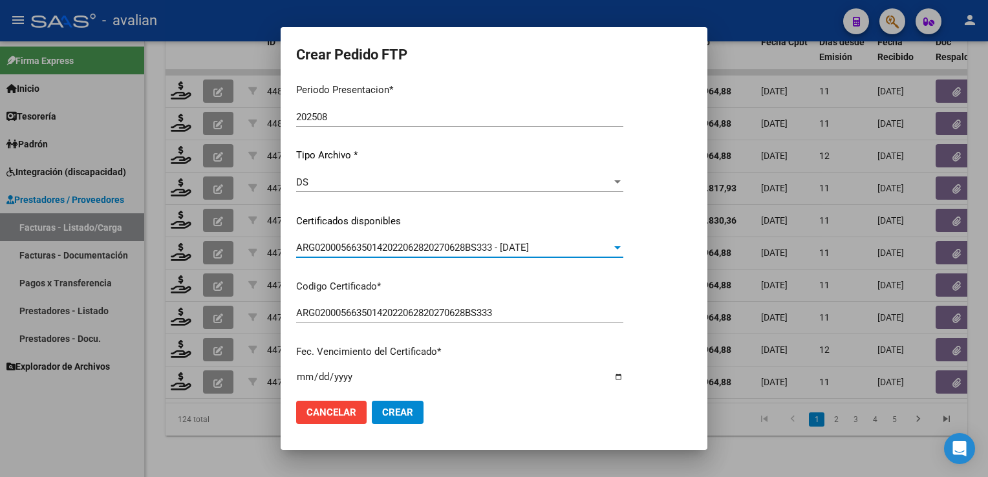
scroll to position [0, 0]
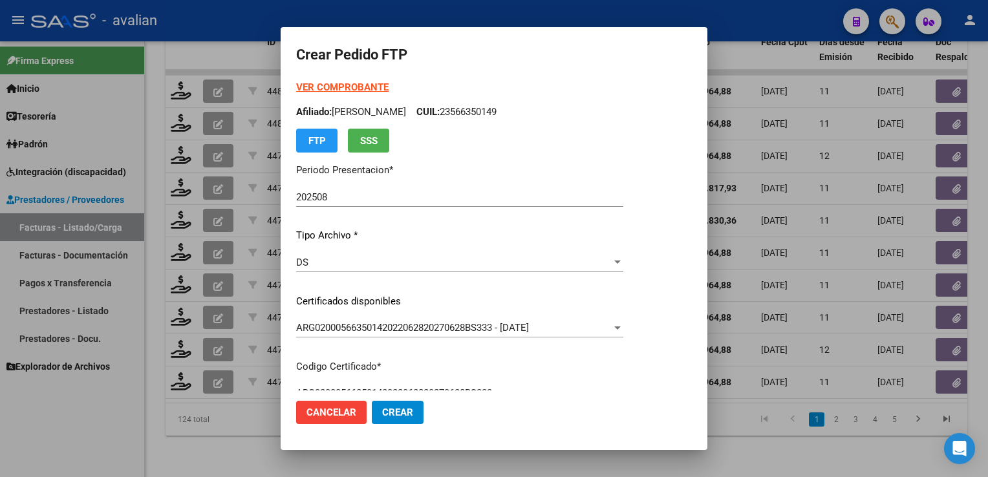
click at [513, 114] on p "Afiliado: [PERSON_NAME] CUIL: 23566350149" at bounding box center [459, 112] width 327 height 15
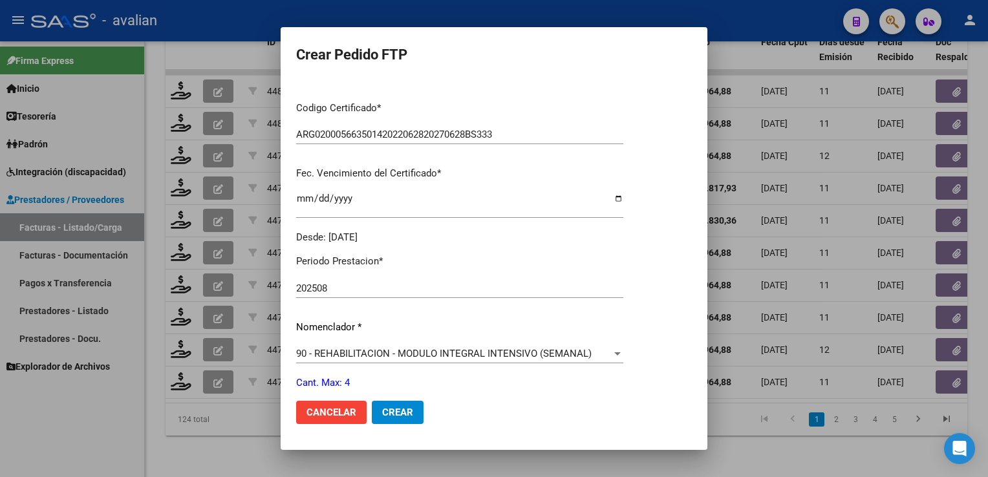
scroll to position [517, 0]
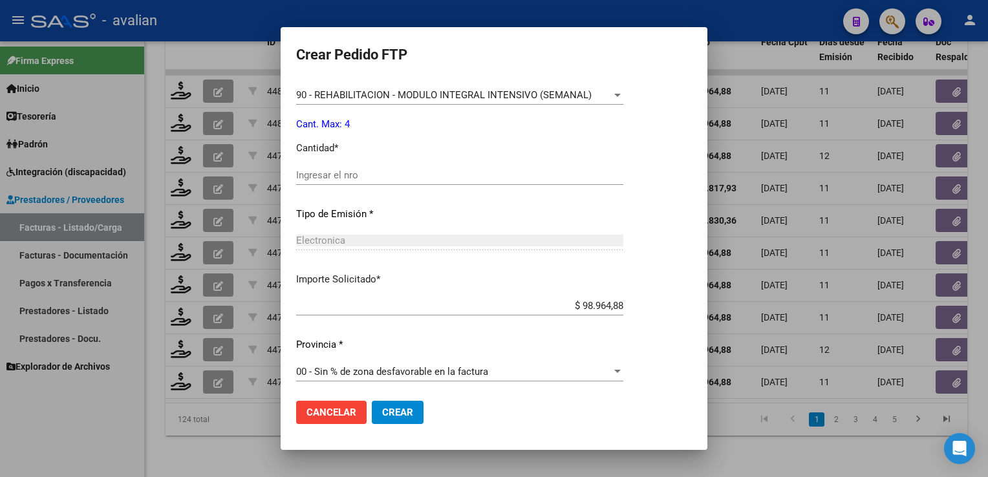
click at [315, 182] on div "Ingresar el nro" at bounding box center [459, 174] width 327 height 19
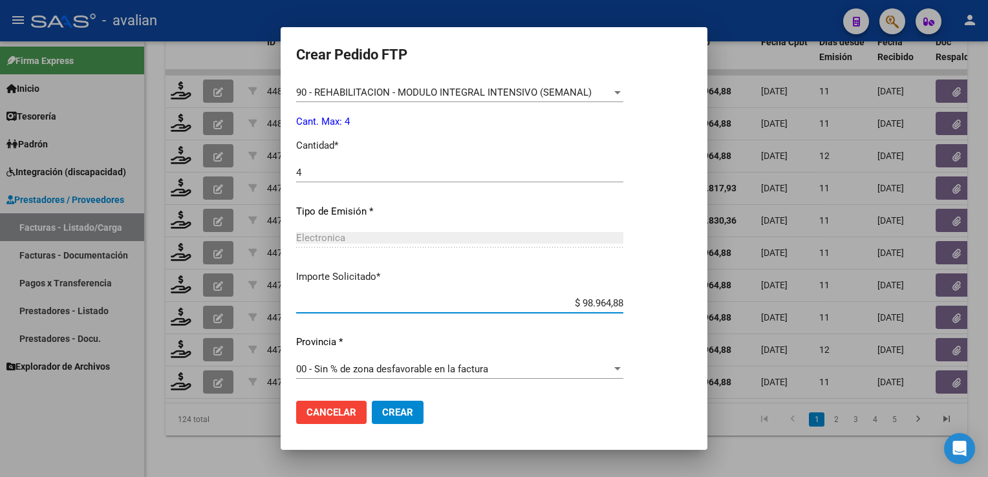
click at [399, 408] on span "Crear" at bounding box center [397, 413] width 31 height 12
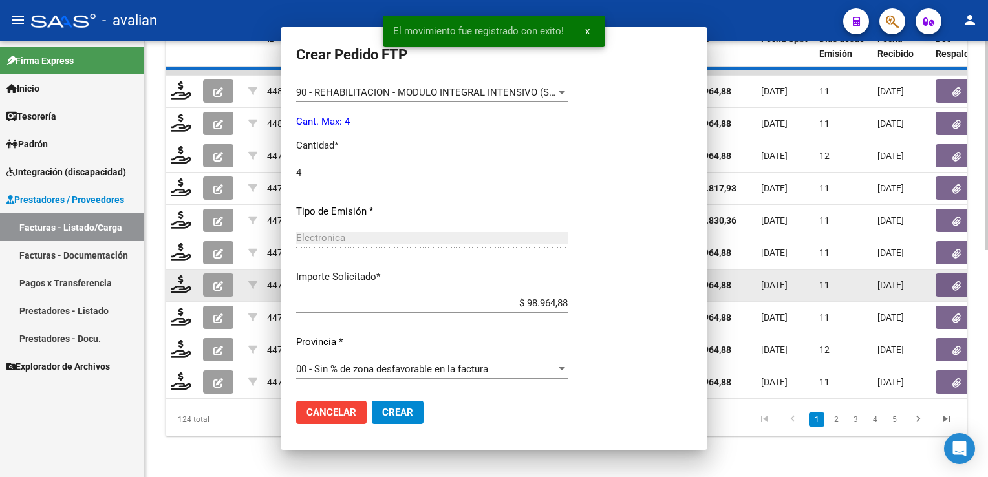
scroll to position [0, 0]
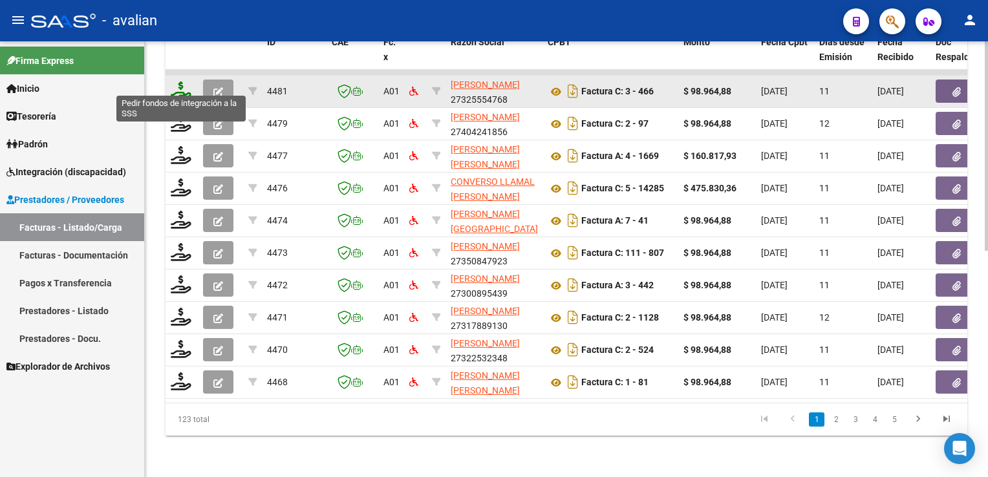
click at [176, 85] on icon at bounding box center [181, 90] width 21 height 18
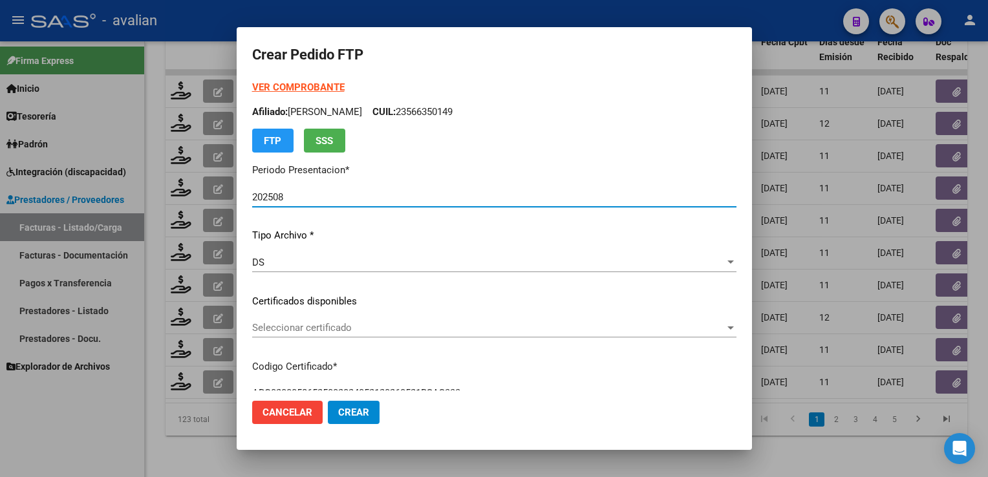
click at [335, 324] on span "Seleccionar certificado" at bounding box center [488, 328] width 472 height 12
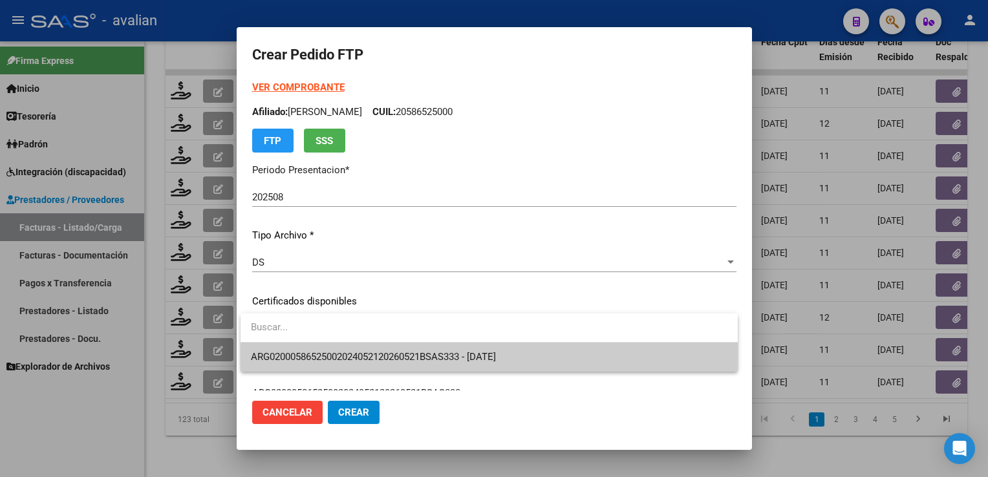
click at [332, 334] on input "dropdown search" at bounding box center [488, 327] width 497 height 29
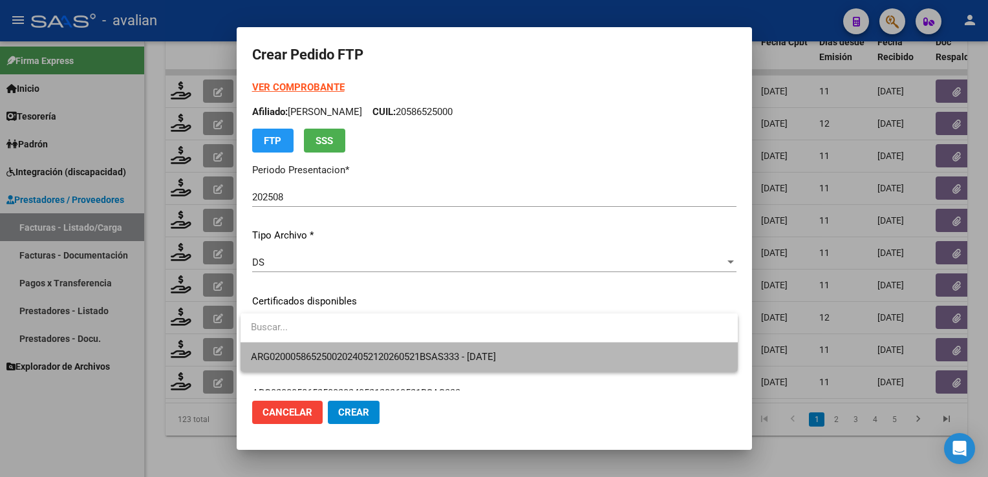
click at [331, 344] on span "ARG02000586525002024052120260521BSAS333 - 2026-05-21" at bounding box center [489, 357] width 476 height 29
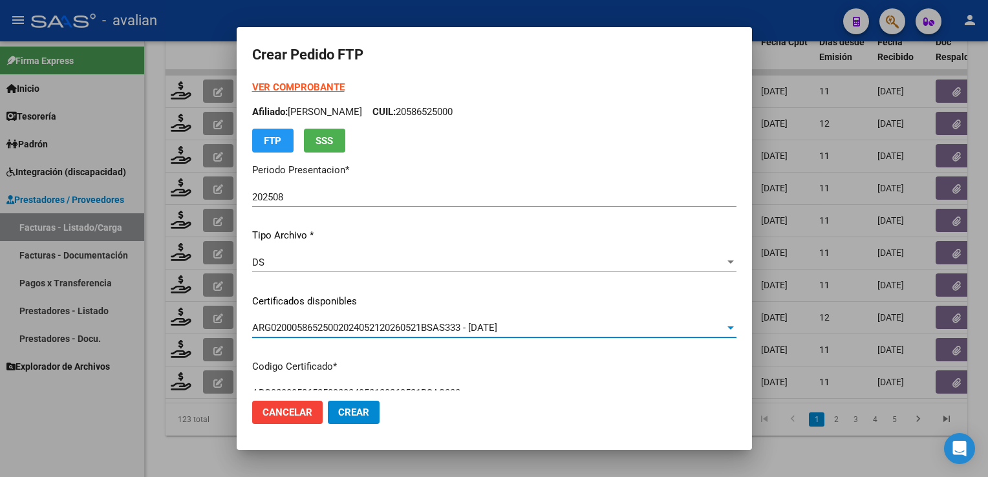
click at [478, 111] on p "Afiliado: MARTINEZ LOSADA LUCIO CUIL: 20586525000" at bounding box center [494, 112] width 484 height 15
click at [330, 87] on strong "VER COMPROBANTE" at bounding box center [298, 87] width 92 height 12
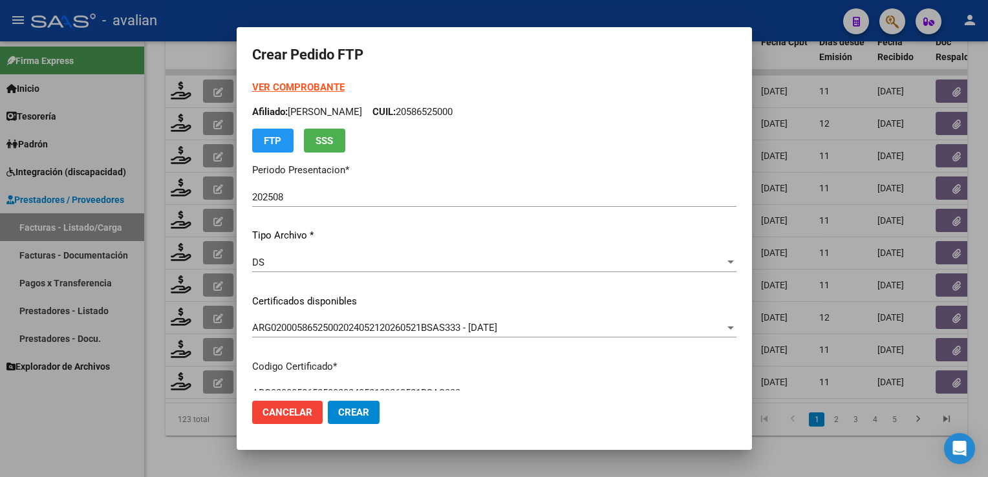
click at [483, 114] on p "Afiliado: MARTINEZ LOSADA LUCIO CUIL: 20586525000" at bounding box center [494, 112] width 484 height 15
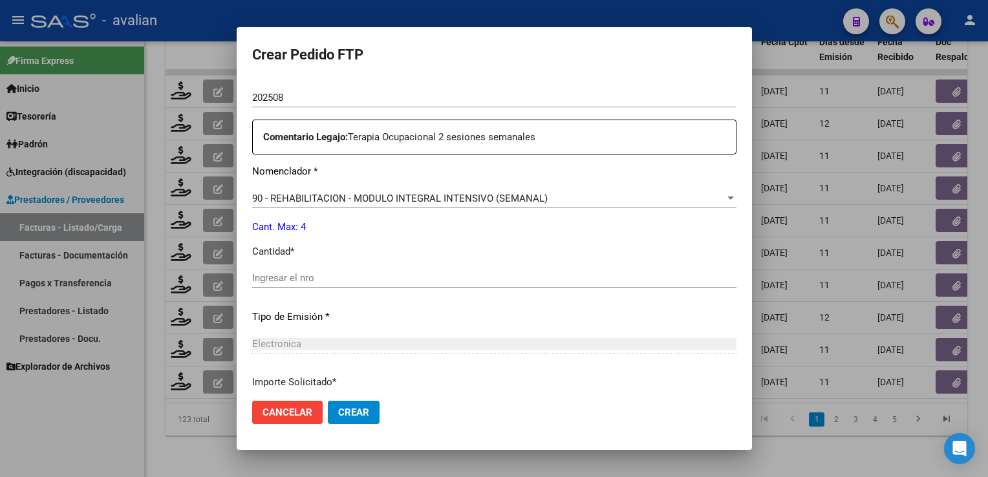
scroll to position [452, 0]
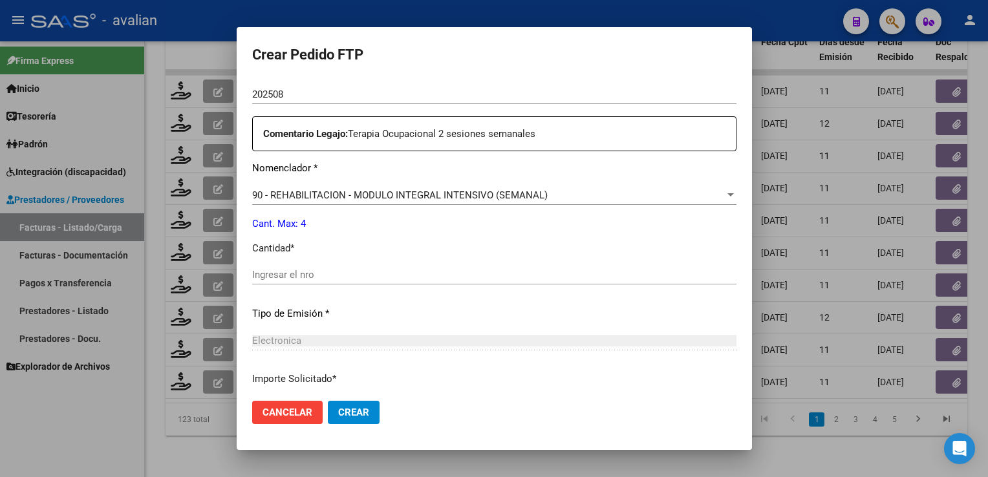
click at [297, 266] on div "Ingresar el nro" at bounding box center [494, 274] width 484 height 19
click at [320, 192] on span "90 - REHABILITACION - MODULO INTEGRAL INTENSIVO (SEMANAL)" at bounding box center [399, 195] width 295 height 12
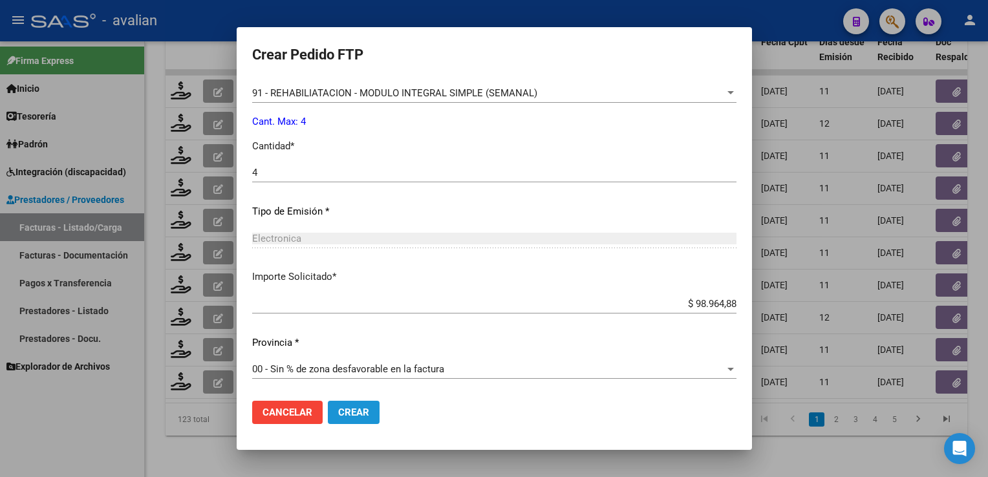
click at [370, 409] on button "Crear" at bounding box center [354, 412] width 52 height 23
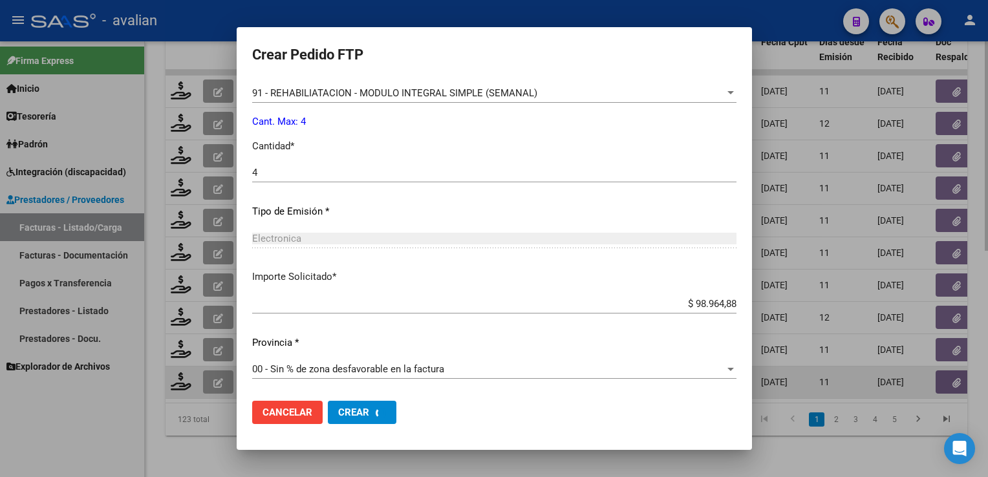
scroll to position [0, 0]
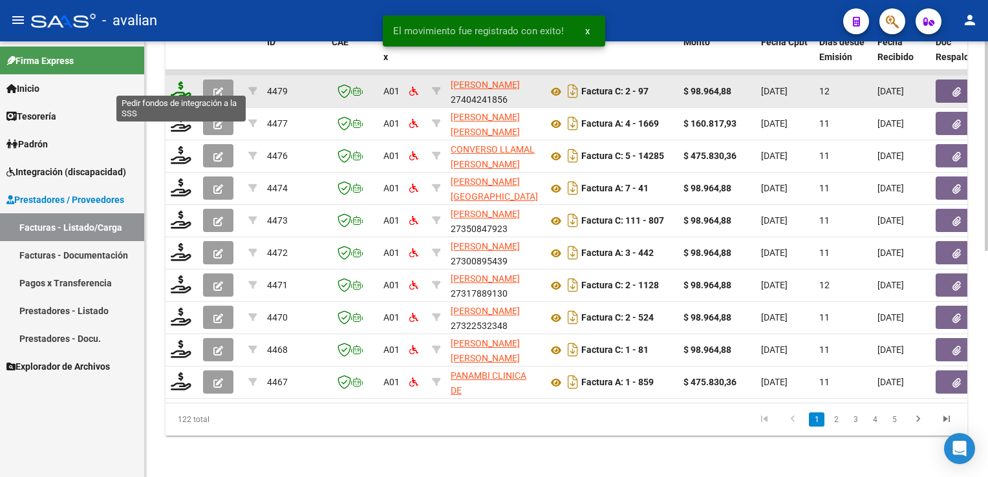
drag, startPoint x: 178, startPoint y: 81, endPoint x: 189, endPoint y: 85, distance: 11.7
click at [189, 85] on icon at bounding box center [181, 90] width 21 height 18
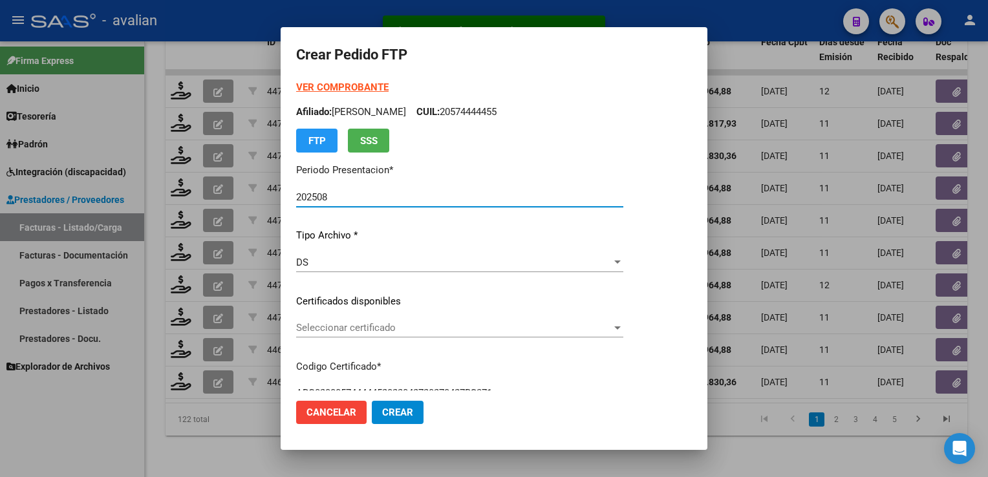
click at [343, 325] on span "Seleccionar certificado" at bounding box center [453, 328] width 315 height 12
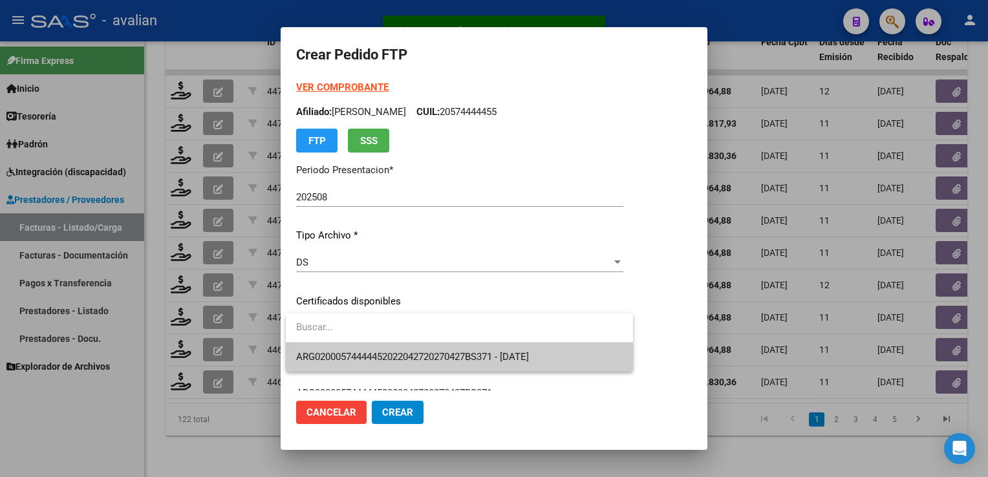
click at [349, 348] on span "ARG02000574444452022042720270427BS371 - [DATE]" at bounding box center [459, 357] width 326 height 29
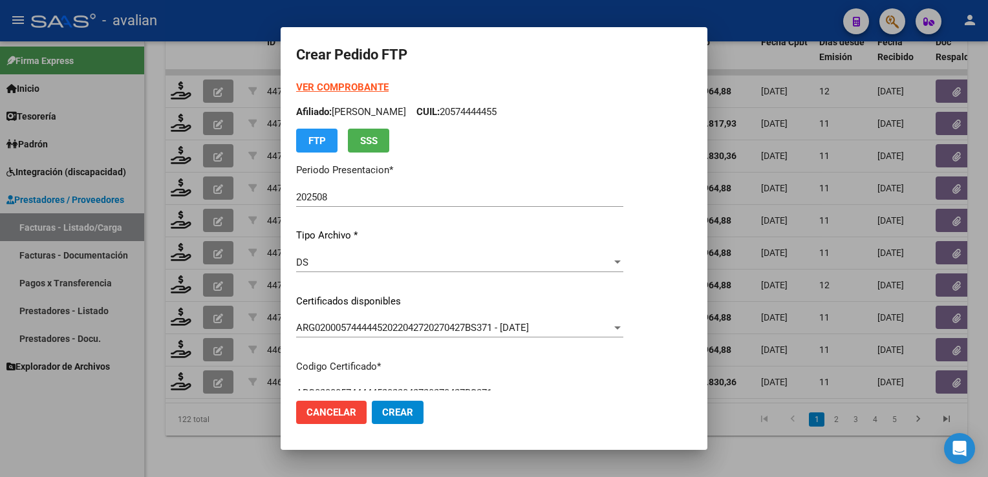
click at [461, 111] on p "Afiliado: [PERSON_NAME]: 20574444455" at bounding box center [459, 112] width 327 height 15
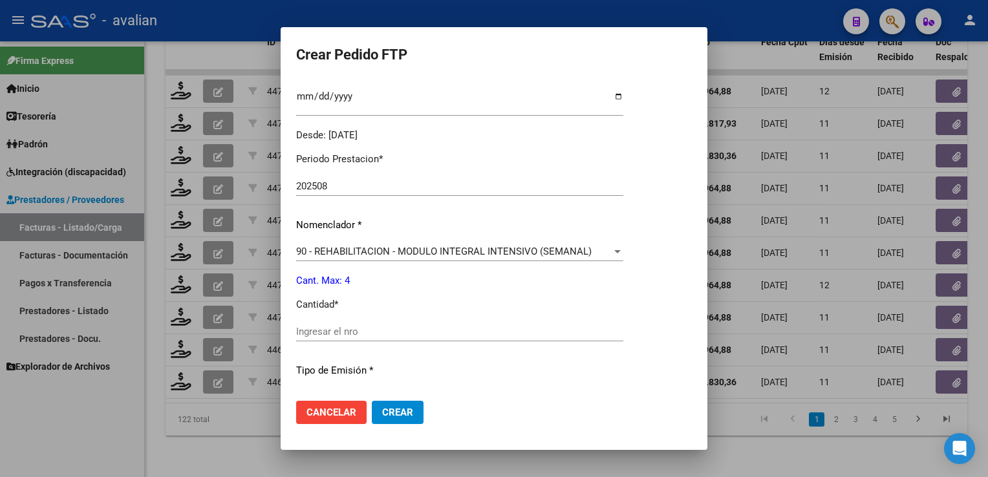
scroll to position [517, 0]
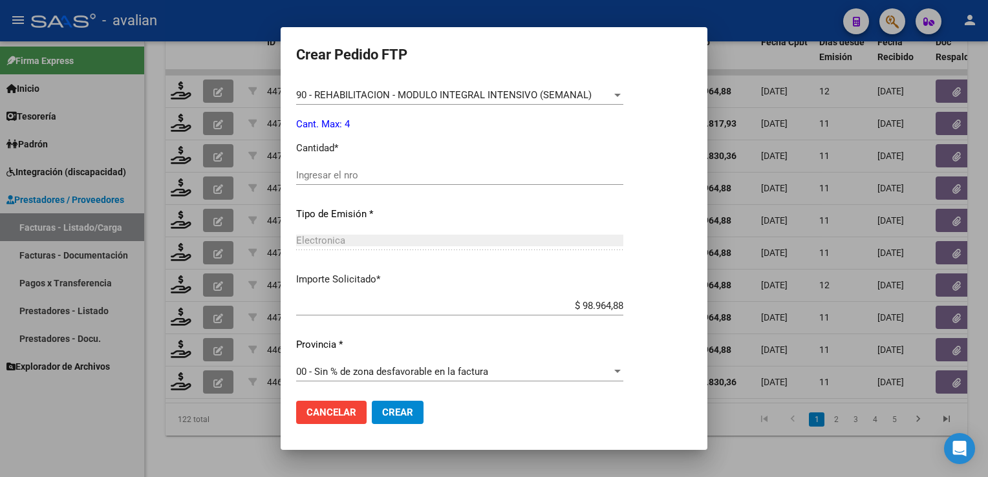
click at [321, 167] on div "Ingresar el nro" at bounding box center [459, 174] width 327 height 19
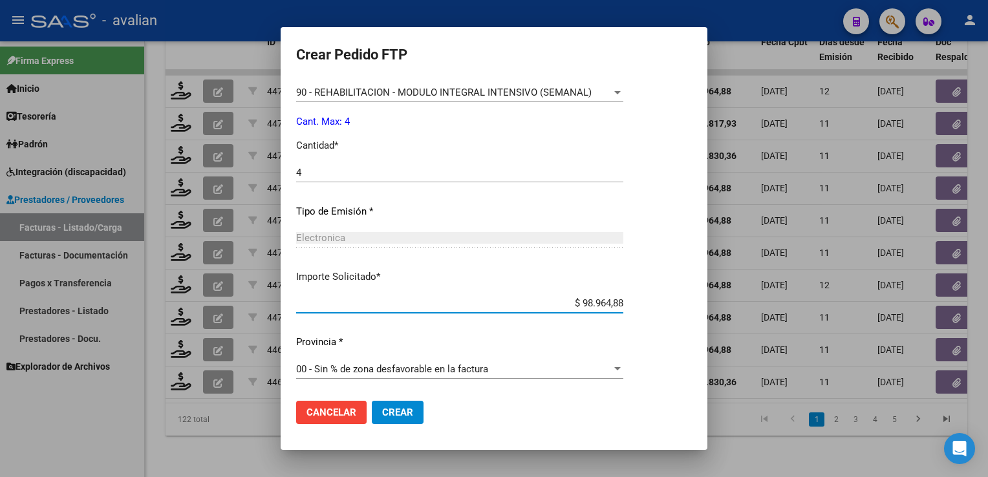
scroll to position [520, 0]
click at [411, 411] on span "Crear" at bounding box center [397, 413] width 31 height 12
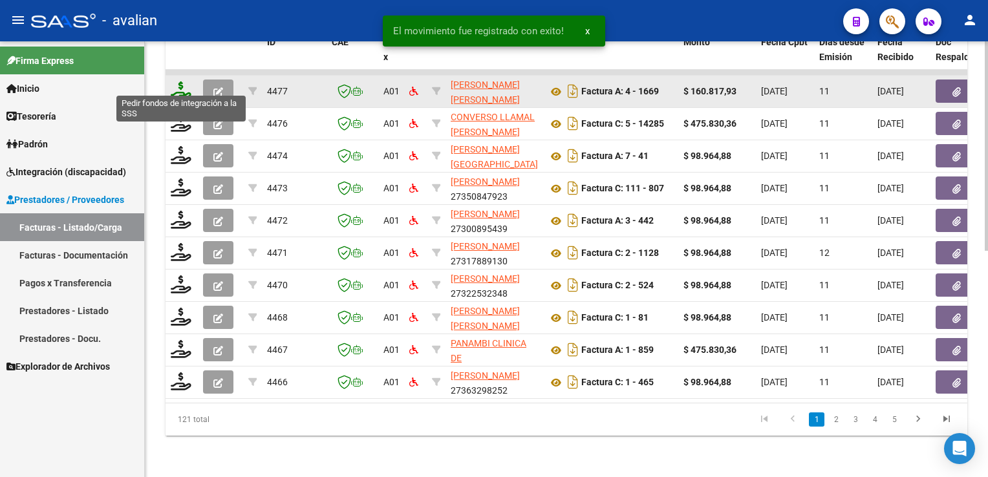
click at [180, 81] on icon at bounding box center [181, 90] width 21 height 18
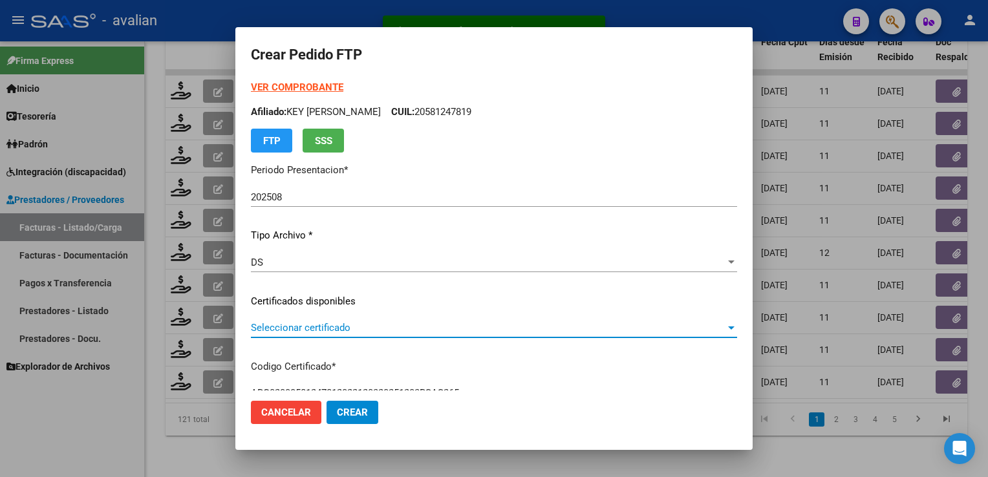
click at [302, 326] on span "Seleccionar certificado" at bounding box center [488, 328] width 474 height 12
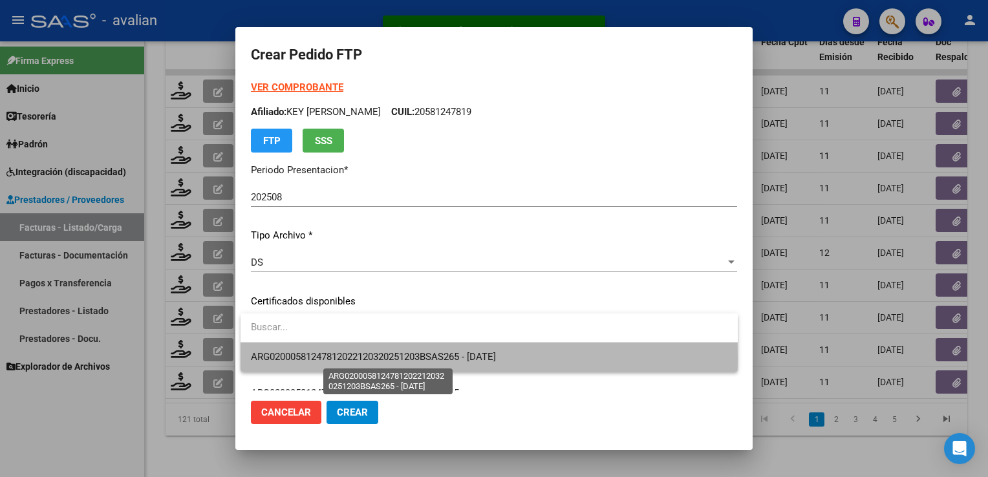
click at [302, 358] on span "ARG02000581247812022120320251203BSAS265 - 2025-12-03" at bounding box center [373, 357] width 245 height 12
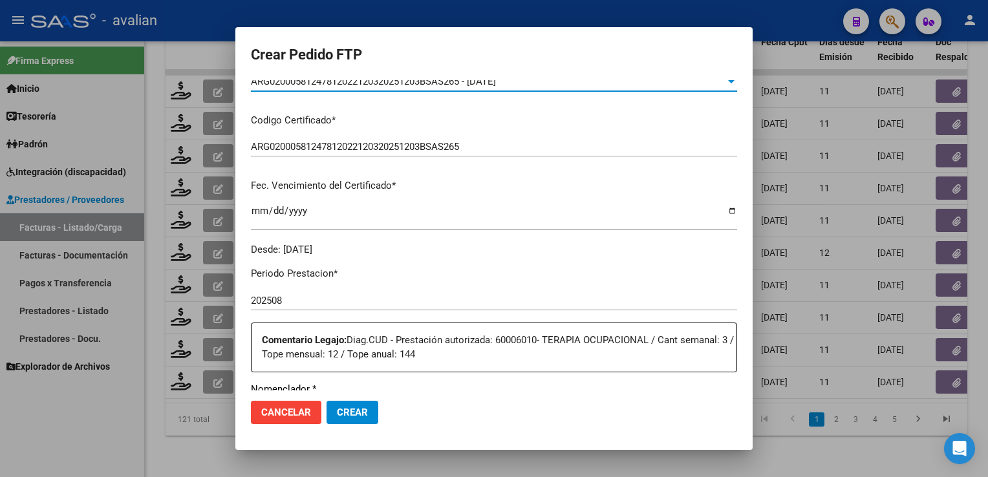
scroll to position [0, 0]
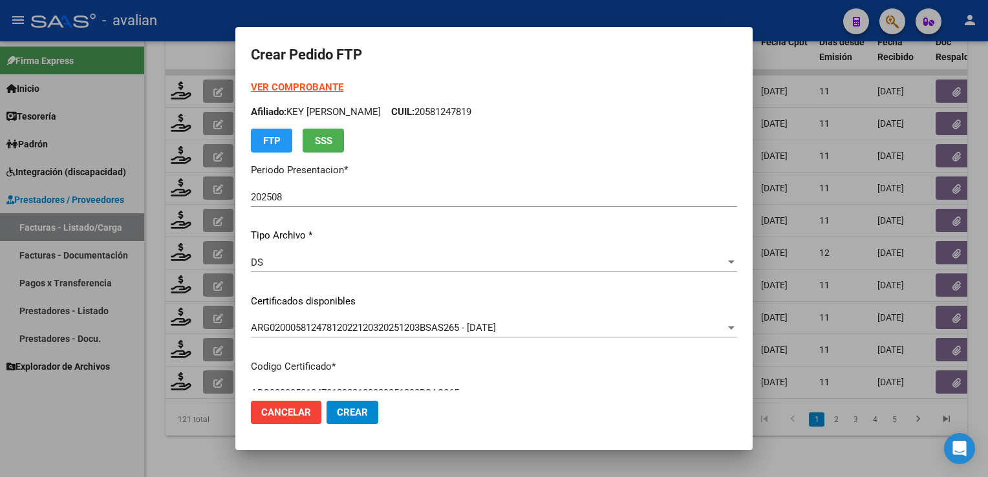
click at [489, 107] on p "Afiliado: KEY FRANCO ARTURO JOSUE CUIL: 20581247819" at bounding box center [494, 112] width 486 height 15
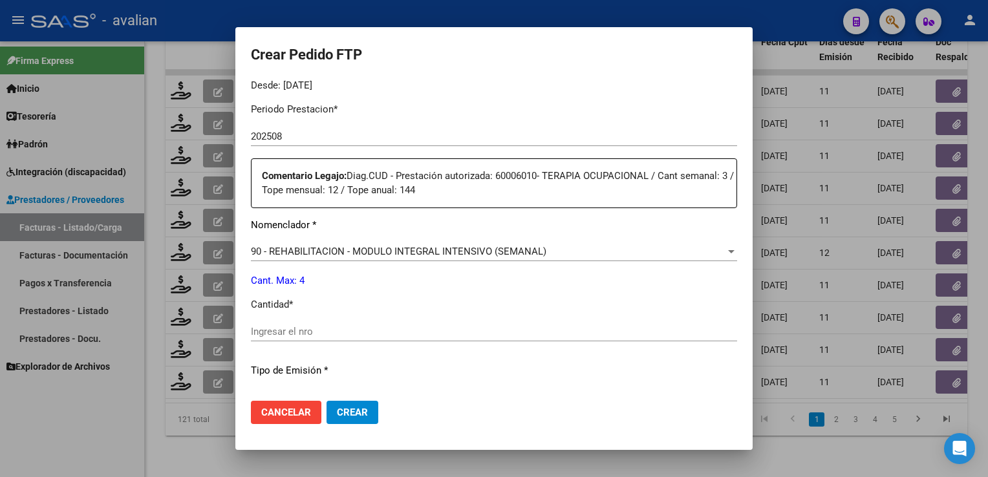
scroll to position [517, 0]
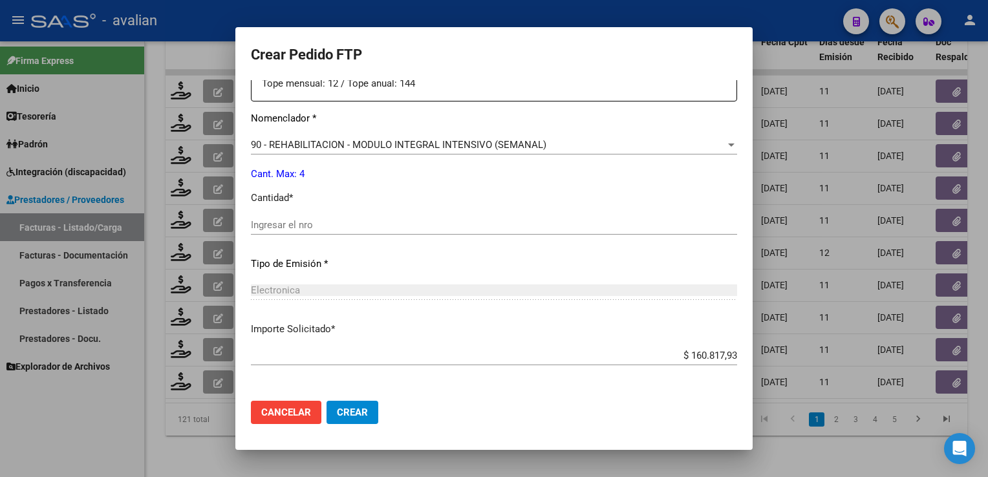
click at [284, 224] on input "Ingresar el nro" at bounding box center [494, 225] width 486 height 12
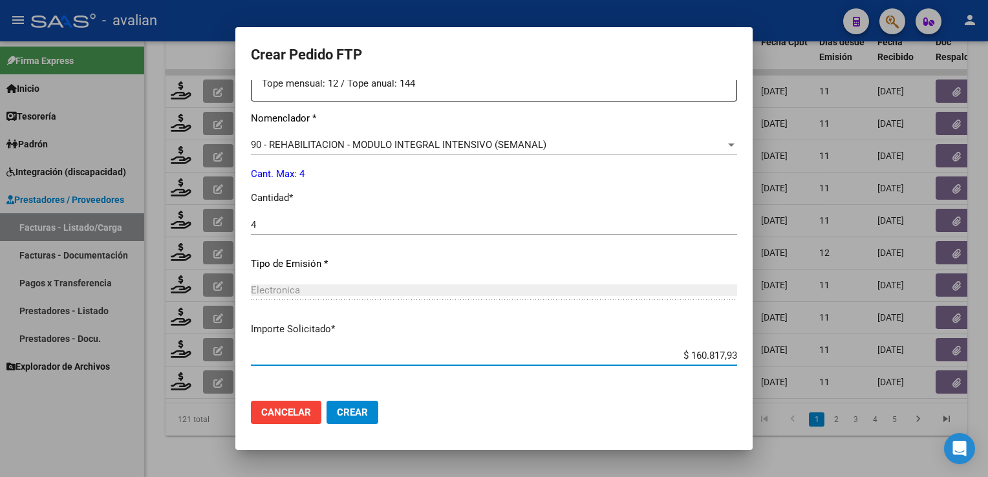
scroll to position [569, 0]
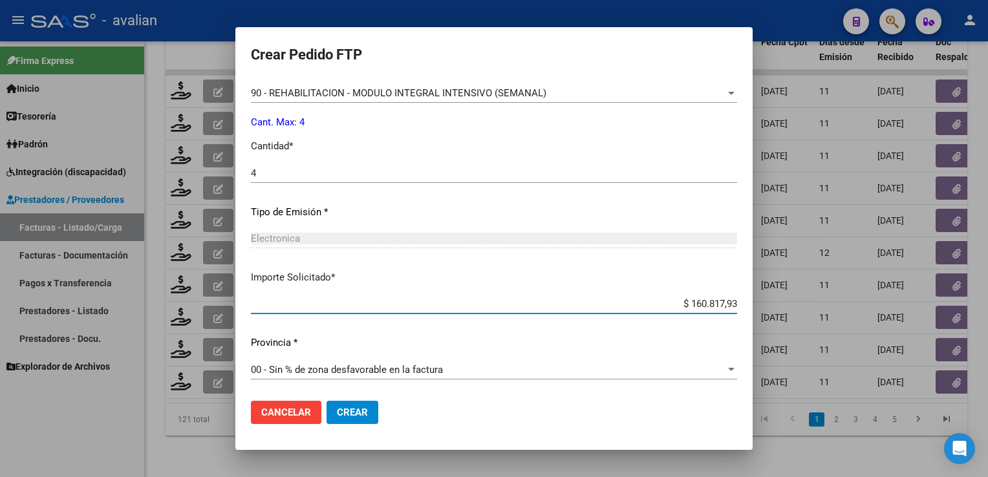
click at [370, 418] on button "Crear" at bounding box center [352, 412] width 52 height 23
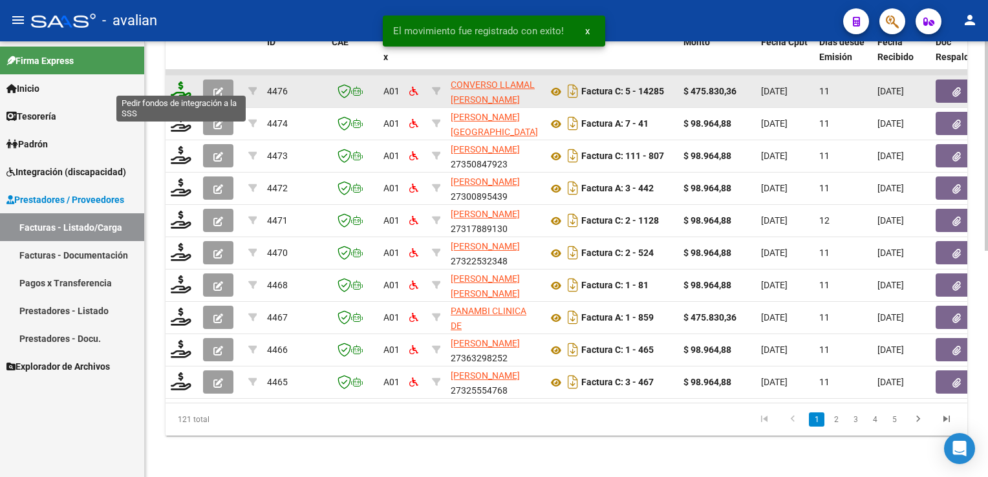
click at [182, 83] on icon at bounding box center [181, 90] width 21 height 18
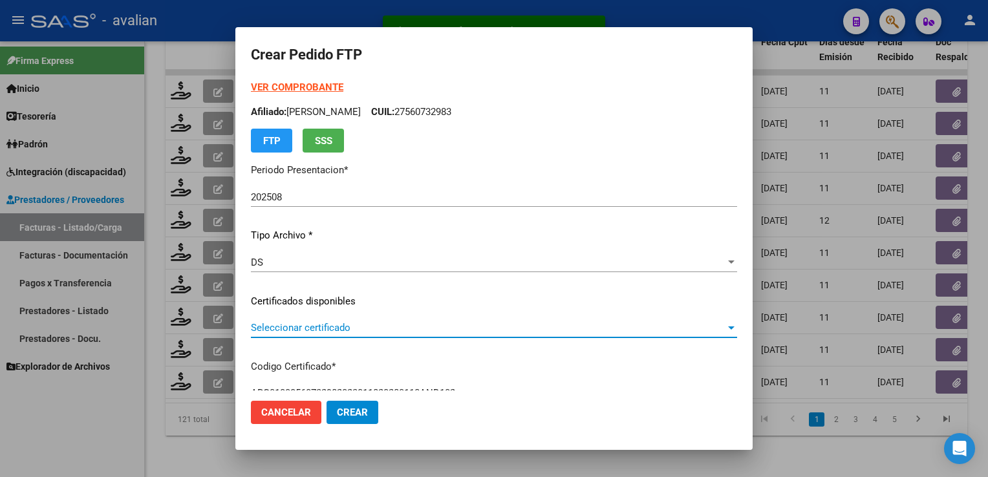
click at [377, 332] on span "Seleccionar certificado" at bounding box center [488, 328] width 474 height 12
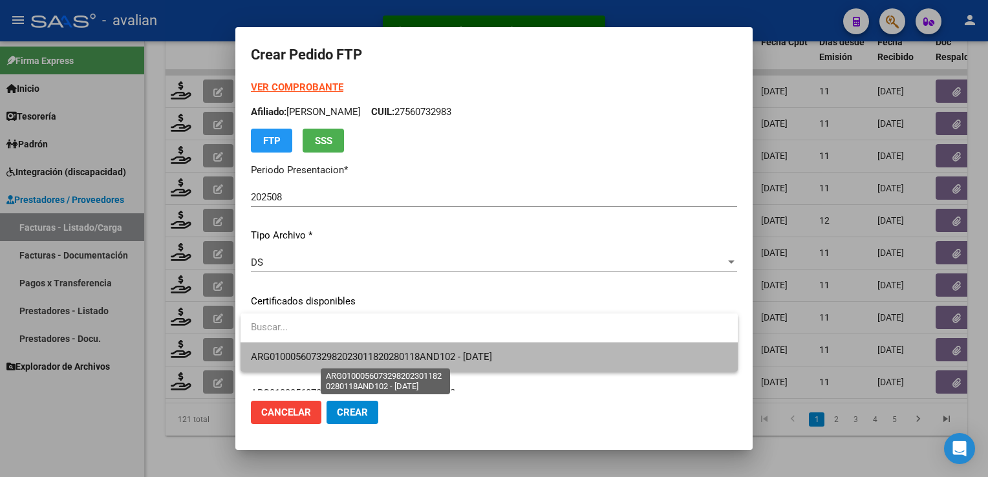
click at [372, 351] on span "ARG01000560732982023011820280118AND102 - 2028-01-18" at bounding box center [371, 357] width 241 height 12
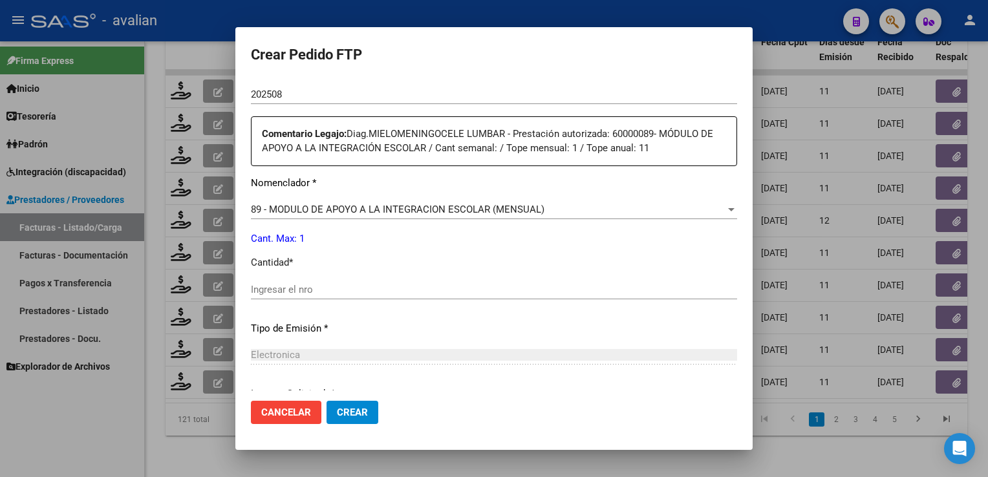
scroll to position [569, 0]
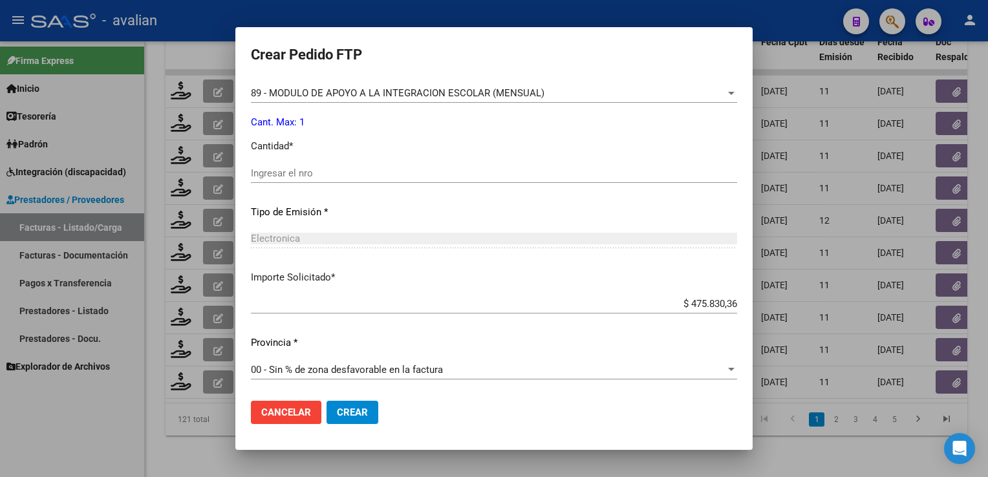
click at [275, 176] on input "Ingresar el nro" at bounding box center [494, 173] width 486 height 12
click at [356, 414] on span "Crear" at bounding box center [352, 413] width 31 height 12
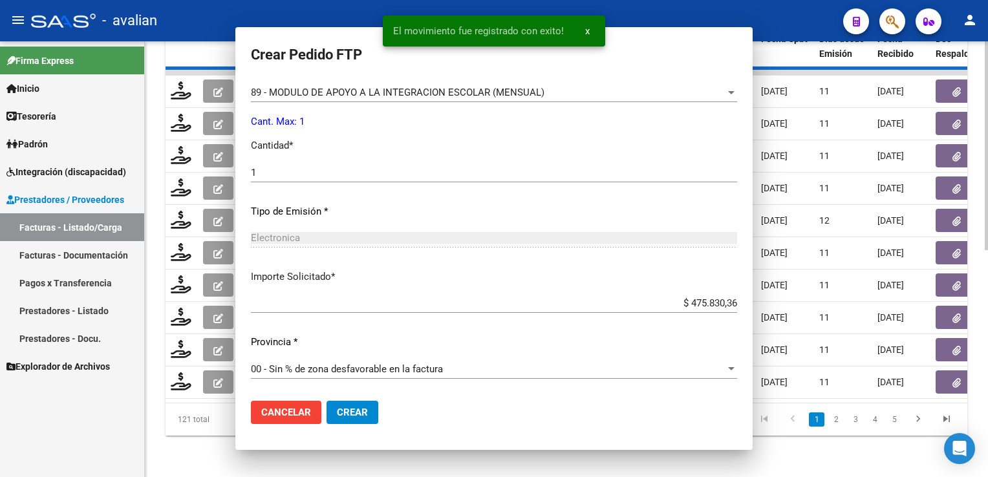
scroll to position [0, 0]
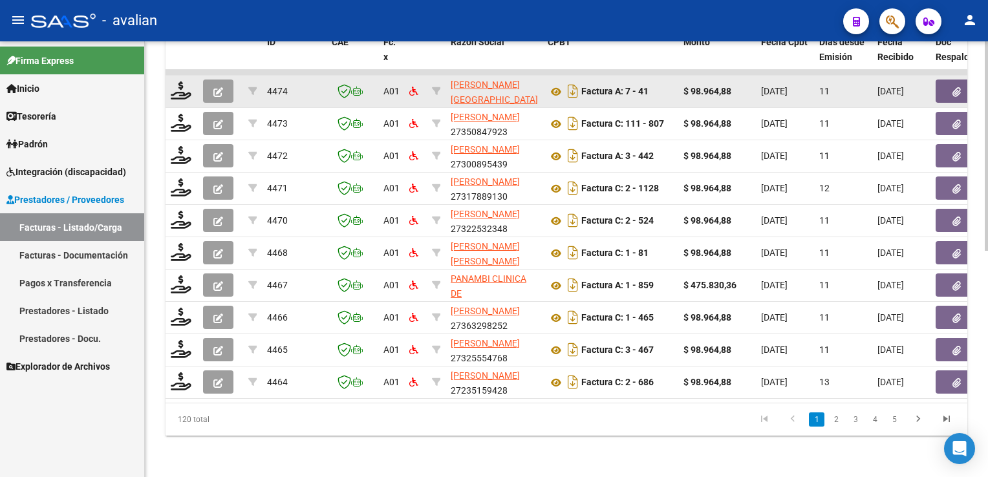
click at [170, 81] on datatable-body-cell at bounding box center [181, 92] width 32 height 32
click at [186, 89] on icon at bounding box center [181, 90] width 21 height 18
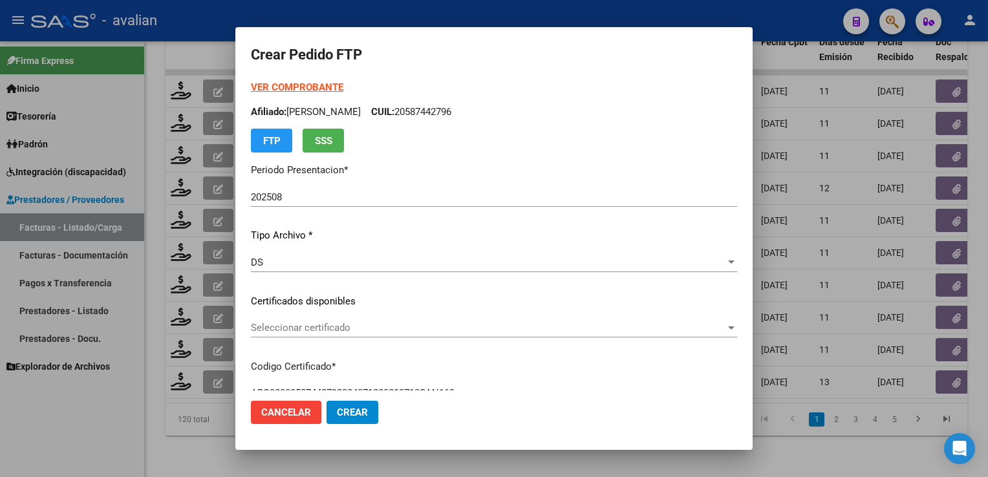
click at [391, 335] on div "Seleccionar certificado Seleccionar certificado" at bounding box center [494, 327] width 486 height 19
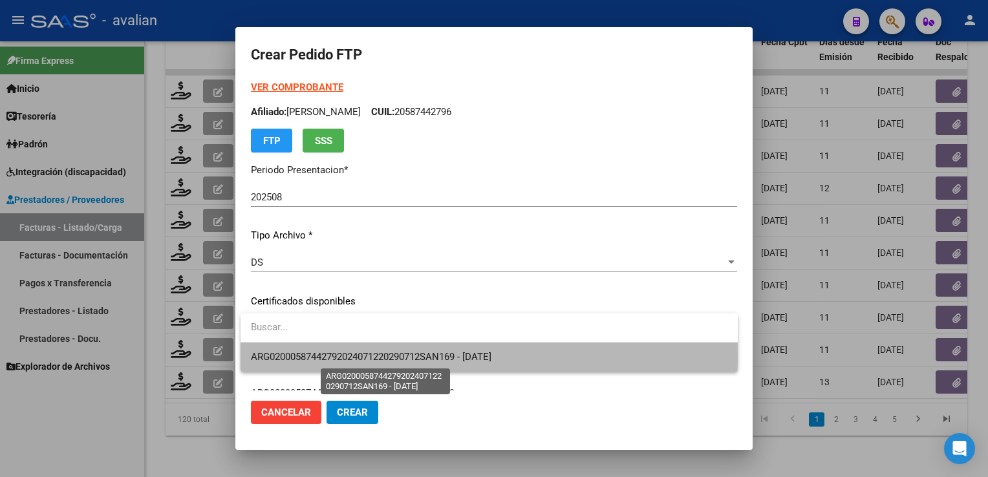
click at [371, 355] on span "ARG02000587442792024071220290712SAN169 - 2029-07-12" at bounding box center [371, 357] width 240 height 12
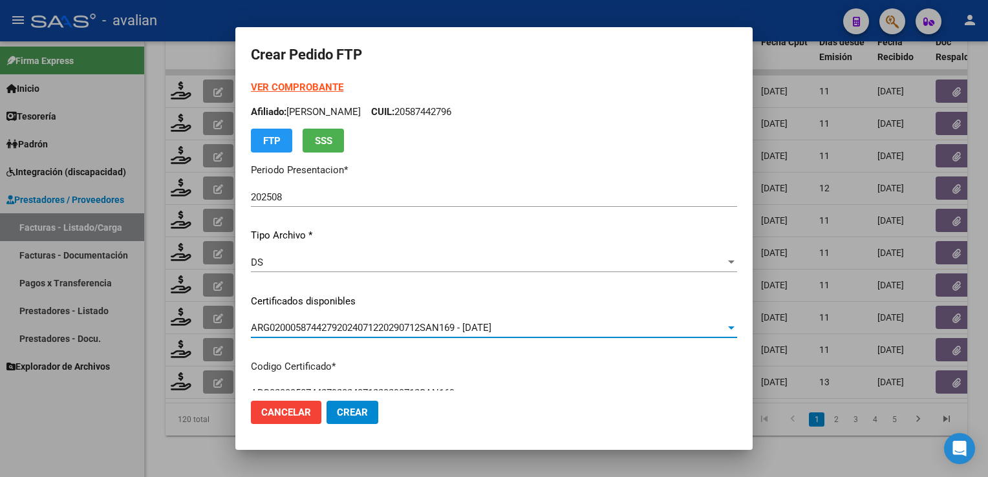
click at [403, 113] on p "Afiliado: GENTILE CIRO CUIL: 20587442796" at bounding box center [494, 112] width 486 height 15
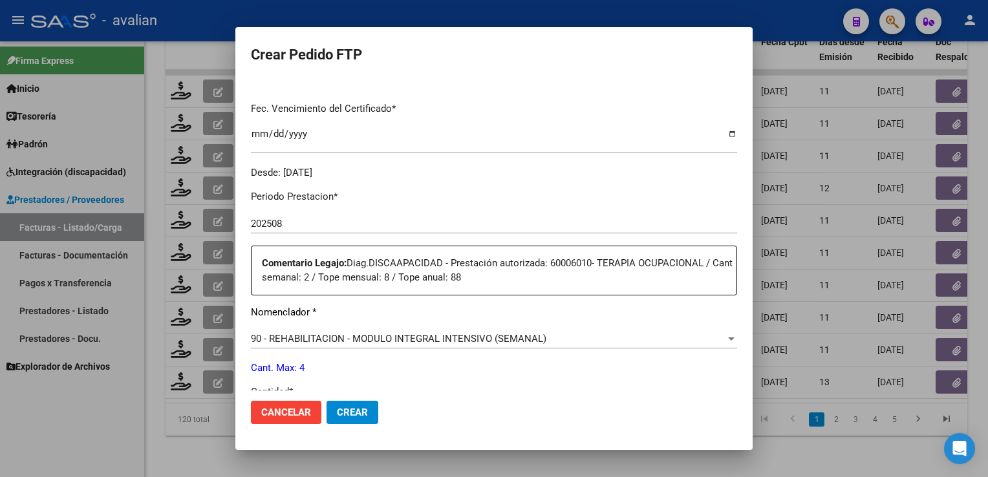
scroll to position [517, 0]
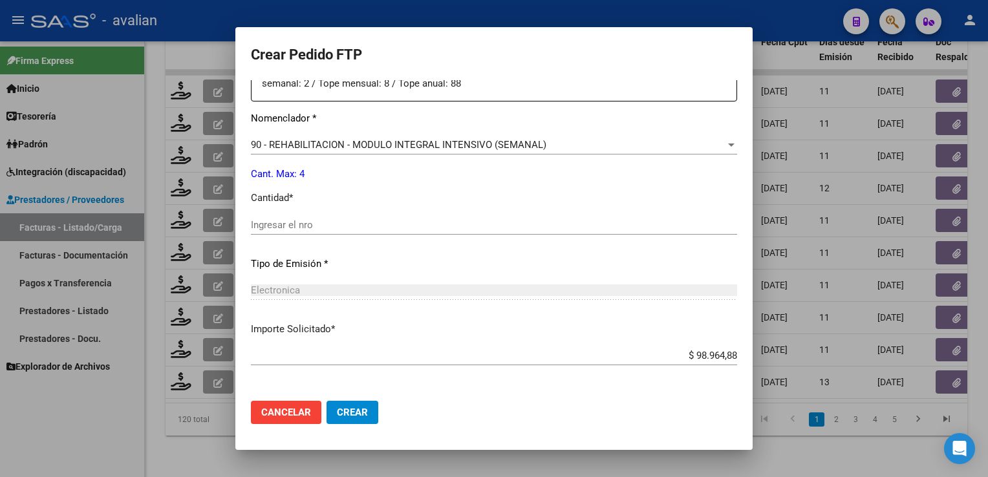
click at [327, 231] on div "Ingresar el nro" at bounding box center [494, 224] width 486 height 19
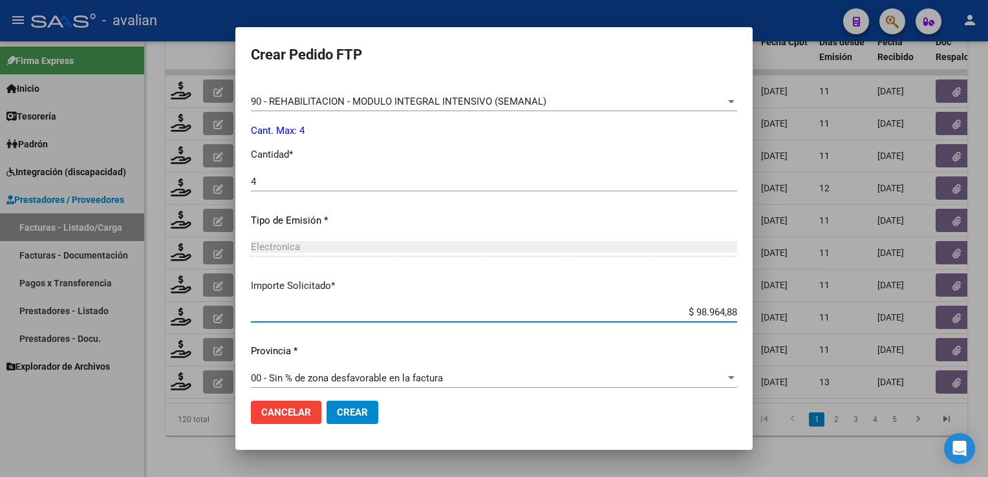
scroll to position [569, 0]
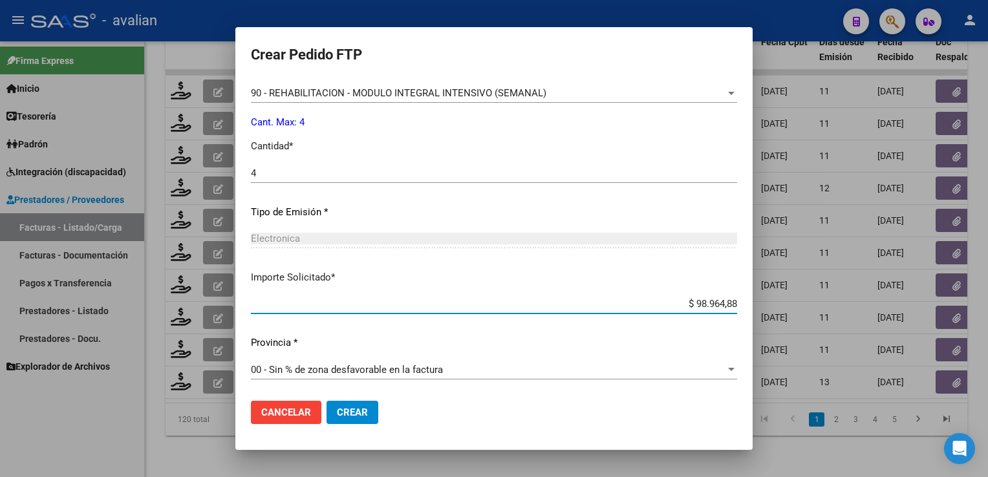
click at [343, 412] on span "Crear" at bounding box center [352, 413] width 31 height 12
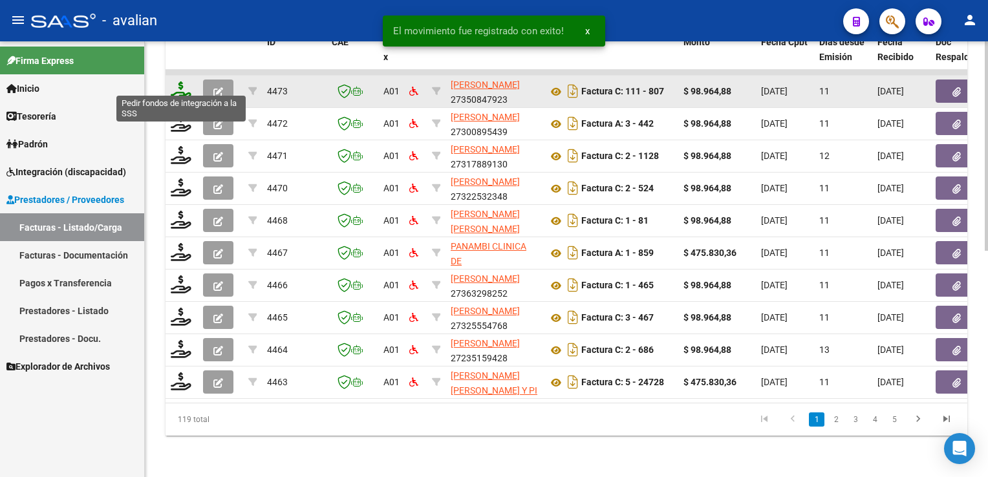
click at [180, 85] on icon at bounding box center [181, 90] width 21 height 18
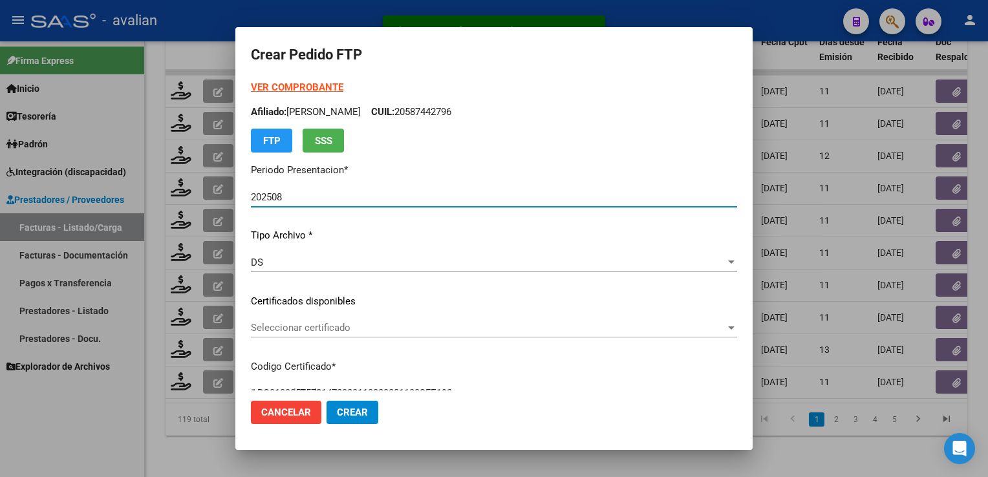
click at [331, 322] on span "Seleccionar certificado" at bounding box center [488, 328] width 474 height 12
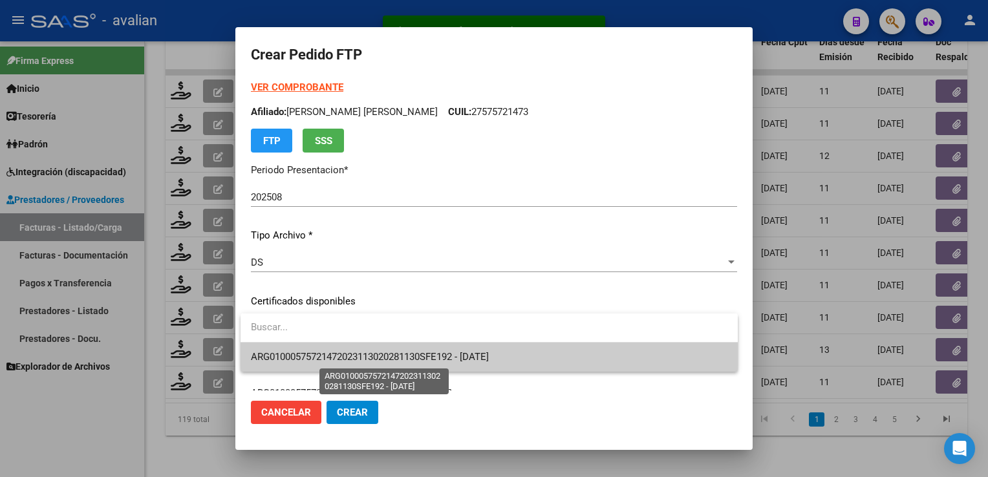
click at [338, 355] on span "ARG01000575721472023113020281130SFE192 - 2028-11-30" at bounding box center [370, 357] width 238 height 12
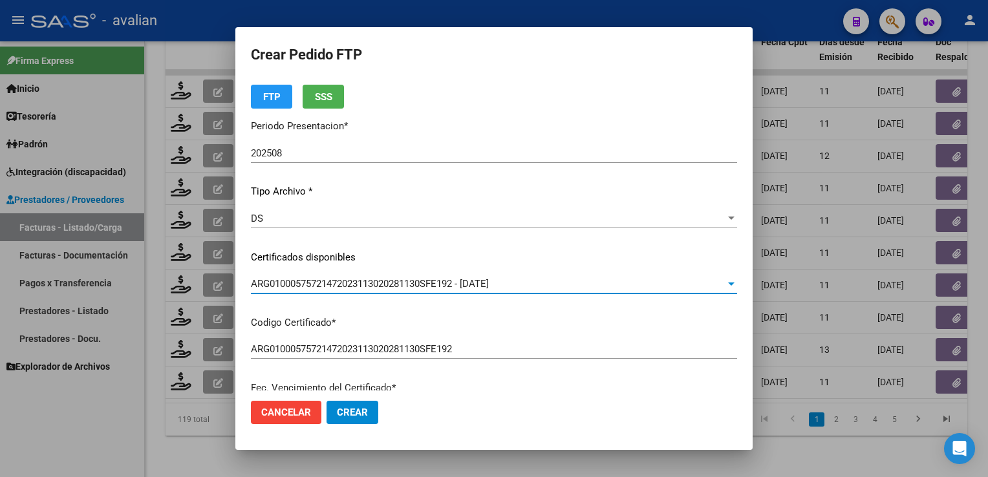
scroll to position [0, 0]
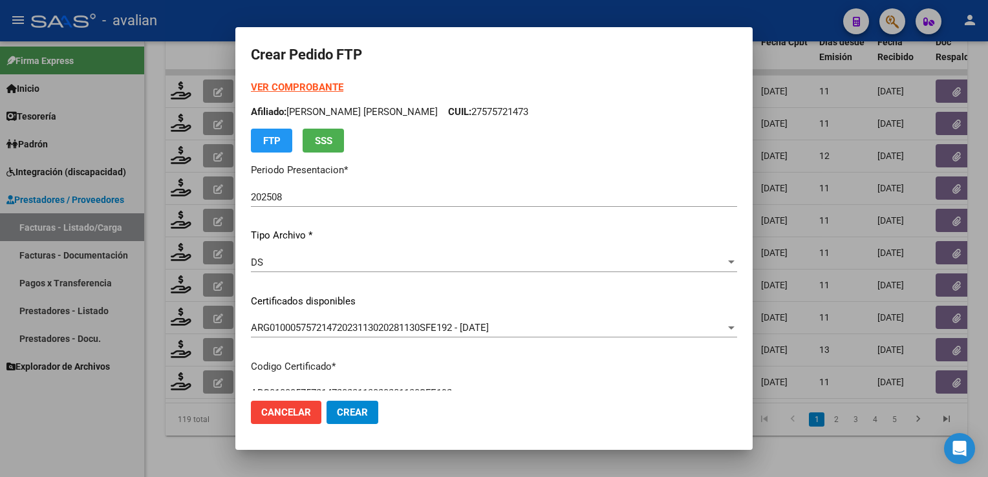
click at [520, 111] on p "Afiliado: ZALAZAR ROMERO DULCE GRACIELA CUIL: 27575721473" at bounding box center [494, 112] width 486 height 15
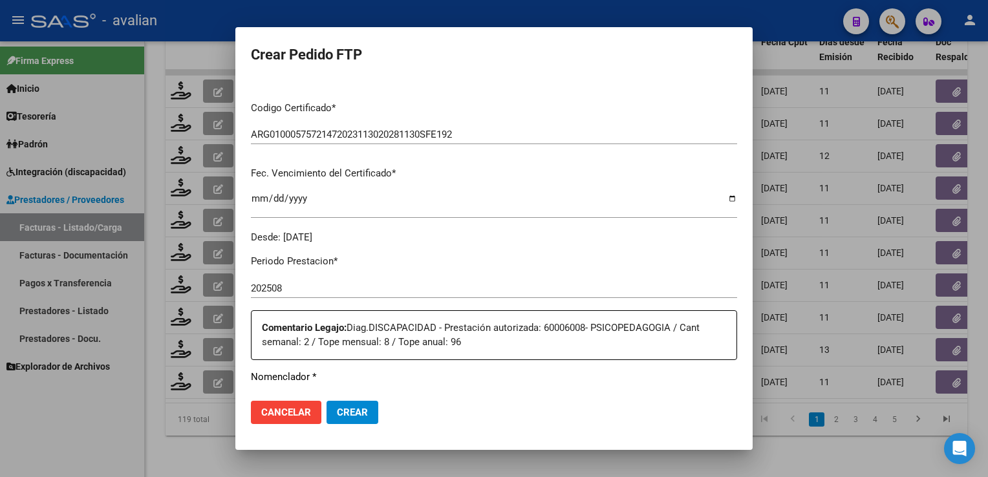
scroll to position [517, 0]
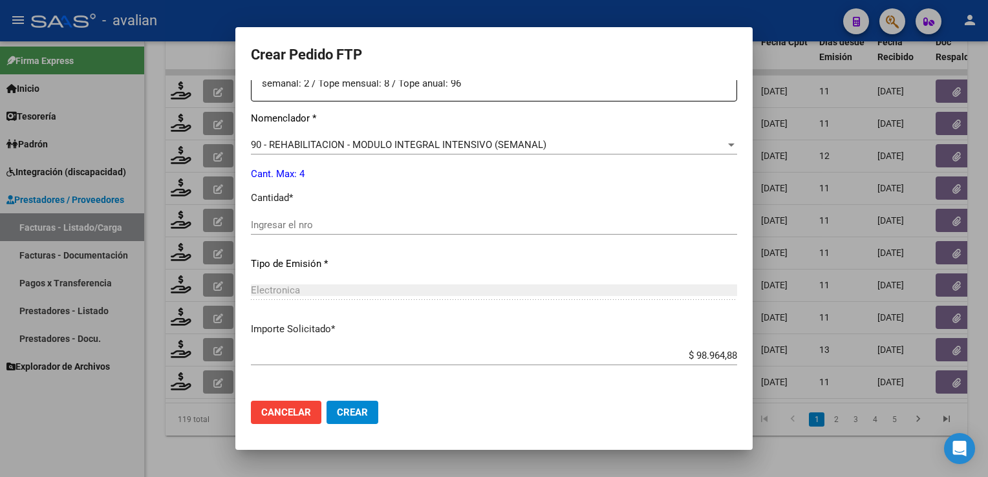
click at [310, 221] on input "Ingresar el nro" at bounding box center [494, 225] width 486 height 12
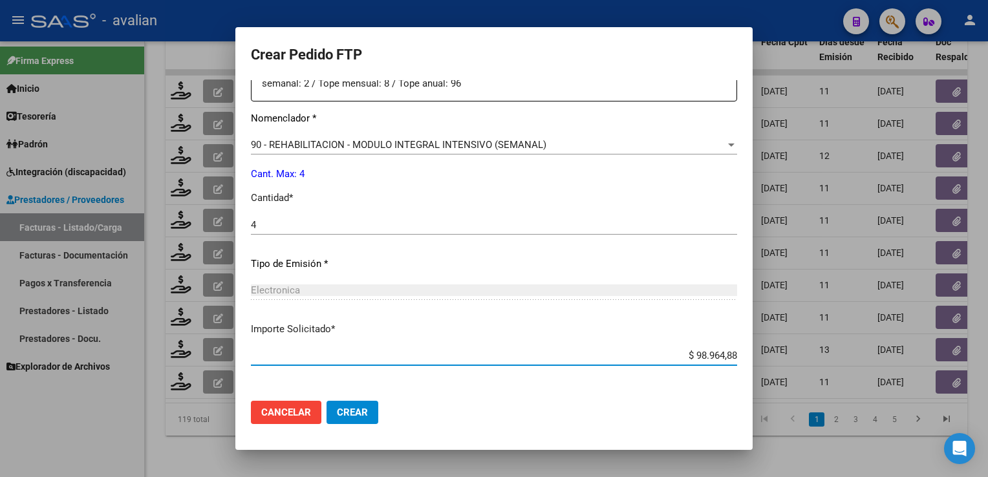
scroll to position [569, 0]
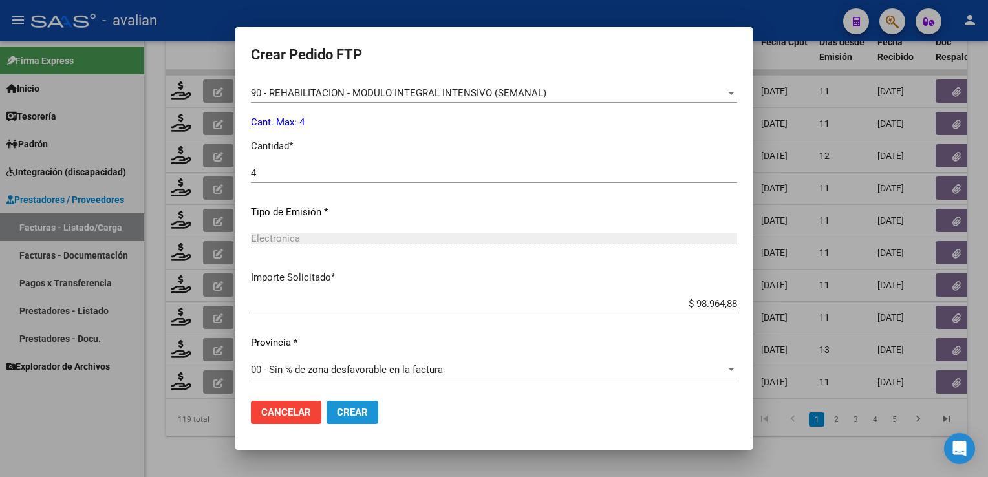
click at [354, 410] on span "Crear" at bounding box center [352, 413] width 31 height 12
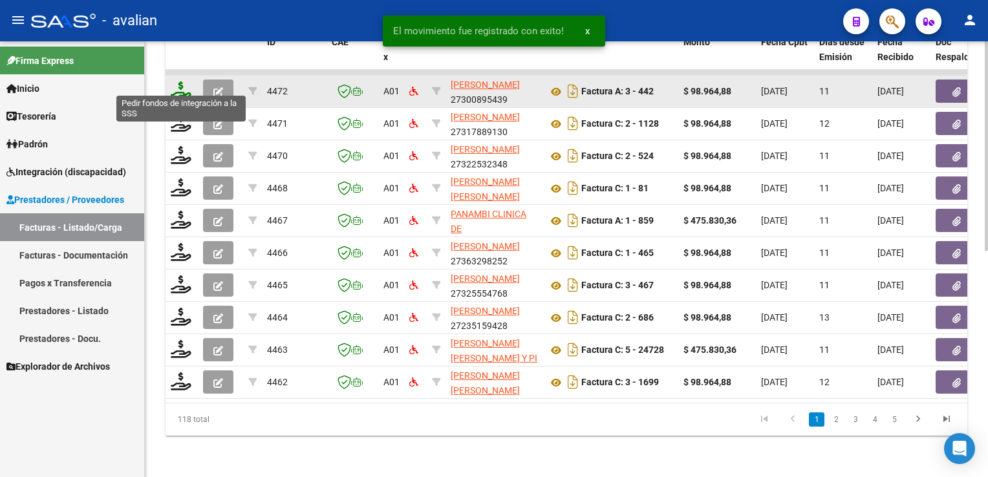
click at [183, 83] on icon at bounding box center [181, 90] width 21 height 18
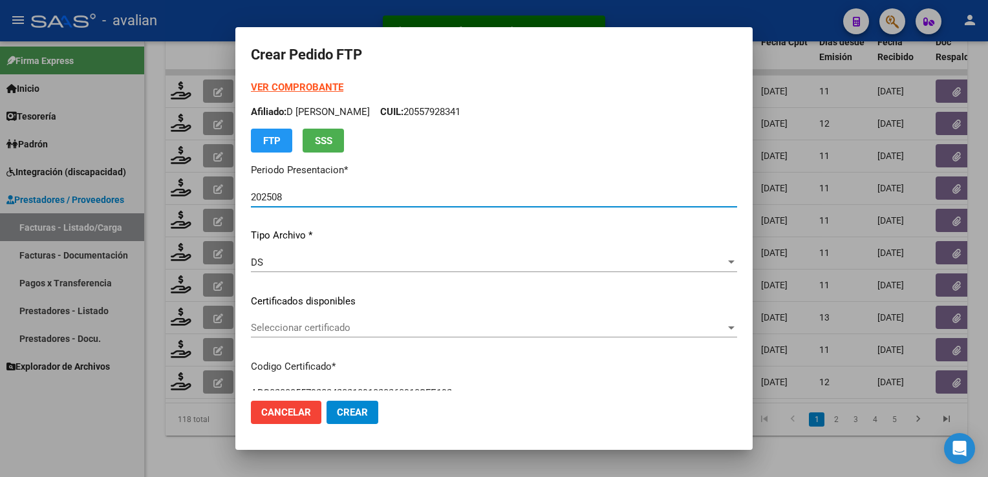
click at [311, 327] on span "Seleccionar certificado" at bounding box center [488, 328] width 474 height 12
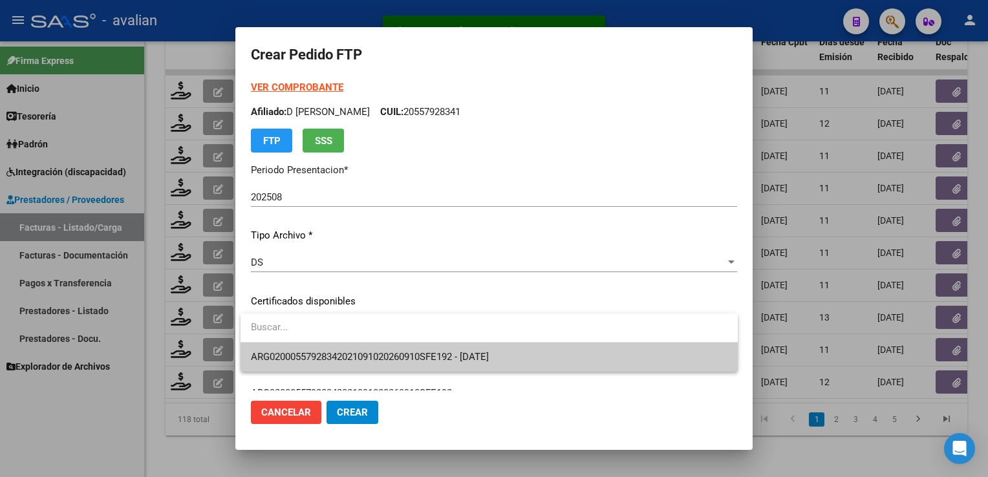
click at [299, 357] on span "ARG02000557928342021091020260910SFE192 - [DATE]" at bounding box center [370, 357] width 238 height 12
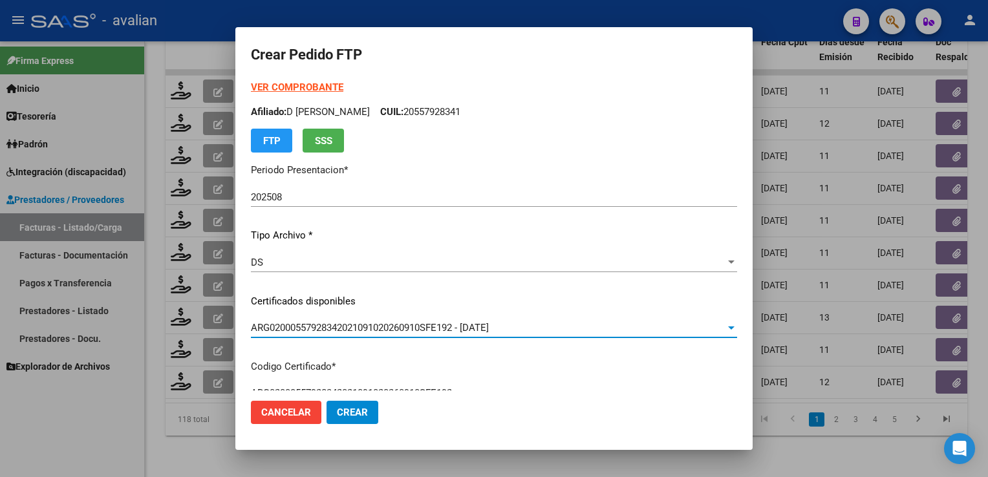
click at [470, 111] on p "Afiliado: D AVINO GIORGI VITO CUIL: 20557928341" at bounding box center [494, 112] width 486 height 15
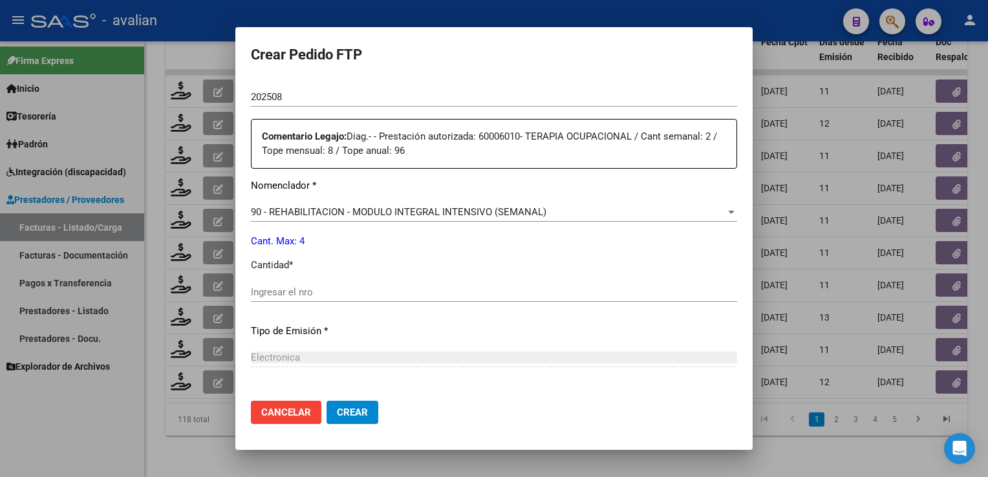
scroll to position [452, 0]
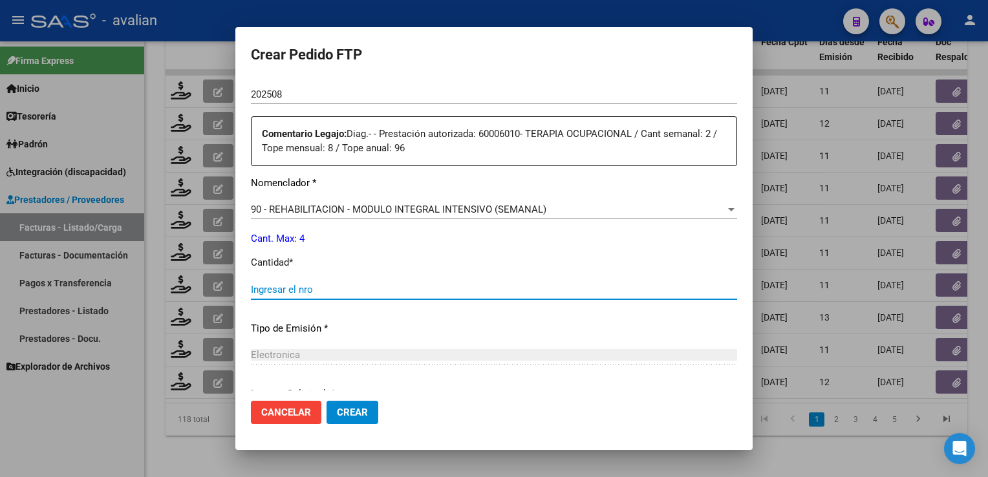
click at [296, 293] on input "Ingresar el nro" at bounding box center [494, 290] width 486 height 12
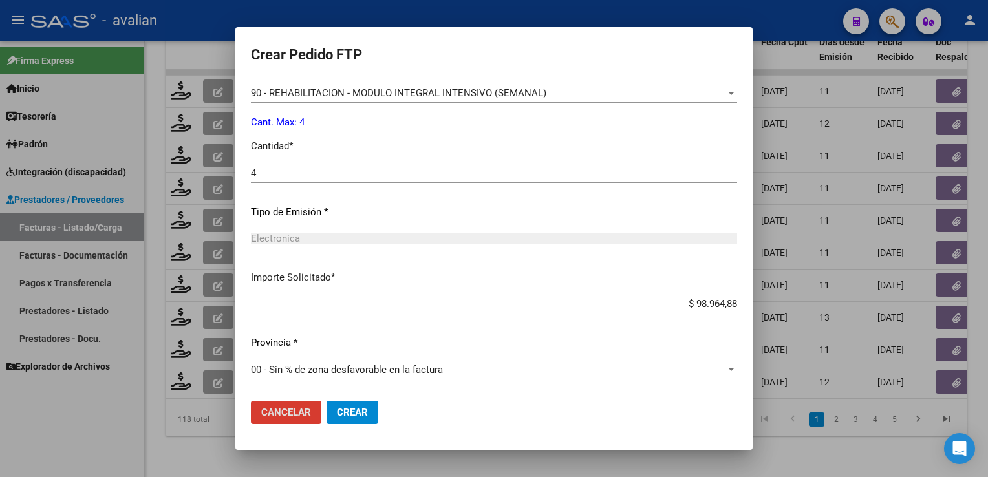
click at [361, 401] on button "Crear" at bounding box center [352, 412] width 52 height 23
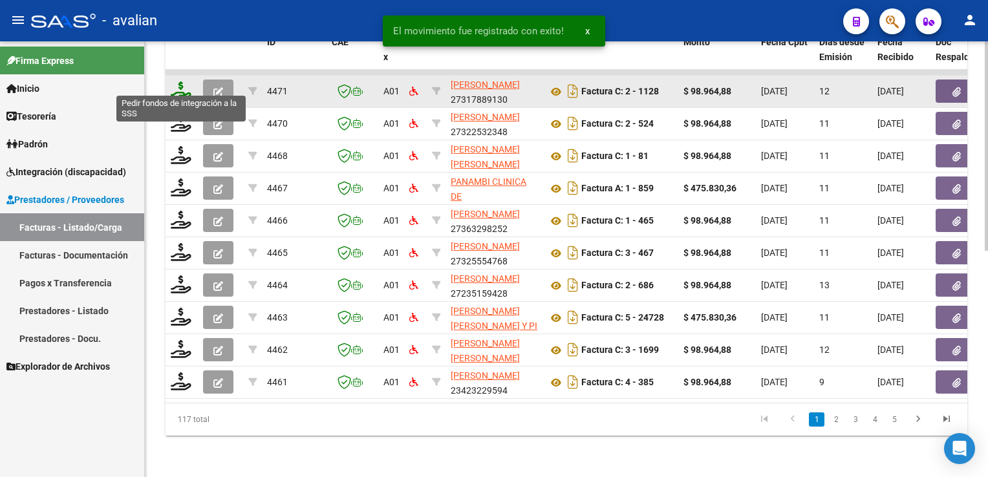
click at [189, 81] on icon at bounding box center [181, 90] width 21 height 18
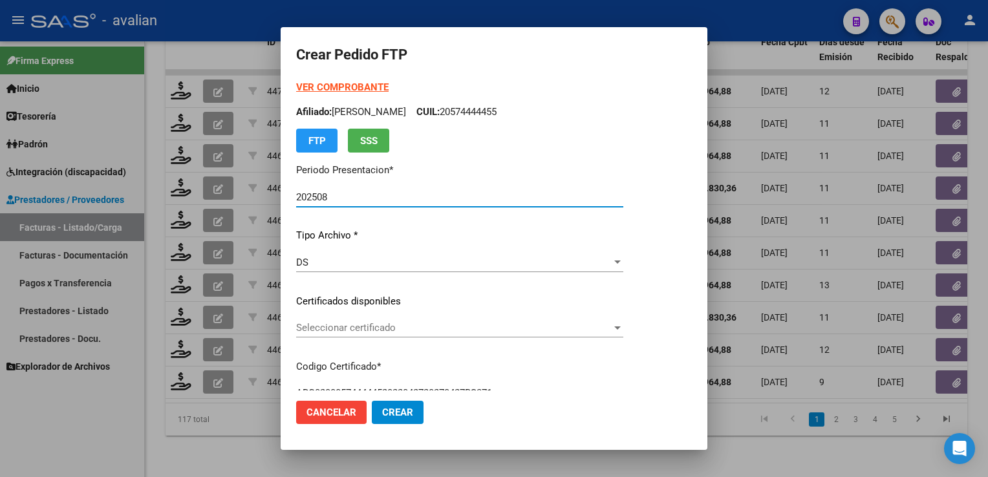
click at [354, 326] on span "Seleccionar certificado" at bounding box center [453, 328] width 315 height 12
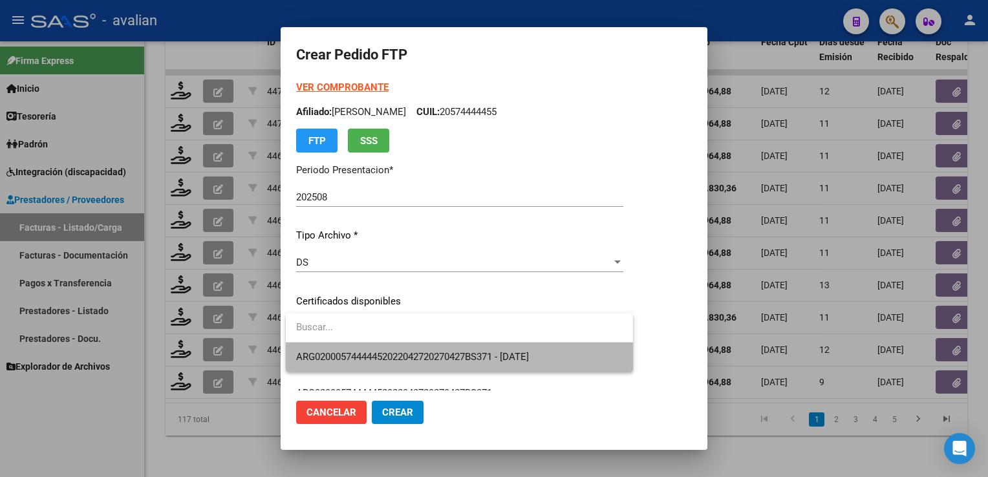
click at [357, 350] on span "ARG02000574444452022042720270427BS371 - [DATE]" at bounding box center [459, 357] width 326 height 29
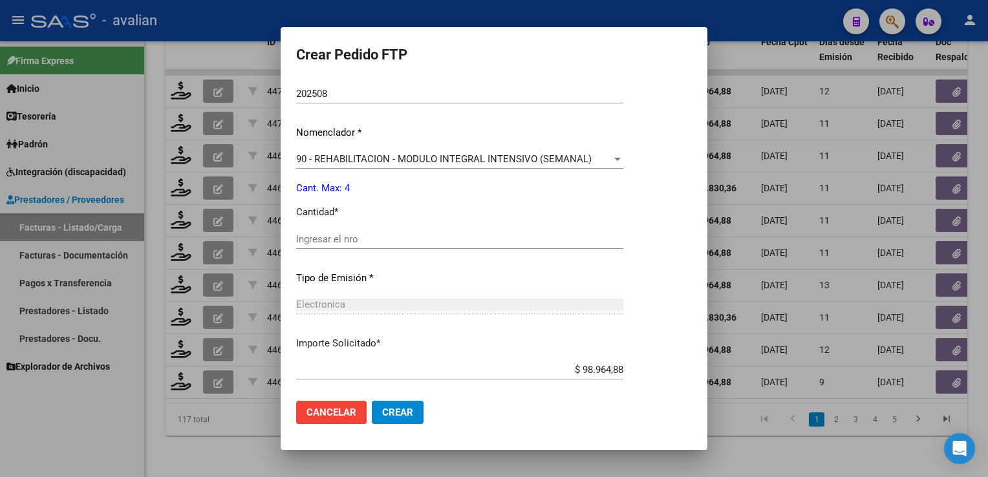
scroll to position [492, 0]
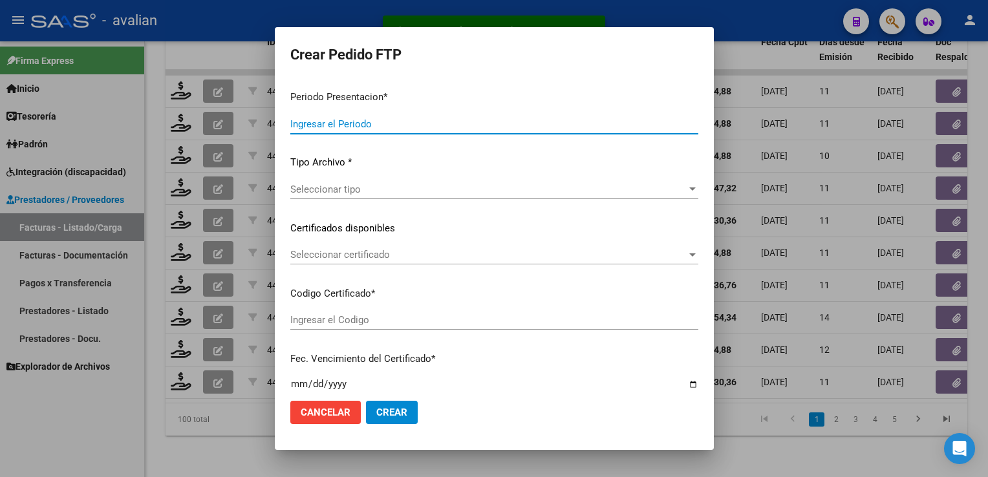
type input "202508"
type input "$ 98.964,88"
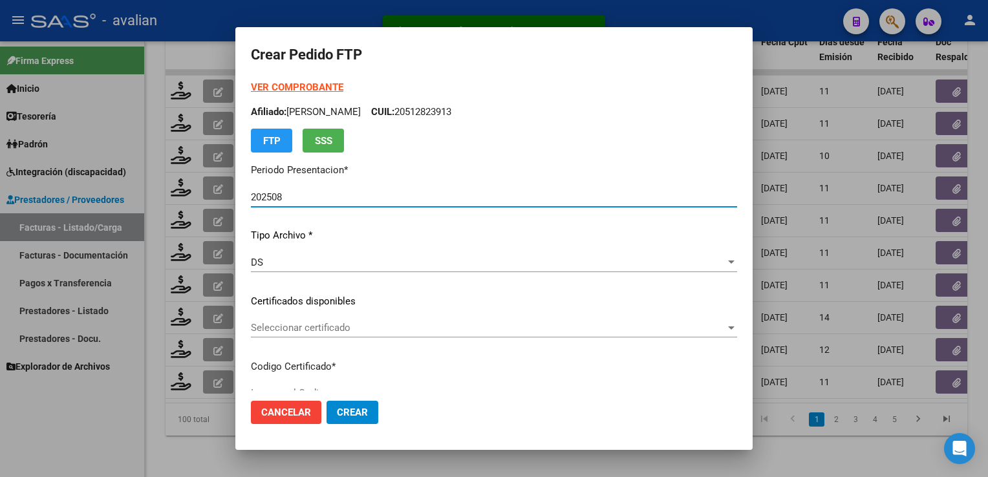
type input "ARG02000563937602023032120280321BSAS423"
type input "[DATE]"
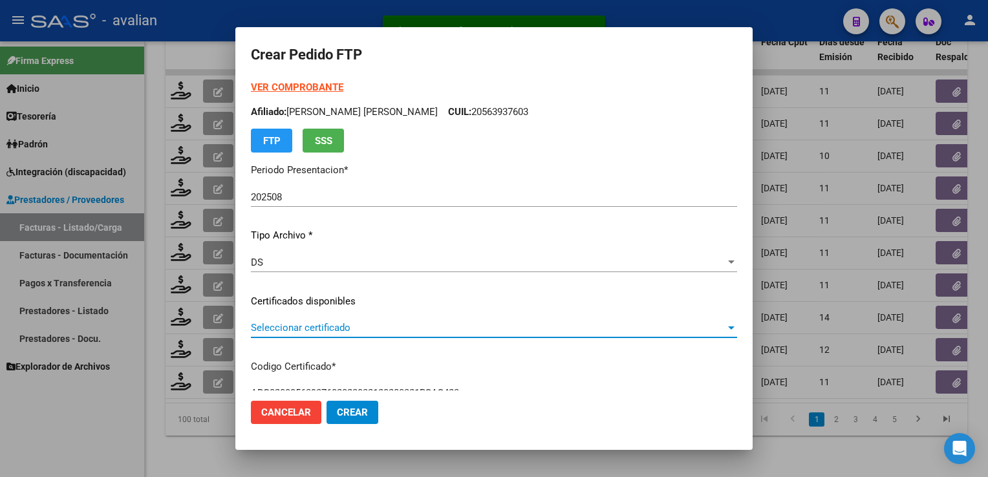
click at [337, 332] on span "Seleccionar certificado" at bounding box center [488, 328] width 474 height 12
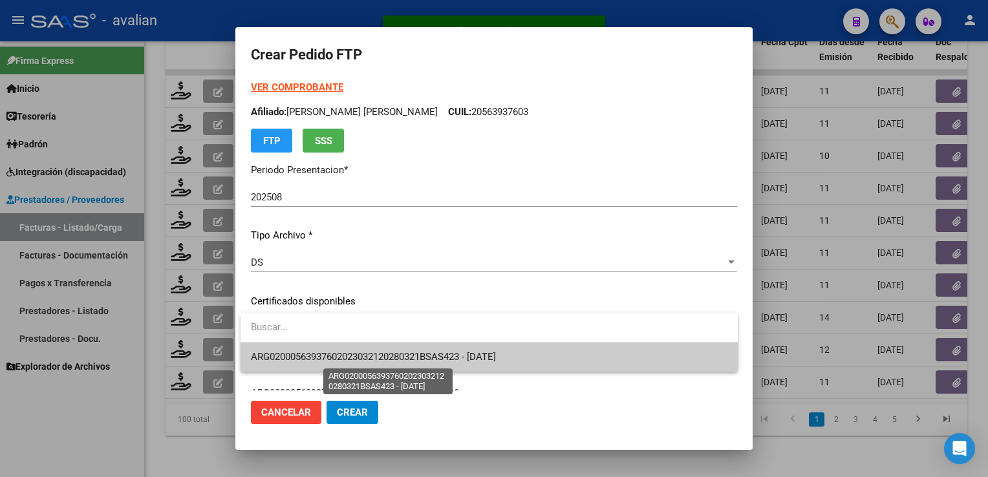
click at [332, 354] on span "ARG02000563937602023032120280321BSAS423 - [DATE]" at bounding box center [373, 357] width 245 height 12
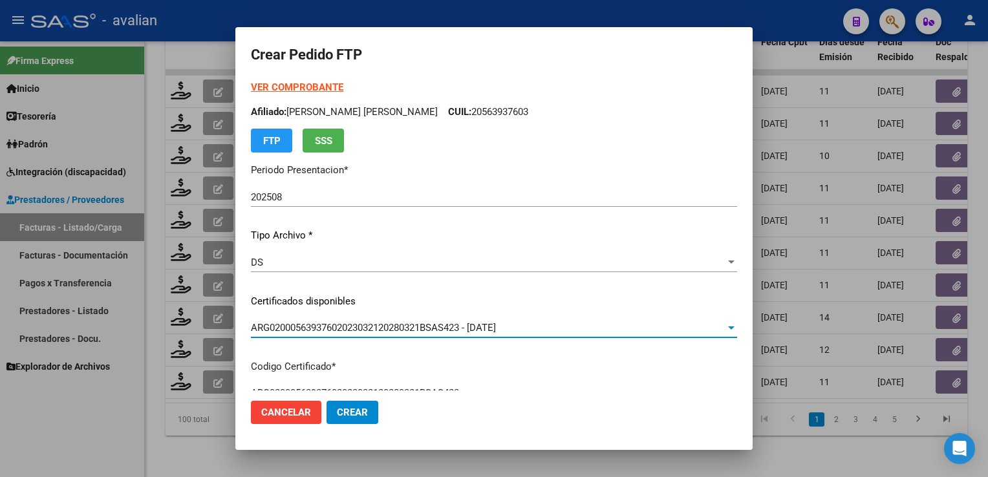
click at [536, 107] on p "Afiliado: [PERSON_NAME] [PERSON_NAME] CUIL: 20563937603" at bounding box center [494, 112] width 486 height 15
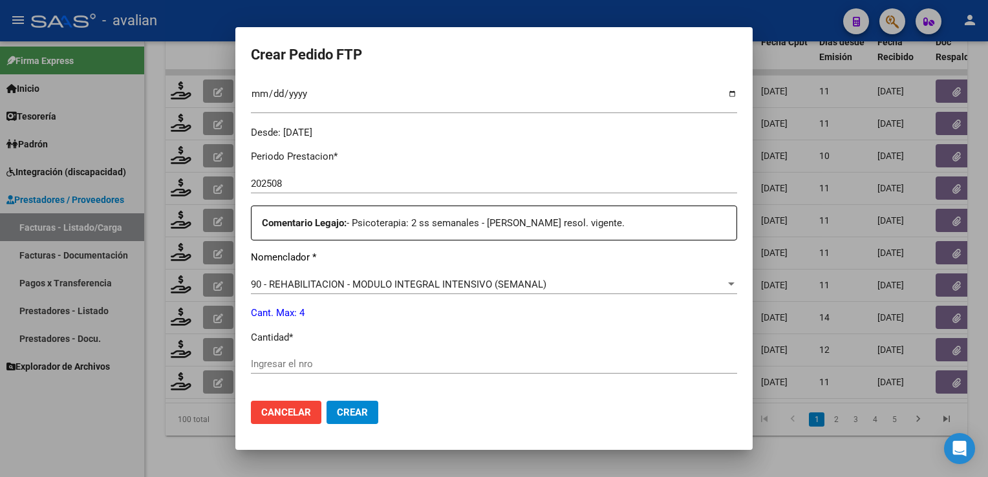
scroll to position [452, 0]
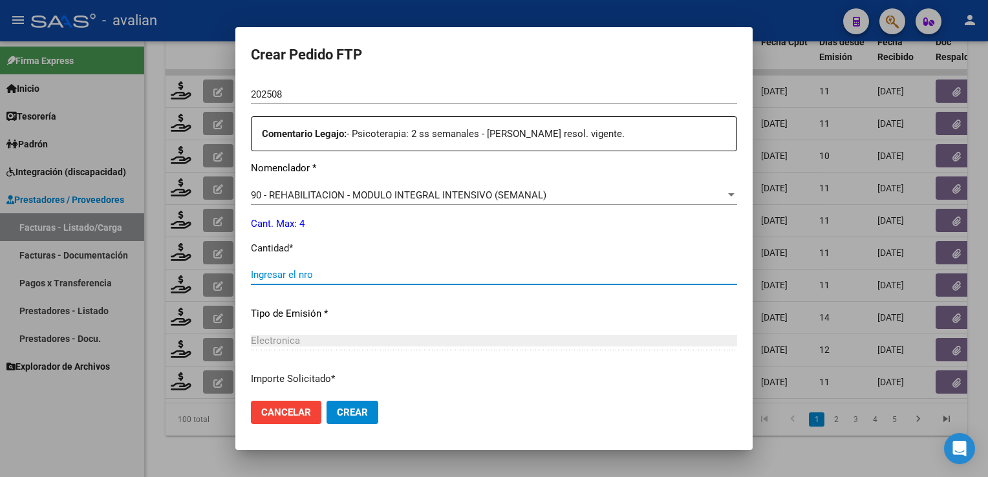
click at [287, 276] on input "Ingresar el nro" at bounding box center [494, 275] width 486 height 12
type input "4"
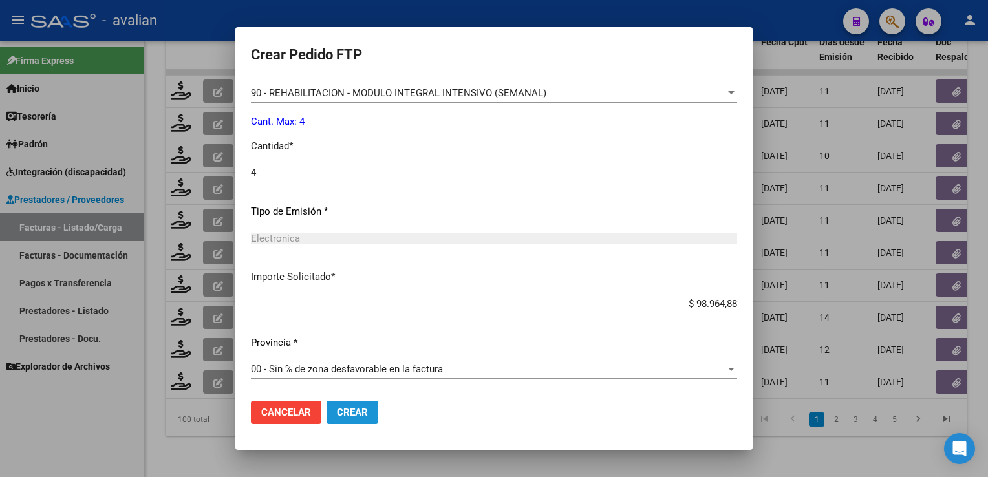
click at [355, 418] on span "Crear" at bounding box center [352, 413] width 31 height 12
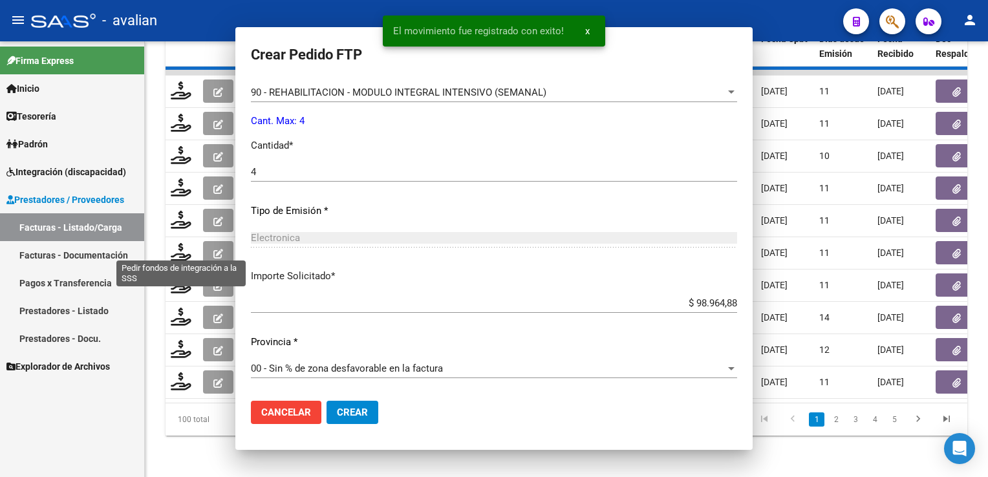
scroll to position [0, 0]
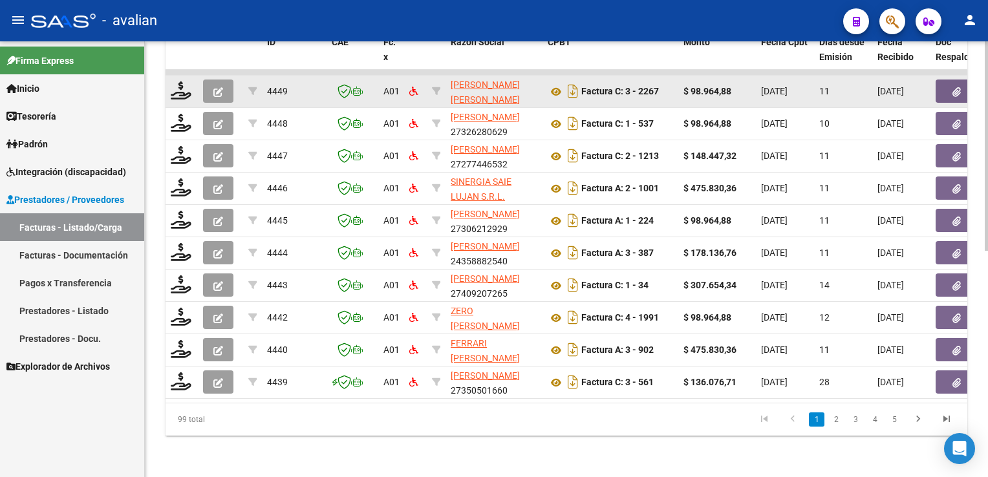
click at [169, 76] on datatable-body-cell at bounding box center [181, 92] width 32 height 32
click at [174, 81] on icon at bounding box center [181, 90] width 21 height 18
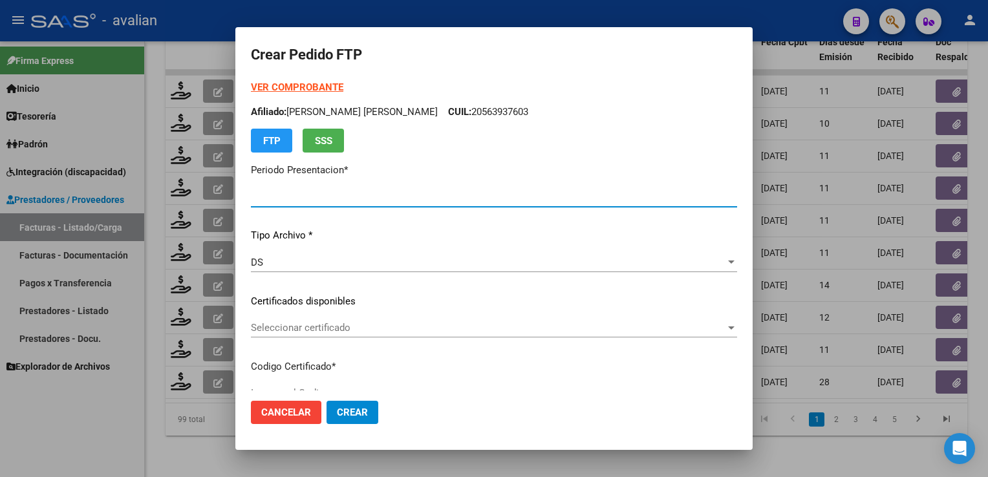
type input "202508"
type input "$ 98.964,88"
type input "ARG02000534064592019112620251126COR256"
type input "[DATE]"
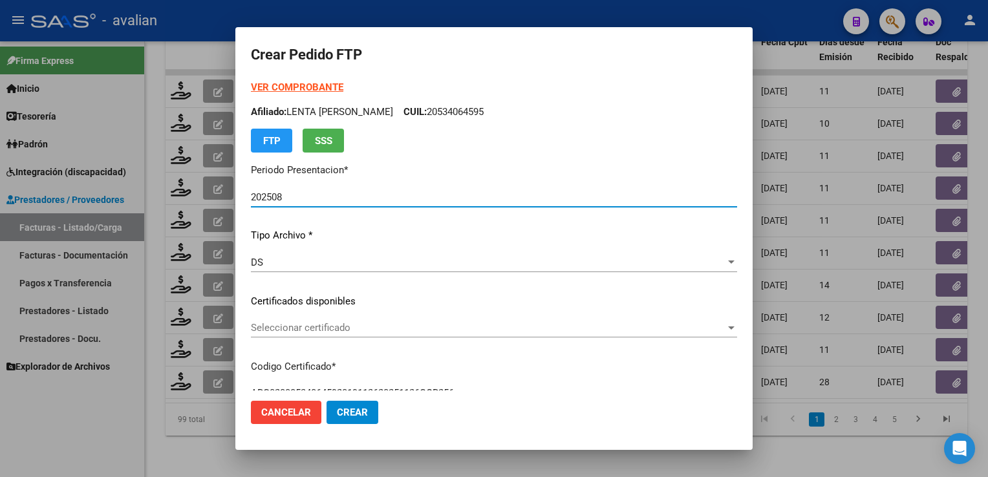
click at [348, 332] on span "Seleccionar certificado" at bounding box center [488, 328] width 474 height 12
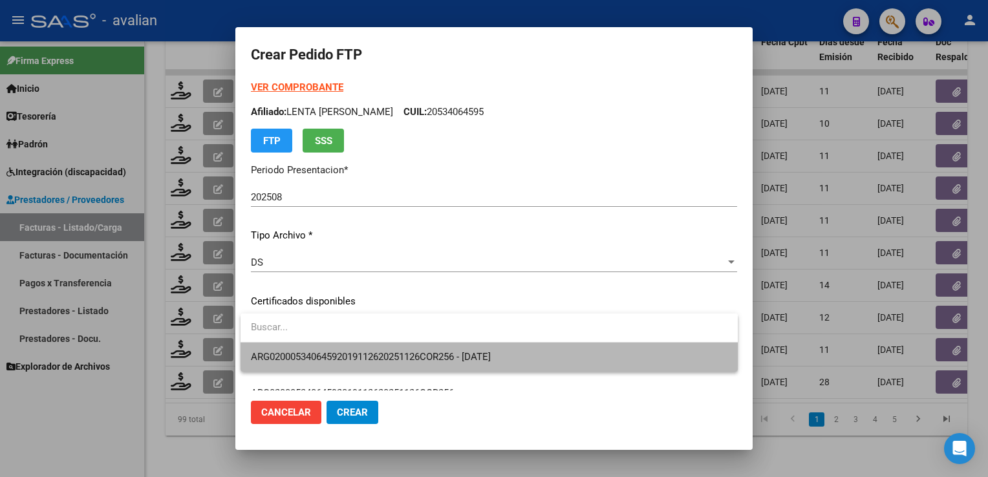
click at [344, 349] on span "ARG02000534064592019112620251126COR256 - [DATE]" at bounding box center [489, 357] width 476 height 29
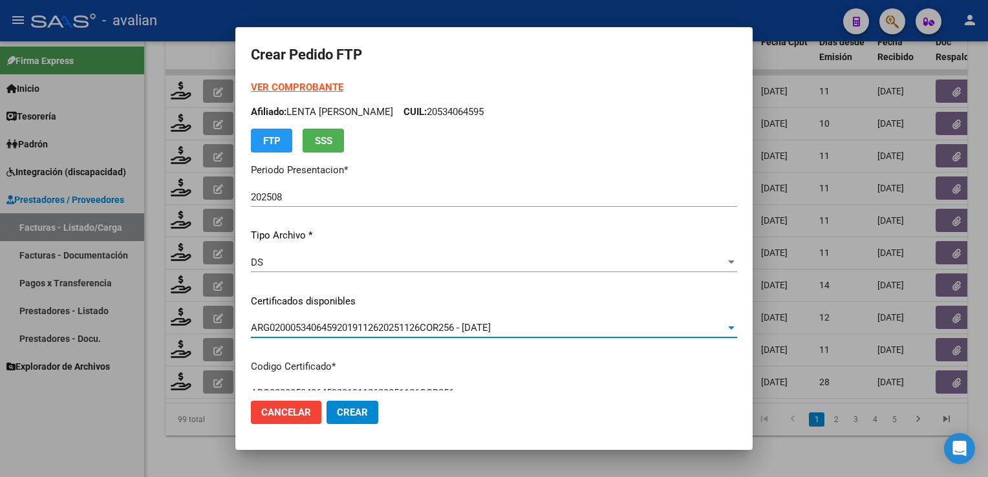
click at [485, 112] on p "Afiliado: LENTA [PERSON_NAME]: 20534064595" at bounding box center [494, 112] width 486 height 15
click at [331, 85] on strong "VER COMPROBANTE" at bounding box center [297, 87] width 92 height 12
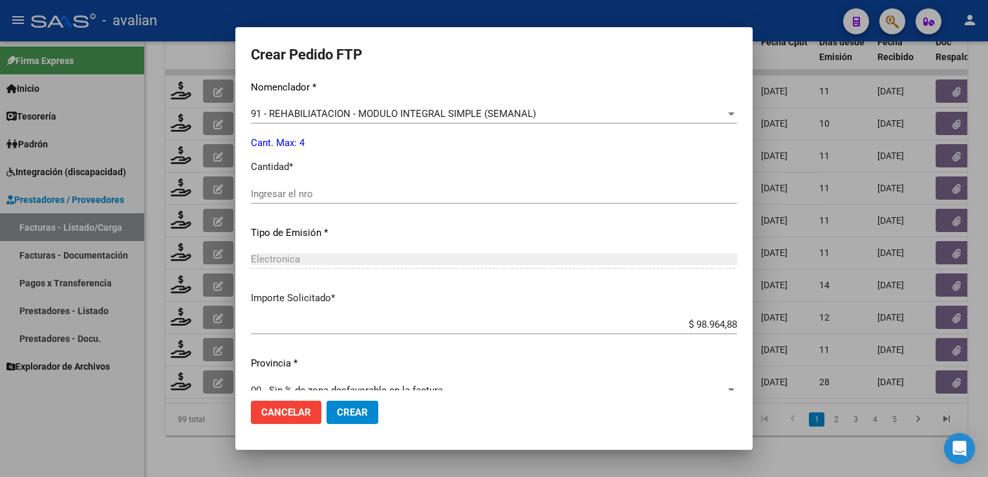
scroll to position [569, 0]
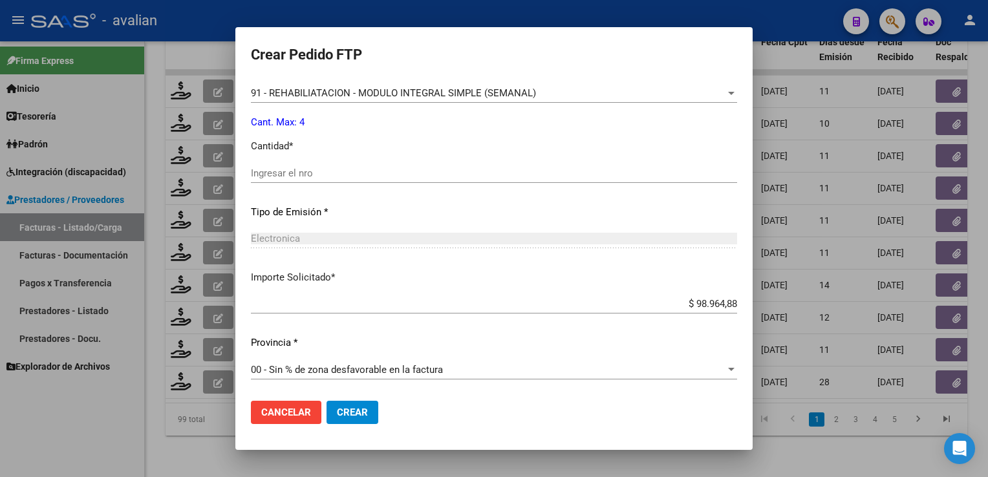
click at [307, 160] on div "Periodo Prestacion * 202508 Ingresar el Periodo Prestacion Comentario Legajo: D…" at bounding box center [494, 162] width 486 height 457
click at [294, 176] on input "Ingresar el nro" at bounding box center [494, 173] width 486 height 12
type input "4"
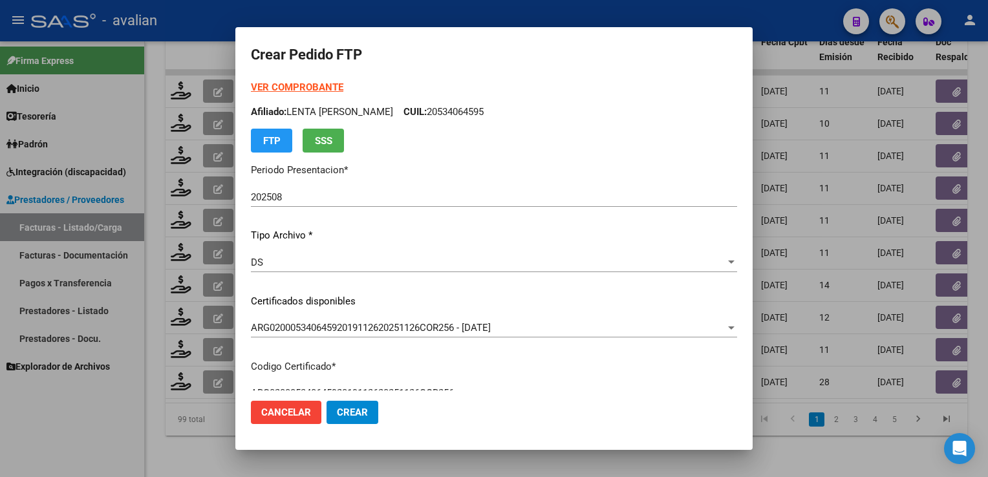
click at [354, 413] on span "Crear" at bounding box center [352, 413] width 31 height 12
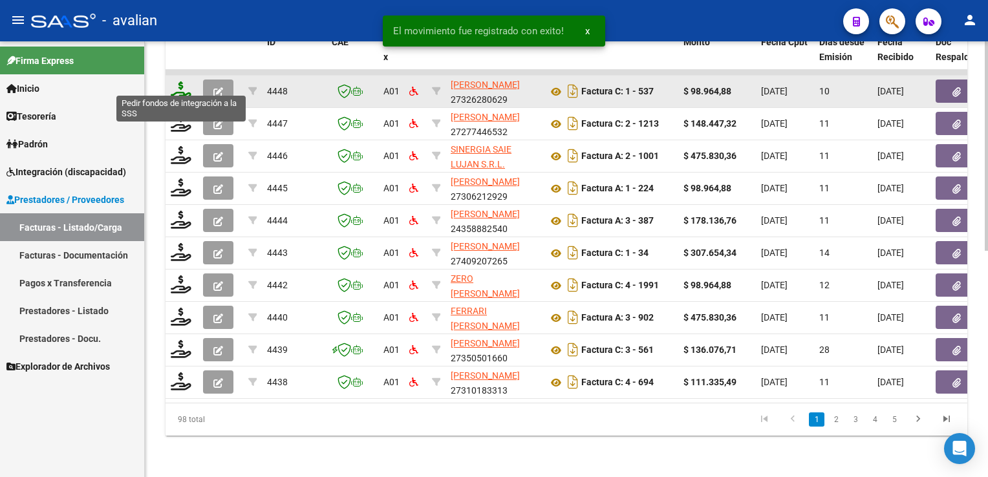
click at [187, 86] on icon at bounding box center [181, 90] width 21 height 18
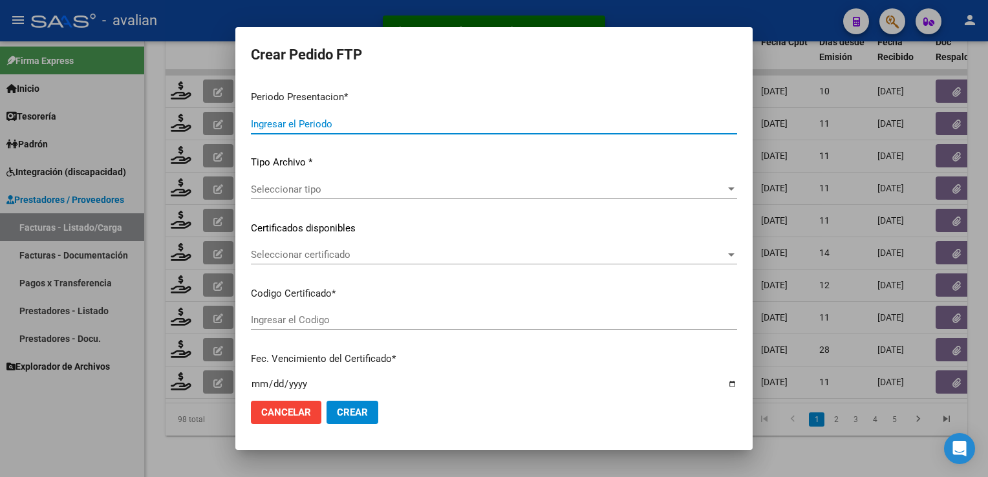
type input "202508"
type input "$ 98.964,88"
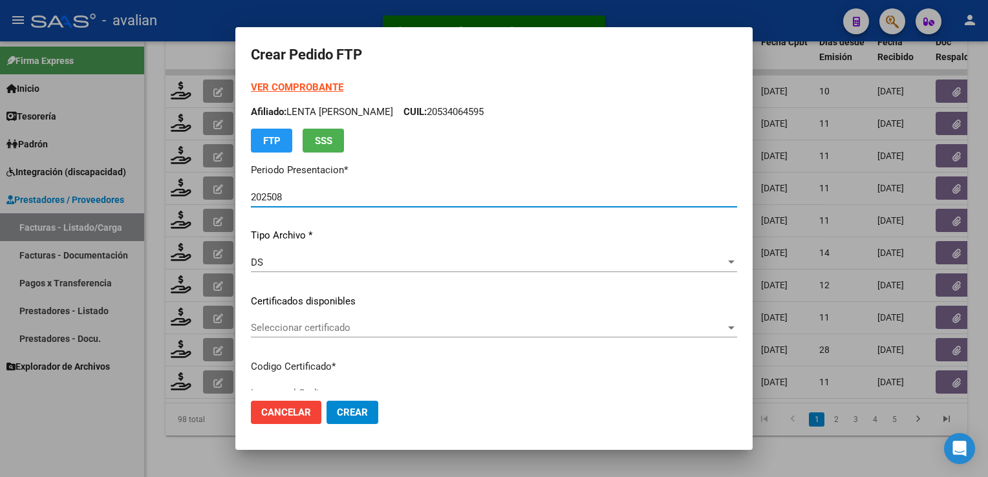
type input "ARG02000566094522021080420250804COR467"
type input "[DATE]"
click at [291, 332] on span "Seleccionar certificado" at bounding box center [488, 328] width 474 height 12
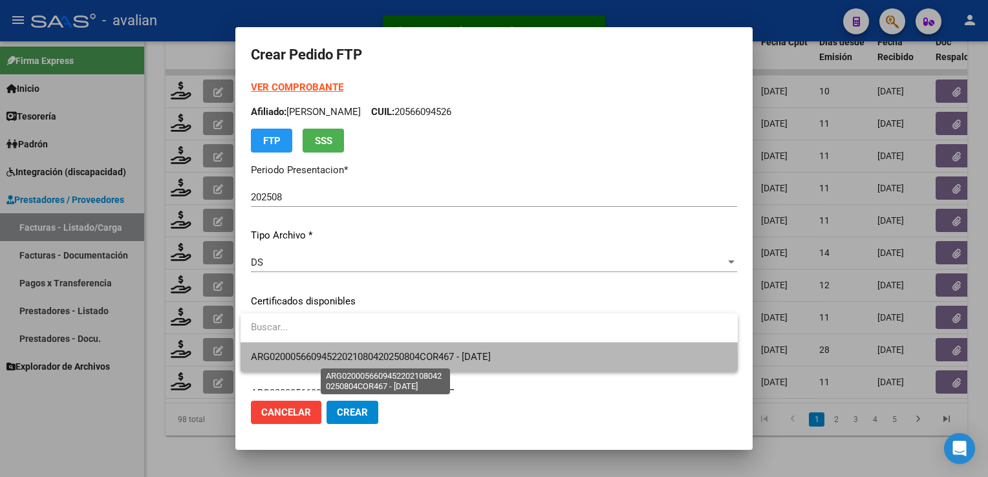
click at [290, 360] on span "ARG02000566094522021080420250804COR467 - [DATE]" at bounding box center [371, 357] width 240 height 12
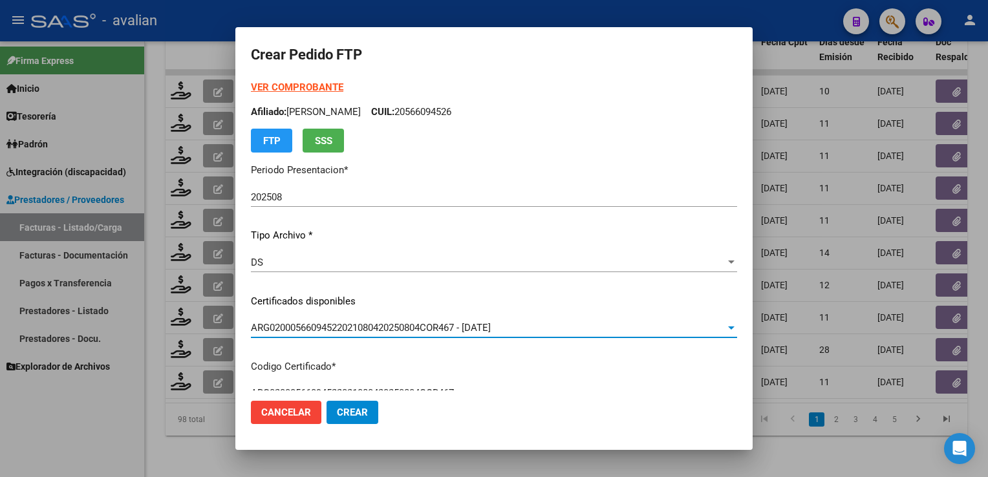
click at [454, 113] on p "Afiliado: [PERSON_NAME]: 20566094526" at bounding box center [494, 112] width 486 height 15
click at [453, 114] on p "Afiliado: [PERSON_NAME]: 20566094526" at bounding box center [494, 112] width 486 height 15
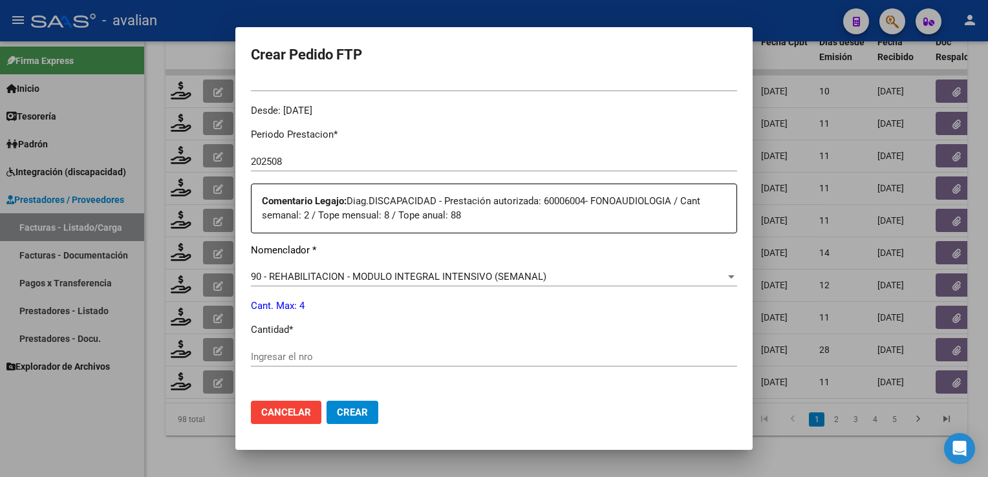
scroll to position [388, 0]
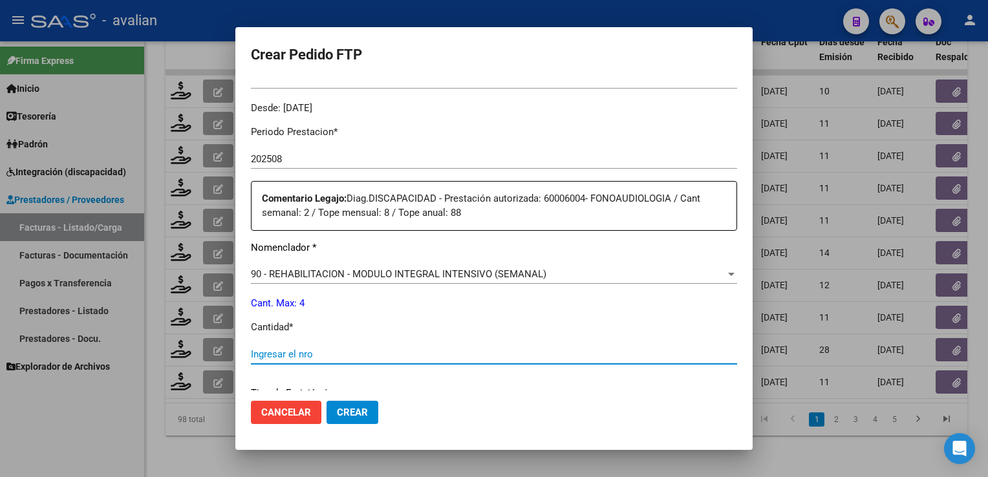
click at [304, 355] on input "Ingresar el nro" at bounding box center [494, 354] width 486 height 12
type input "4"
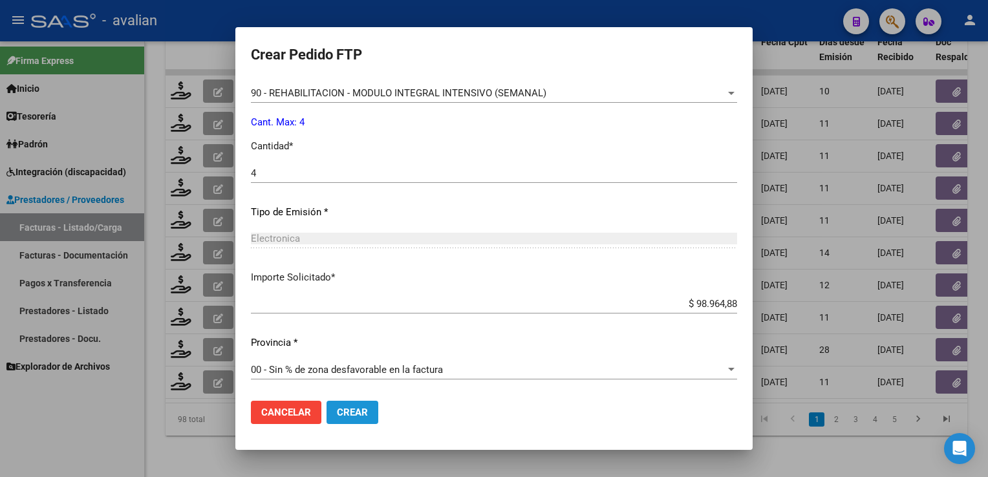
click at [365, 403] on button "Crear" at bounding box center [352, 412] width 52 height 23
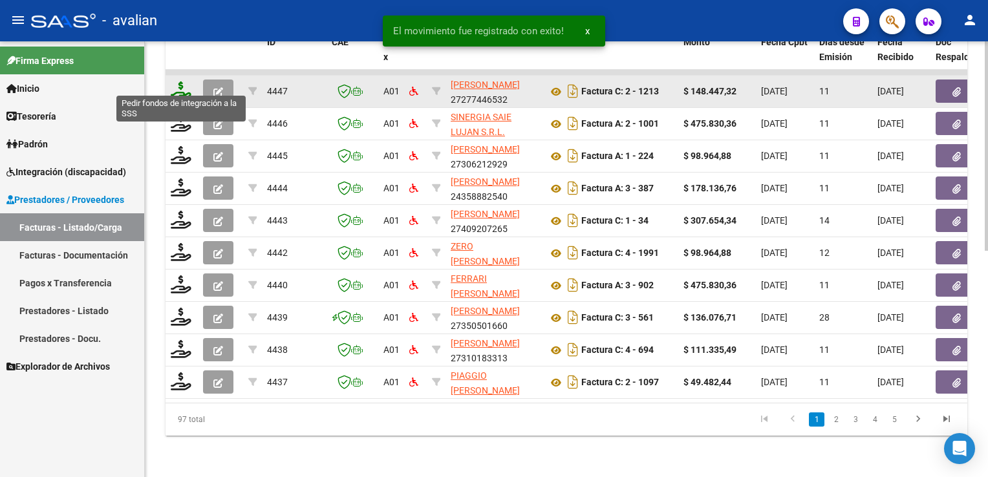
click at [180, 87] on icon at bounding box center [181, 90] width 21 height 18
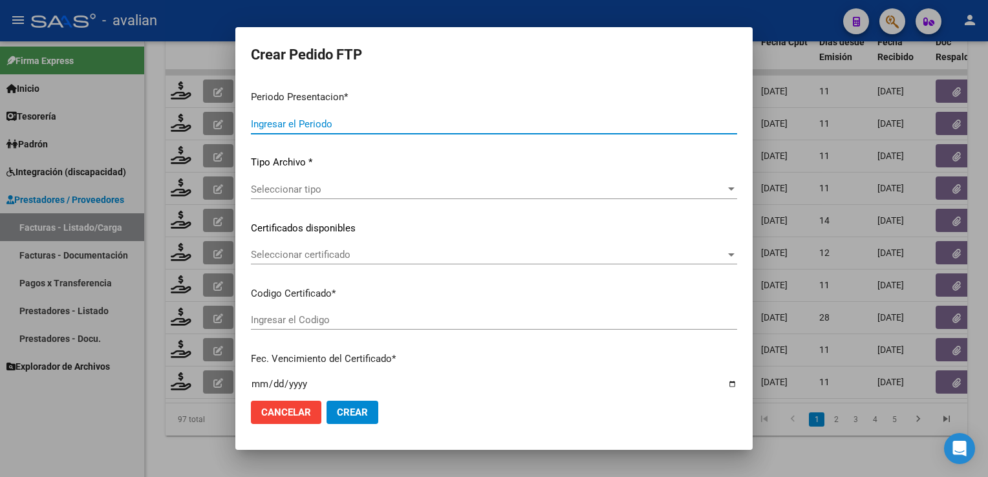
type input "202508"
type input "$ 148.447,32"
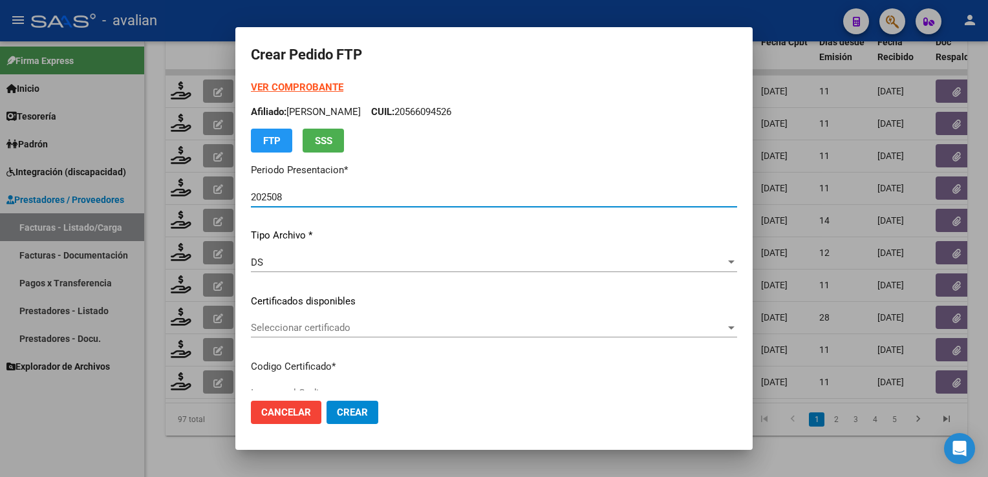
type input "ARG01000578567762023102020281020SFE168"
type input "[DATE]"
click at [337, 332] on span "Seleccionar certificado" at bounding box center [488, 328] width 474 height 12
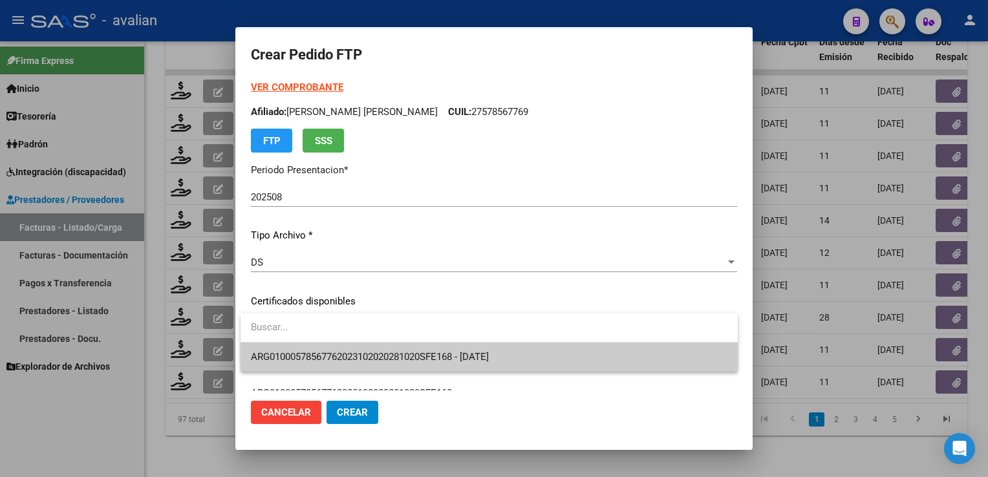
click at [336, 350] on span "ARG01000578567762023102020281020SFE168 - [DATE]" at bounding box center [489, 357] width 476 height 29
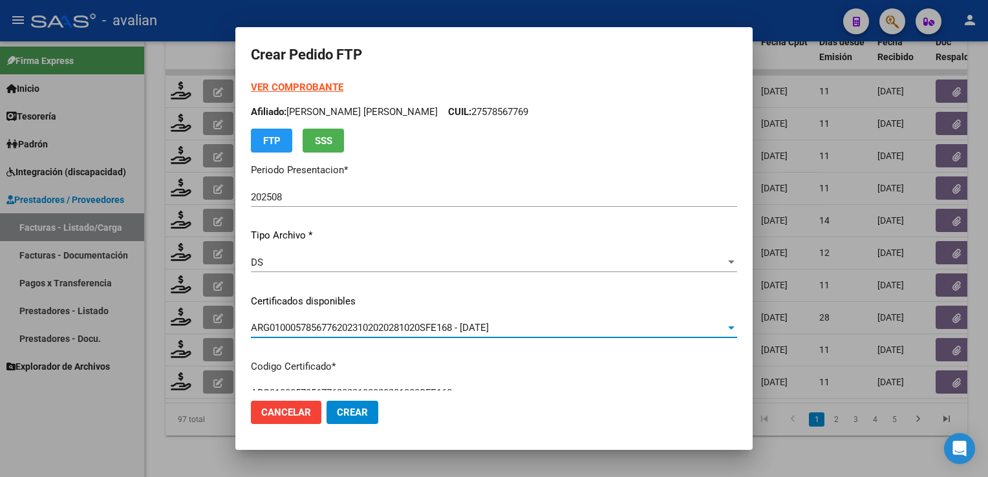
click at [476, 118] on p "Afiliado: [PERSON_NAME] [PERSON_NAME] CUIL: 27578567769" at bounding box center [494, 112] width 486 height 15
click at [474, 115] on p "Afiliado: [PERSON_NAME] [PERSON_NAME] CUIL: 27578567769" at bounding box center [494, 112] width 486 height 15
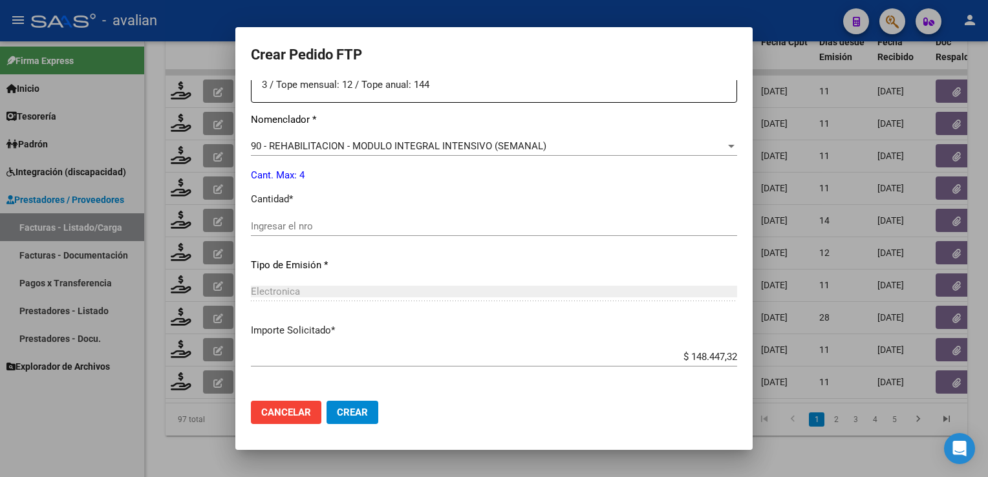
scroll to position [517, 0]
click at [302, 224] on input "Ingresar el nro" at bounding box center [494, 225] width 486 height 12
type input "4"
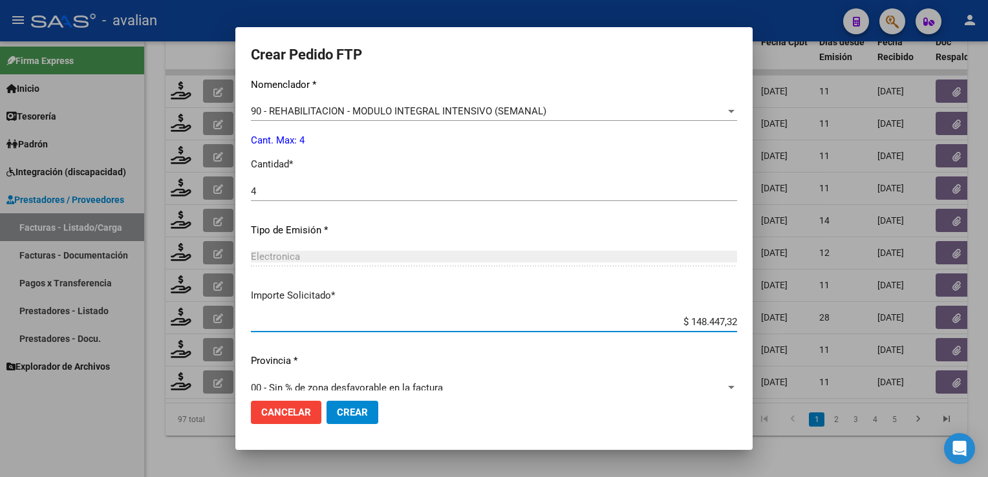
scroll to position [569, 0]
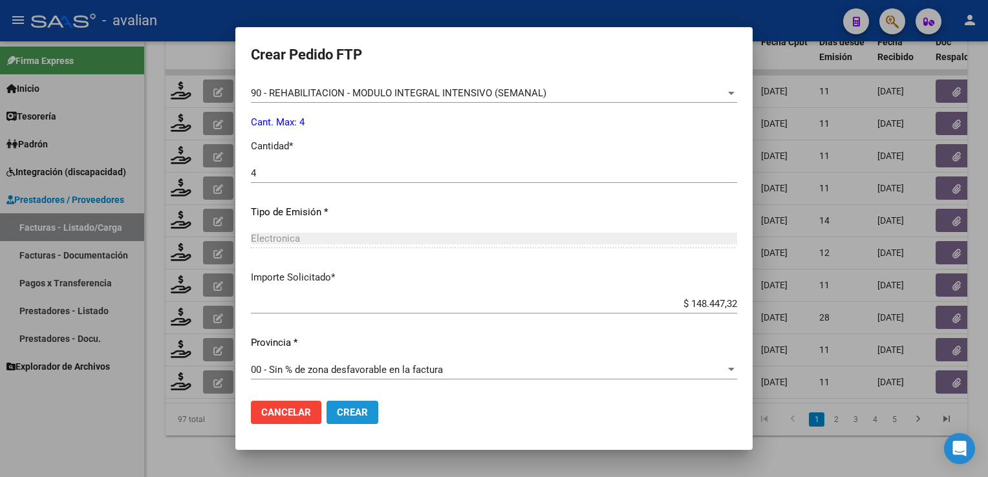
click at [359, 408] on span "Crear" at bounding box center [352, 413] width 31 height 12
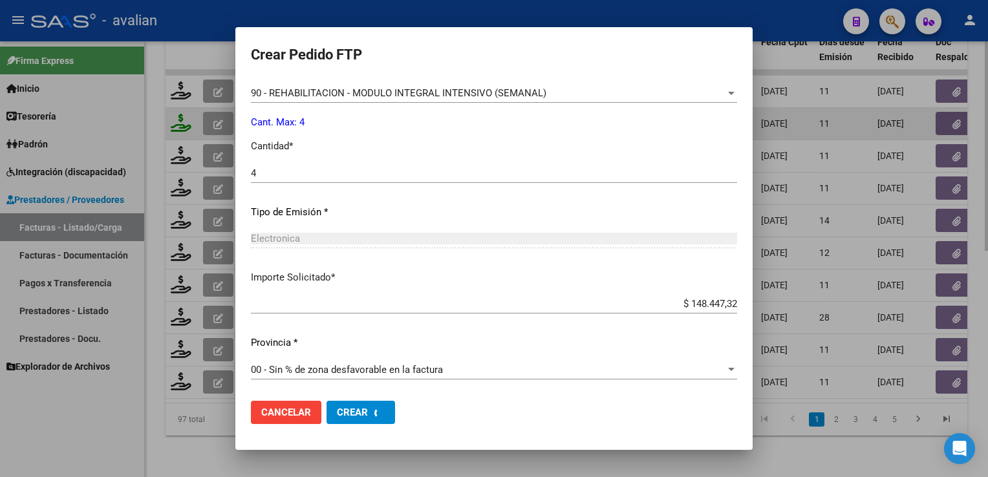
scroll to position [0, 0]
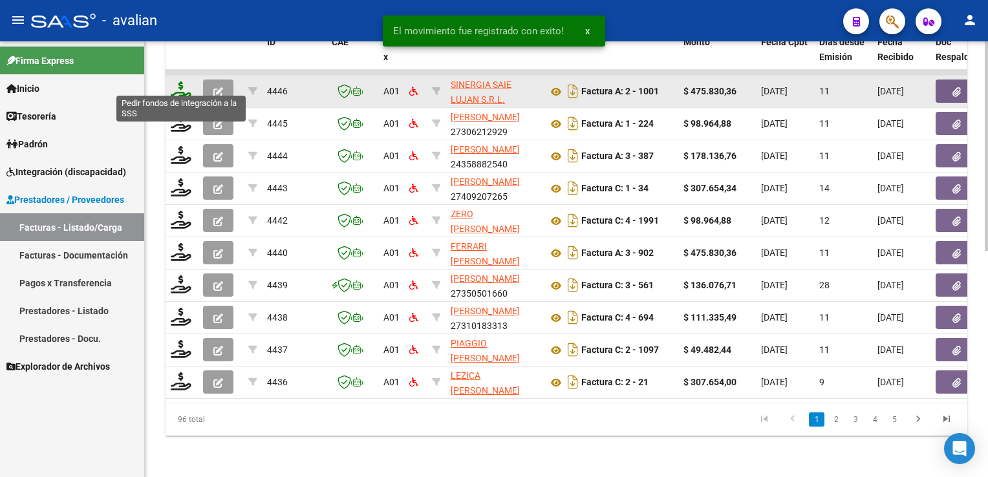
click at [176, 90] on icon at bounding box center [181, 90] width 21 height 18
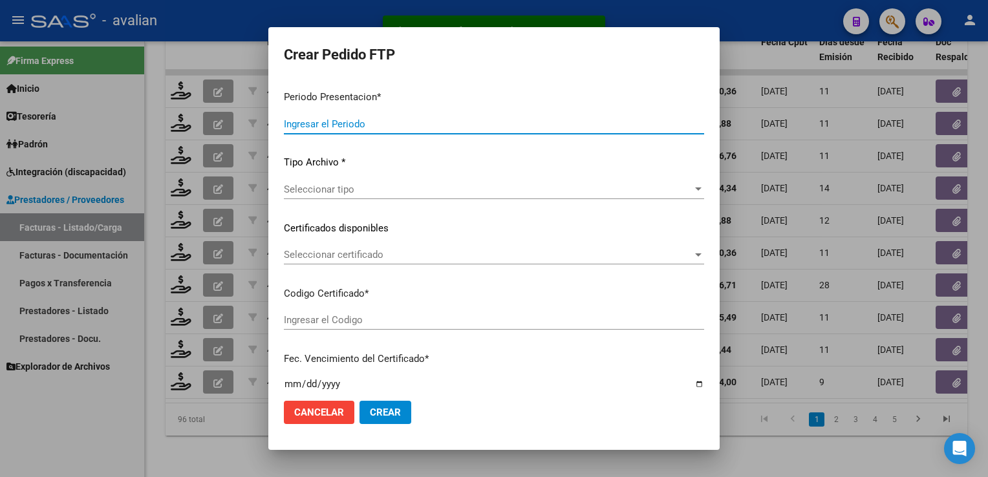
type input "202508"
type input "$ 475.830,36"
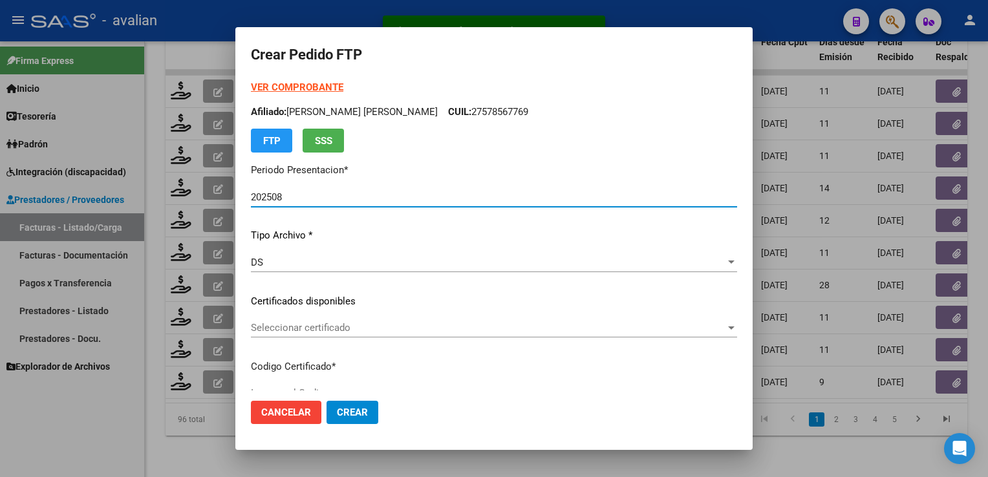
type input "ARG02000520394332024040320260403BSAS312"
type input "[DATE]"
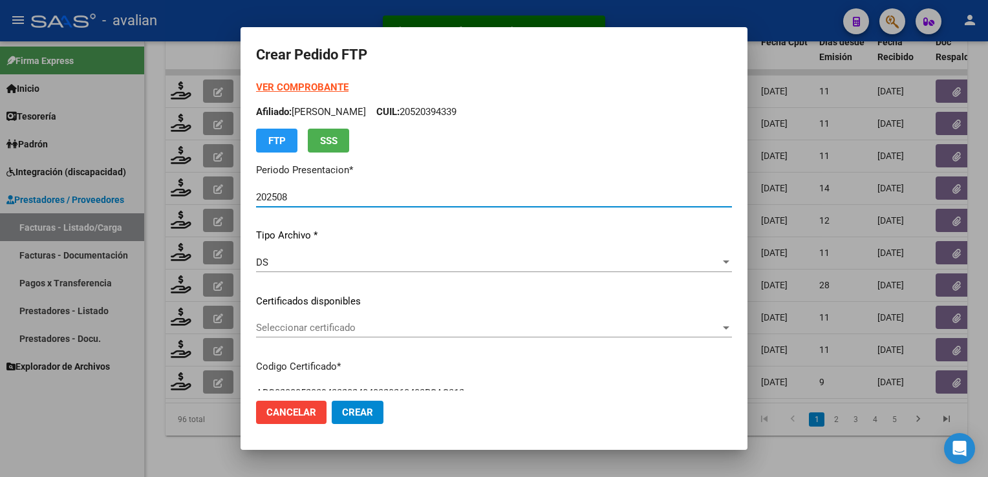
click at [354, 322] on span "Seleccionar certificado" at bounding box center [488, 328] width 464 height 12
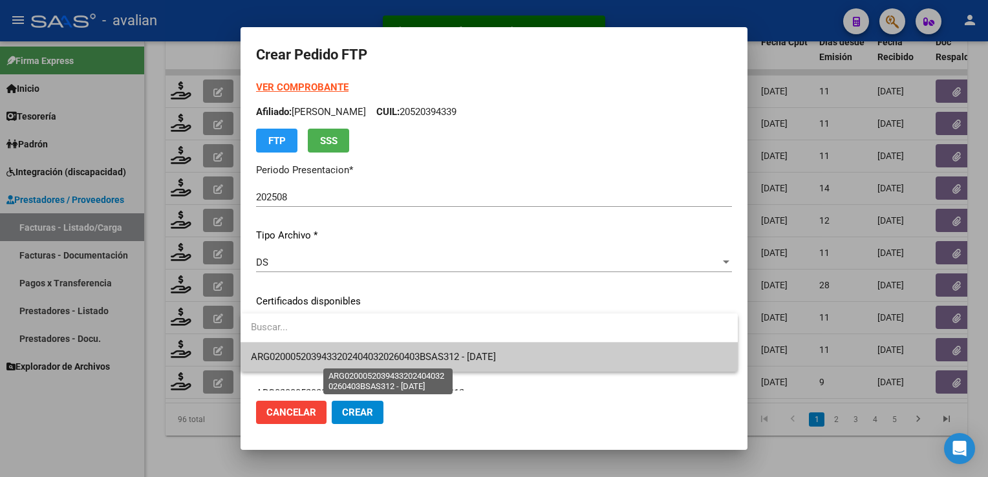
click at [349, 353] on span "ARG02000520394332024040320260403BSAS312 - [DATE]" at bounding box center [373, 357] width 245 height 12
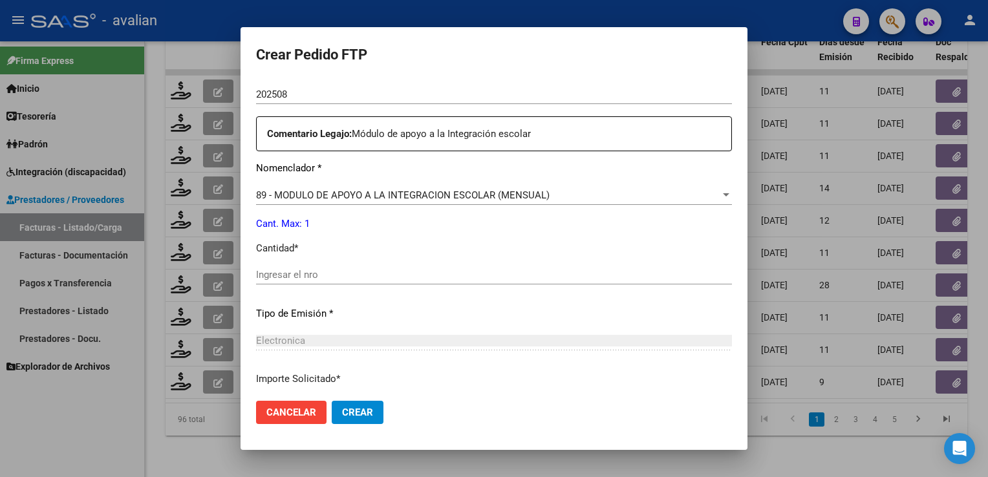
scroll to position [517, 0]
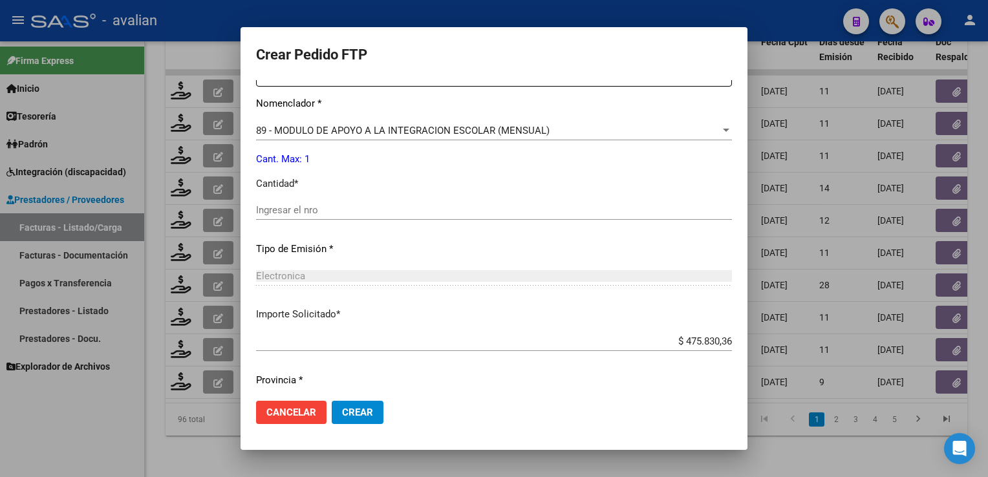
click at [305, 216] on input "Ingresar el nro" at bounding box center [494, 210] width 476 height 12
type input "1"
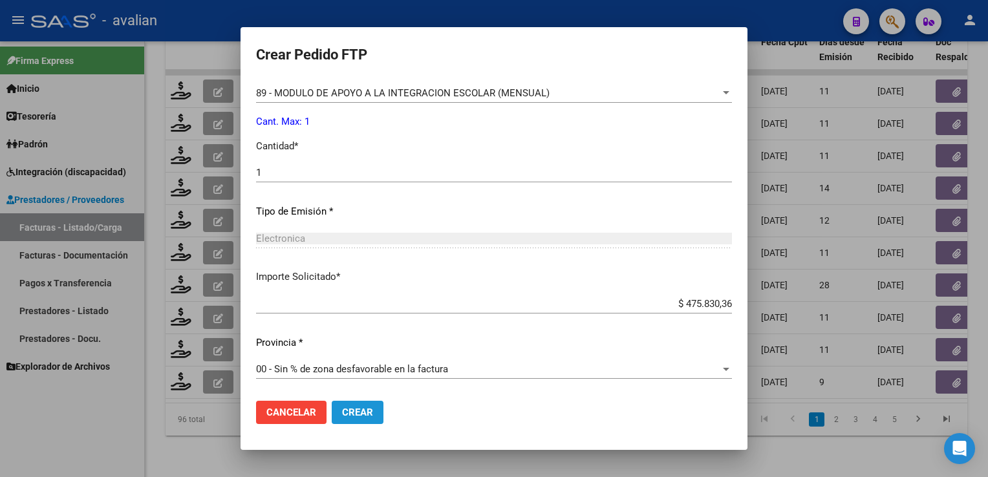
click at [358, 415] on span "Crear" at bounding box center [357, 413] width 31 height 12
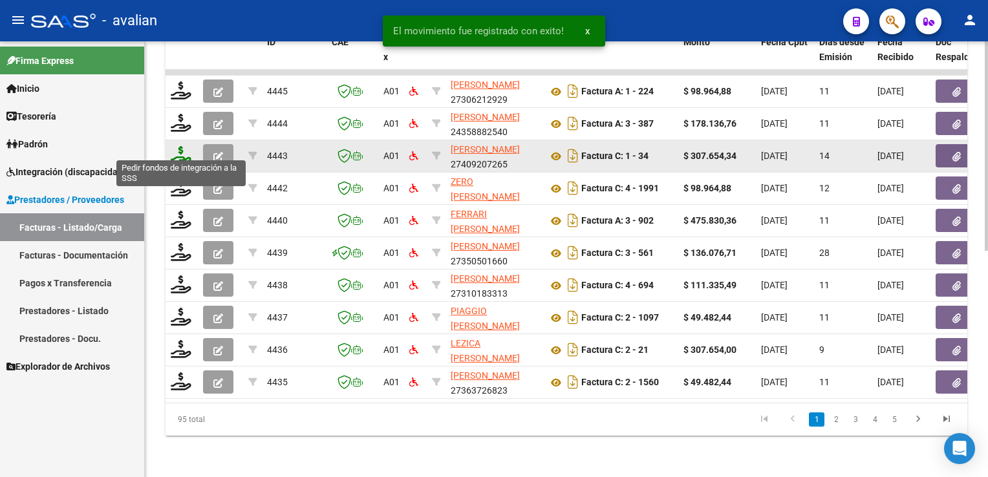
click at [178, 148] on icon at bounding box center [181, 155] width 21 height 18
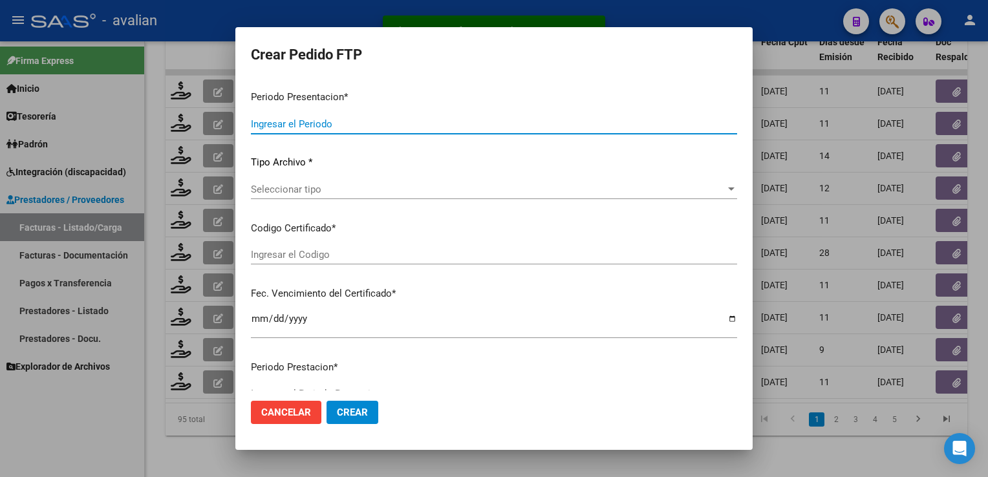
type input "202508"
type input "202507"
type input "$ 307.654,34"
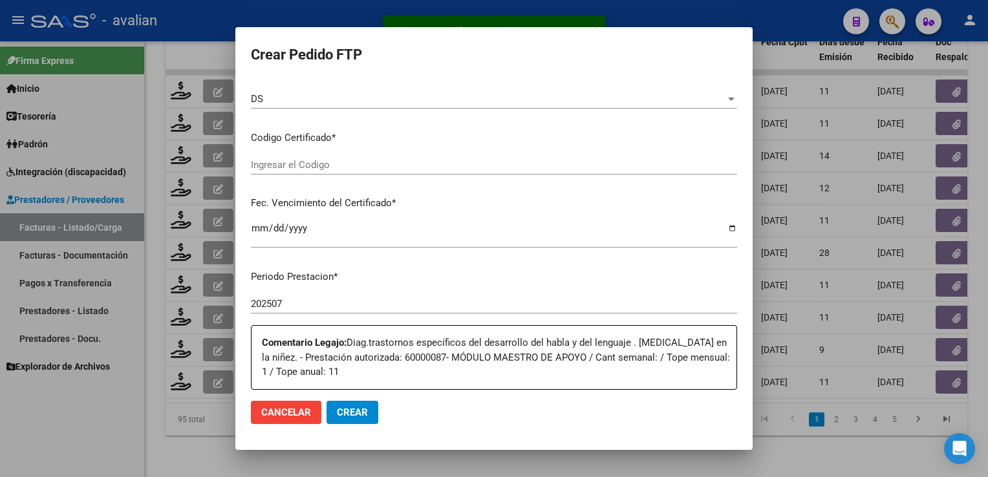
type input "ARG02000553581402022061320270613SFE237"
type input "[DATE]"
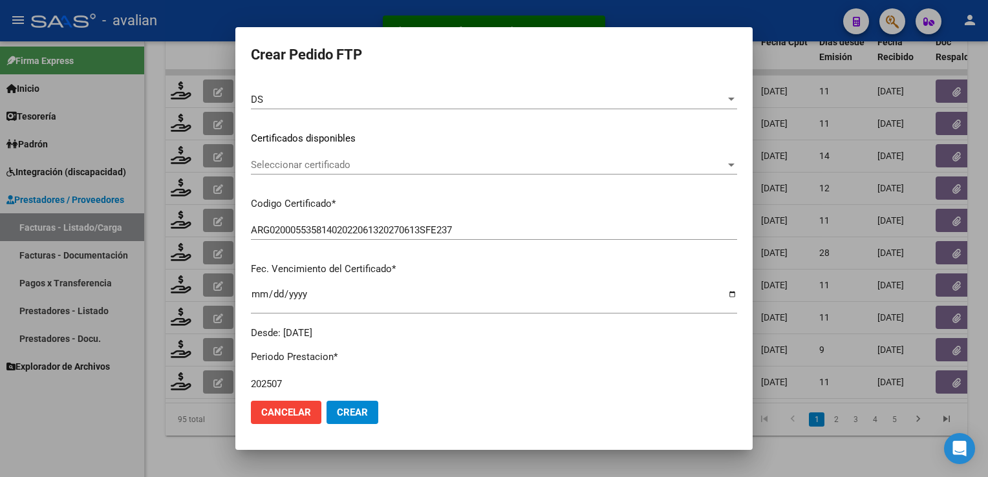
click at [321, 174] on div "Seleccionar certificado Seleccionar certificado" at bounding box center [494, 164] width 486 height 19
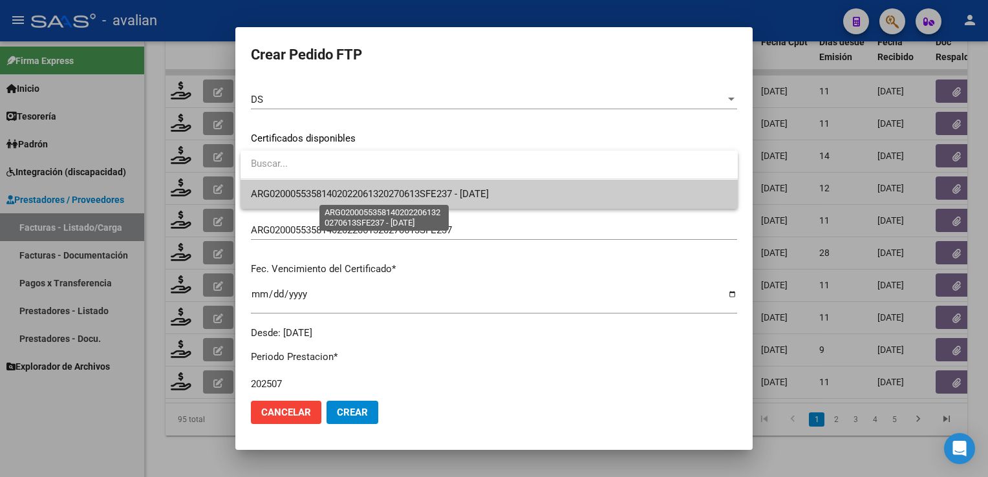
click at [317, 193] on span "ARG02000553581402022061320270613SFE237 - [DATE]" at bounding box center [370, 194] width 238 height 12
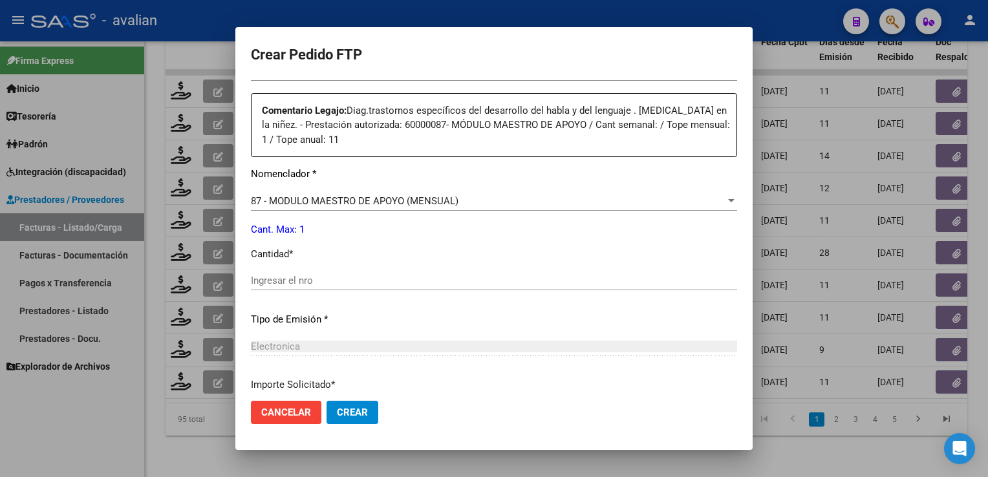
scroll to position [486, 0]
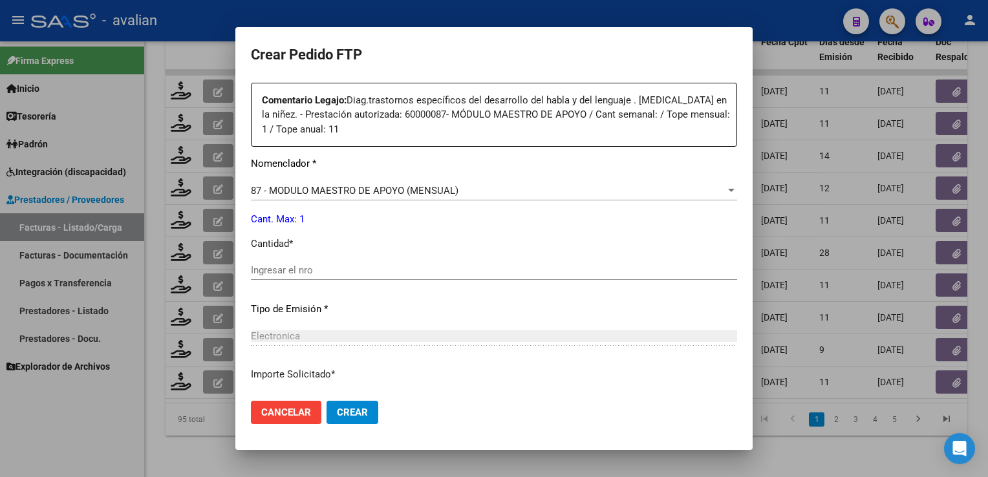
click at [293, 270] on input "Ingresar el nro" at bounding box center [494, 270] width 486 height 12
type input "1"
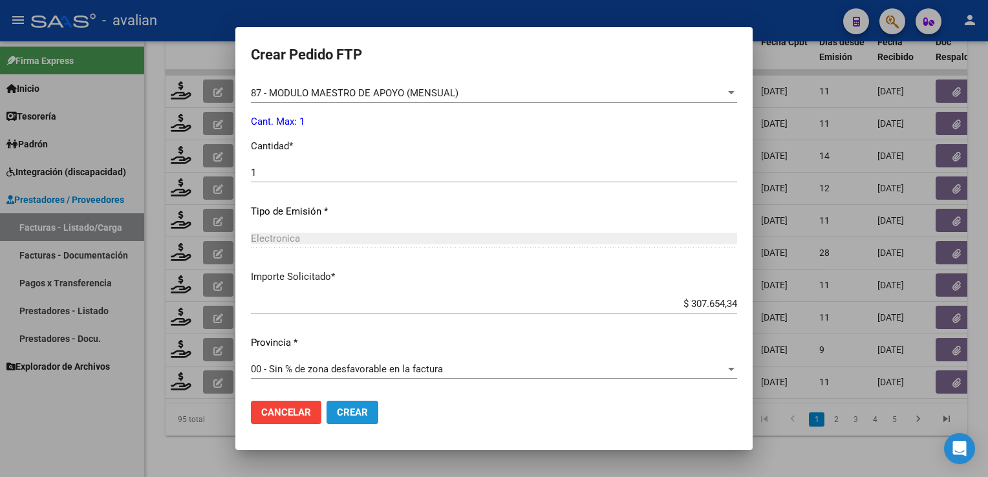
click at [367, 404] on button "Crear" at bounding box center [352, 412] width 52 height 23
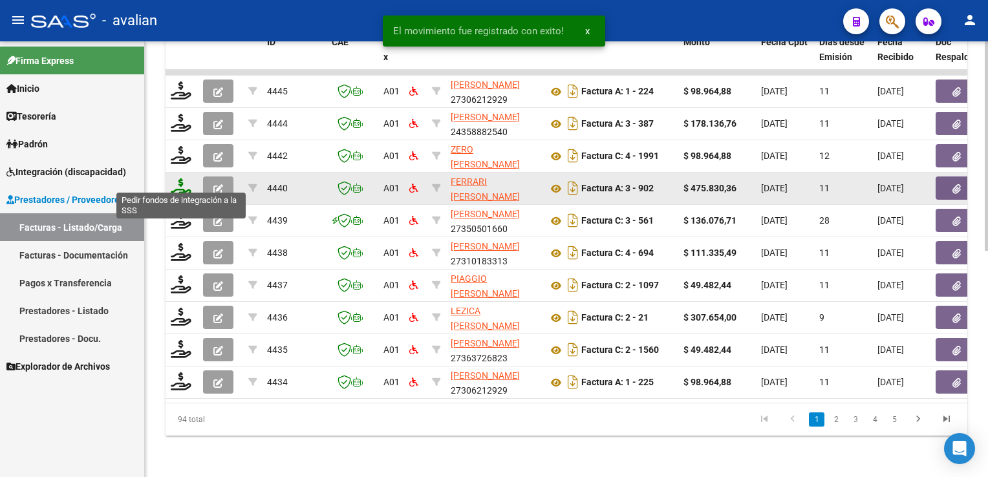
click at [179, 180] on icon at bounding box center [181, 187] width 21 height 18
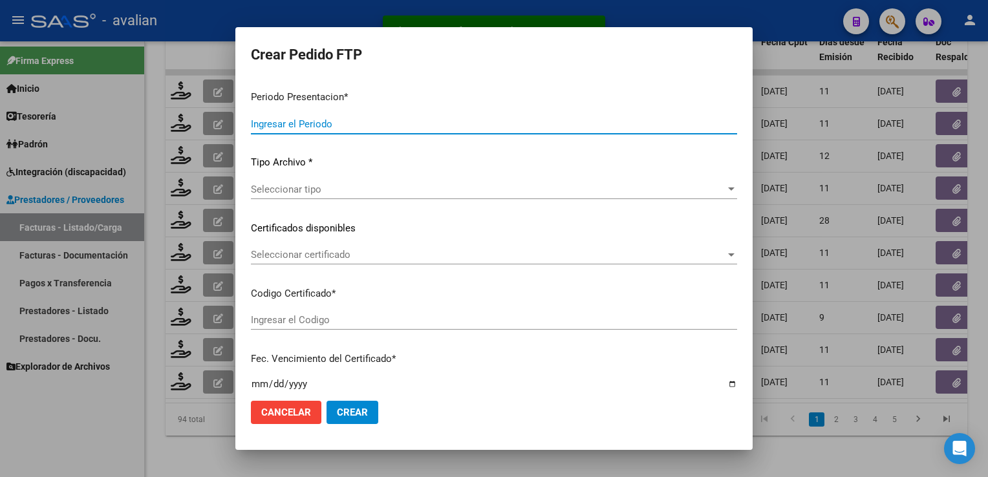
type input "202508"
type input "$ 475.830,36"
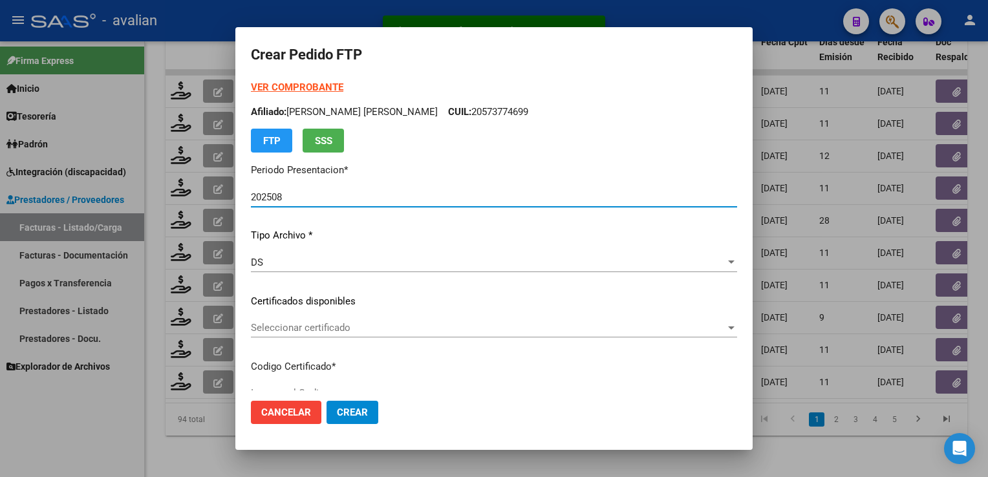
type input "ARG02000557928342021091020260910SFE192"
type input "[DATE]"
click at [354, 323] on span "Seleccionar certificado" at bounding box center [488, 328] width 474 height 12
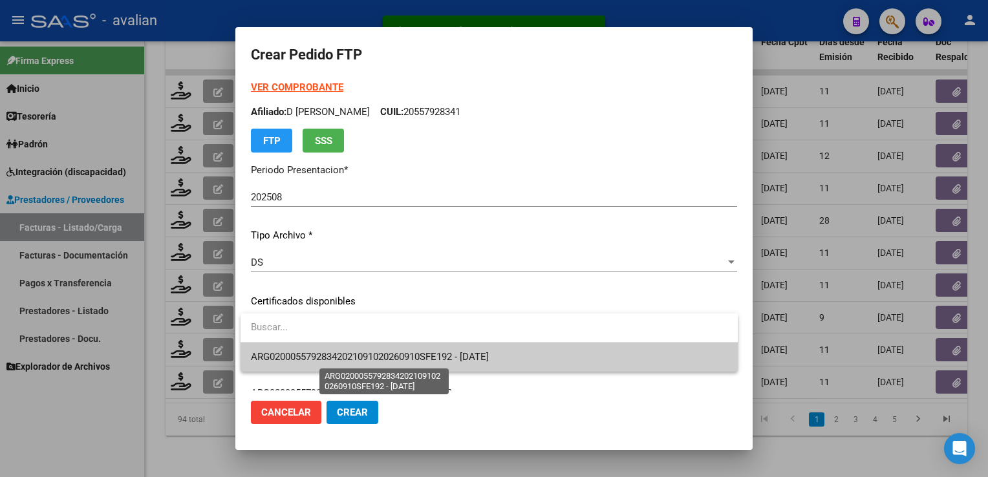
click at [339, 356] on span "ARG02000557928342021091020260910SFE192 - [DATE]" at bounding box center [370, 357] width 238 height 12
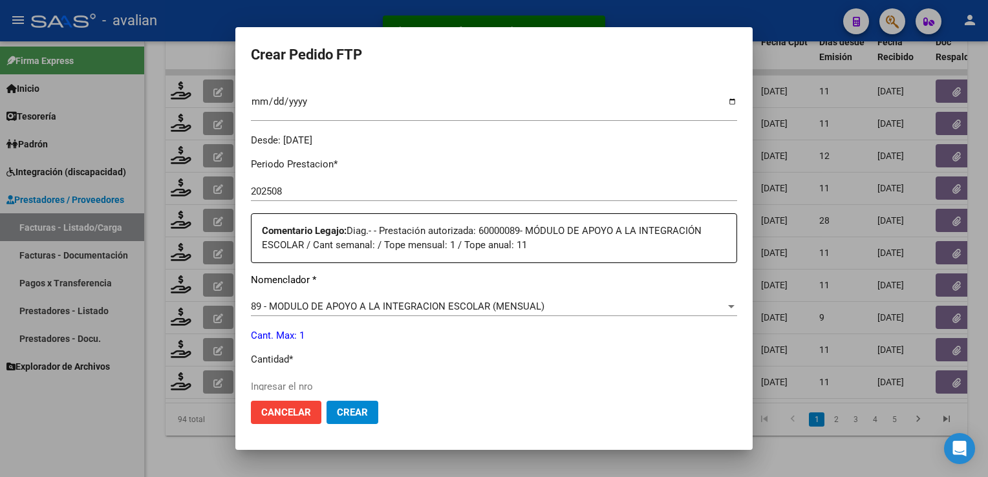
scroll to position [388, 0]
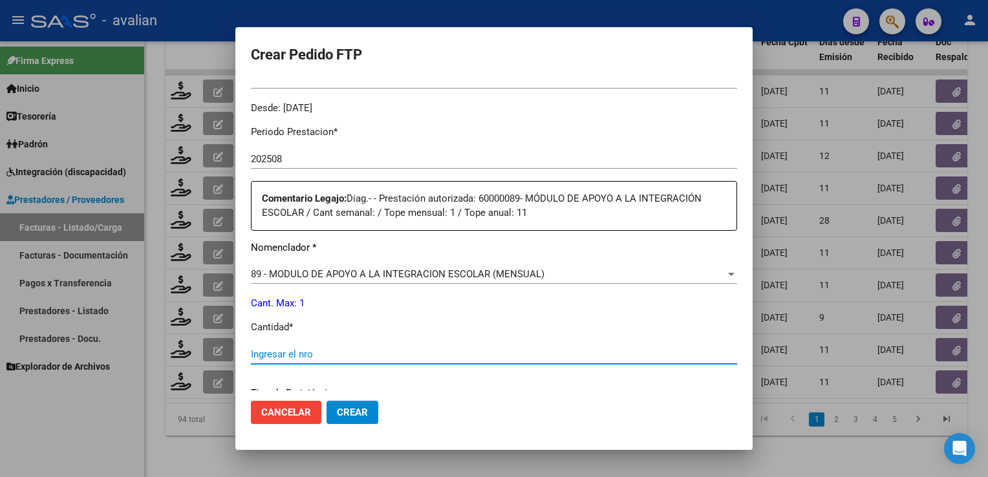
click at [292, 348] on input "Ingresar el nro" at bounding box center [494, 354] width 486 height 12
type input "1"
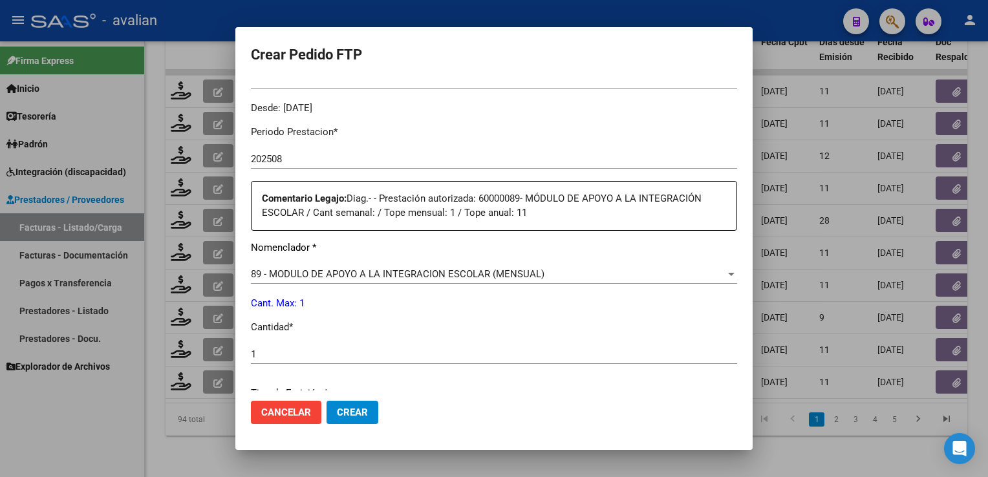
scroll to position [569, 0]
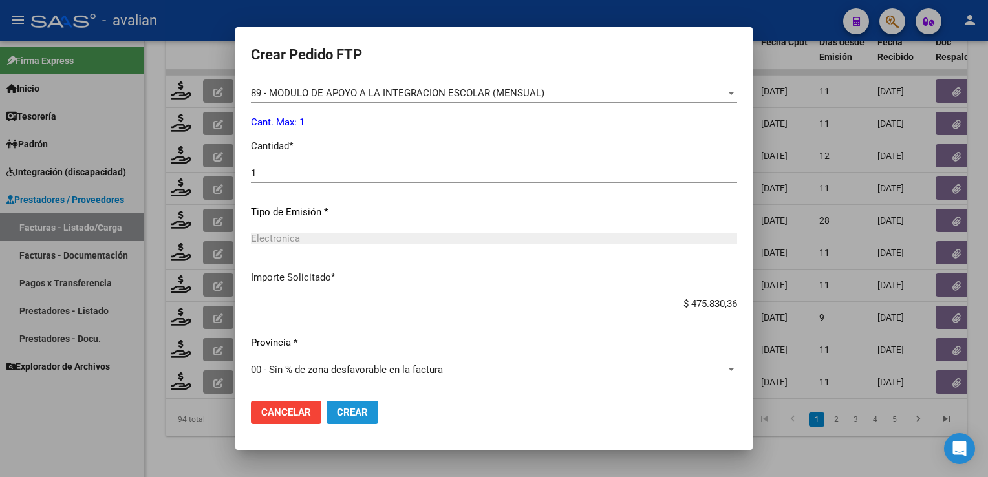
click at [365, 411] on span "Crear" at bounding box center [352, 413] width 31 height 12
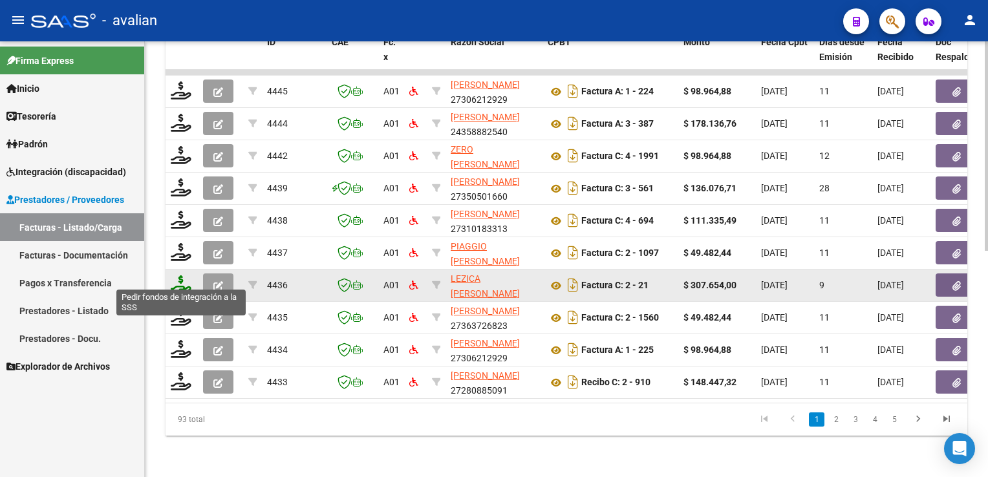
click at [173, 275] on icon at bounding box center [181, 284] width 21 height 18
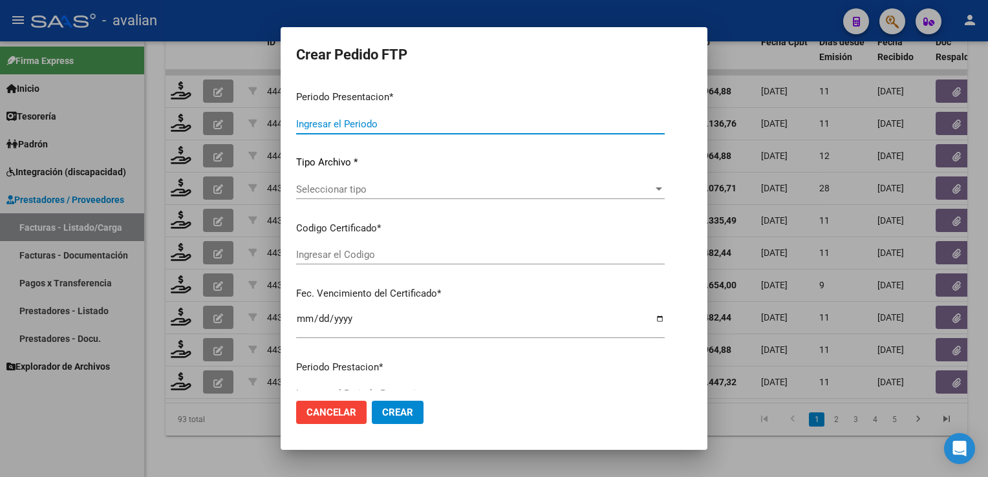
type input "202508"
type input "$ 307.654,00"
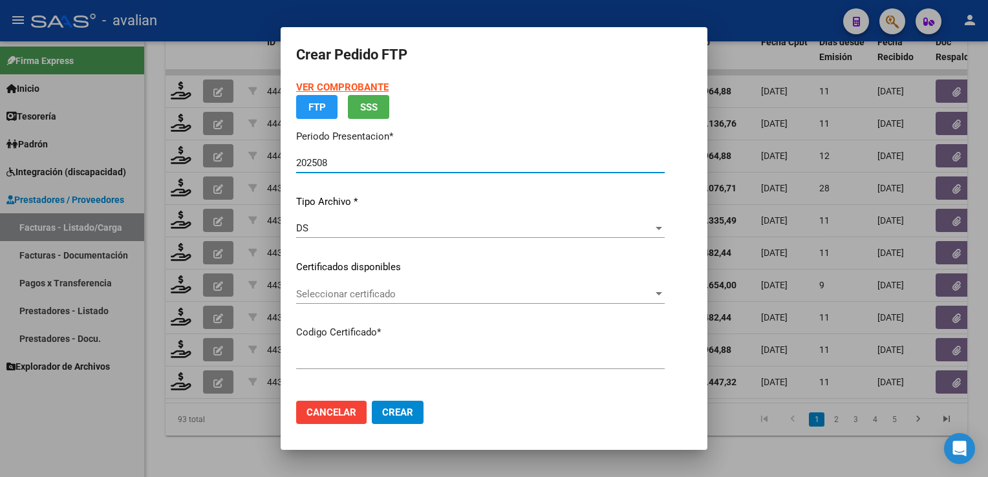
type input "ARG02000569522122021082620250826BSAS330"
type input "[DATE]"
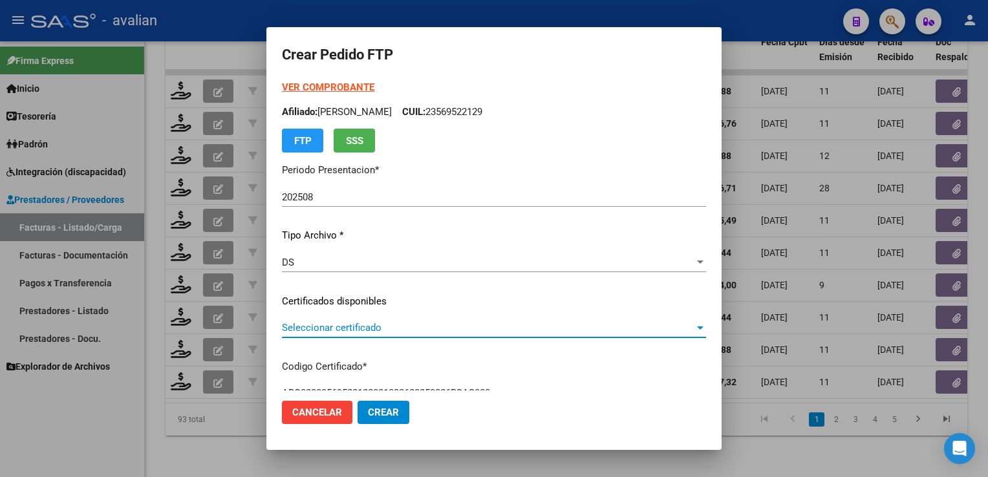
click at [333, 322] on span "Seleccionar certificado" at bounding box center [488, 328] width 412 height 12
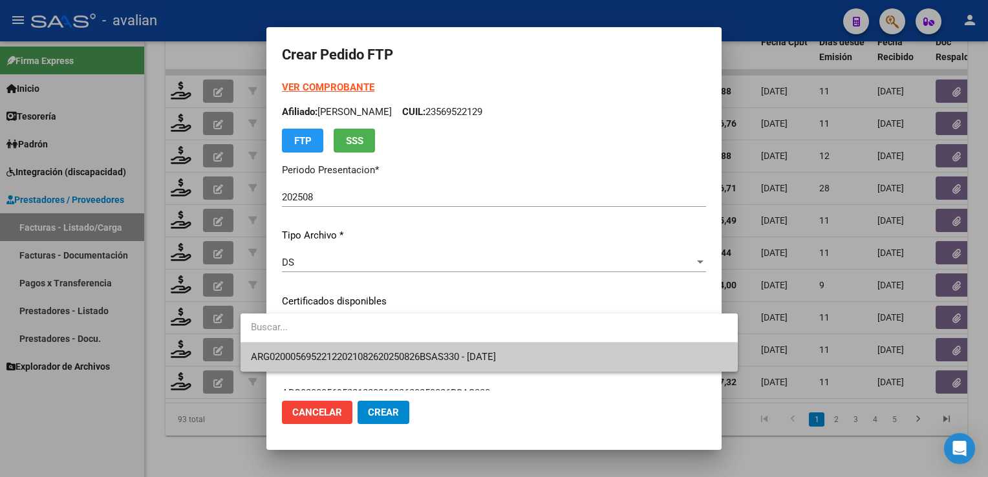
click at [321, 348] on span "ARG02000569522122021082620250826BSAS330 - [DATE]" at bounding box center [489, 357] width 476 height 29
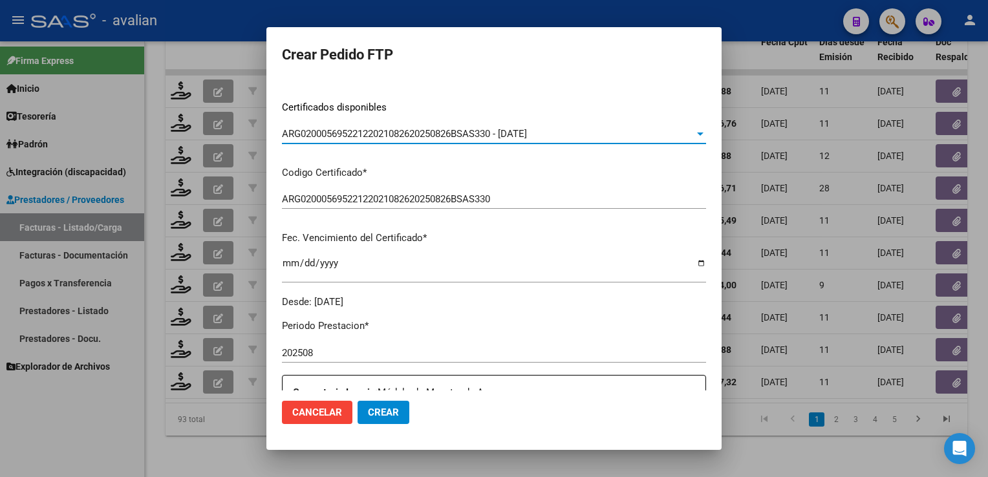
scroll to position [388, 0]
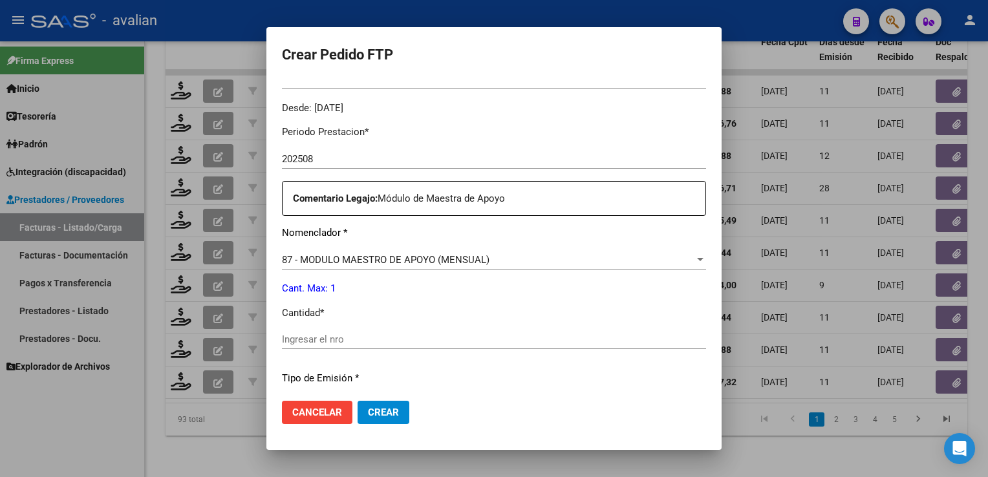
click at [344, 350] on div "Ingresar el nro" at bounding box center [494, 346] width 424 height 32
click at [339, 343] on input "Ingresar el nro" at bounding box center [494, 339] width 424 height 12
type input "1"
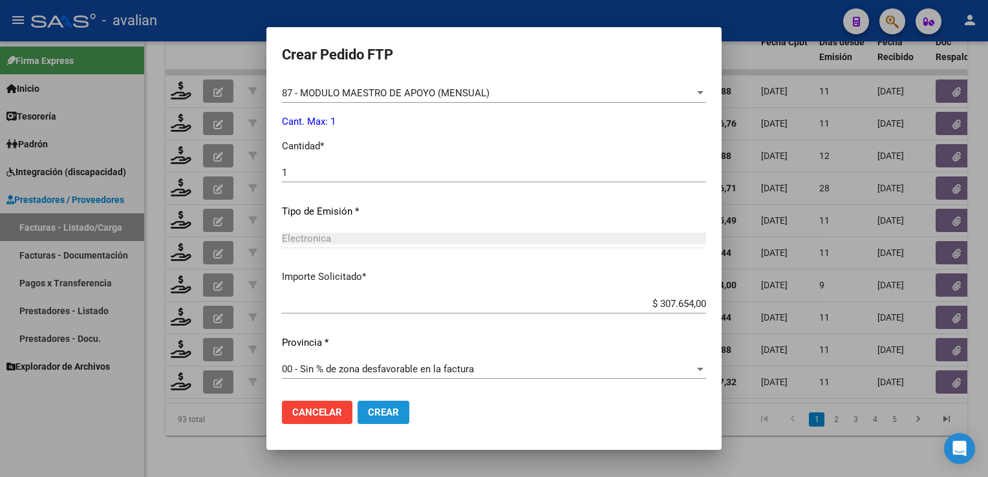
click at [357, 403] on button "Crear" at bounding box center [383, 412] width 52 height 23
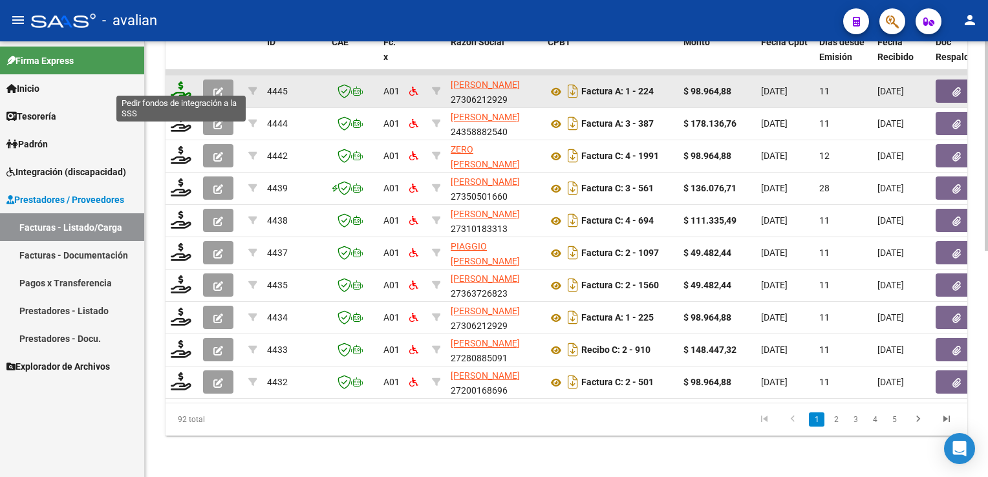
click at [180, 84] on icon at bounding box center [181, 90] width 21 height 18
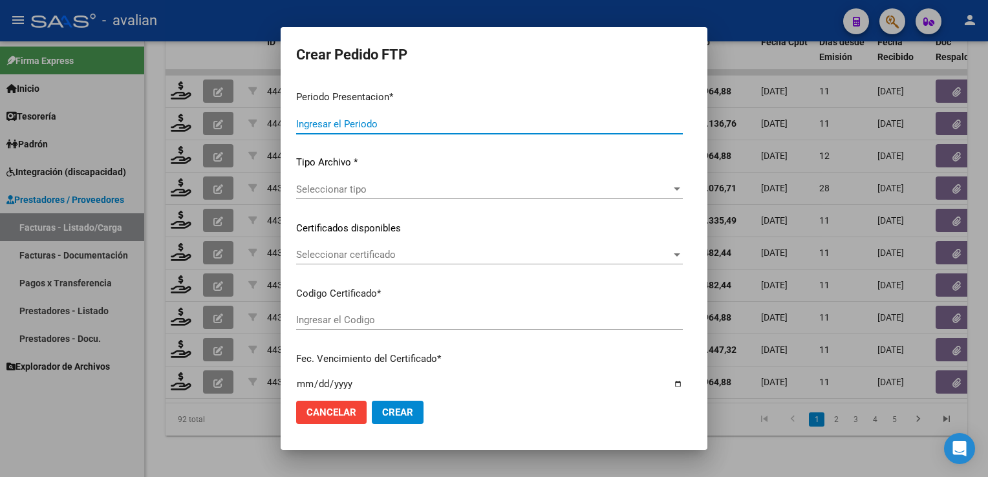
type input "202508"
type input "$ 98.964,88"
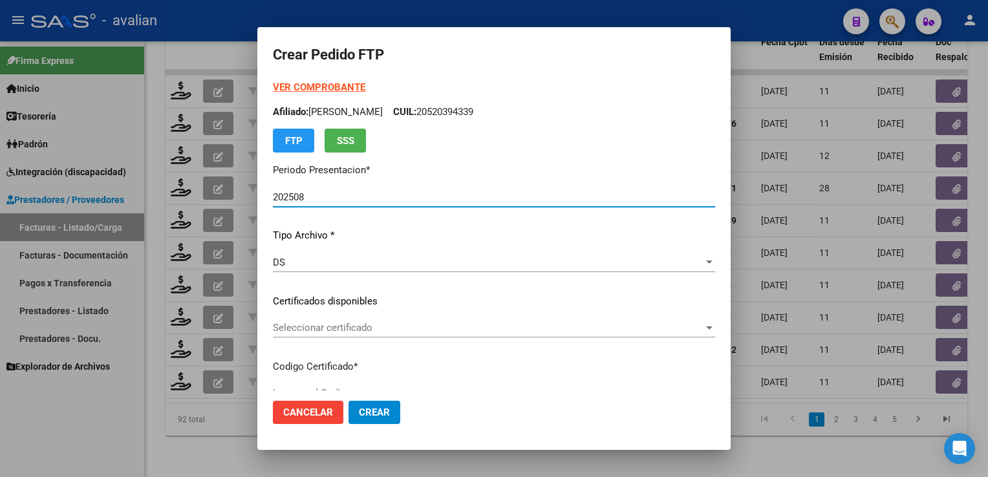
type input "ARG02000573217552025040920350409SAN159"
type input "[DATE]"
click at [349, 327] on span "Seleccionar certificado" at bounding box center [488, 328] width 430 height 12
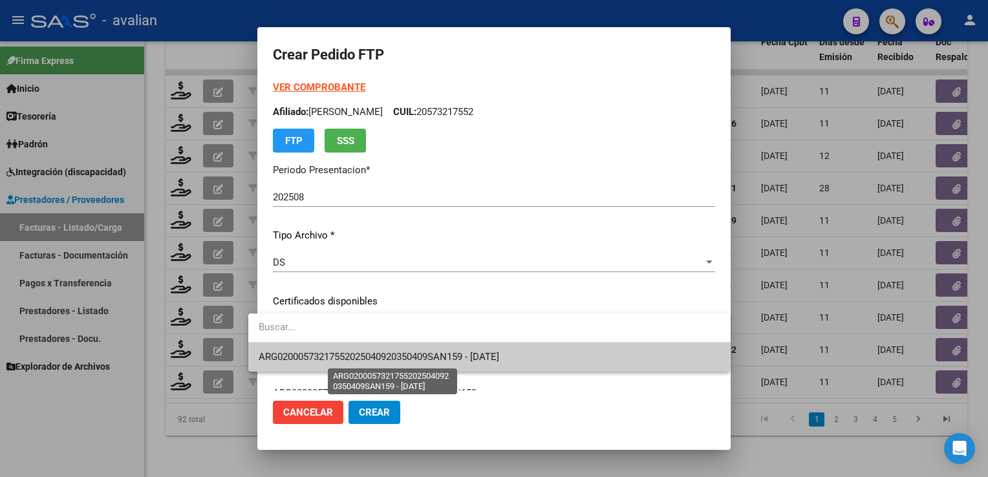
click at [342, 353] on span "ARG02000573217552025040920350409SAN159 - [DATE]" at bounding box center [379, 357] width 240 height 12
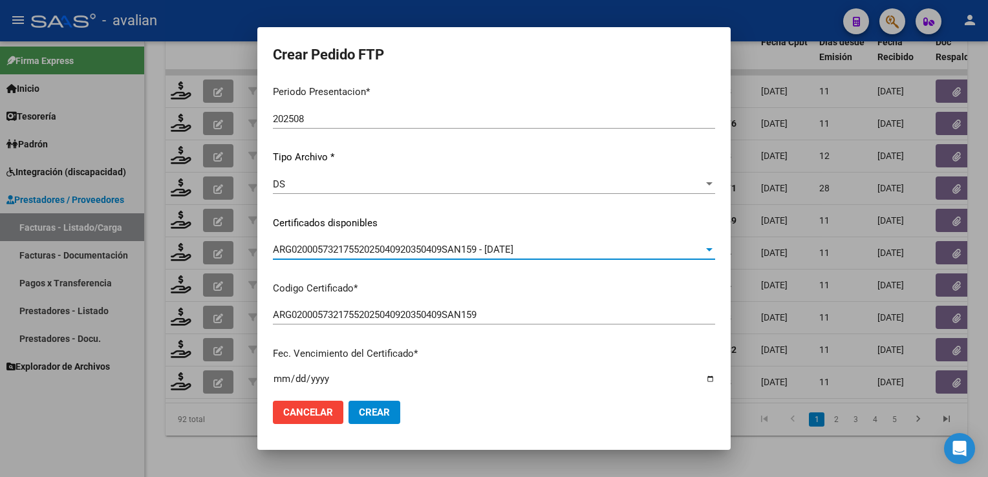
scroll to position [0, 0]
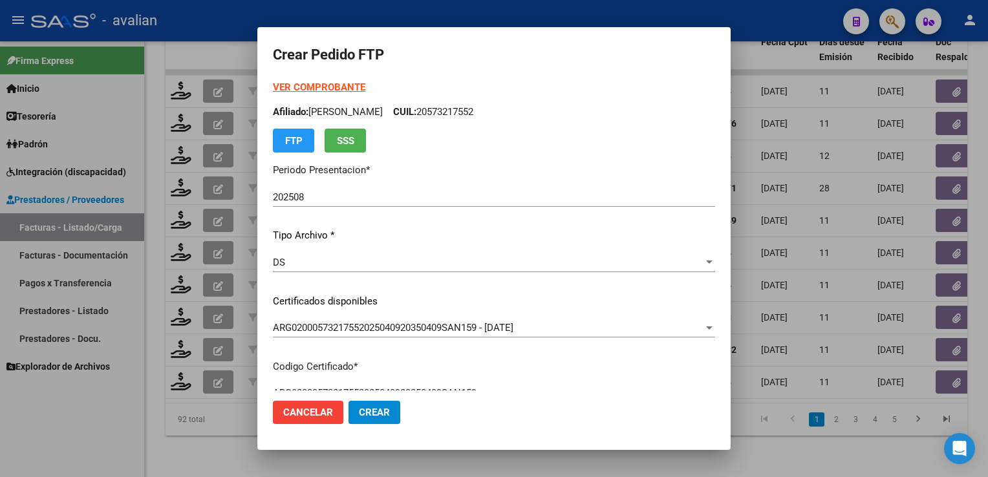
click at [455, 110] on p "Afiliado: [PERSON_NAME]: 20573217552" at bounding box center [494, 112] width 442 height 15
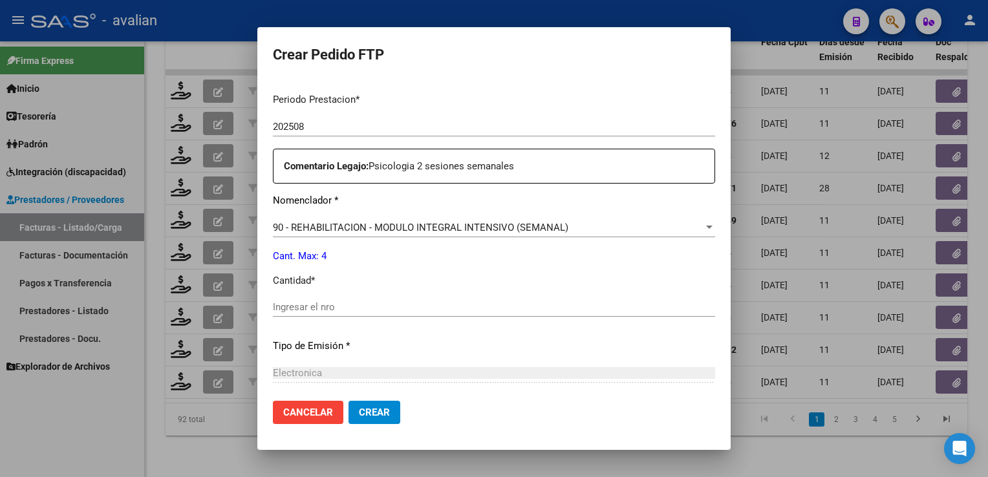
scroll to position [452, 0]
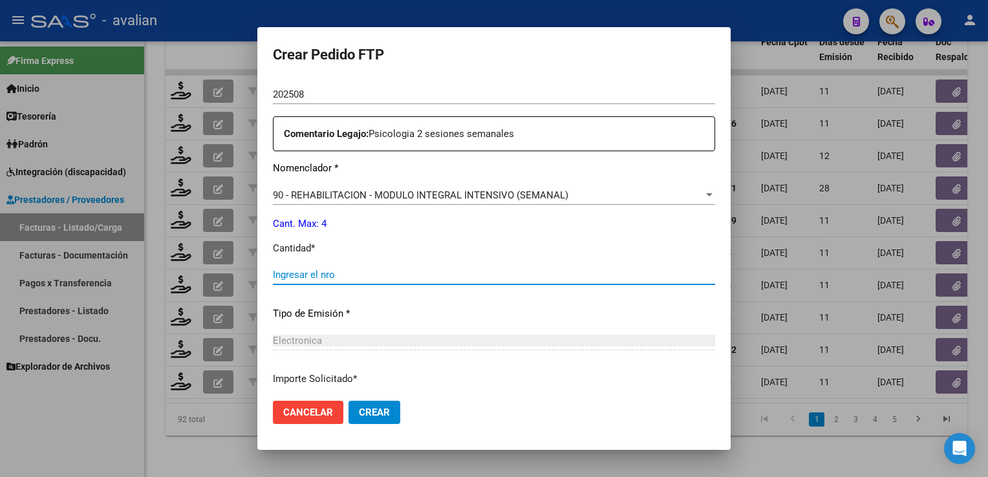
click at [333, 279] on input "Ingresar el nro" at bounding box center [494, 275] width 442 height 12
type input "4"
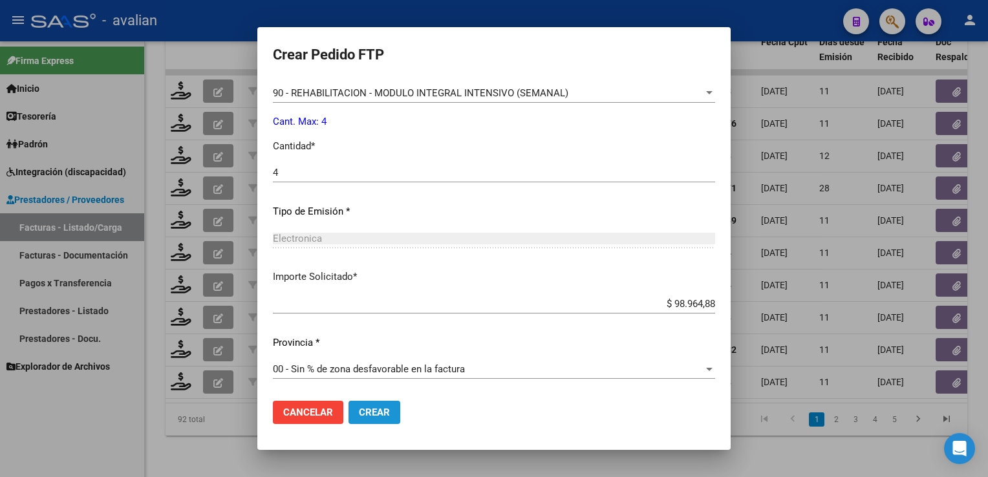
click at [370, 418] on span "Crear" at bounding box center [374, 413] width 31 height 12
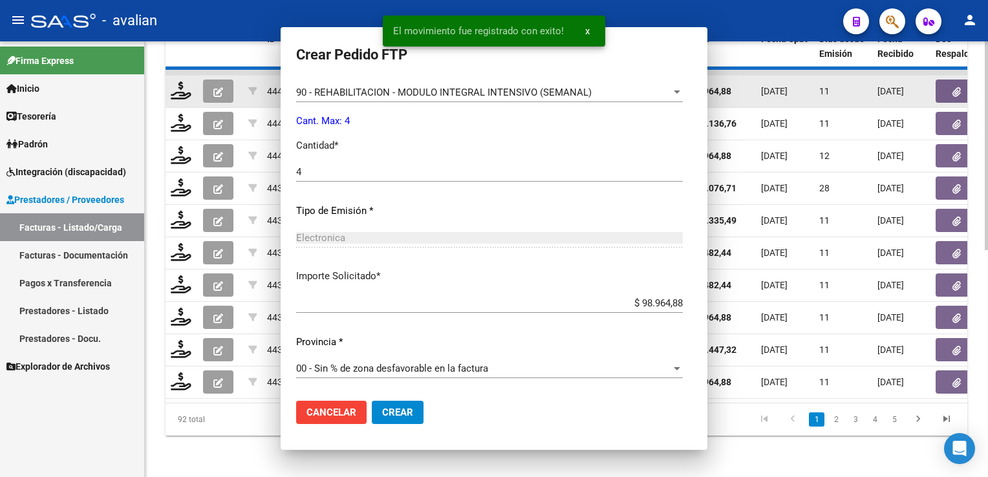
scroll to position [0, 0]
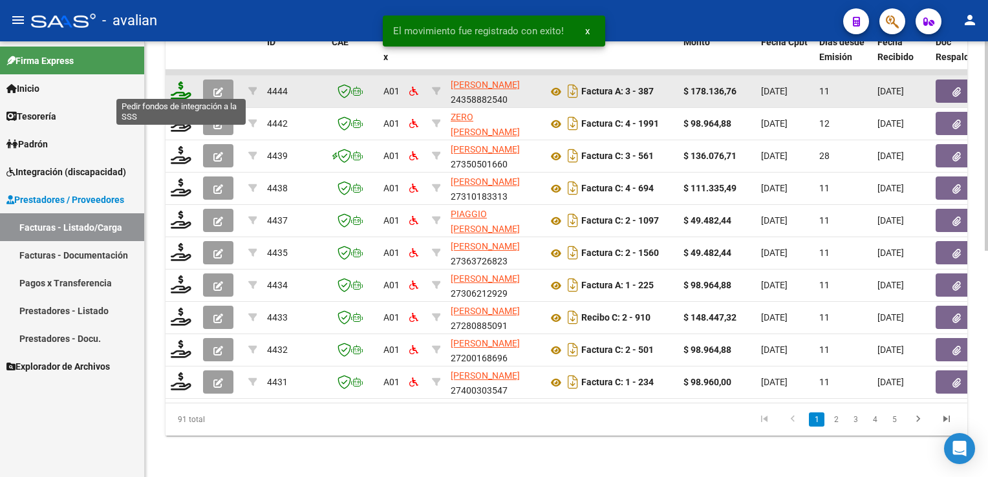
click at [180, 87] on icon at bounding box center [181, 90] width 21 height 18
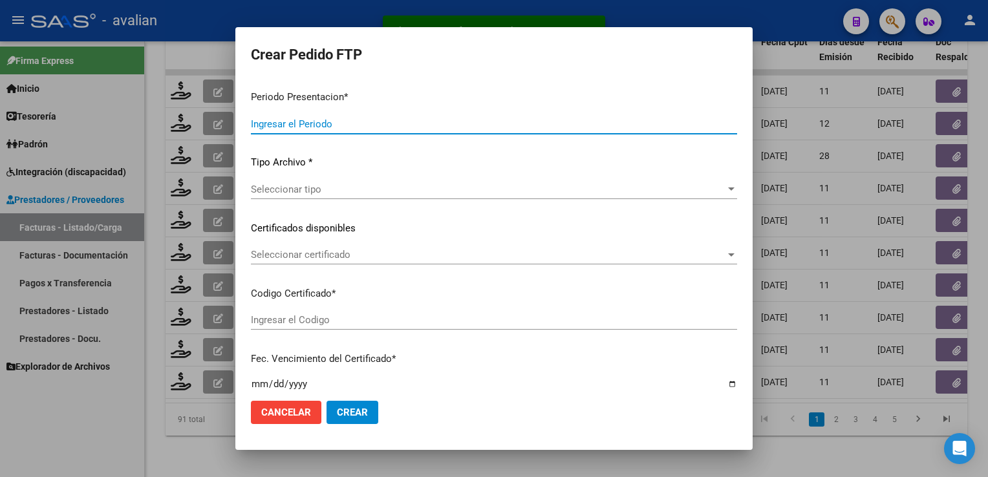
type input "202508"
type input "$ 178.136,76"
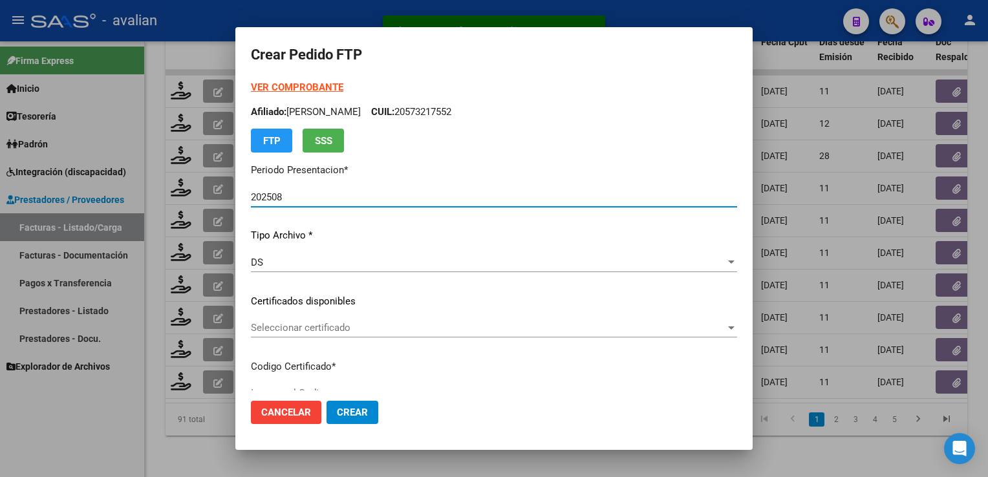
type input "ARG02000559071792023011220260112CHU176"
type input "[DATE]"
click at [332, 323] on span "Seleccionar certificado" at bounding box center [488, 328] width 474 height 12
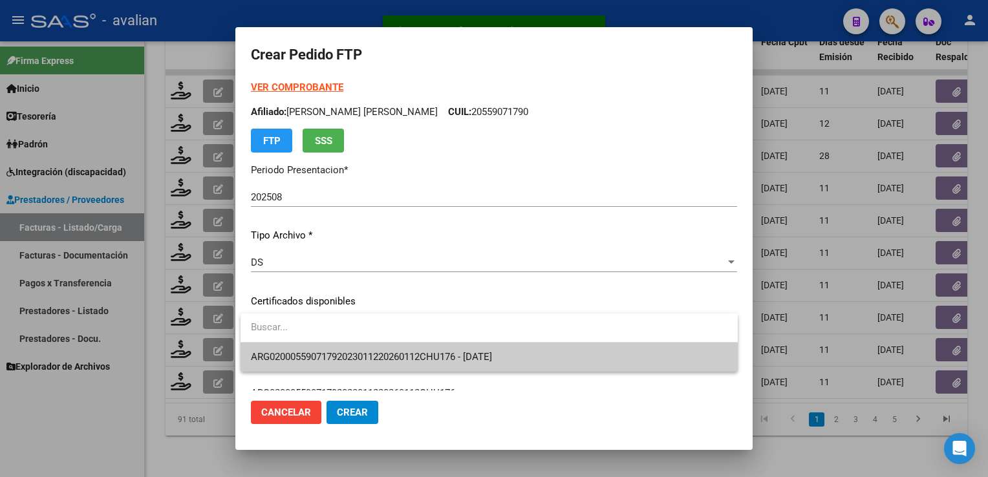
click at [321, 341] on input "dropdown search" at bounding box center [488, 327] width 497 height 29
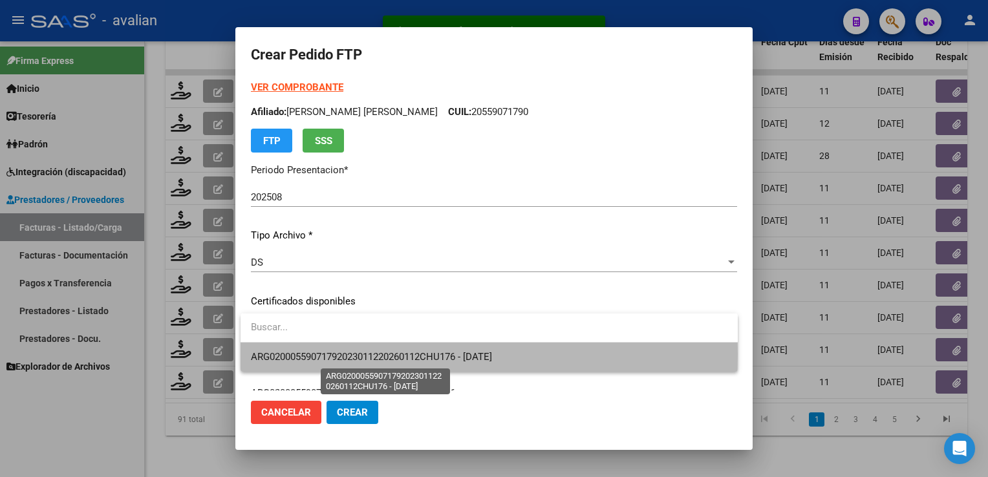
click at [313, 354] on span "ARG02000559071792023011220260112CHU176 - [DATE]" at bounding box center [371, 357] width 241 height 12
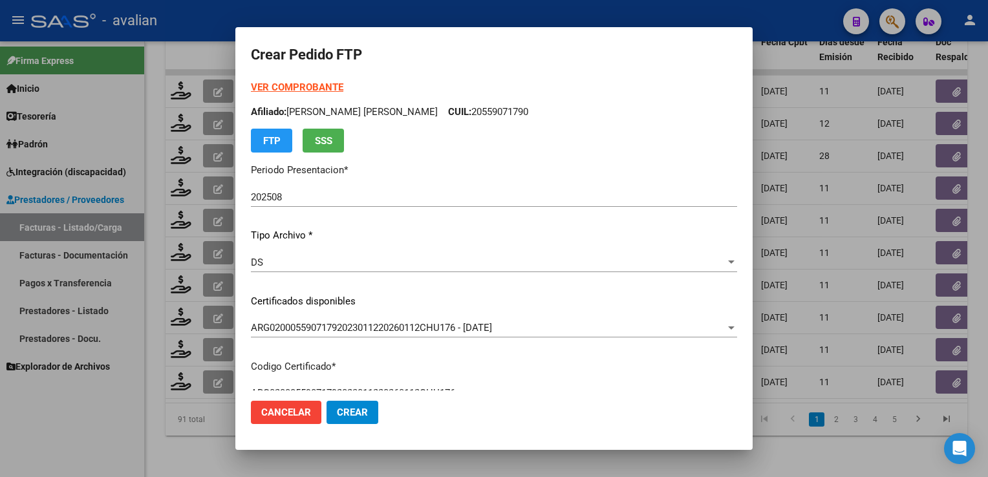
click at [495, 120] on div "VER COMPROBANTE ARCA Padrón Afiliado: [PERSON_NAME] [PERSON_NAME] CUIL: 2055907…" at bounding box center [494, 116] width 486 height 72
click at [492, 111] on p "Afiliado: [PERSON_NAME] [PERSON_NAME] CUIL: 20559071790" at bounding box center [494, 112] width 486 height 15
click at [340, 87] on strong "VER COMPROBANTE" at bounding box center [297, 87] width 92 height 12
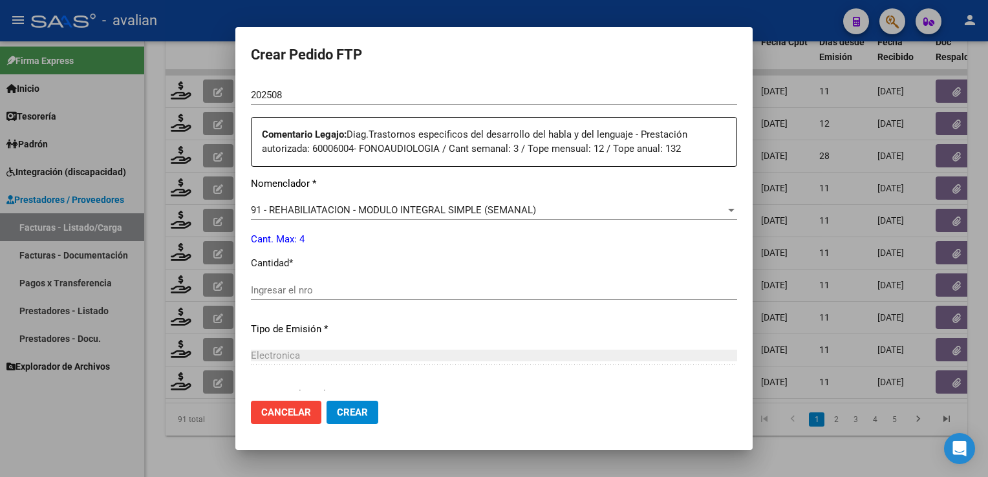
scroll to position [452, 0]
click at [293, 281] on div "Ingresar el nro" at bounding box center [494, 289] width 486 height 19
type input "4"
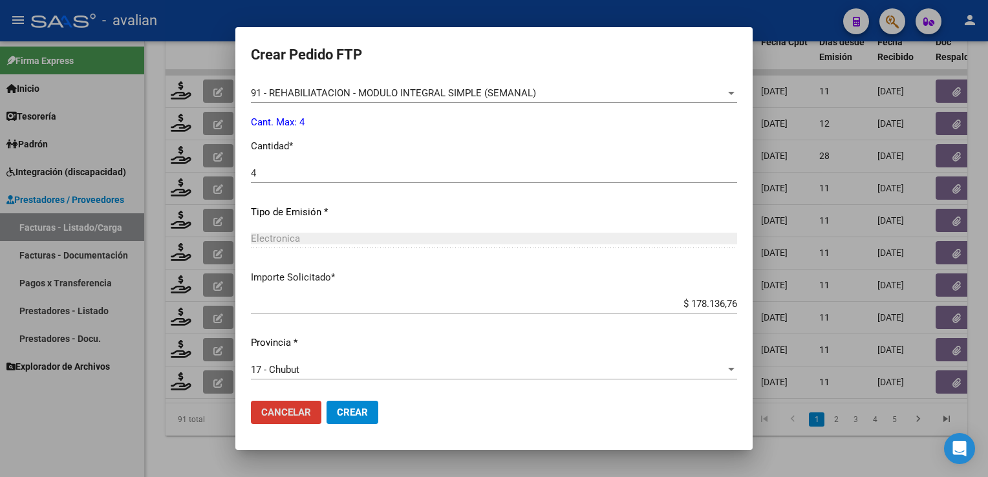
click at [369, 406] on button "Crear" at bounding box center [352, 412] width 52 height 23
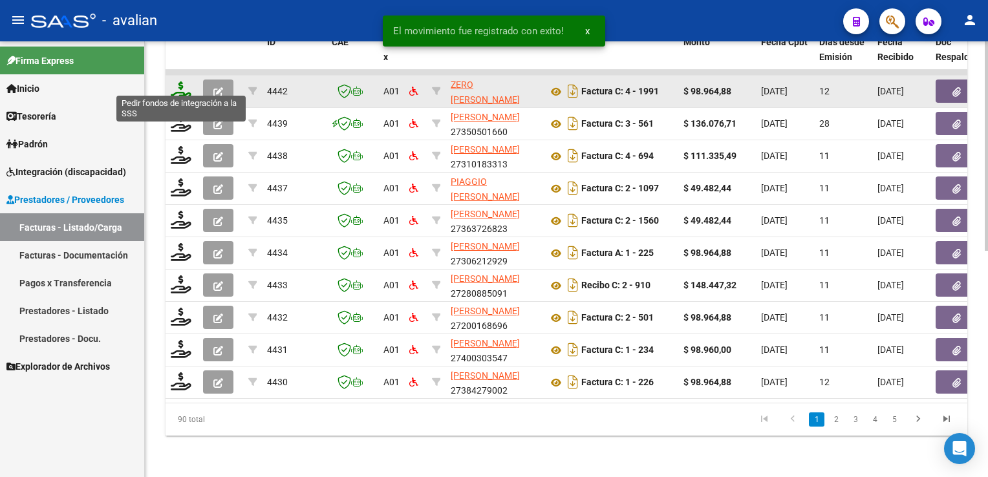
click at [172, 87] on icon at bounding box center [181, 90] width 21 height 18
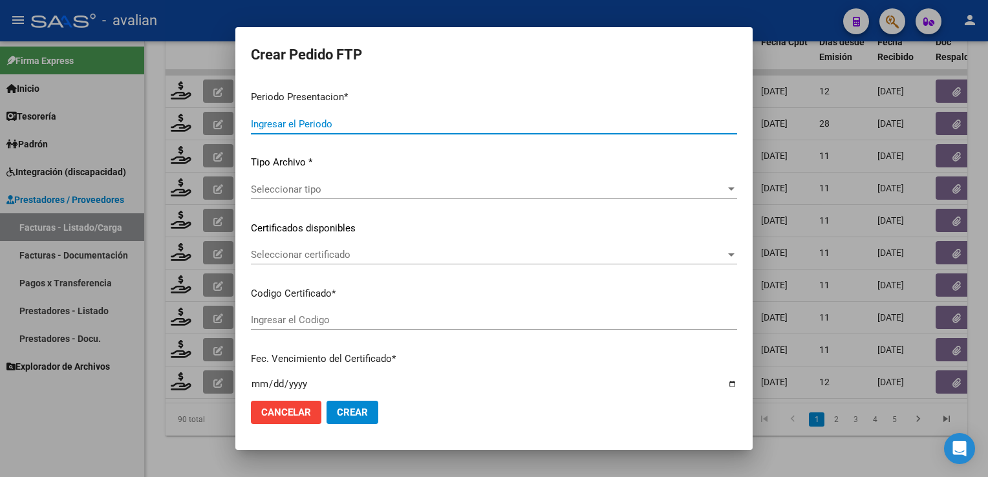
type input "202508"
type input "$ 98.964,88"
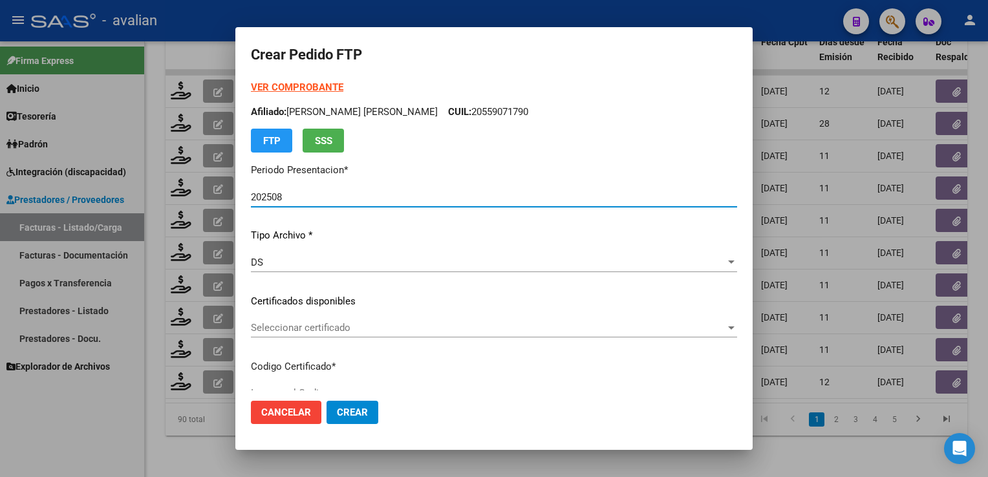
type input "ARG02000577829622021120120251201SFE215"
type input "[DATE]"
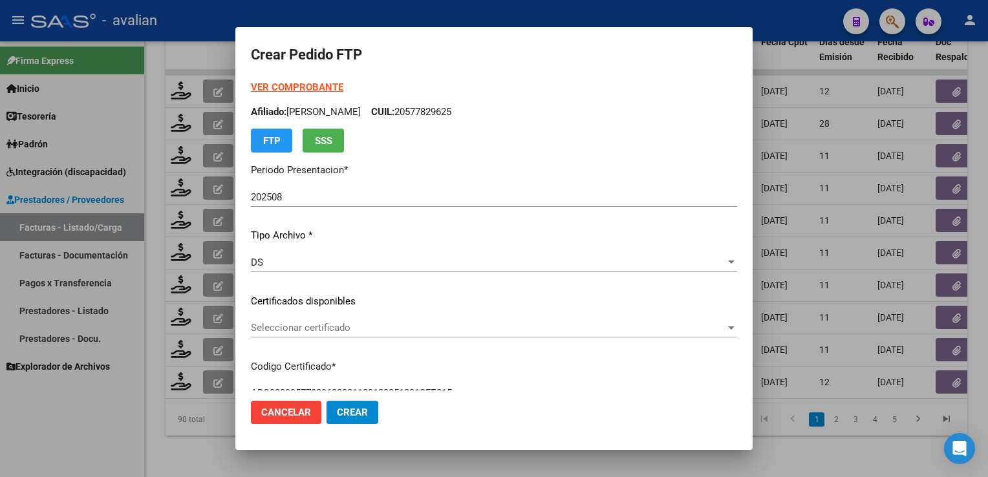
click at [341, 320] on div "Seleccionar certificado Seleccionar certificado" at bounding box center [494, 327] width 486 height 19
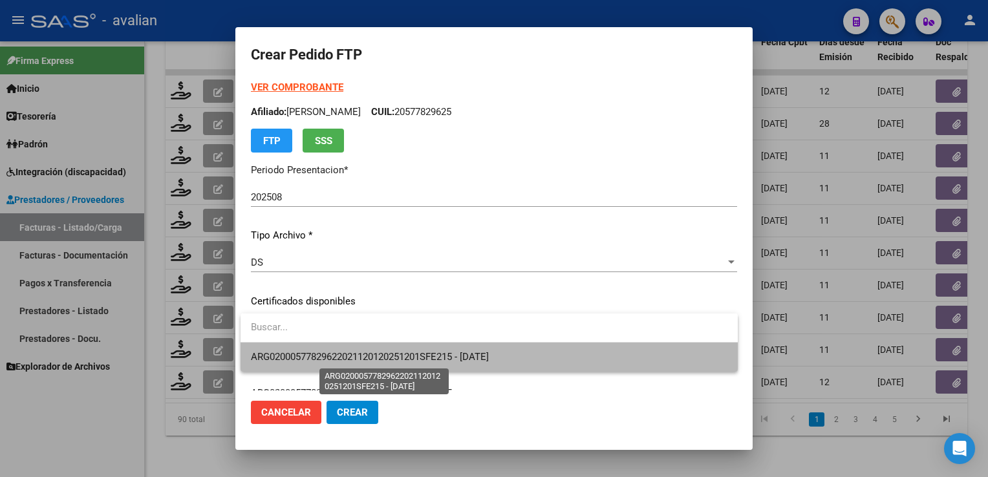
click at [331, 351] on span "ARG02000577829622021120120251201SFE215 - [DATE]" at bounding box center [370, 357] width 238 height 12
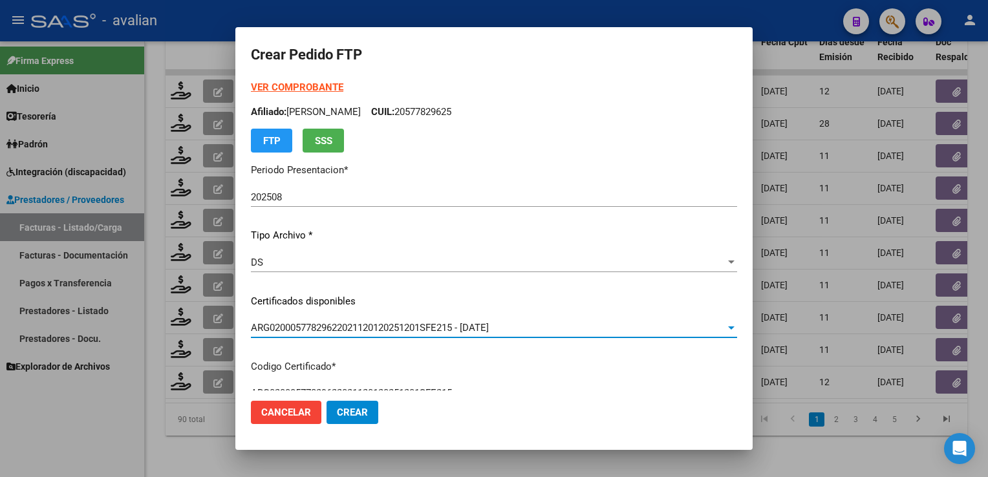
click at [458, 112] on p "Afiliado: [PERSON_NAME]: 20577829625" at bounding box center [494, 112] width 486 height 15
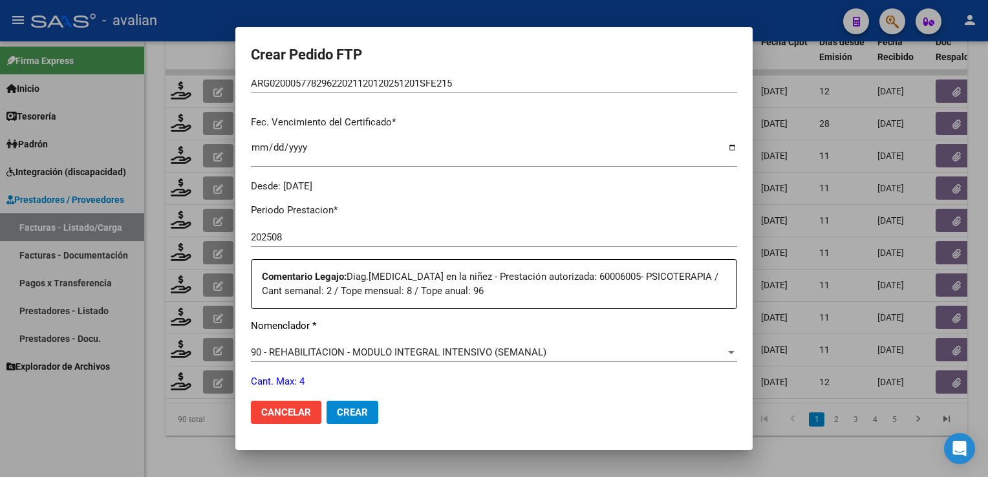
scroll to position [388, 0]
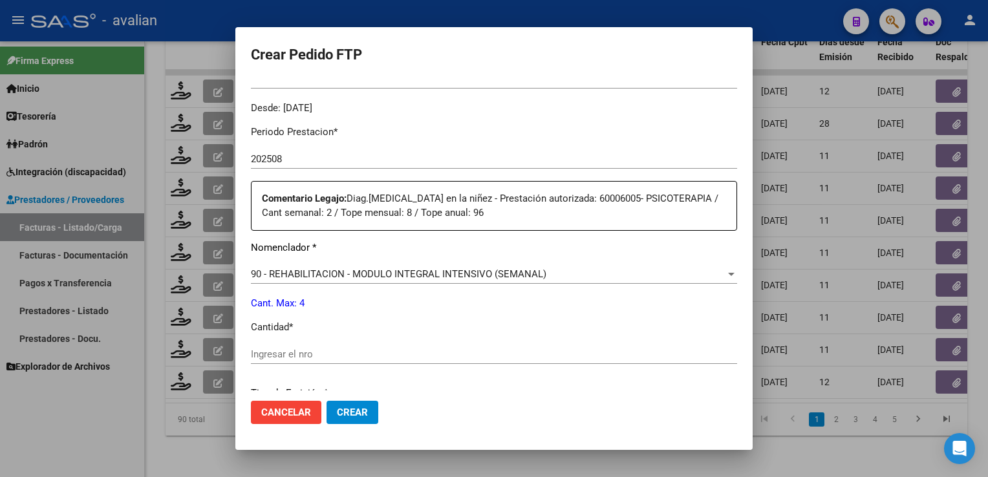
click at [290, 343] on div "Periodo Prestacion * 202508 Ingresar el Periodo Prestacion Comentario Legajo: D…" at bounding box center [494, 343] width 486 height 457
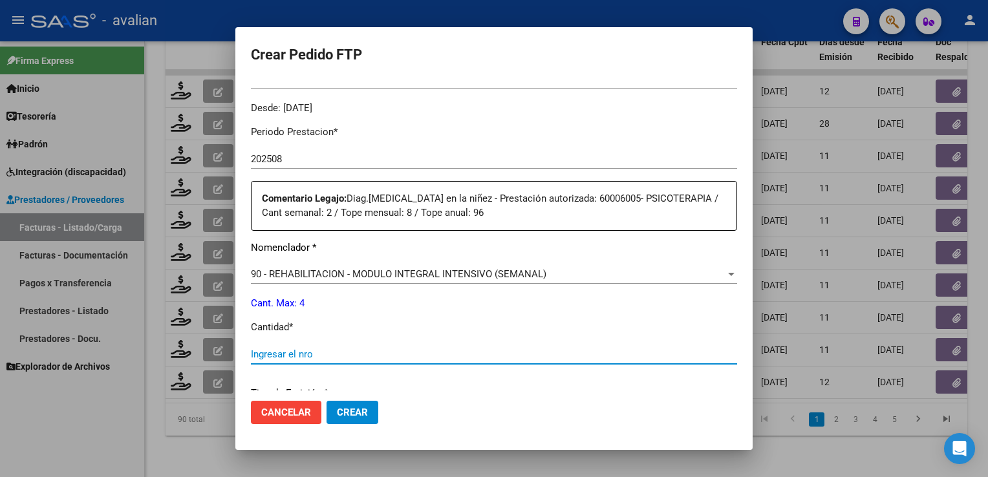
click at [287, 359] on input "Ingresar el nro" at bounding box center [494, 354] width 486 height 12
type input "4"
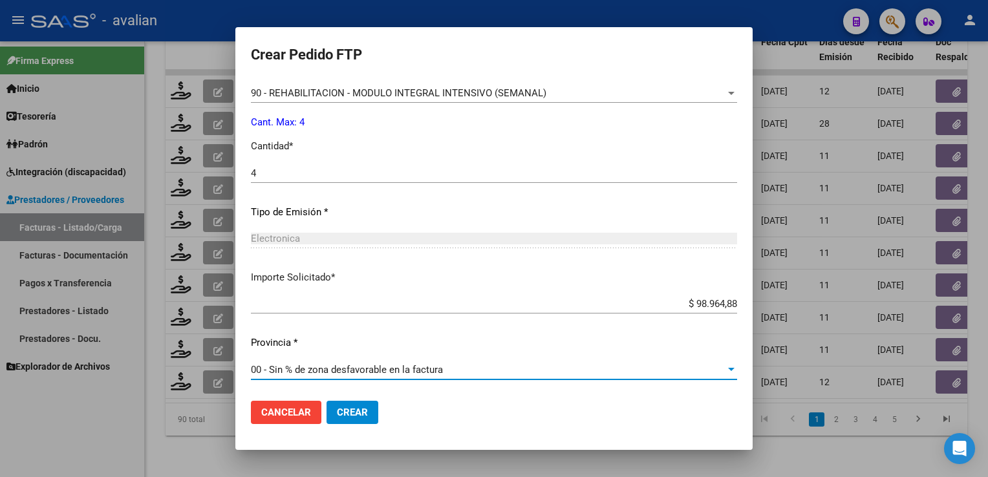
click at [361, 414] on span "Crear" at bounding box center [352, 413] width 31 height 12
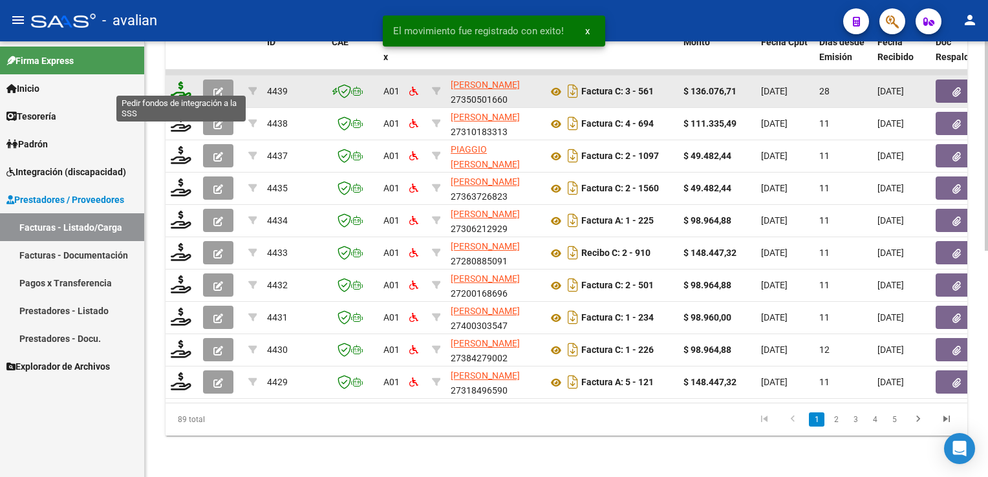
click at [181, 85] on icon at bounding box center [181, 90] width 21 height 18
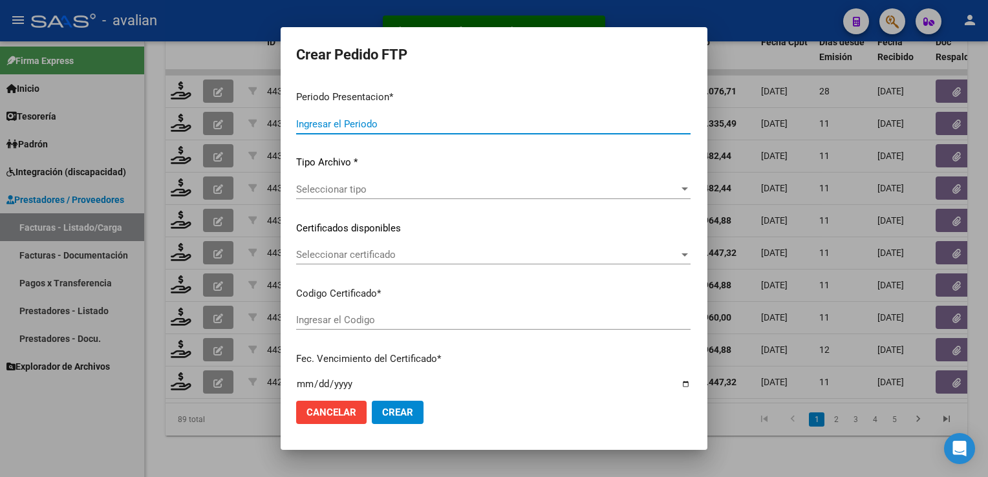
type input "202508"
type input "202506"
type input "$ 136.076,71"
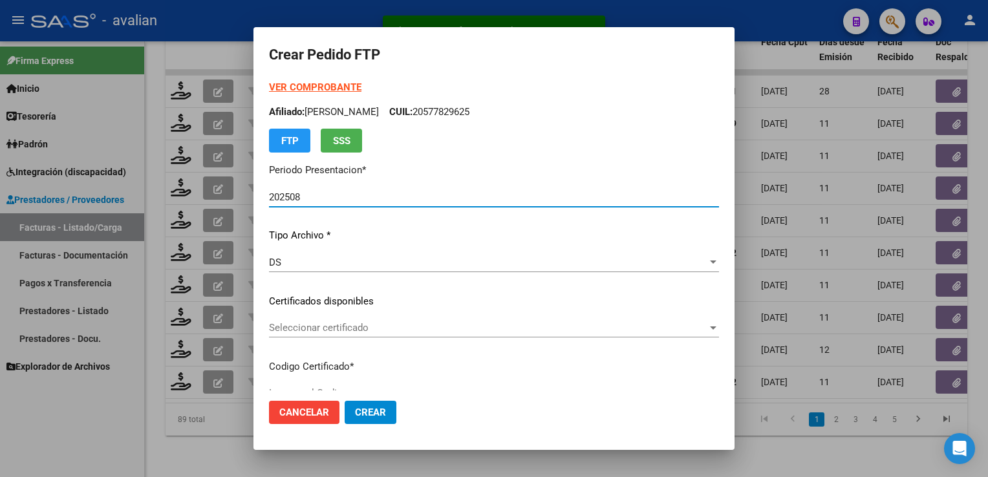
type input "ARG01000543418062024052920340529SFE237"
type input "[DATE]"
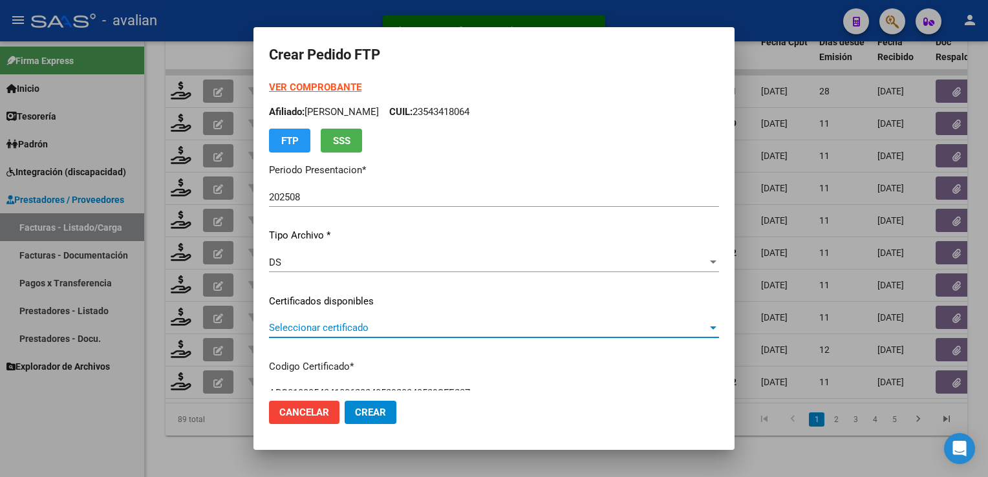
click at [368, 326] on span "Seleccionar certificado" at bounding box center [488, 328] width 438 height 12
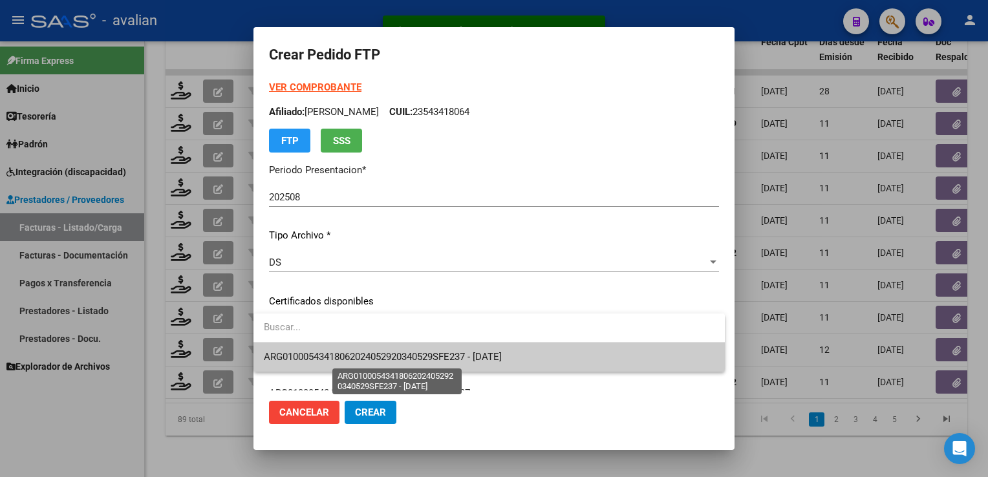
click at [357, 354] on span "ARG01000543418062024052920340529SFE237 - [DATE]" at bounding box center [383, 357] width 238 height 12
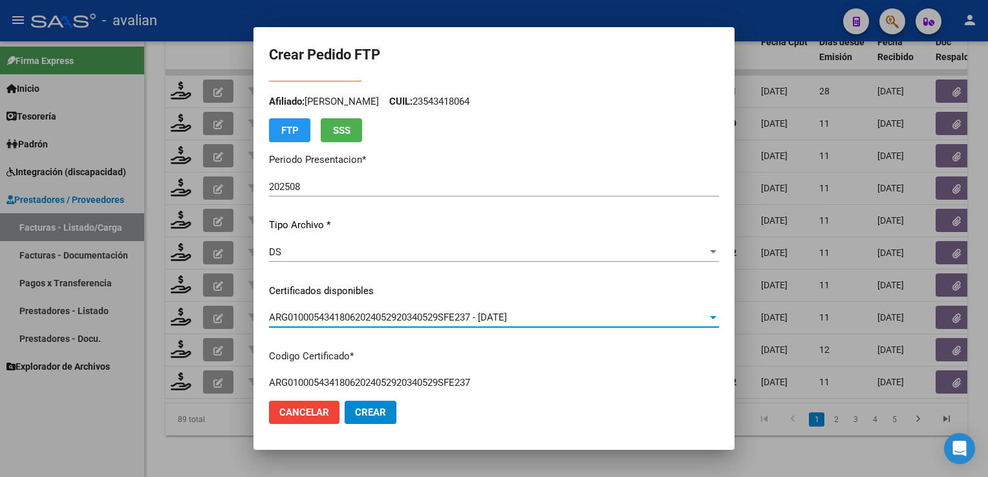
scroll to position [0, 0]
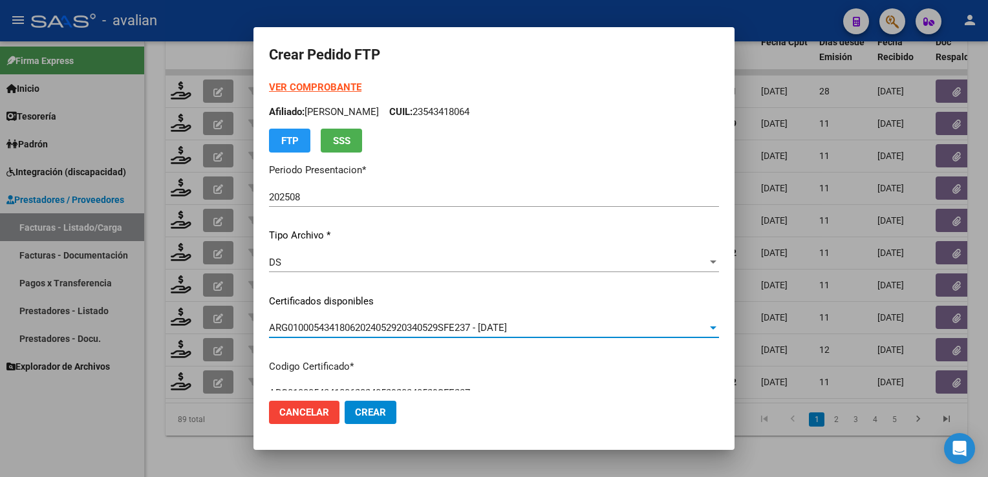
click at [448, 109] on p "Afiliado: [PERSON_NAME]: 23543418064" at bounding box center [494, 112] width 450 height 15
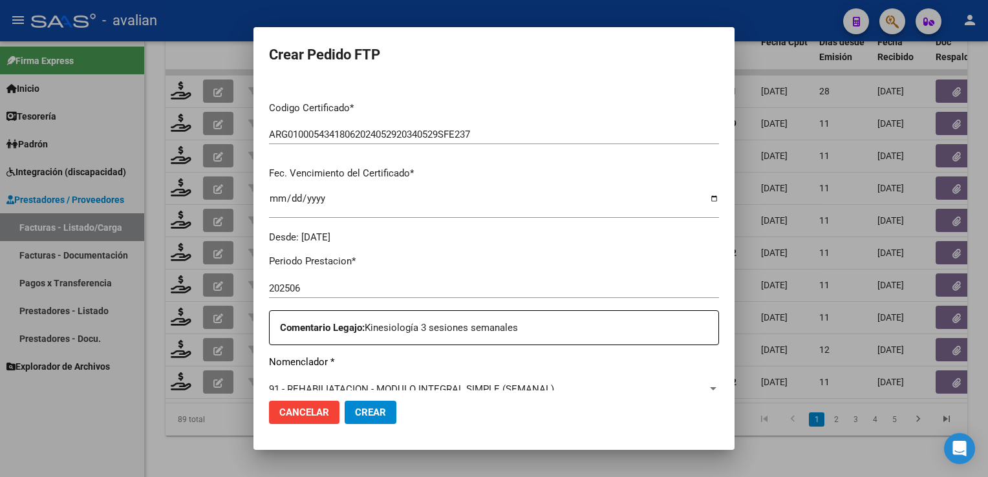
scroll to position [388, 0]
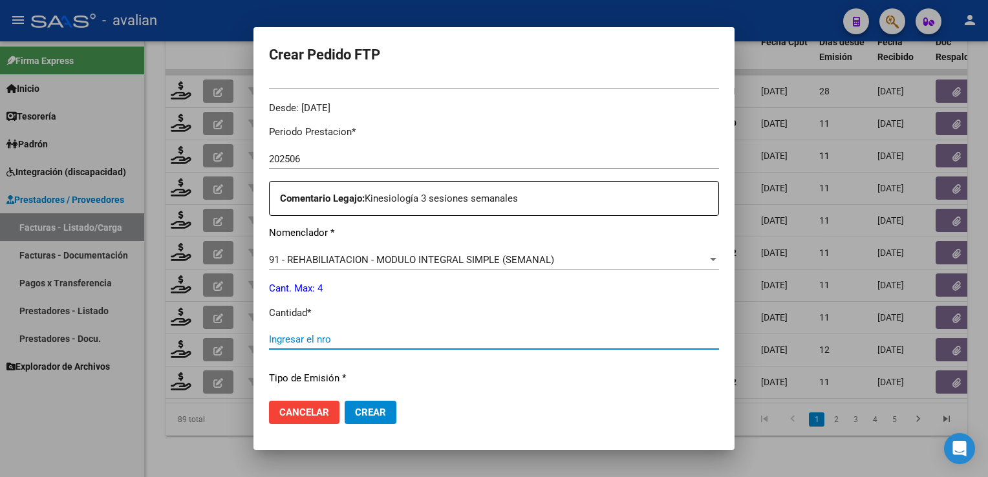
click at [317, 337] on input "Ingresar el nro" at bounding box center [494, 339] width 450 height 12
type input "4"
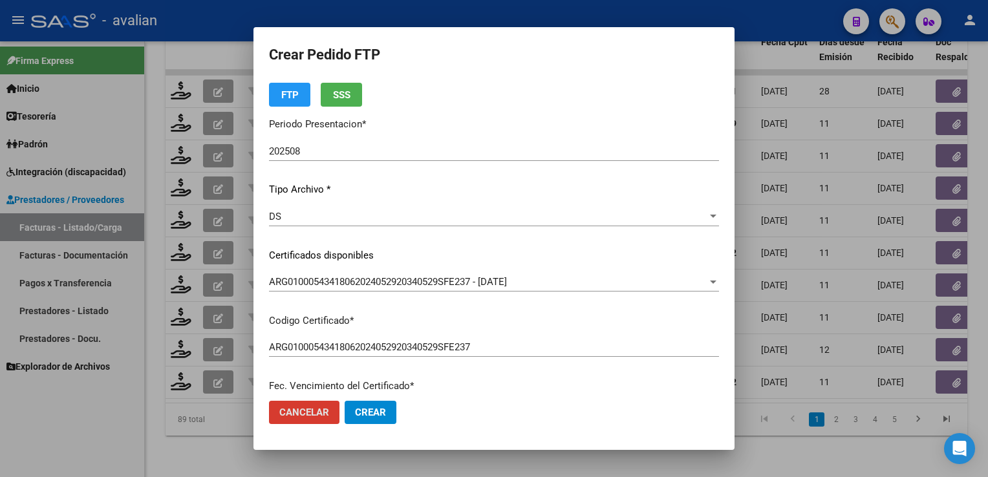
scroll to position [0, 0]
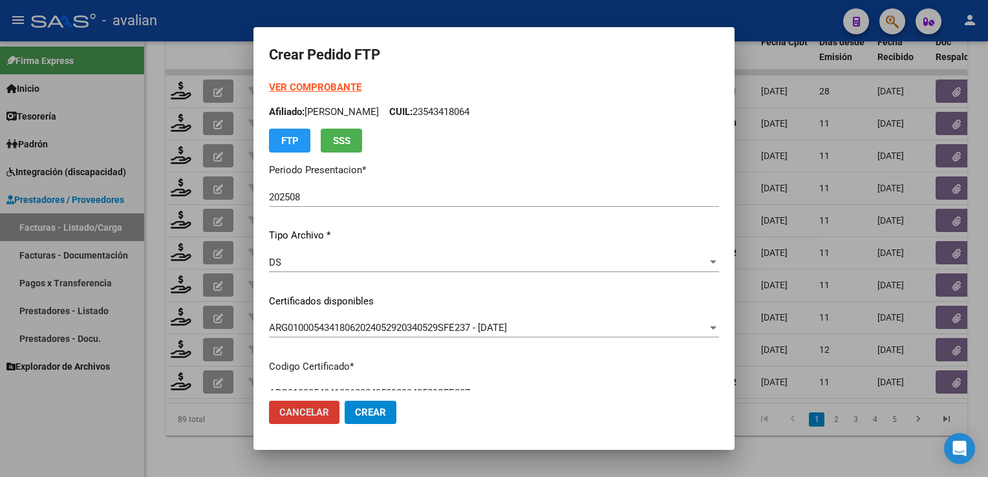
click at [338, 90] on strong "VER COMPROBANTE" at bounding box center [315, 87] width 92 height 12
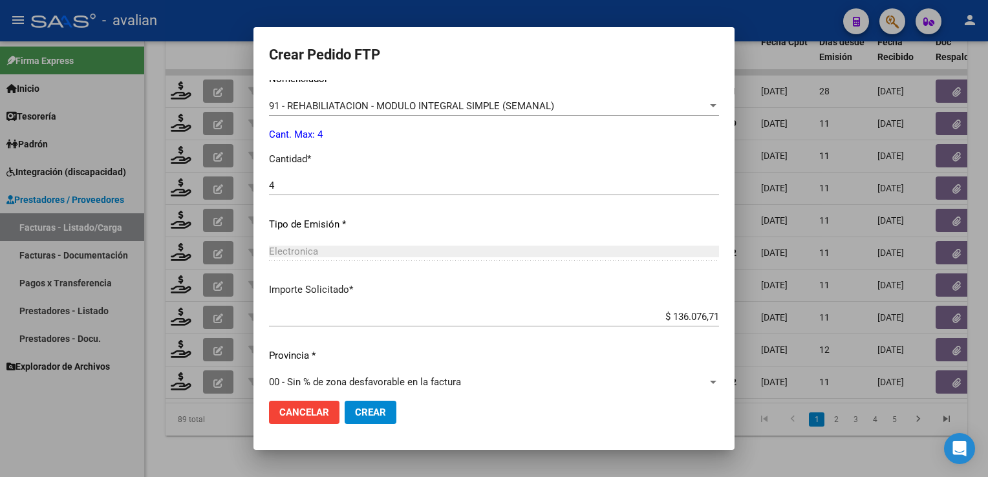
scroll to position [555, 0]
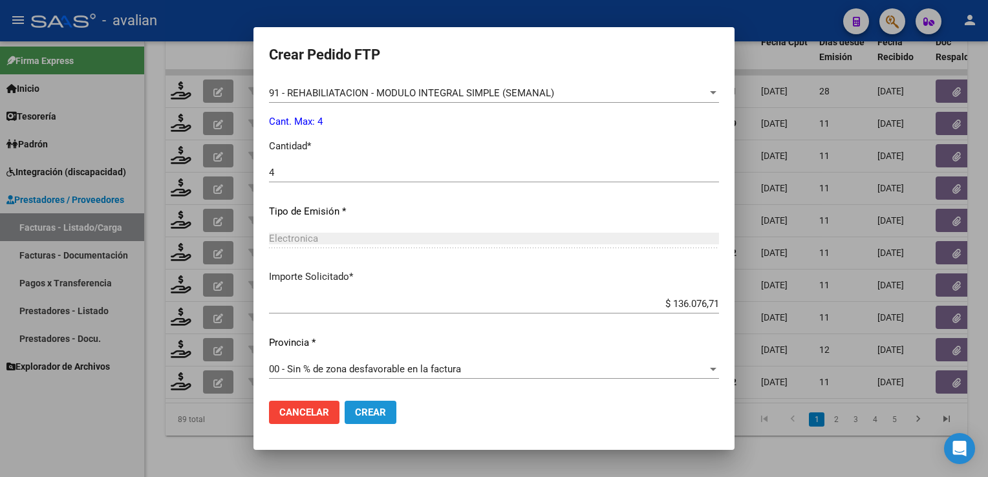
click at [365, 403] on button "Crear" at bounding box center [370, 412] width 52 height 23
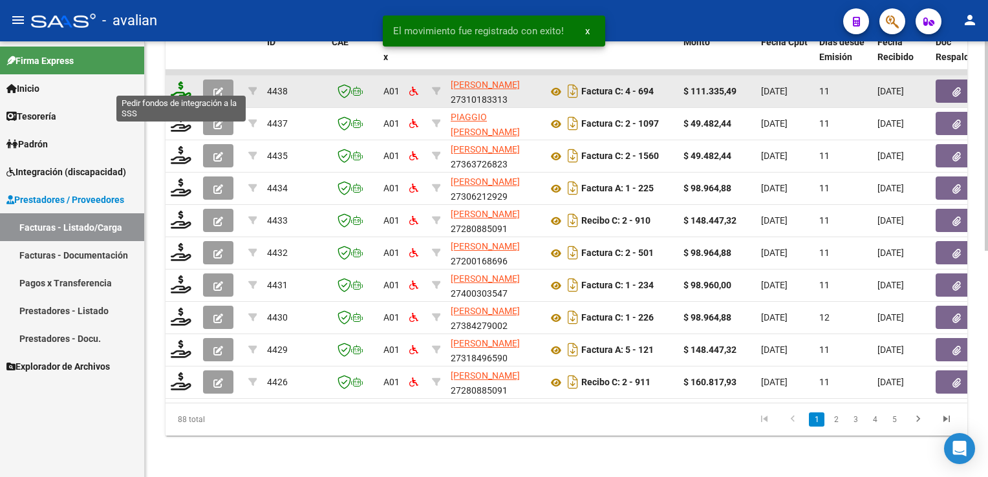
click at [179, 87] on icon at bounding box center [181, 90] width 21 height 18
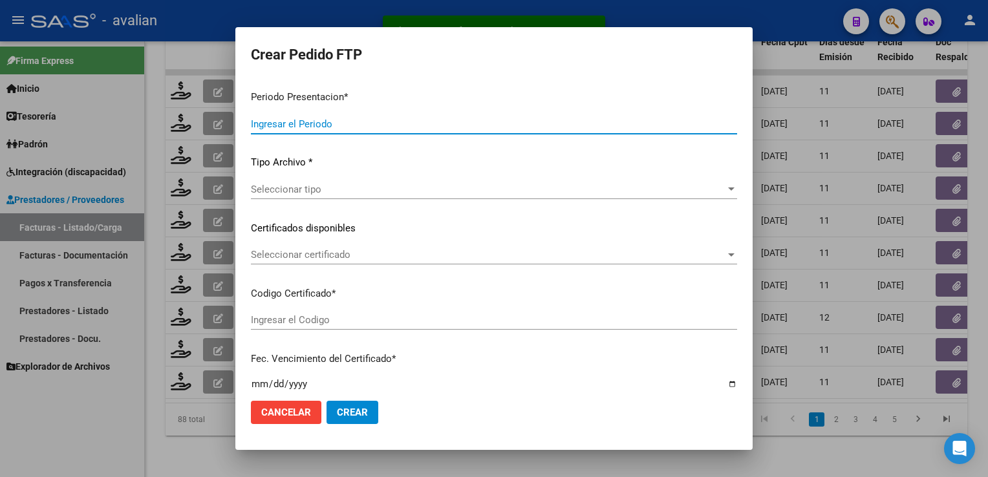
type input "202508"
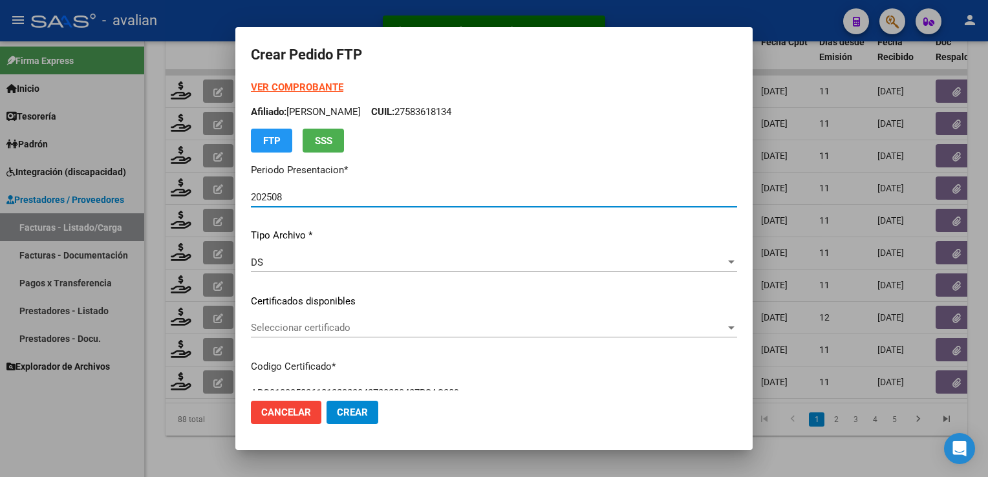
click at [310, 324] on span "Seleccionar certificado" at bounding box center [488, 328] width 474 height 12
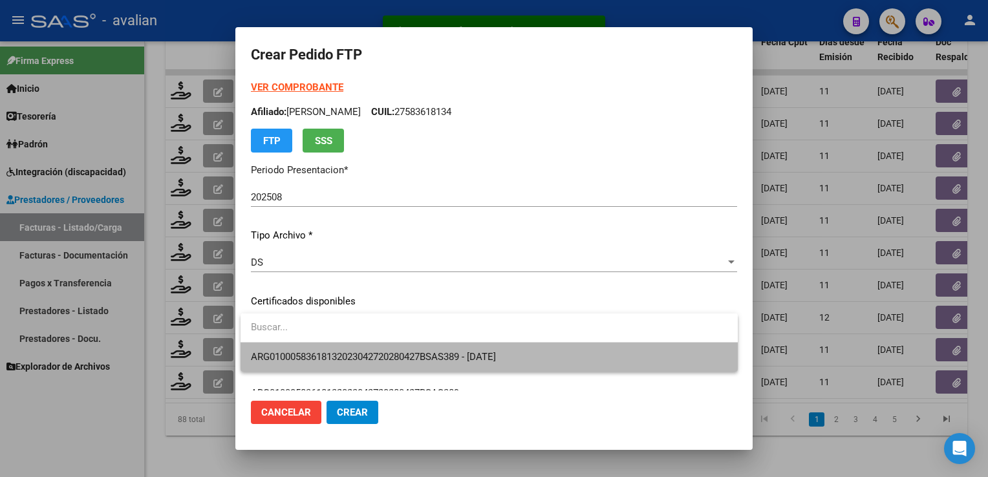
click at [299, 348] on span "ARG01000583618132023042720280427BSAS389 - [DATE]" at bounding box center [489, 357] width 476 height 29
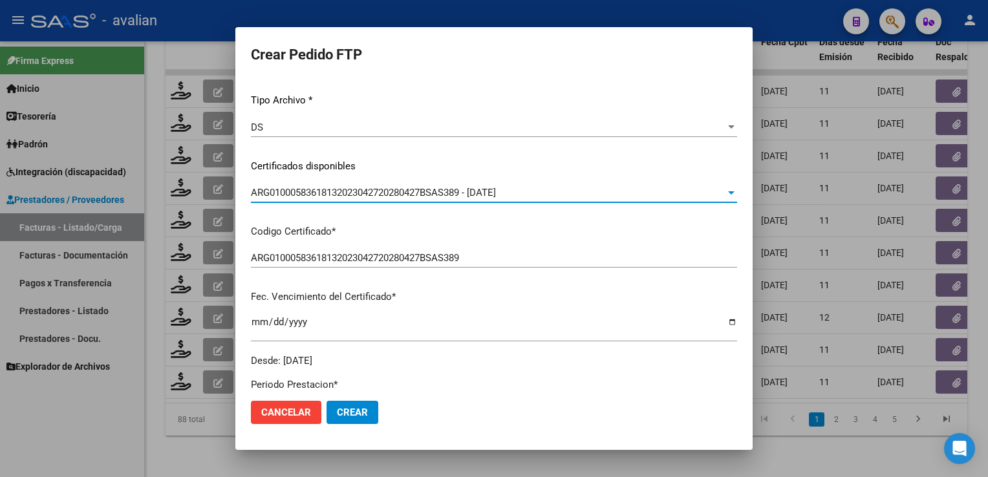
scroll to position [0, 0]
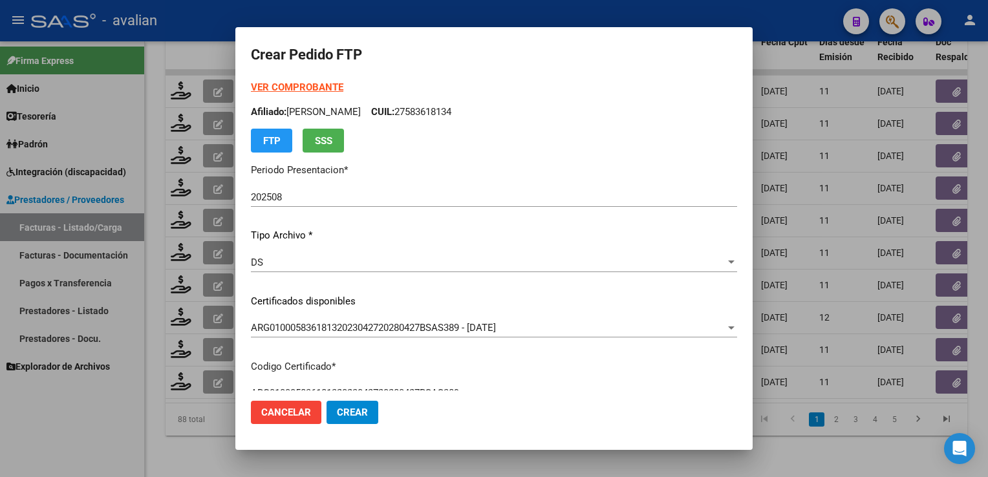
drag, startPoint x: 432, startPoint y: 98, endPoint x: 430, endPoint y: 113, distance: 15.0
click at [432, 99] on div "VER COMPROBANTE ARCA Padrón Afiliado: [PERSON_NAME]: 27583618134 FTP SSS" at bounding box center [494, 116] width 486 height 72
click at [429, 113] on p "Afiliado: [PERSON_NAME]: 27583618134" at bounding box center [494, 112] width 486 height 15
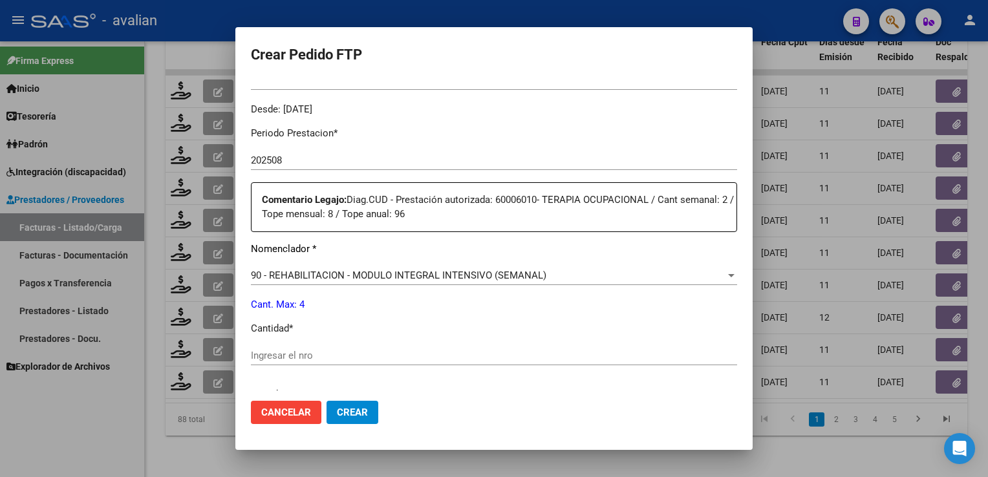
scroll to position [388, 0]
click at [279, 345] on div "Ingresar el nro" at bounding box center [494, 353] width 486 height 19
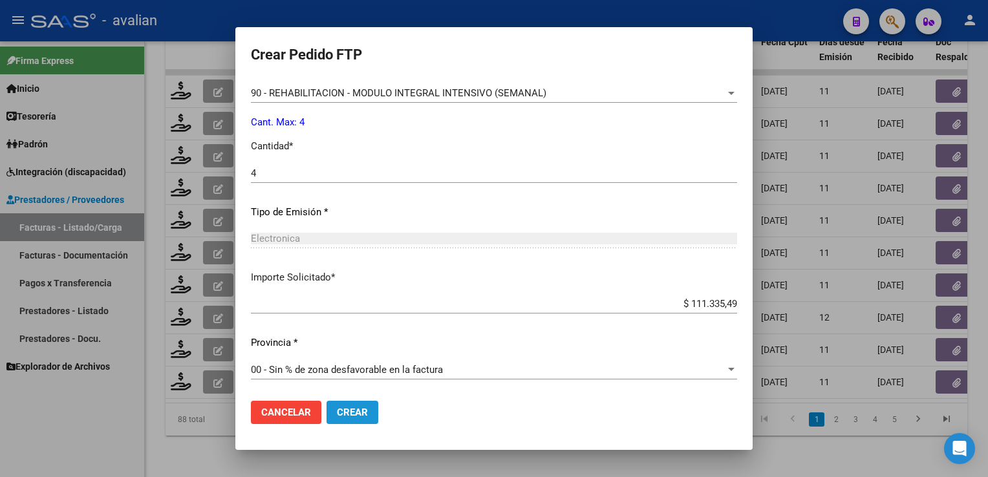
click at [359, 414] on span "Crear" at bounding box center [352, 413] width 31 height 12
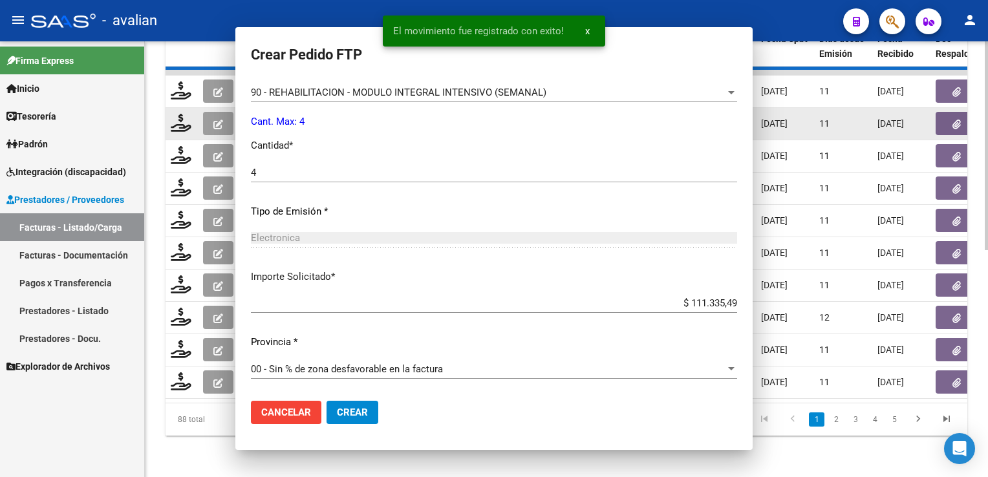
scroll to position [0, 0]
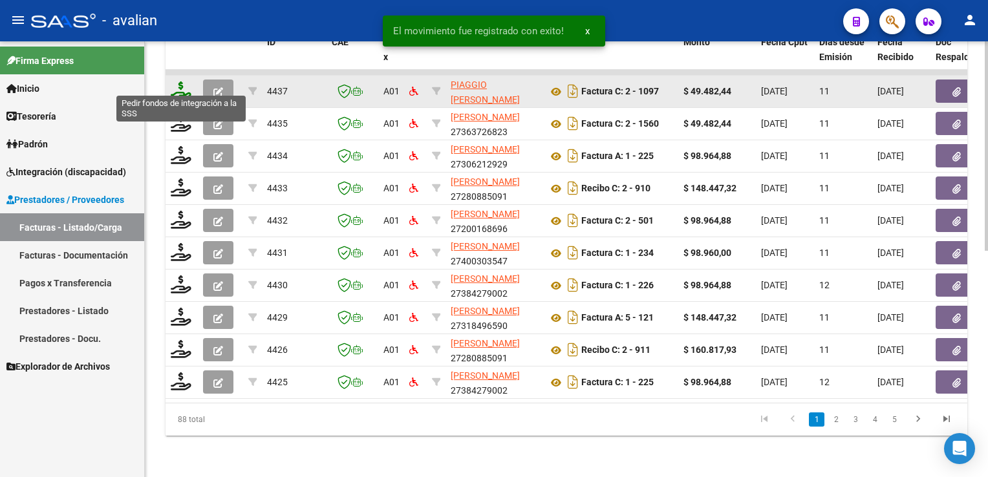
click at [176, 89] on icon at bounding box center [181, 90] width 21 height 18
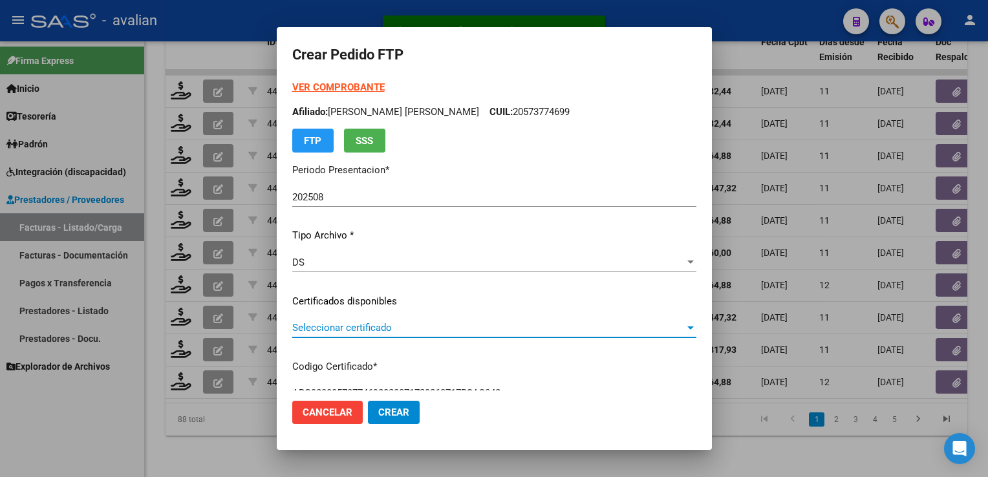
click at [366, 330] on span "Seleccionar certificado" at bounding box center [488, 328] width 392 height 12
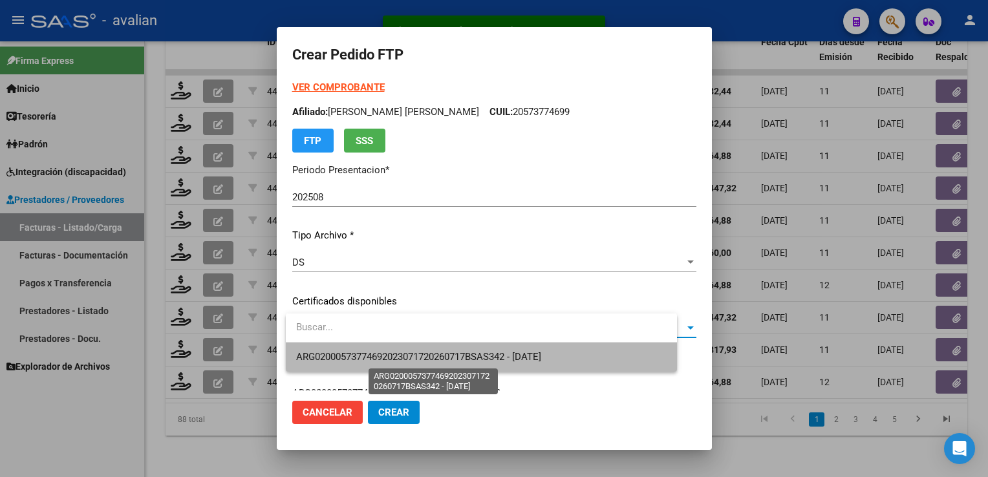
click at [361, 354] on span "ARG02000573774692023071720260717BSAS342 - [DATE]" at bounding box center [418, 357] width 245 height 12
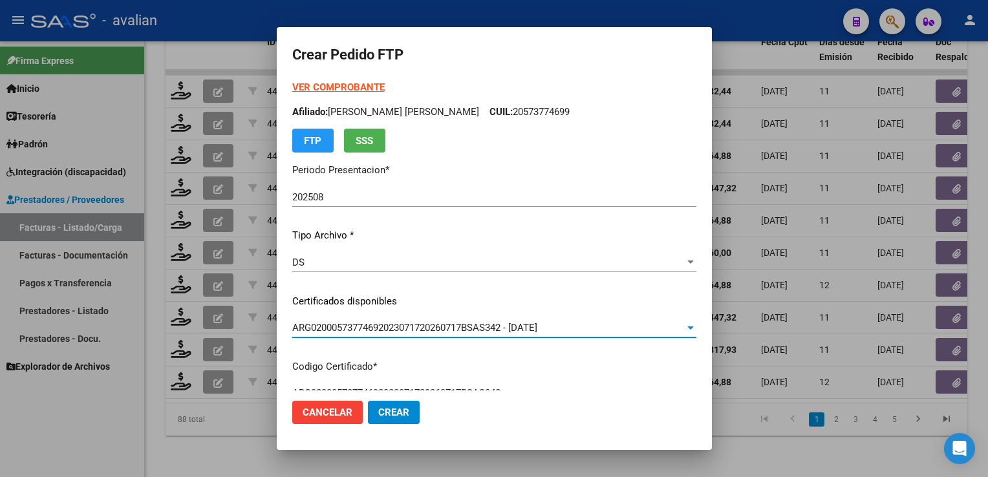
click at [504, 112] on p "Afiliado: [PERSON_NAME] [PERSON_NAME] CUIL: 20573774699" at bounding box center [494, 112] width 404 height 15
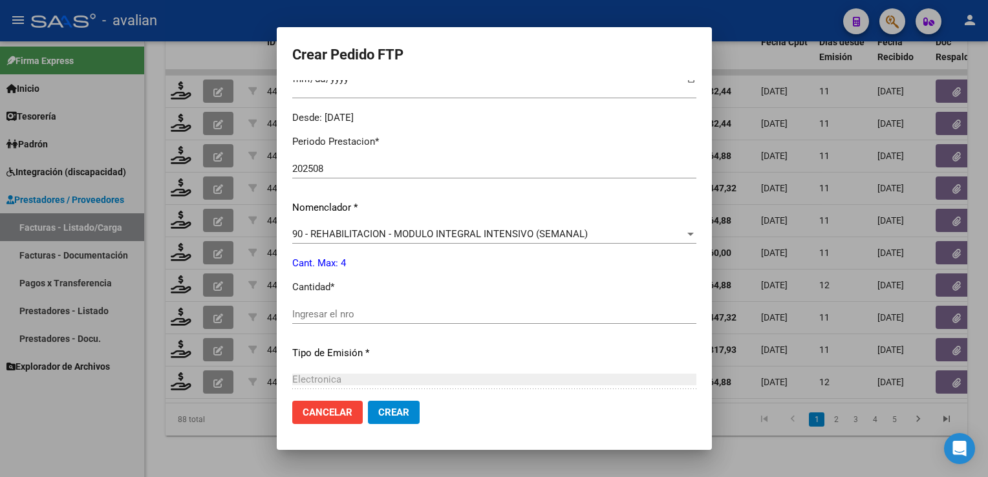
scroll to position [452, 0]
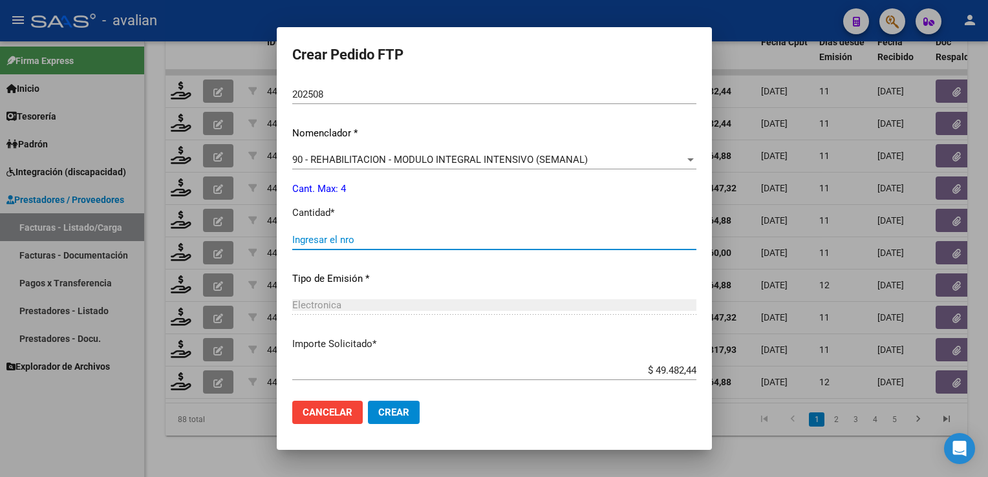
click at [339, 237] on input "Ingresar el nro" at bounding box center [494, 240] width 404 height 12
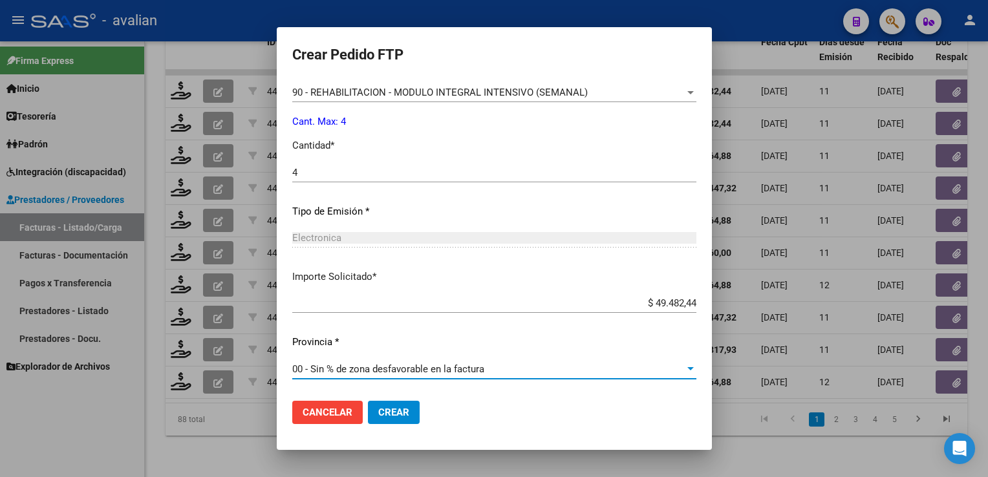
click at [405, 414] on span "Crear" at bounding box center [393, 413] width 31 height 12
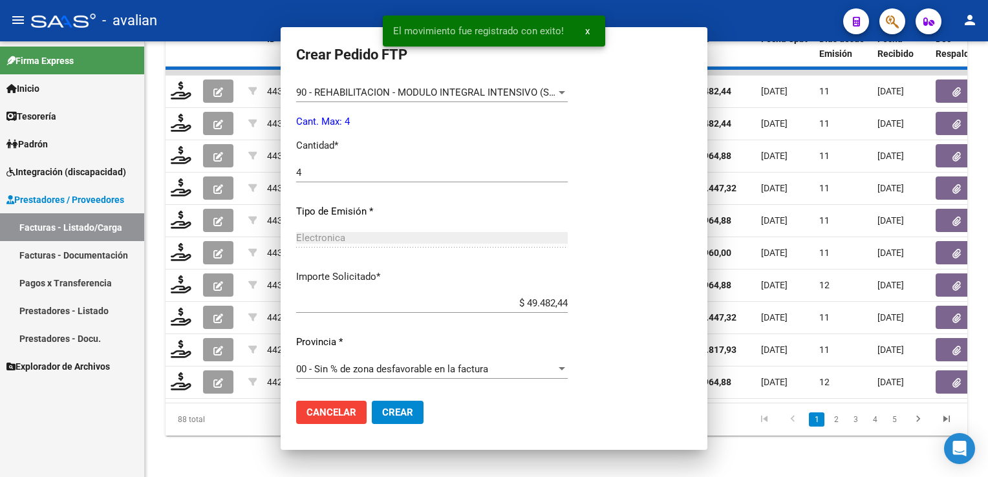
scroll to position [0, 0]
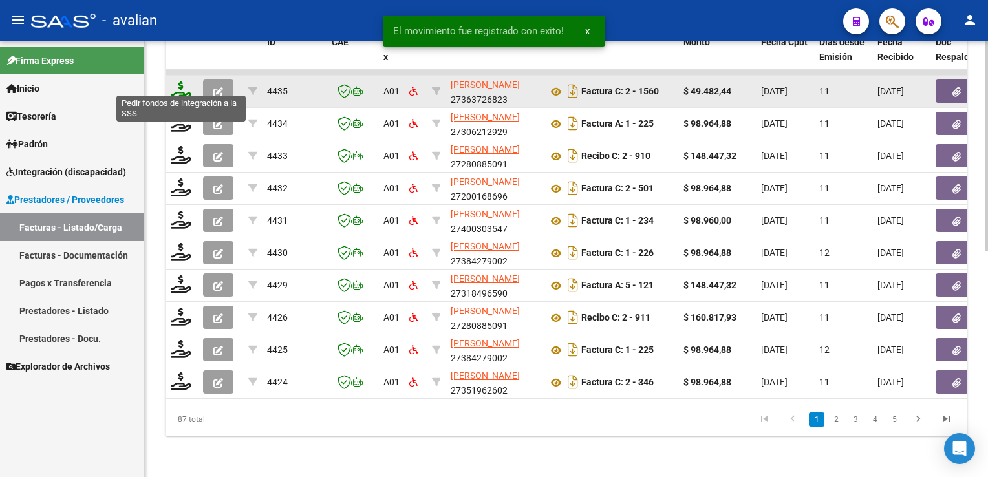
click at [185, 82] on icon at bounding box center [181, 90] width 21 height 18
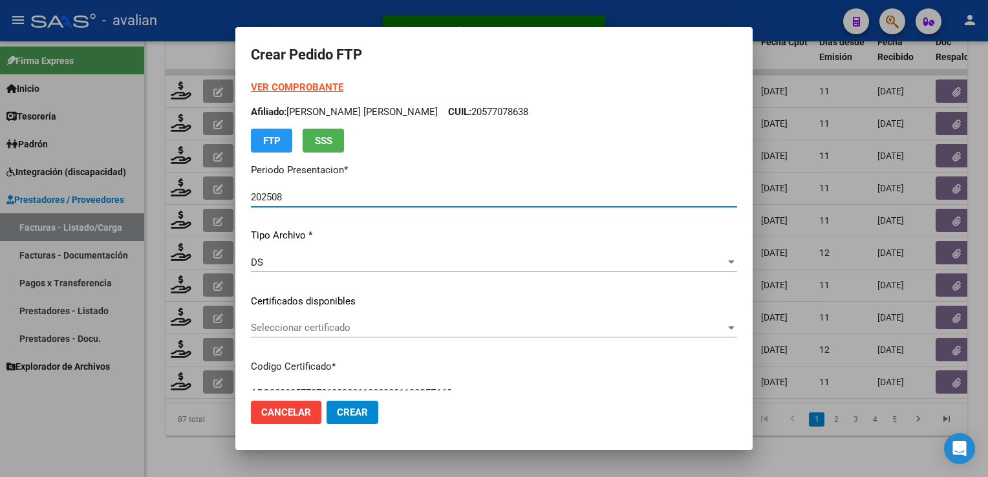
click at [332, 328] on span "Seleccionar certificado" at bounding box center [488, 328] width 474 height 12
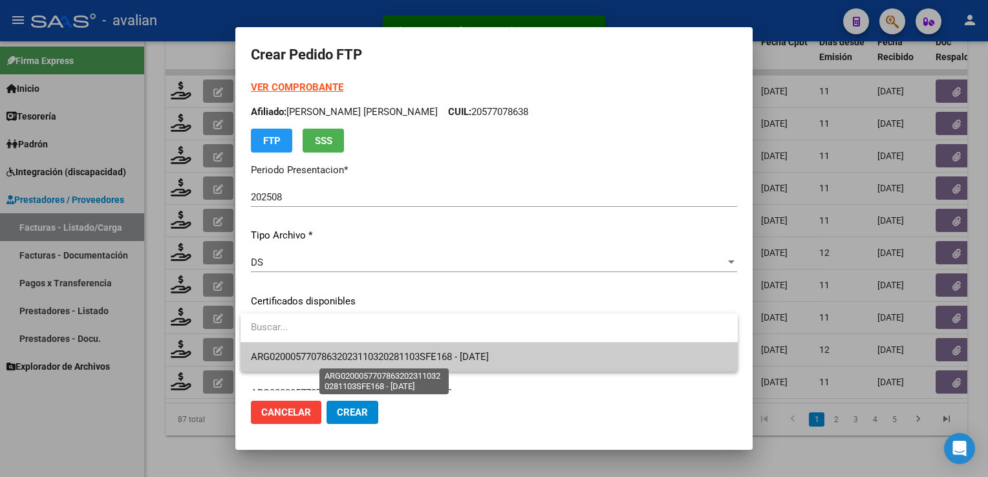
click at [330, 358] on span "ARG02000577078632023110320281103SFE168 - [DATE]" at bounding box center [370, 357] width 238 height 12
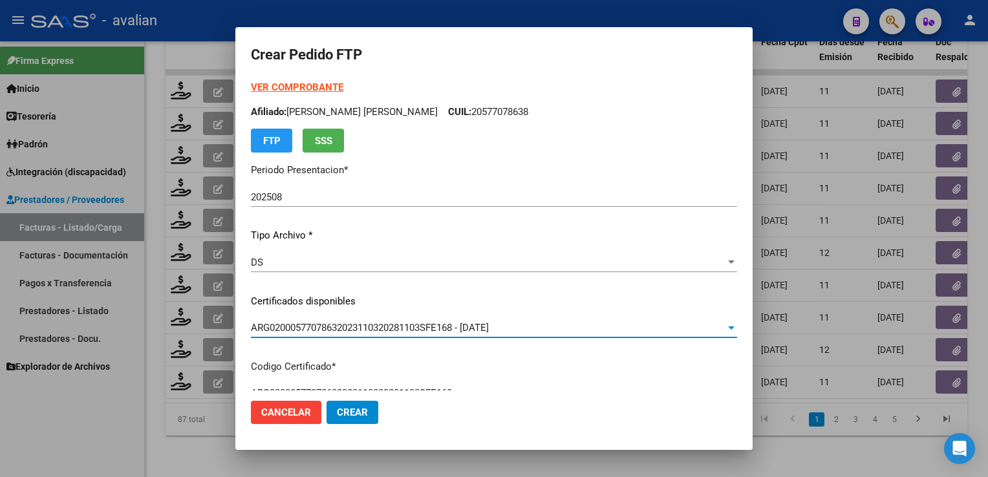
click at [480, 112] on p "Afiliado: [PERSON_NAME] [PERSON_NAME] CUIL: 20577078638" at bounding box center [494, 112] width 486 height 15
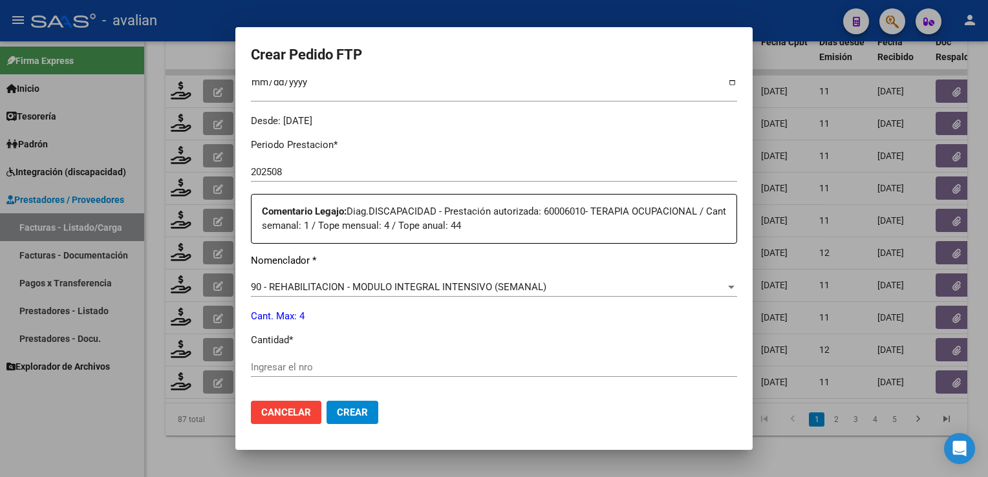
scroll to position [452, 0]
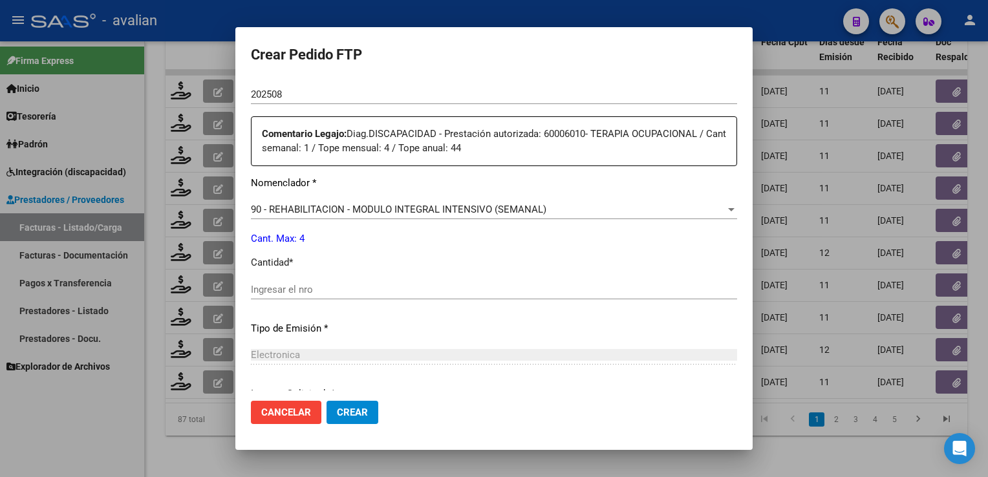
click at [299, 284] on input "Ingresar el nro" at bounding box center [494, 290] width 486 height 12
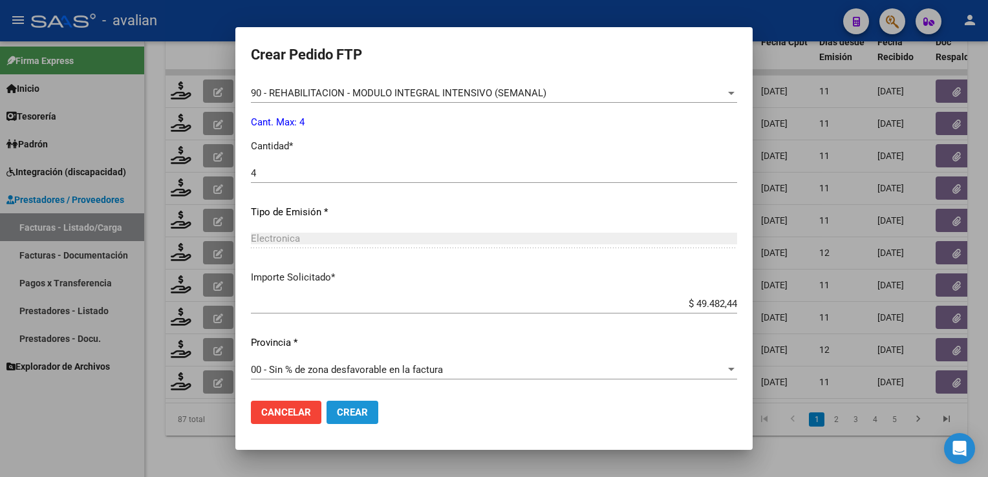
click at [363, 413] on span "Crear" at bounding box center [352, 413] width 31 height 12
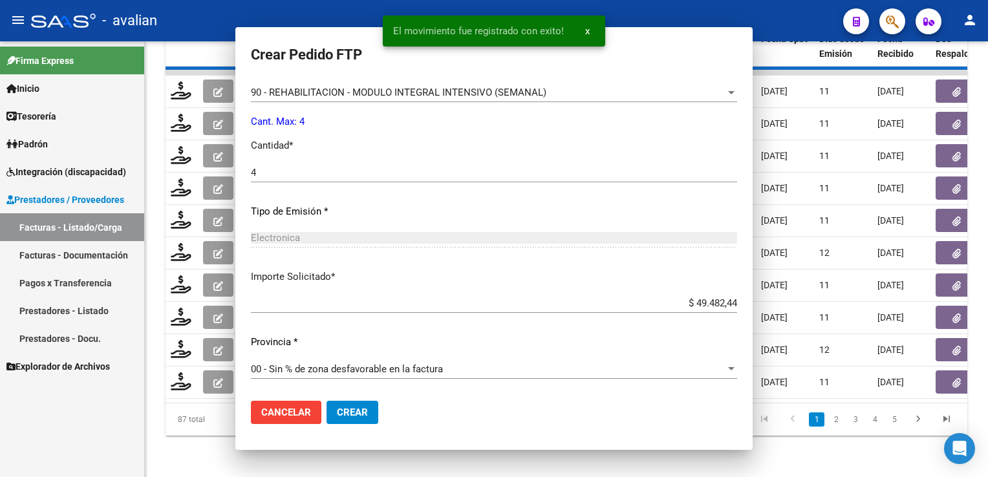
scroll to position [496, 0]
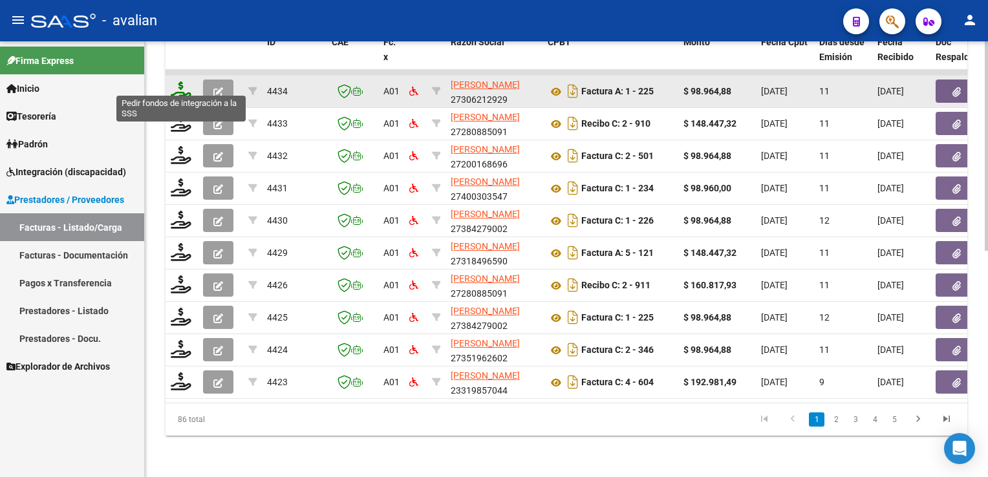
click at [184, 83] on icon at bounding box center [181, 90] width 21 height 18
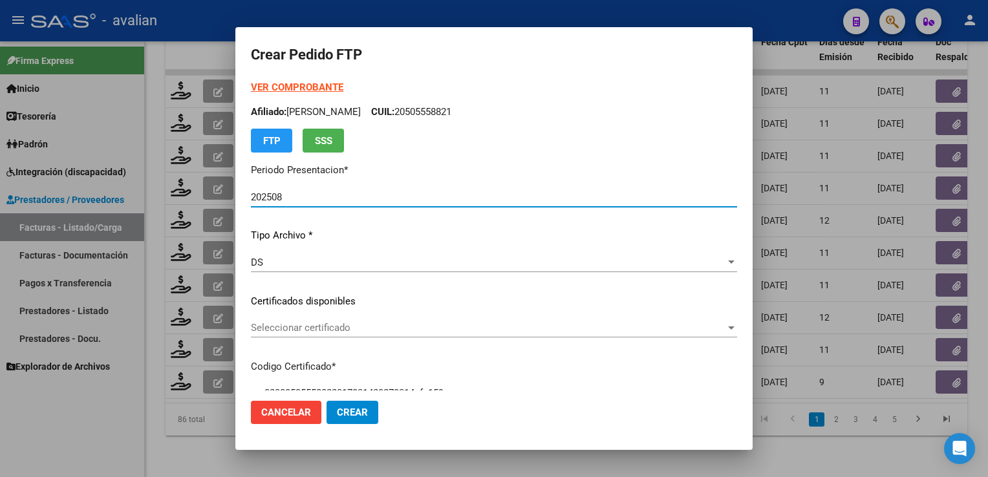
click at [475, 110] on p "Afiliado: [PERSON_NAME]: 20505558821" at bounding box center [494, 112] width 486 height 15
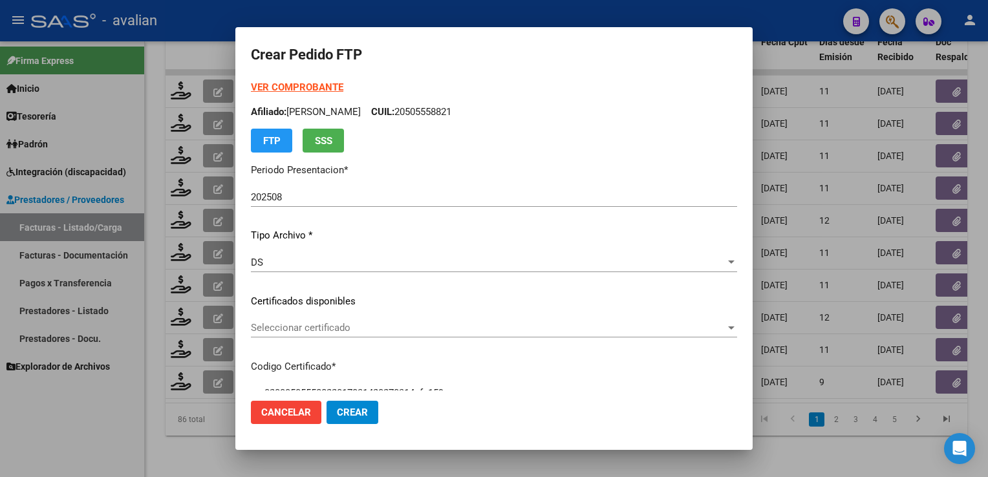
click at [475, 110] on p "Afiliado: [PERSON_NAME]: 20505558821" at bounding box center [494, 112] width 486 height 15
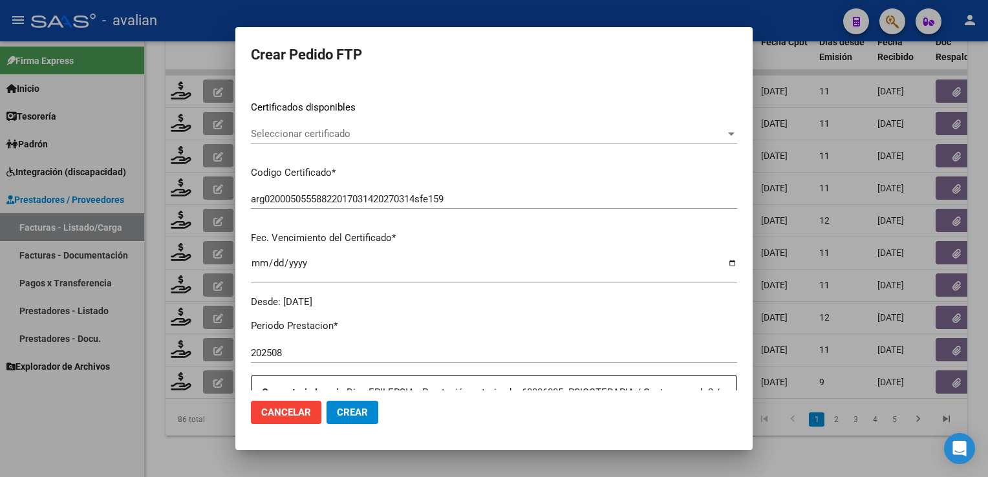
click at [332, 136] on span "Seleccionar certificado" at bounding box center [488, 134] width 474 height 12
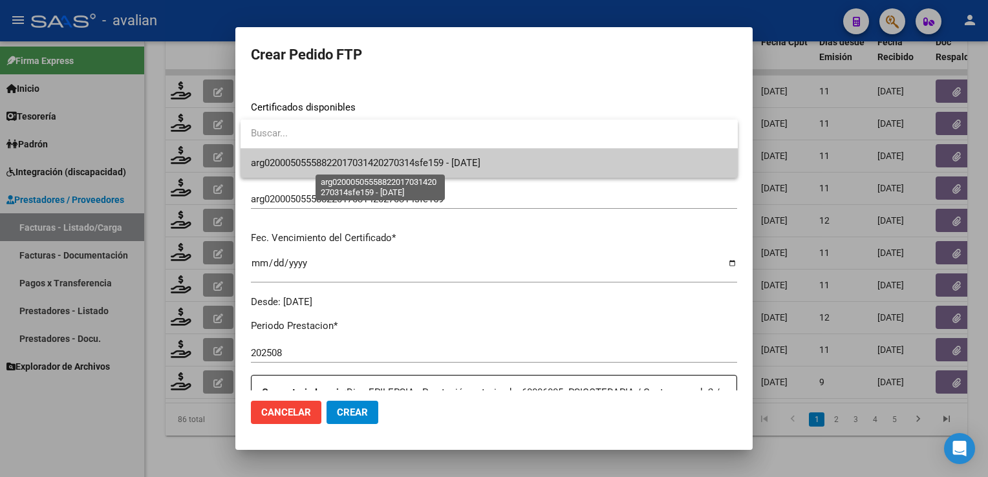
click at [336, 162] on span "arg02000505558822017031420270314sfe159 - [DATE]" at bounding box center [365, 163] width 229 height 12
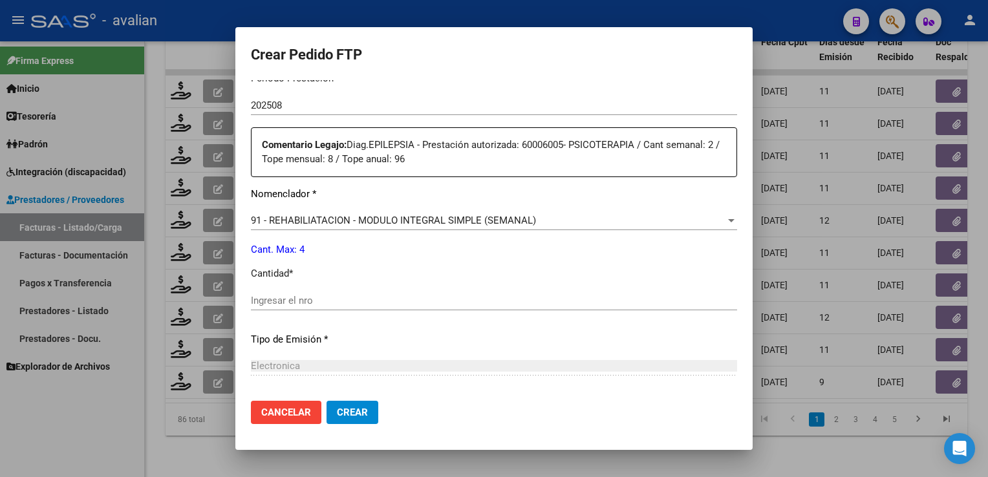
scroll to position [517, 0]
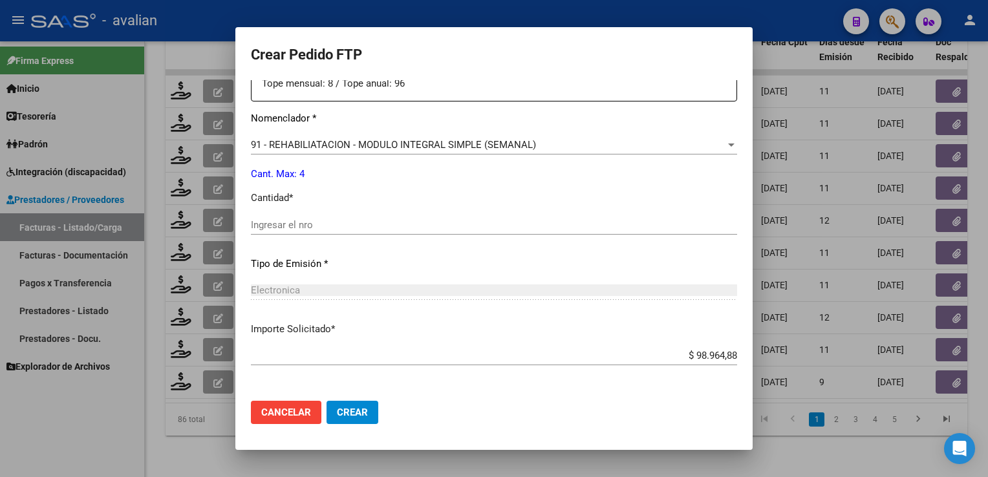
click at [314, 208] on div "Periodo Prestacion * 202508 Ingresar el Periodo Prestacion Comentario Legajo: D…" at bounding box center [494, 214] width 486 height 457
click at [304, 233] on div "Ingresar el nro" at bounding box center [494, 224] width 486 height 19
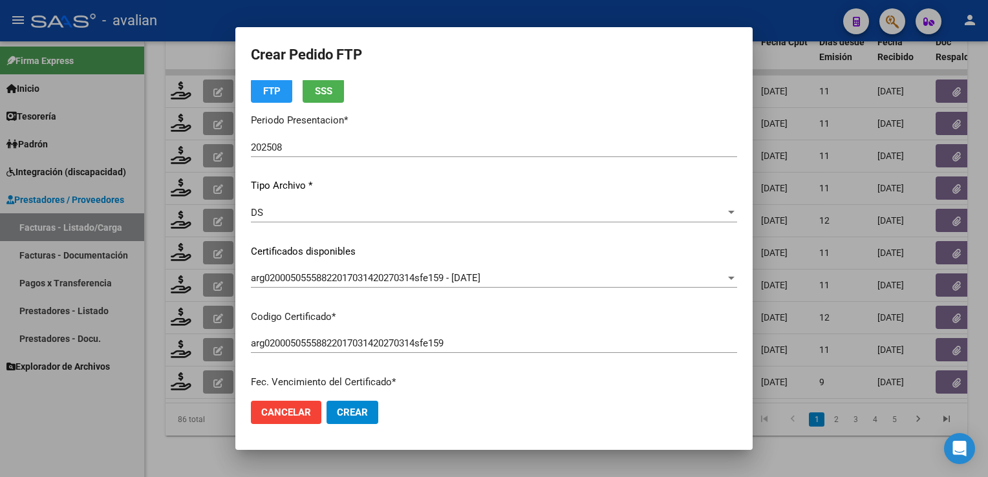
scroll to position [0, 0]
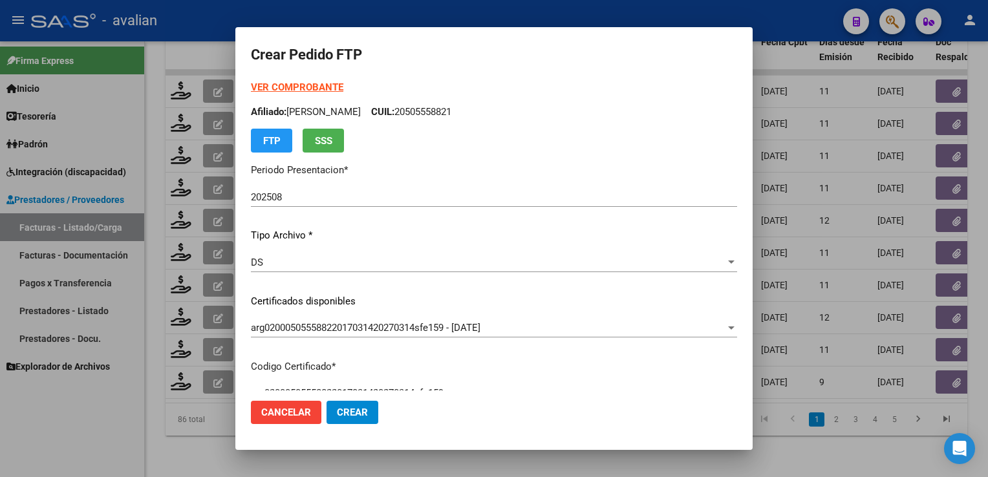
click at [476, 114] on p "Afiliado: [PERSON_NAME]: 20505558821" at bounding box center [494, 112] width 486 height 15
